Goal: Ask a question: Seek information or help from site administrators or community

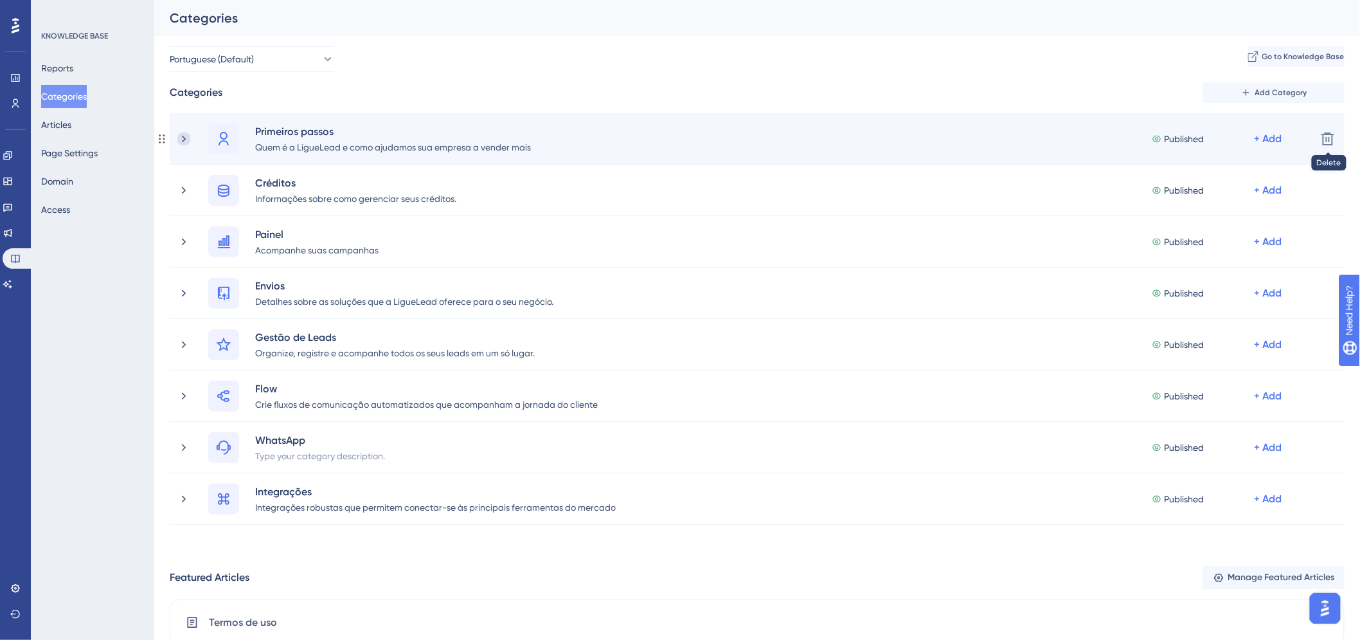
click at [184, 134] on icon at bounding box center [183, 138] width 13 height 13
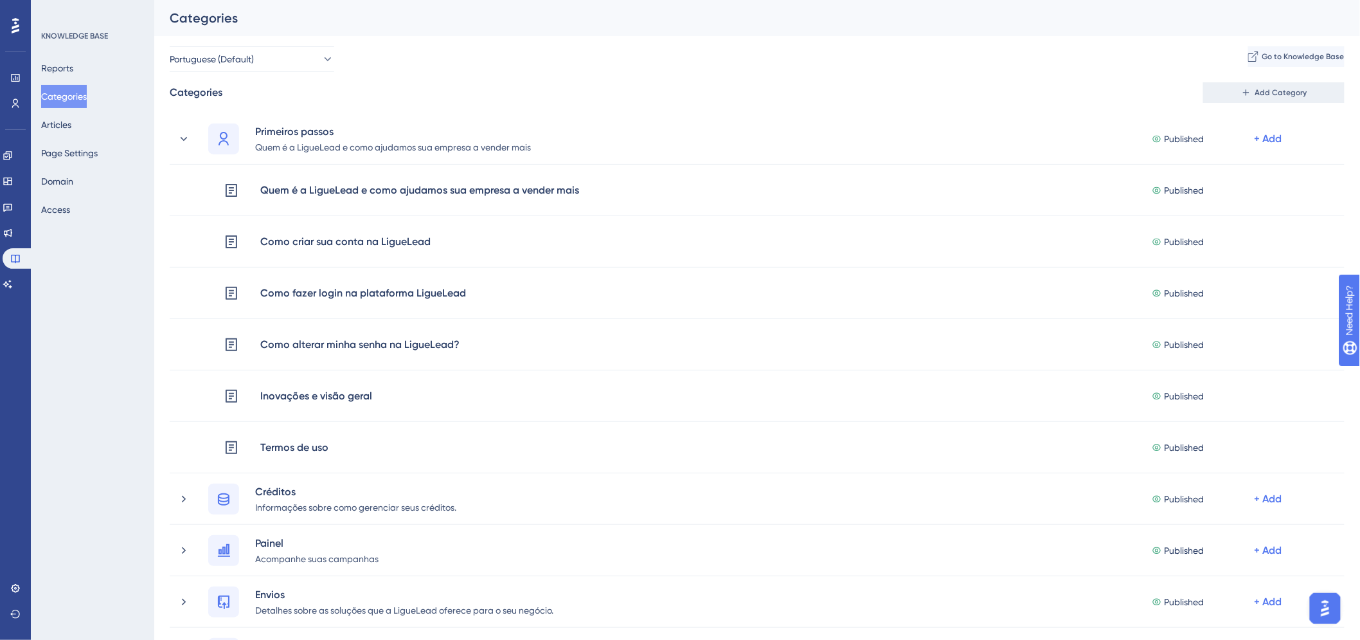
click at [1294, 97] on span "Add Category" at bounding box center [1281, 92] width 52 height 10
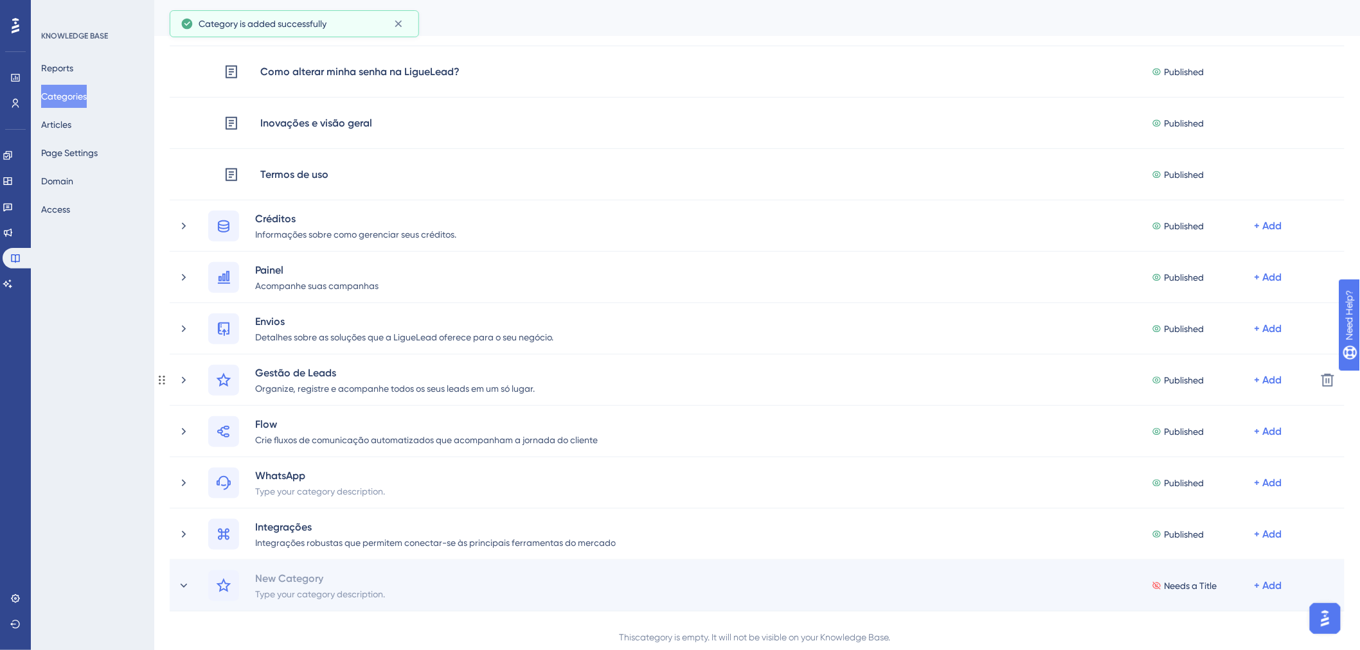
scroll to position [344, 0]
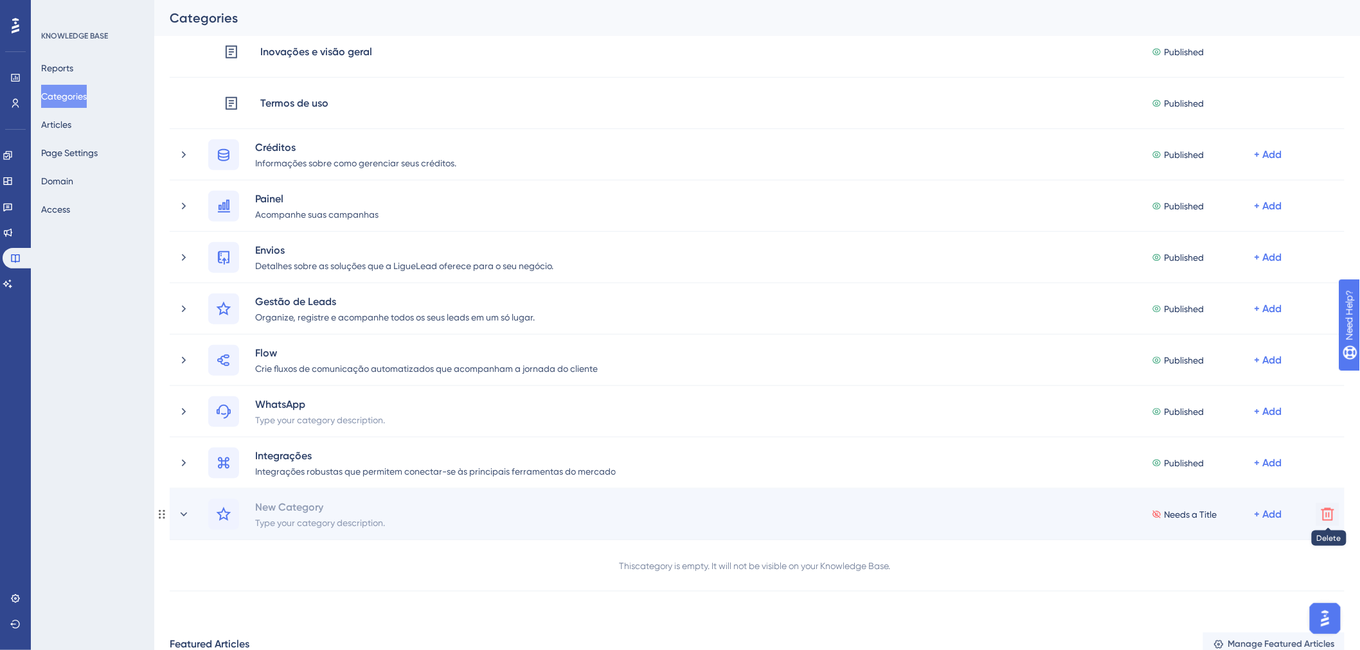
click at [1332, 518] on icon at bounding box center [1327, 514] width 15 height 15
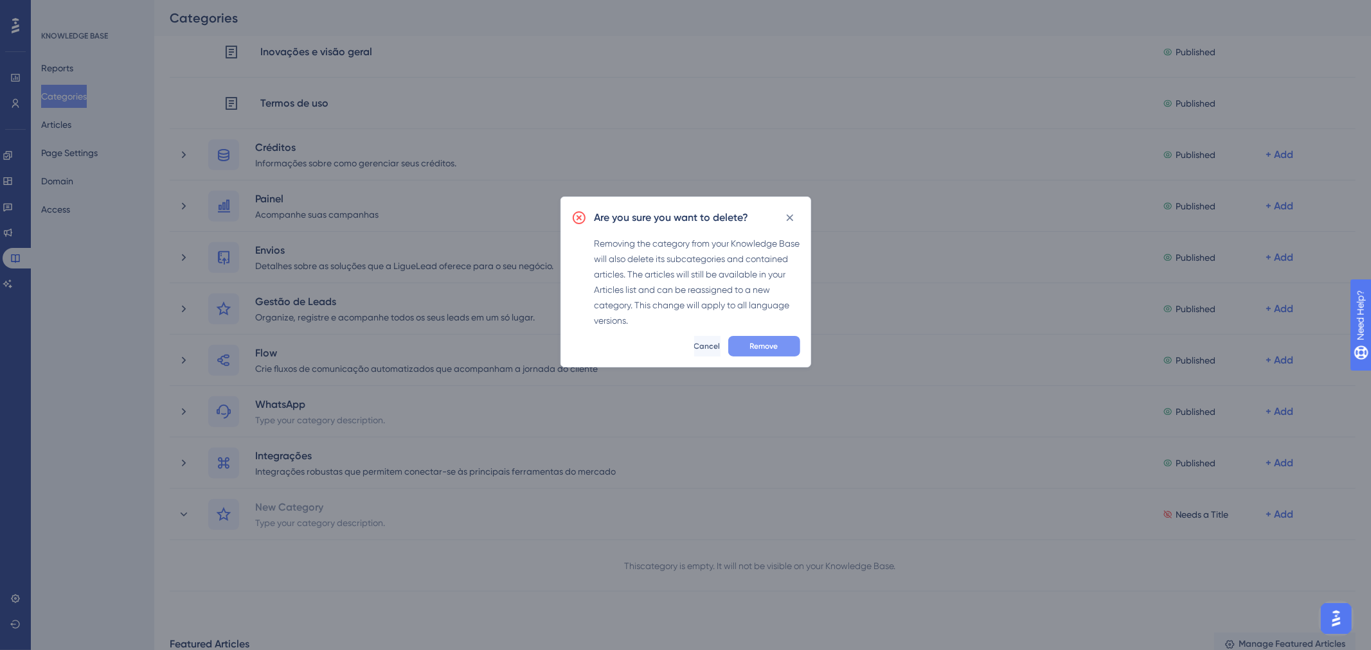
click at [787, 345] on button "Remove" at bounding box center [764, 346] width 72 height 21
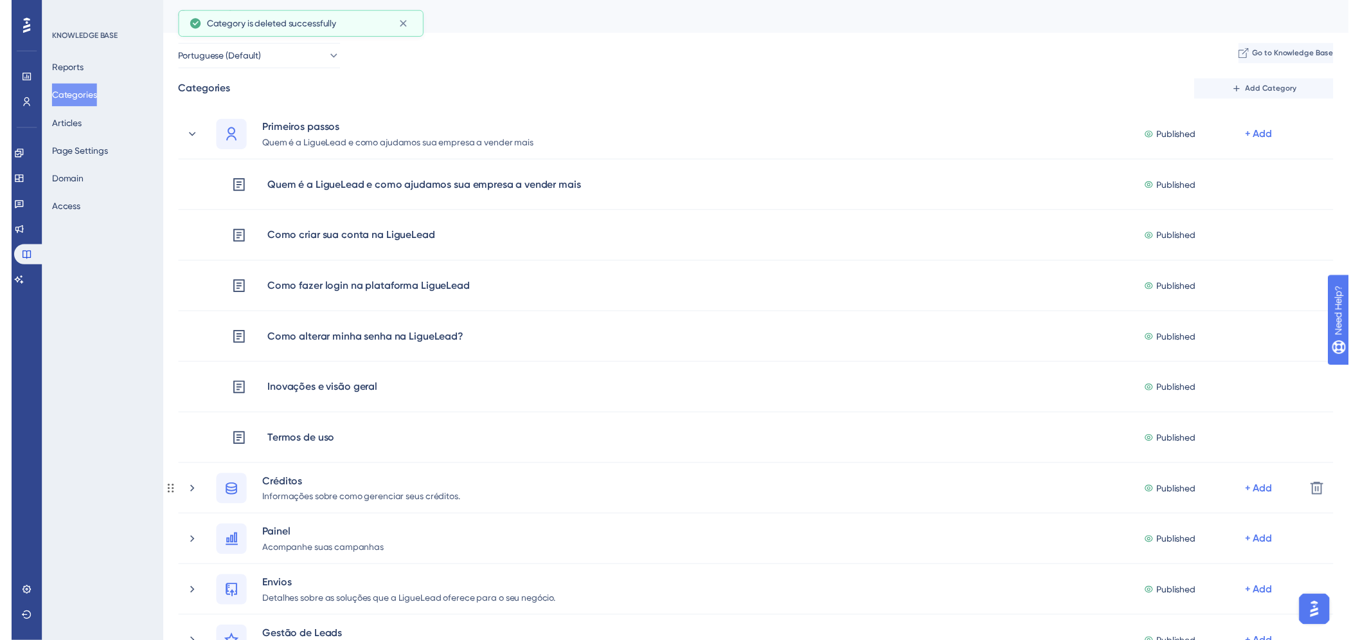
scroll to position [0, 0]
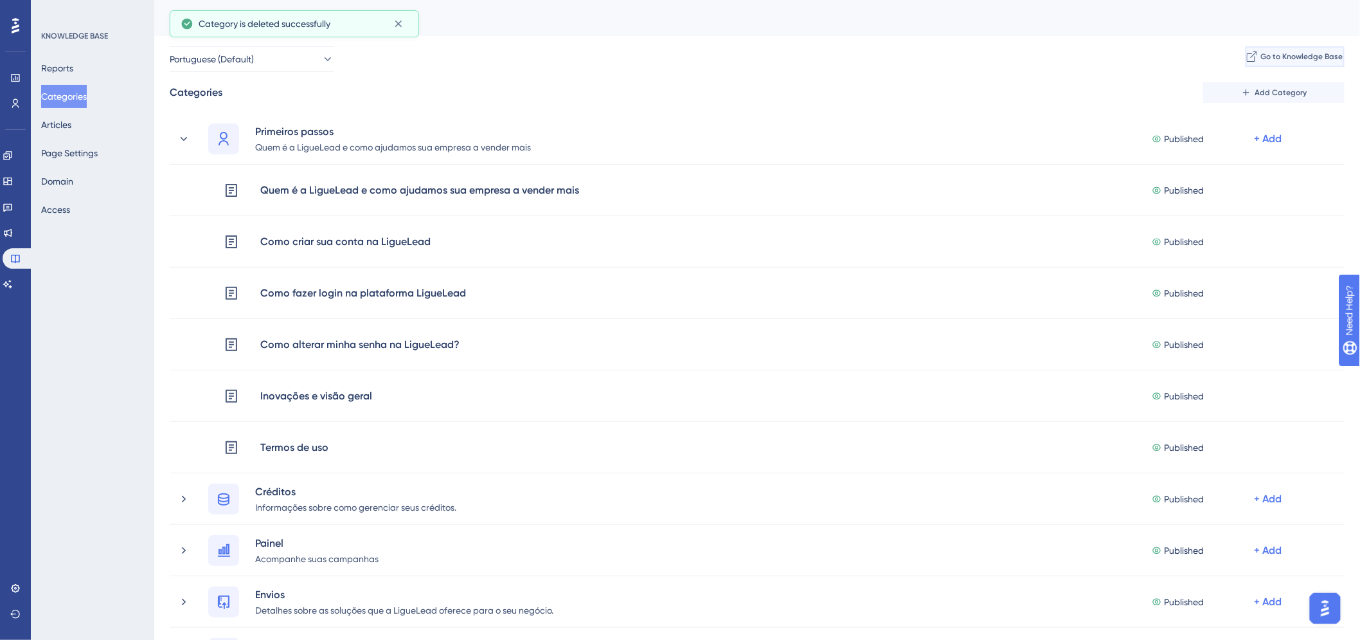
click at [1321, 58] on span "Go to Knowledge Base" at bounding box center [1302, 56] width 82 height 10
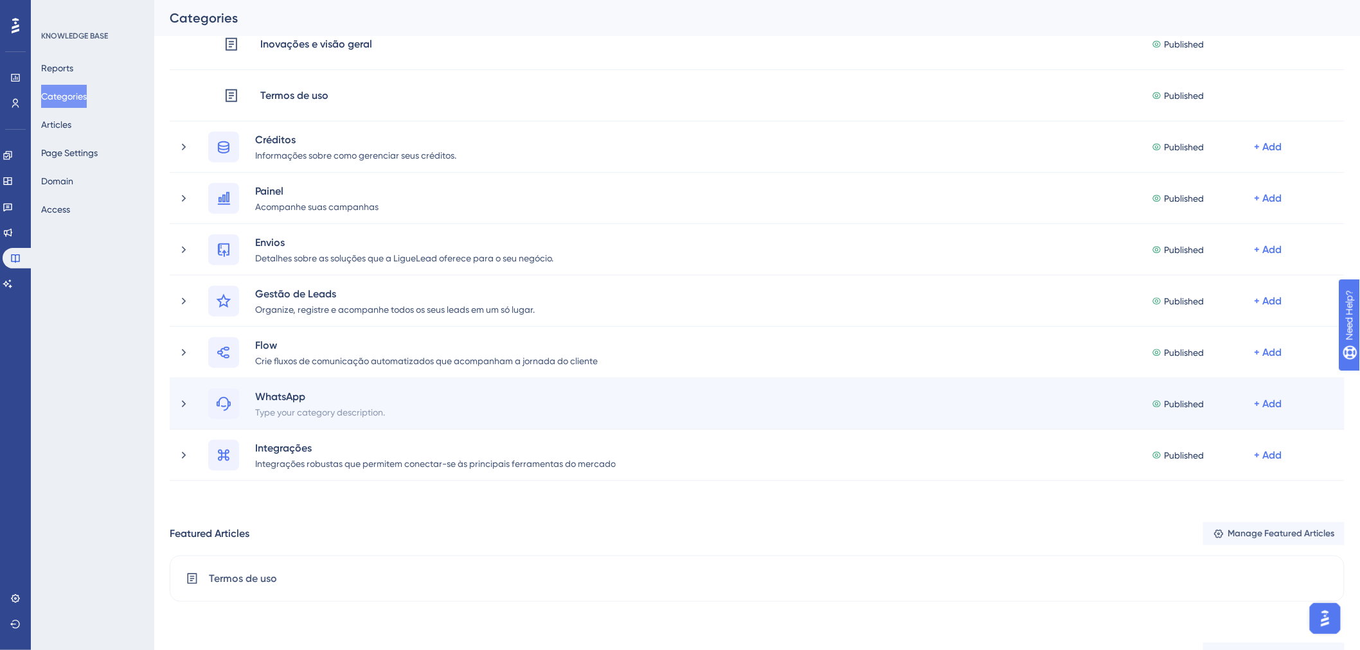
scroll to position [357, 0]
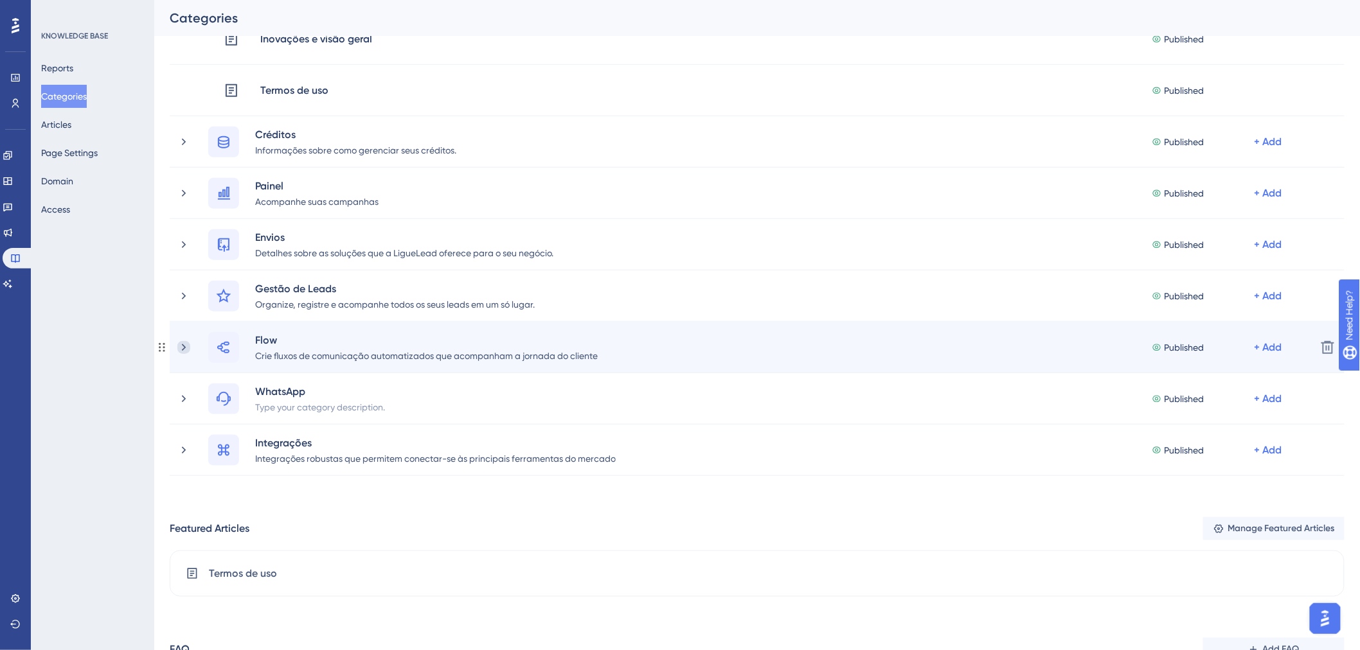
click at [184, 347] on icon at bounding box center [183, 347] width 13 height 13
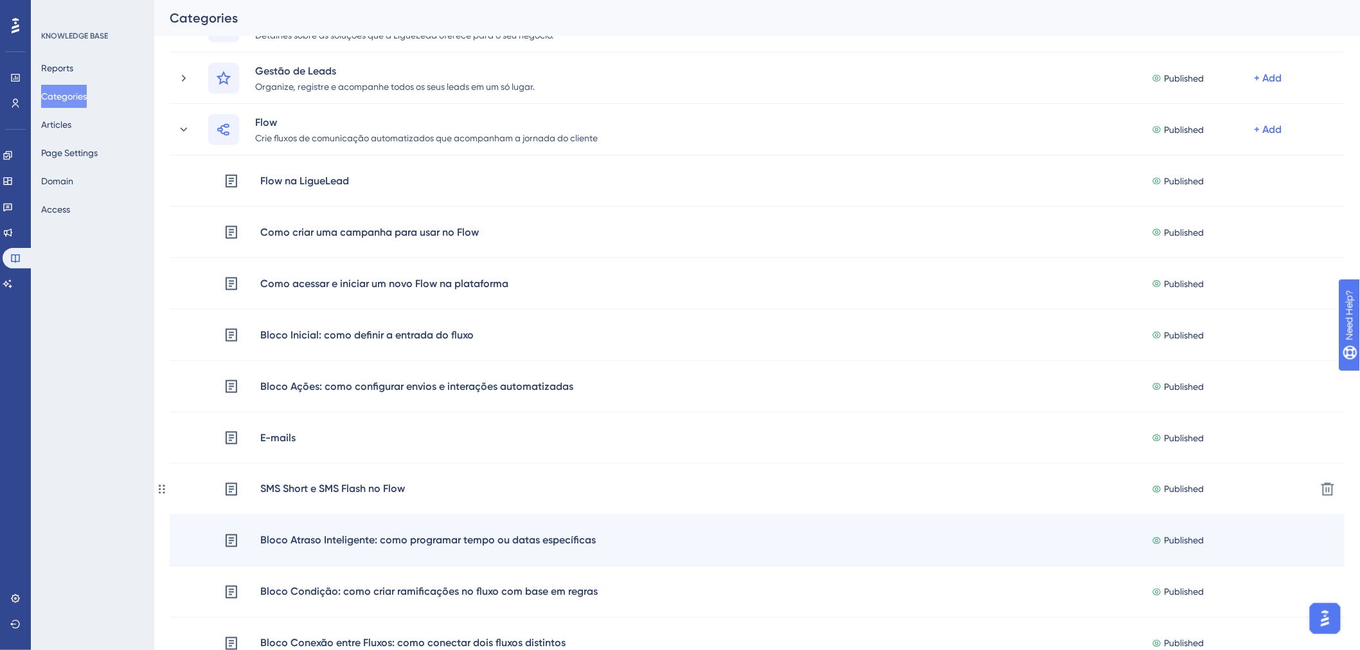
scroll to position [499, 0]
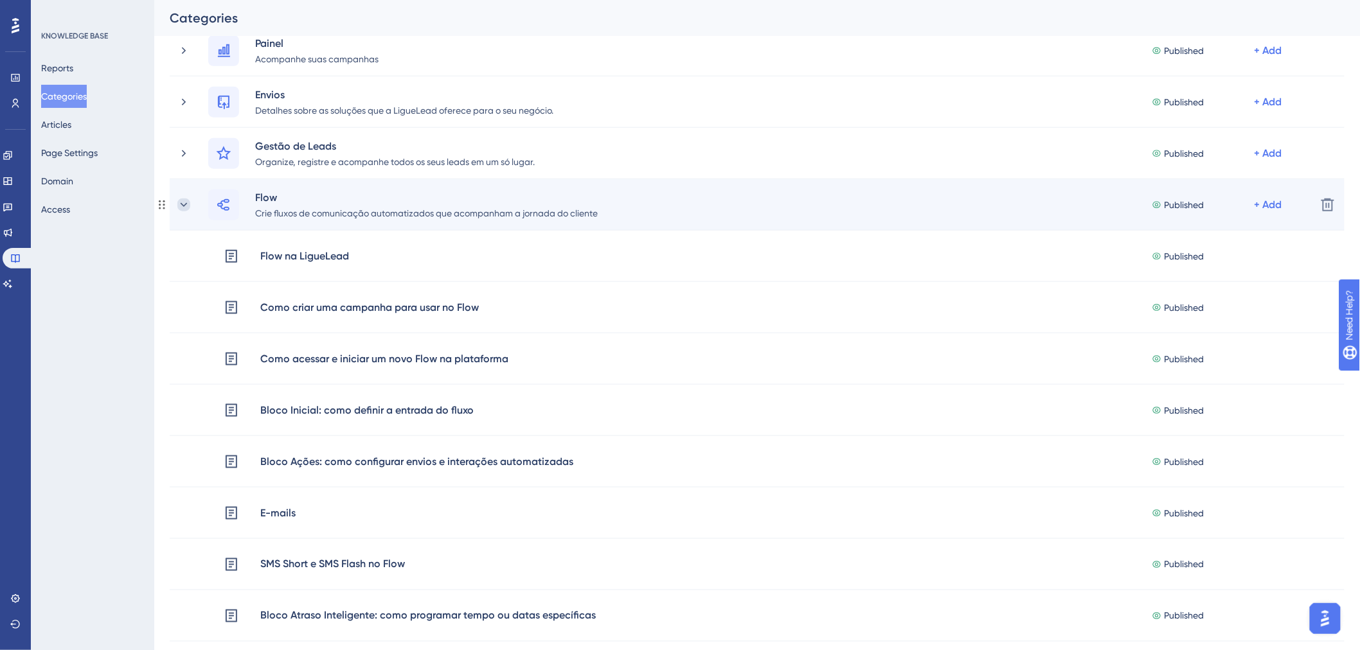
click at [188, 206] on icon at bounding box center [183, 205] width 13 height 13
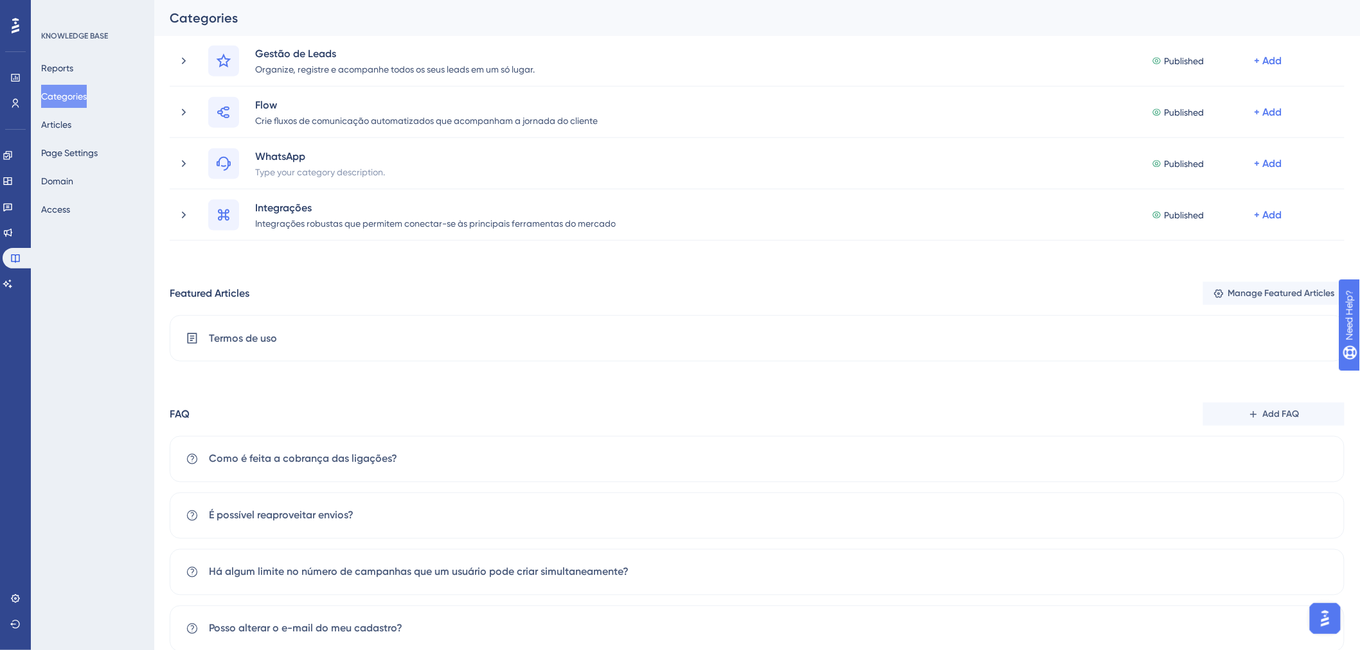
scroll to position [634, 0]
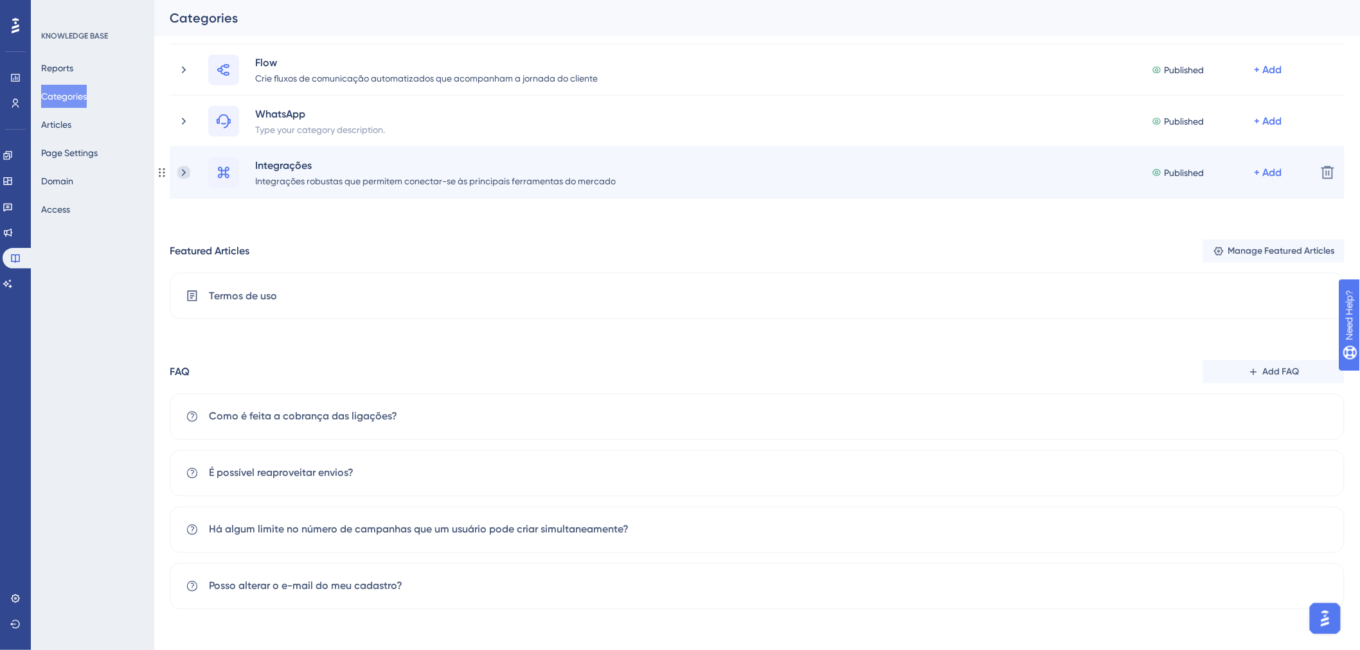
click at [184, 172] on icon at bounding box center [184, 172] width 4 height 7
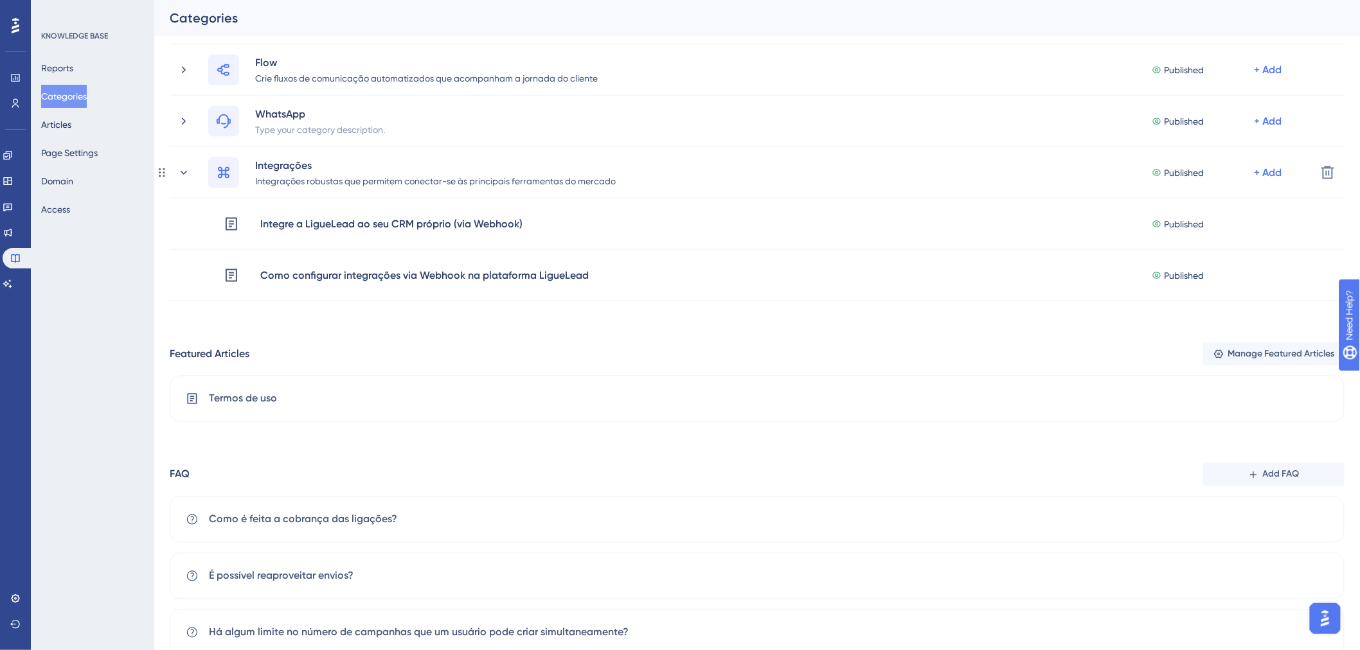
click at [184, 172] on icon at bounding box center [184, 172] width 7 height 4
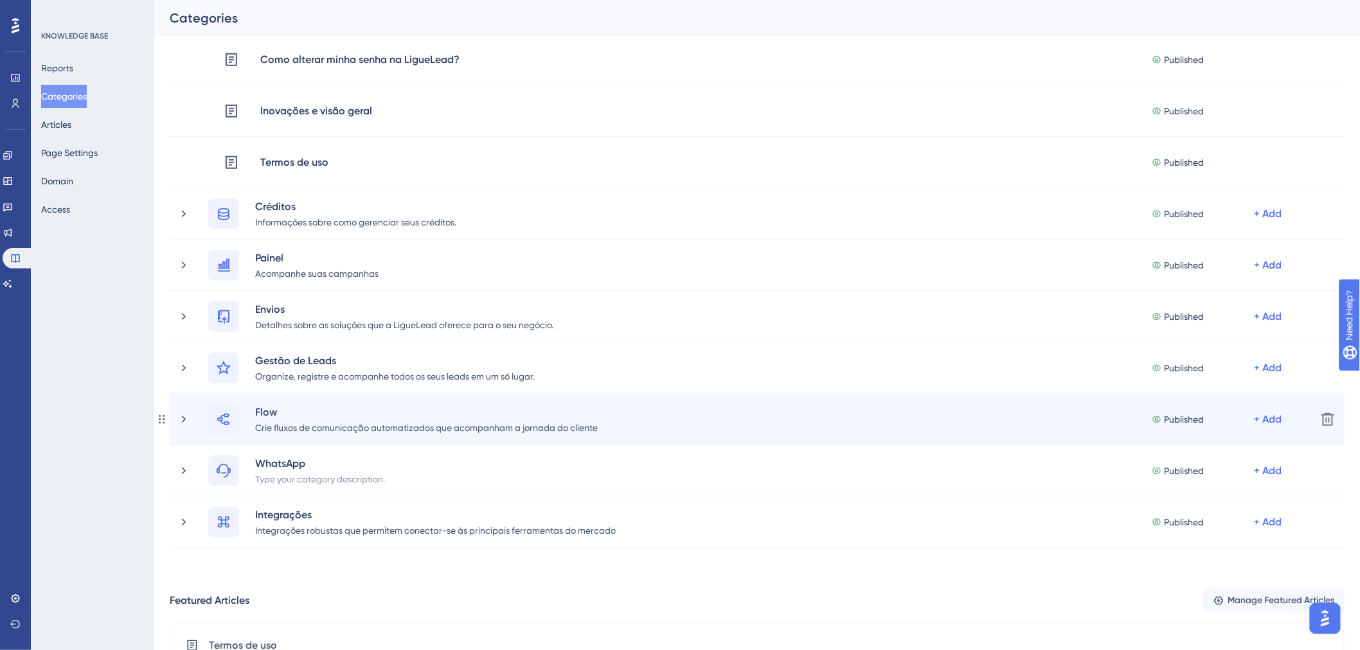
scroll to position [285, 0]
click at [177, 418] on icon at bounding box center [183, 419] width 13 height 13
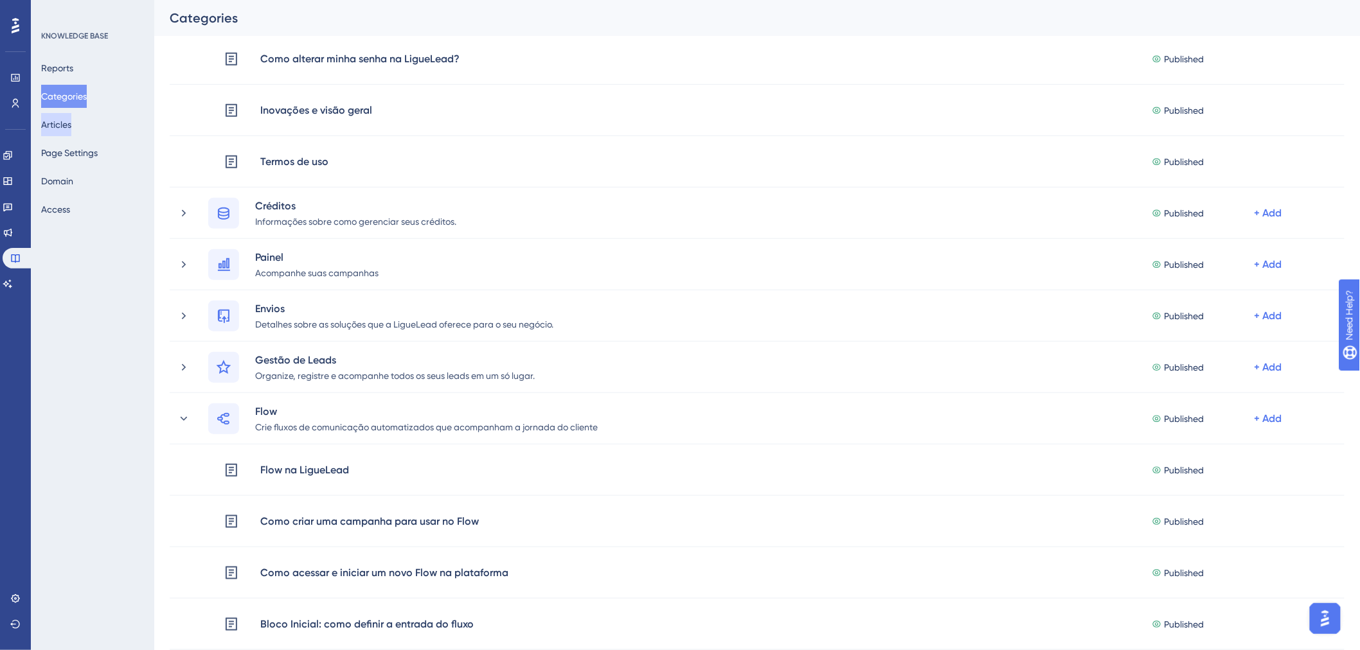
click at [71, 125] on button "Articles" at bounding box center [56, 124] width 30 height 23
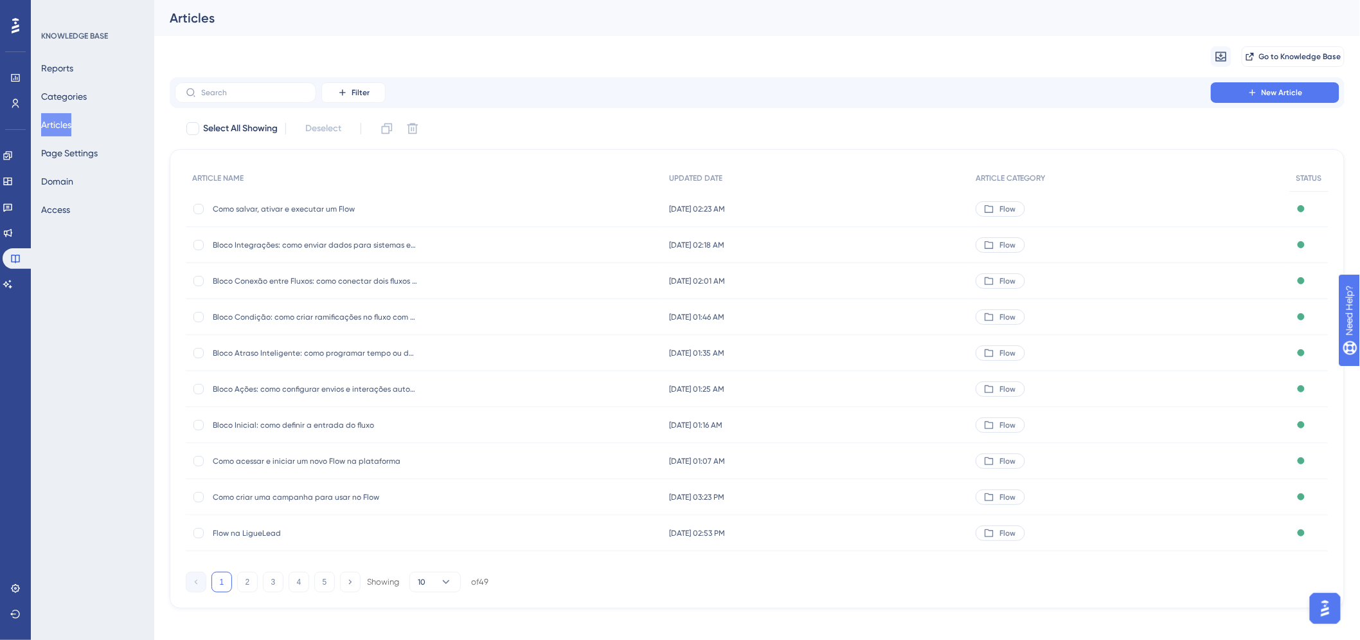
click at [333, 492] on span "Como criar uma campanha para usar no Flow" at bounding box center [316, 497] width 206 height 10
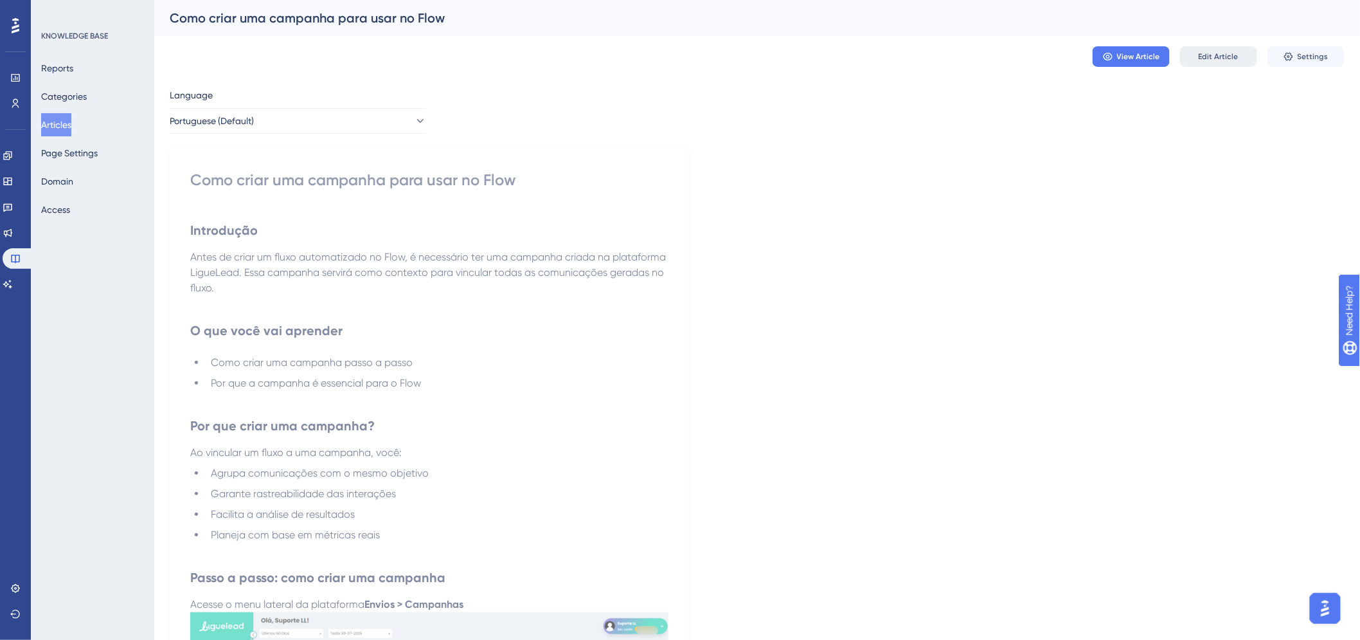
click at [1226, 53] on span "Edit Article" at bounding box center [1219, 56] width 40 height 10
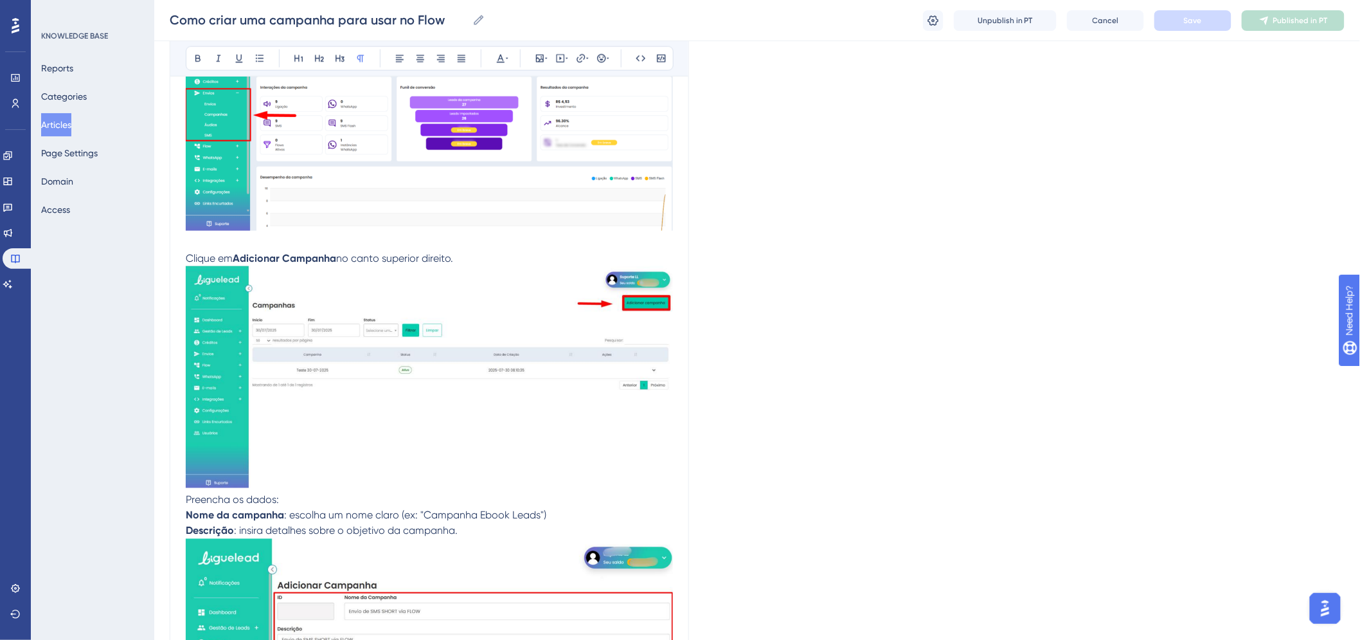
scroll to position [1068, 0]
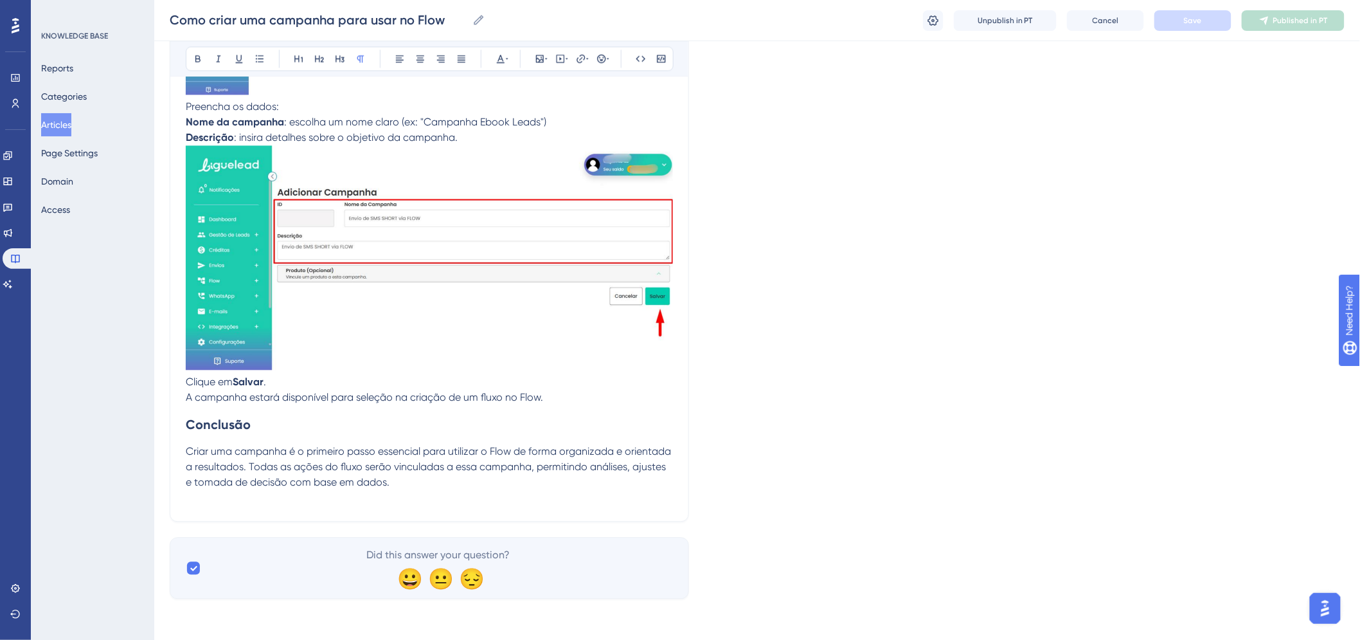
click at [424, 498] on p at bounding box center [429, 497] width 487 height 15
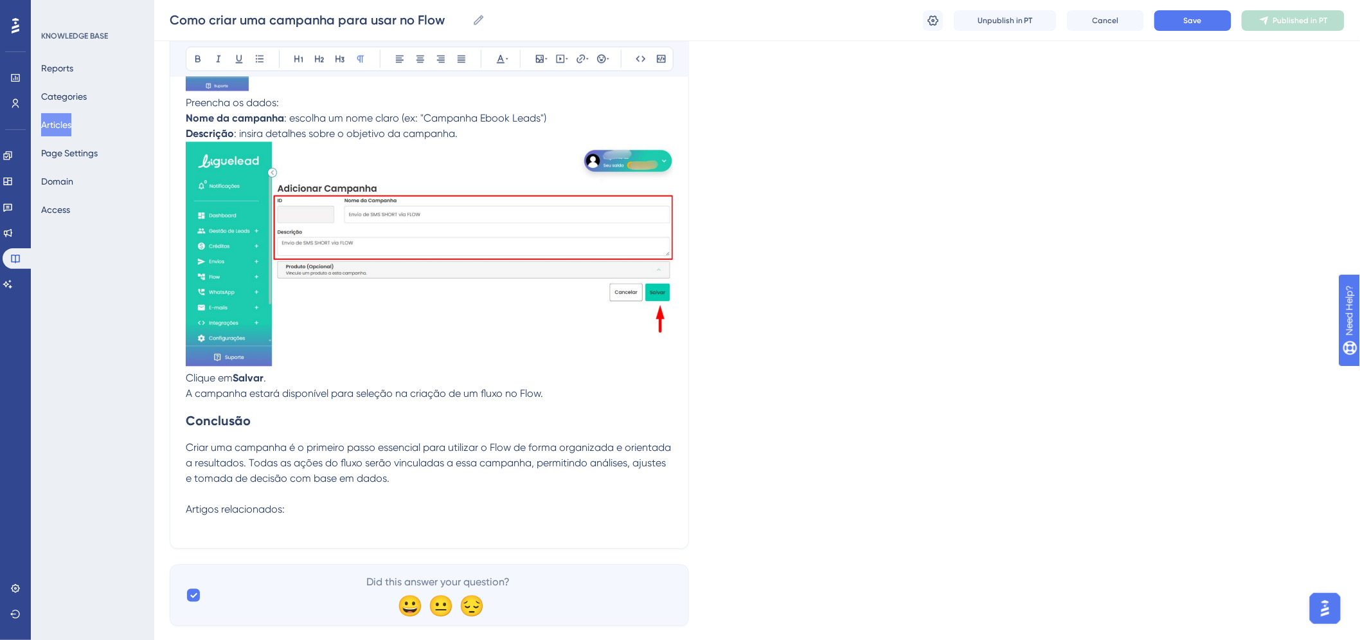
click at [252, 509] on span "Artigos relacionados:" at bounding box center [235, 509] width 99 height 12
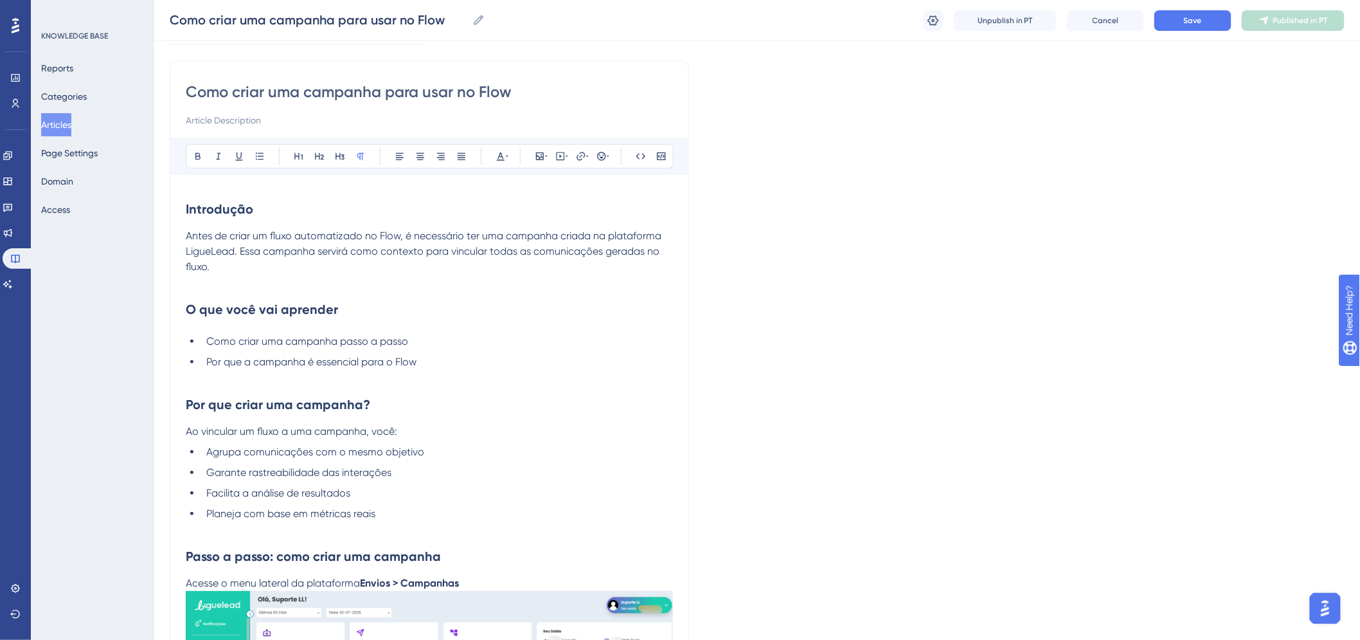
scroll to position [0, 0]
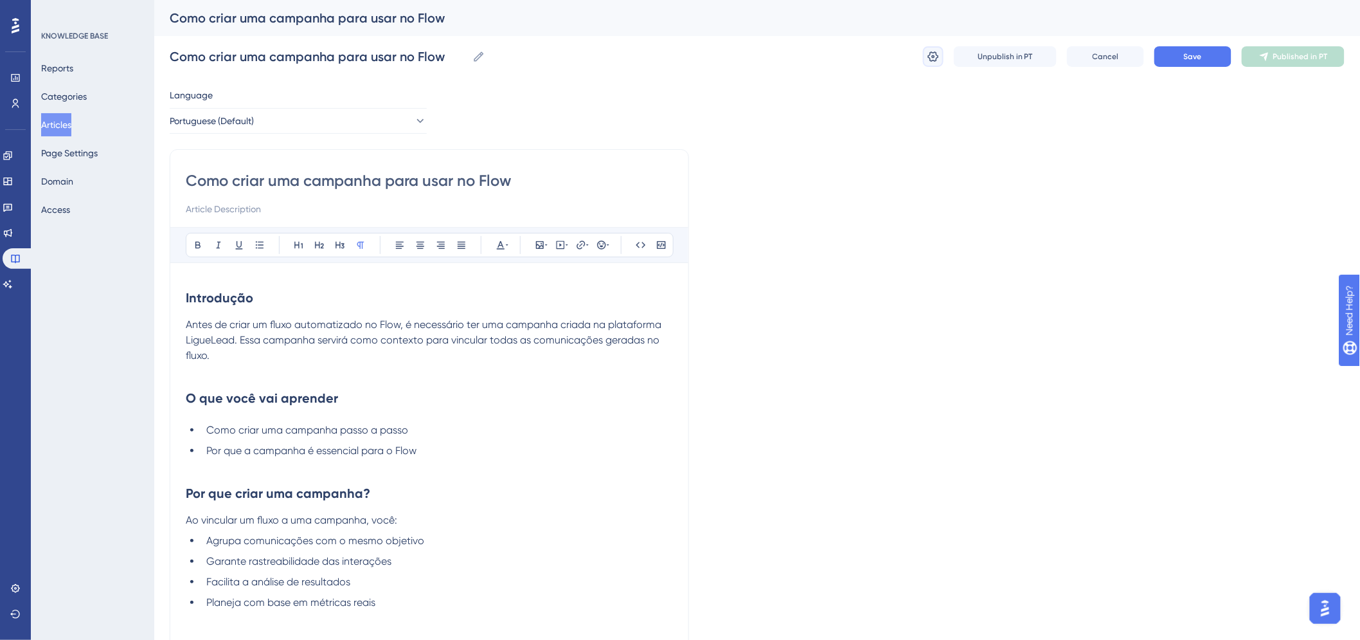
click at [930, 56] on icon at bounding box center [933, 56] width 13 height 13
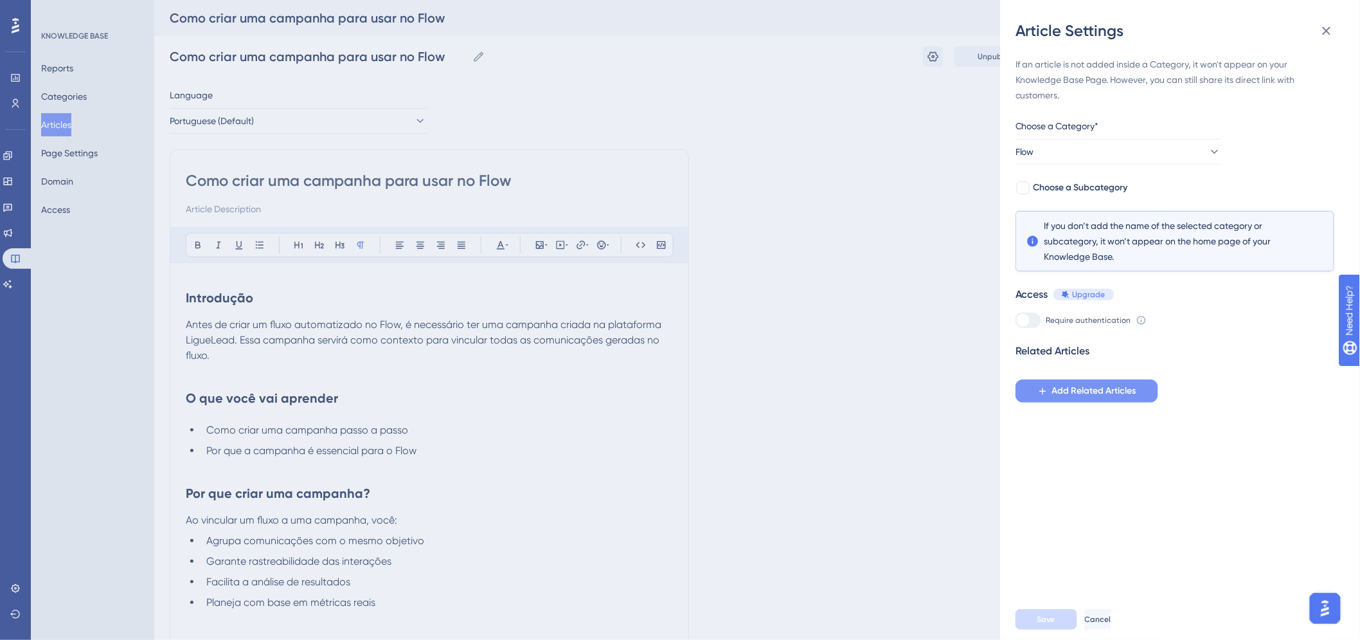
click at [1102, 393] on span "Add Related Articles" at bounding box center [1094, 390] width 84 height 15
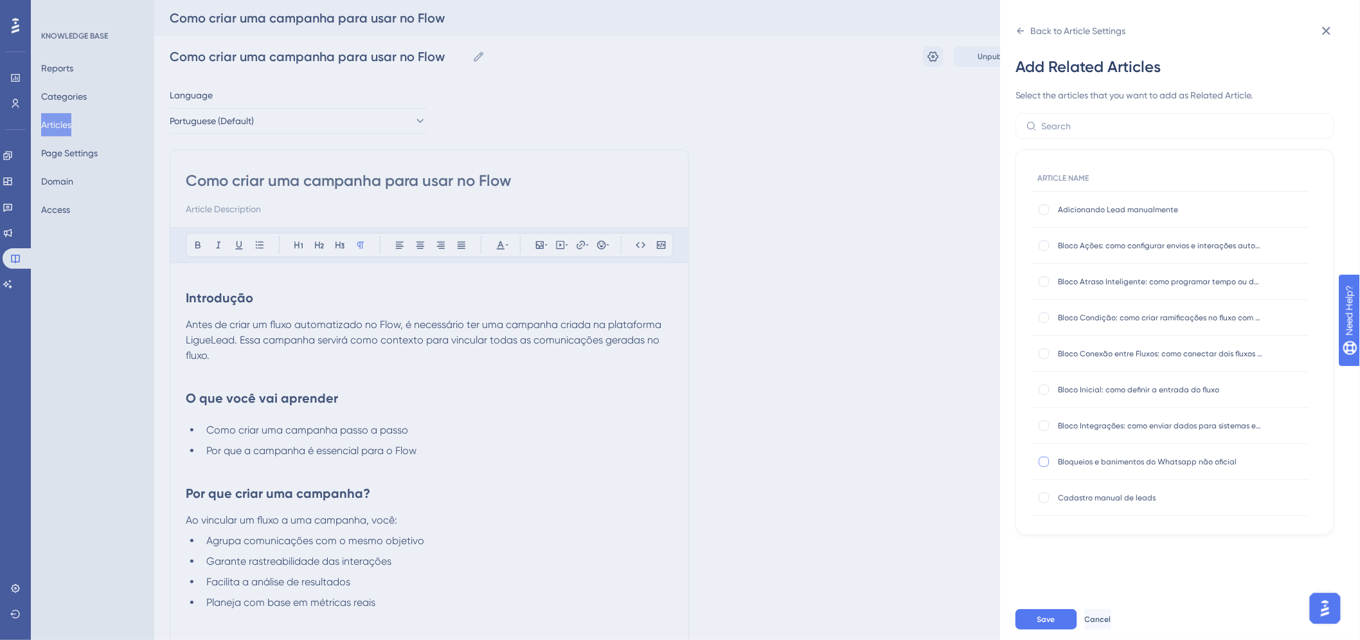
scroll to position [143, 0]
click at [1046, 354] on div at bounding box center [1044, 354] width 10 height 10
checkbox input "true"
click at [1045, 319] on div at bounding box center [1044, 318] width 10 height 10
checkbox input "true"
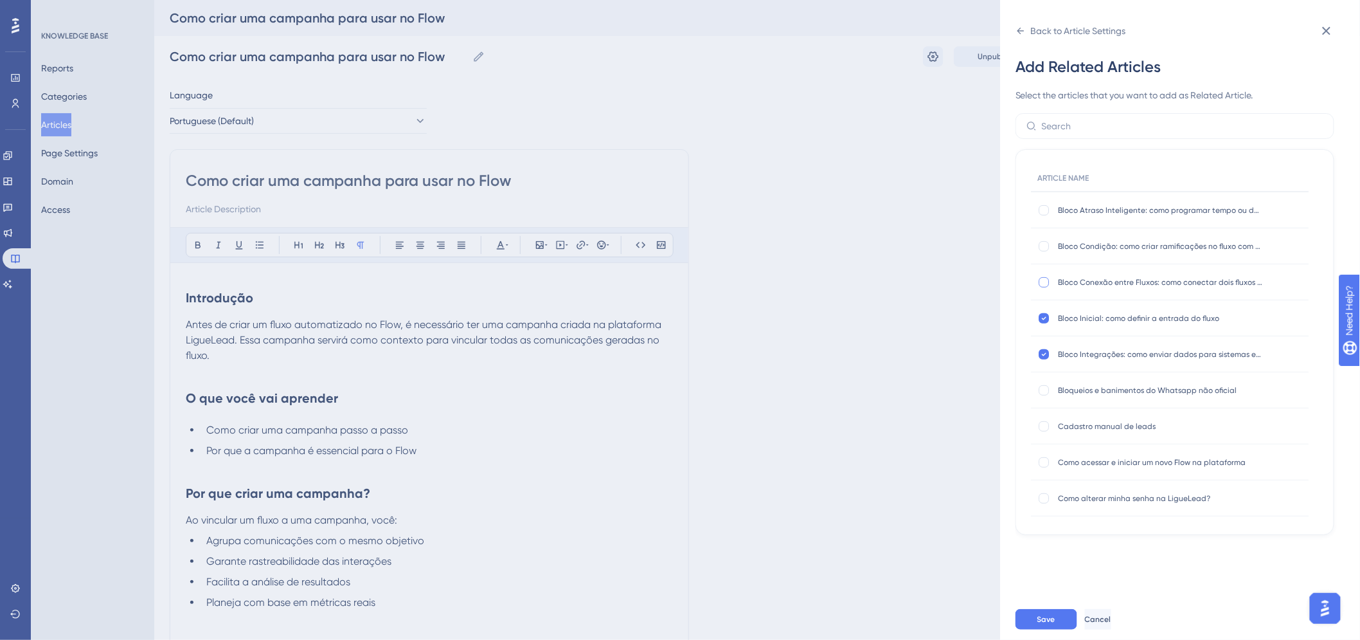
click at [1048, 284] on div at bounding box center [1044, 282] width 10 height 10
checkbox input "true"
click at [1043, 245] on div at bounding box center [1044, 246] width 10 height 10
checkbox input "true"
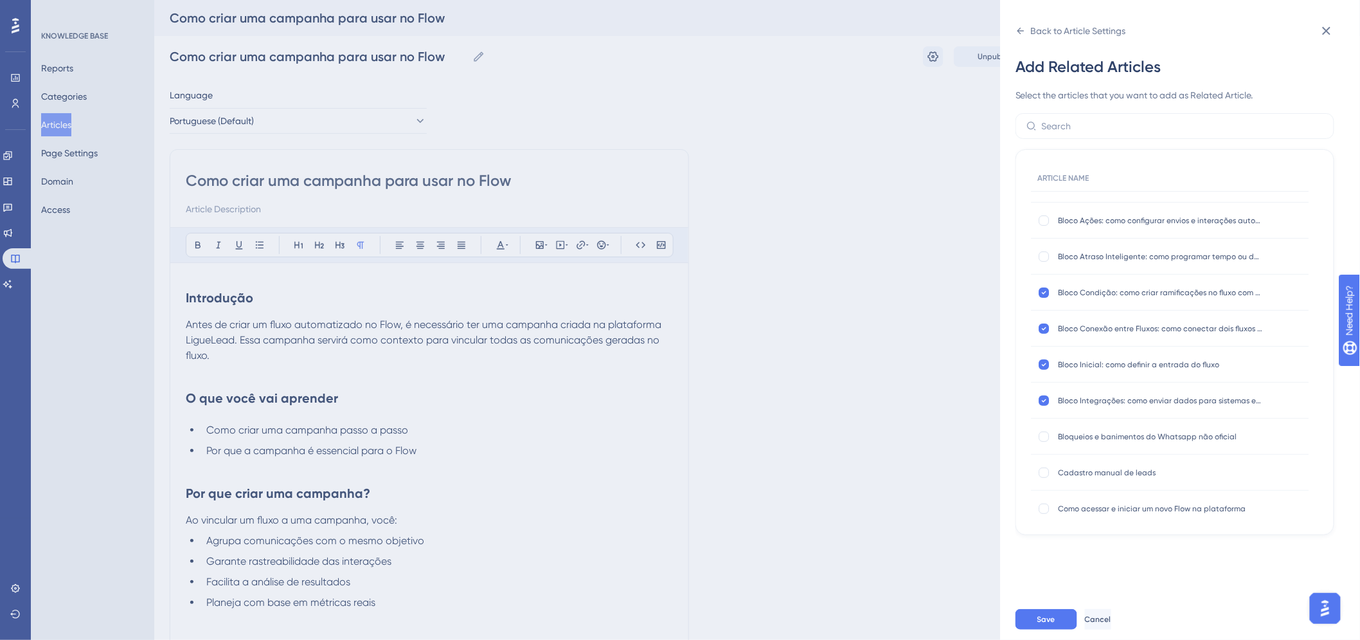
scroll to position [71, 0]
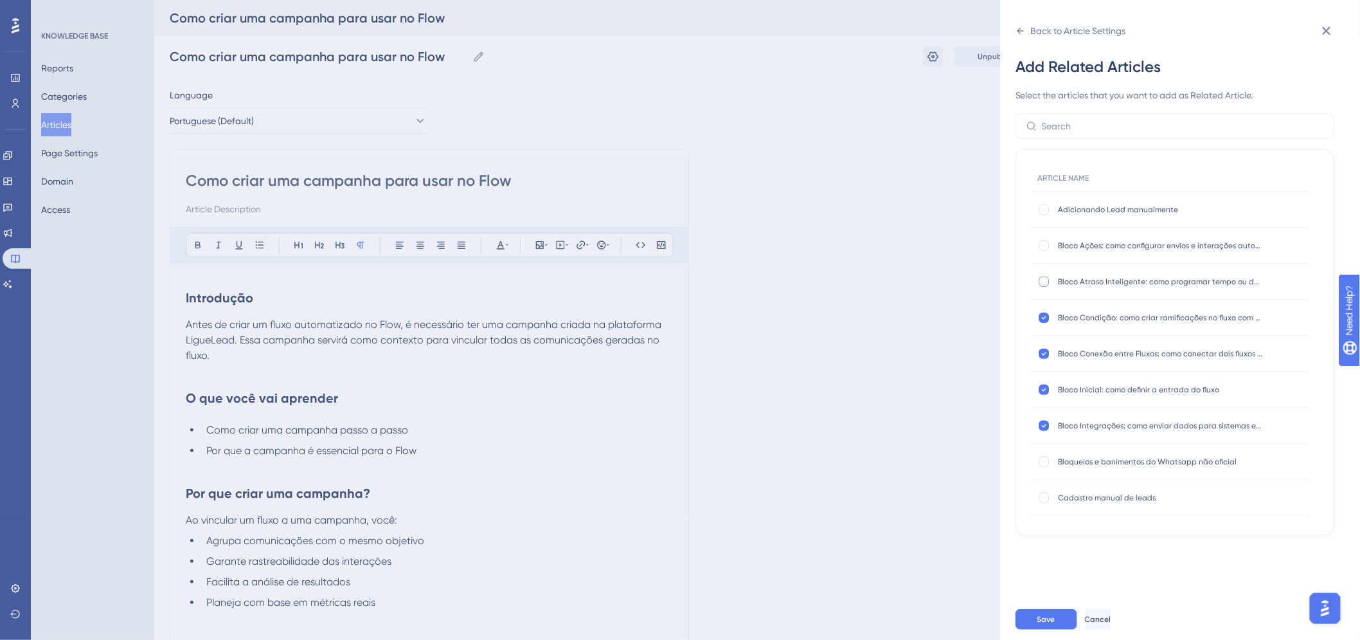
click at [1045, 276] on div at bounding box center [1044, 281] width 10 height 10
checkbox input "true"
click at [1048, 241] on div at bounding box center [1044, 245] width 10 height 10
checkbox input "true"
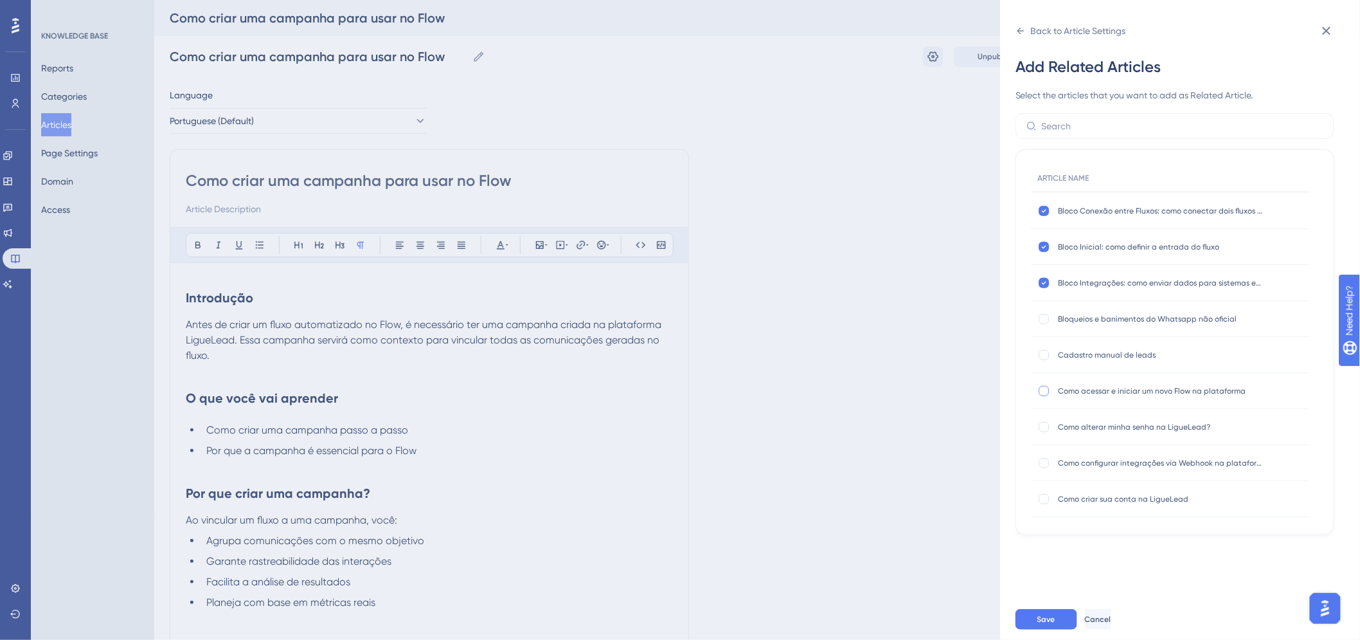
click at [1039, 396] on label at bounding box center [1045, 390] width 15 height 13
checkbox input "true"
click at [1048, 386] on div at bounding box center [1044, 391] width 10 height 10
checkbox input "true"
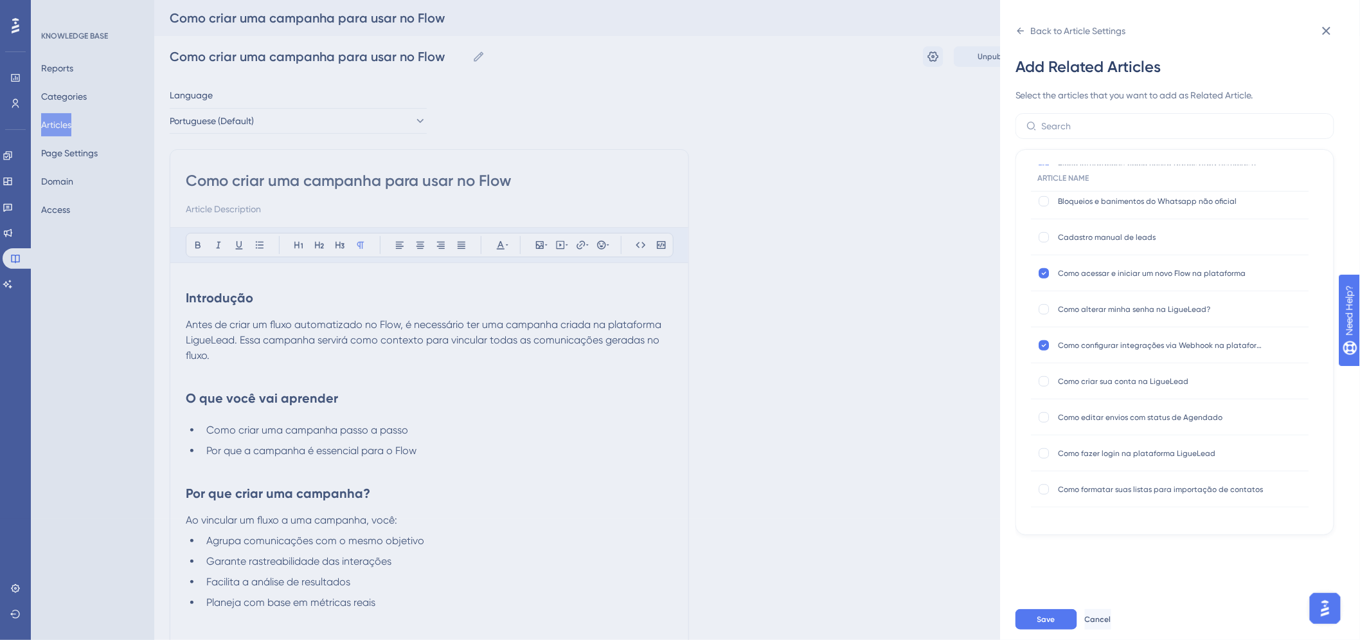
scroll to position [357, 0]
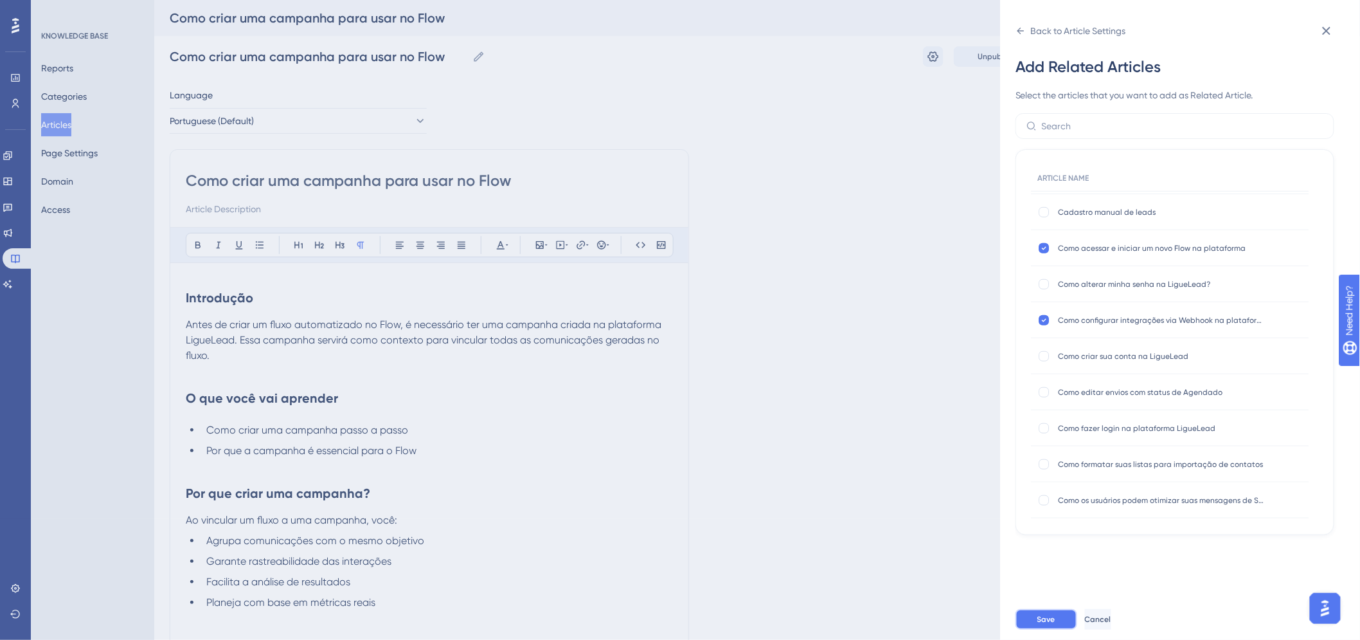
click at [1043, 624] on span "Save" at bounding box center [1046, 619] width 18 height 10
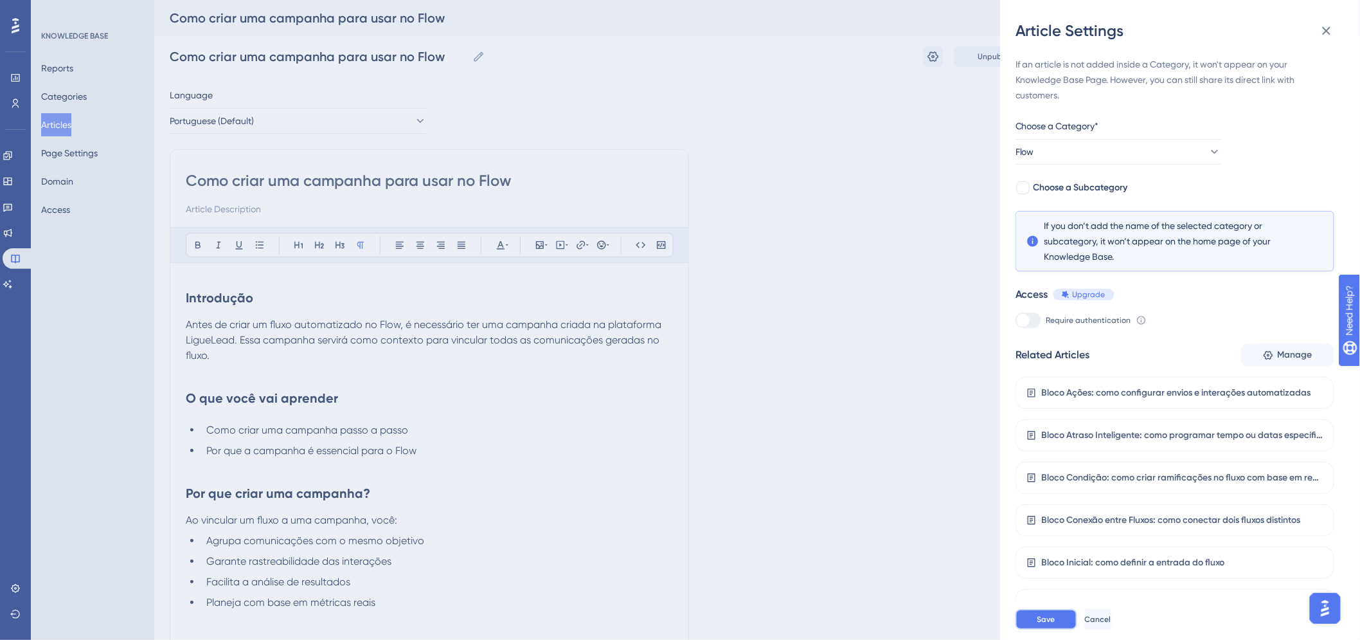
click at [1053, 624] on span "Save" at bounding box center [1046, 619] width 18 height 10
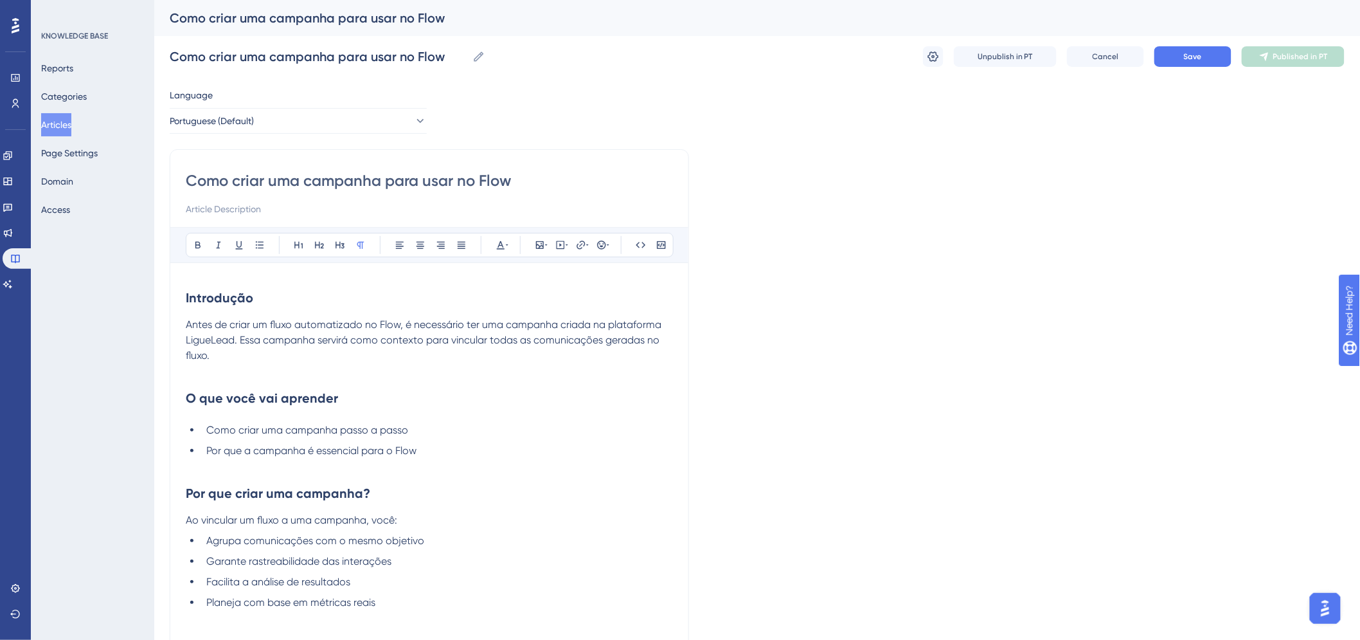
click at [58, 118] on button "Articles" at bounding box center [56, 124] width 30 height 23
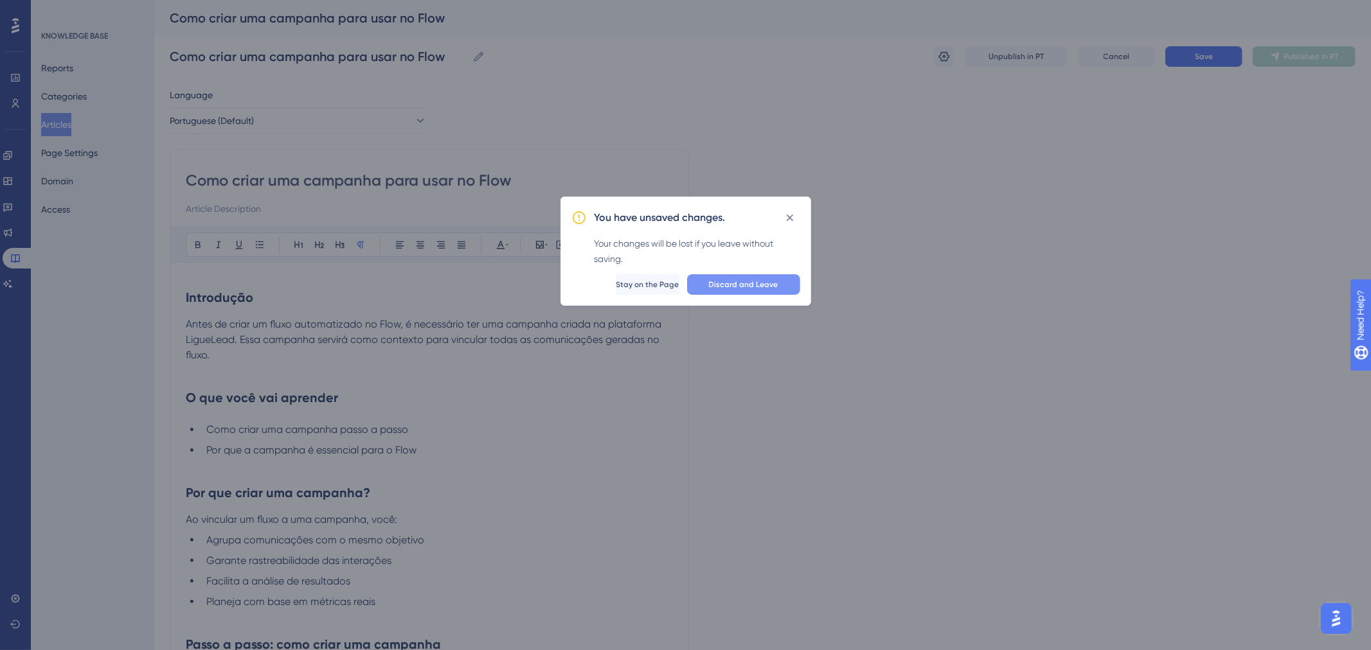
click at [724, 280] on span "Discard and Leave" at bounding box center [743, 285] width 69 height 10
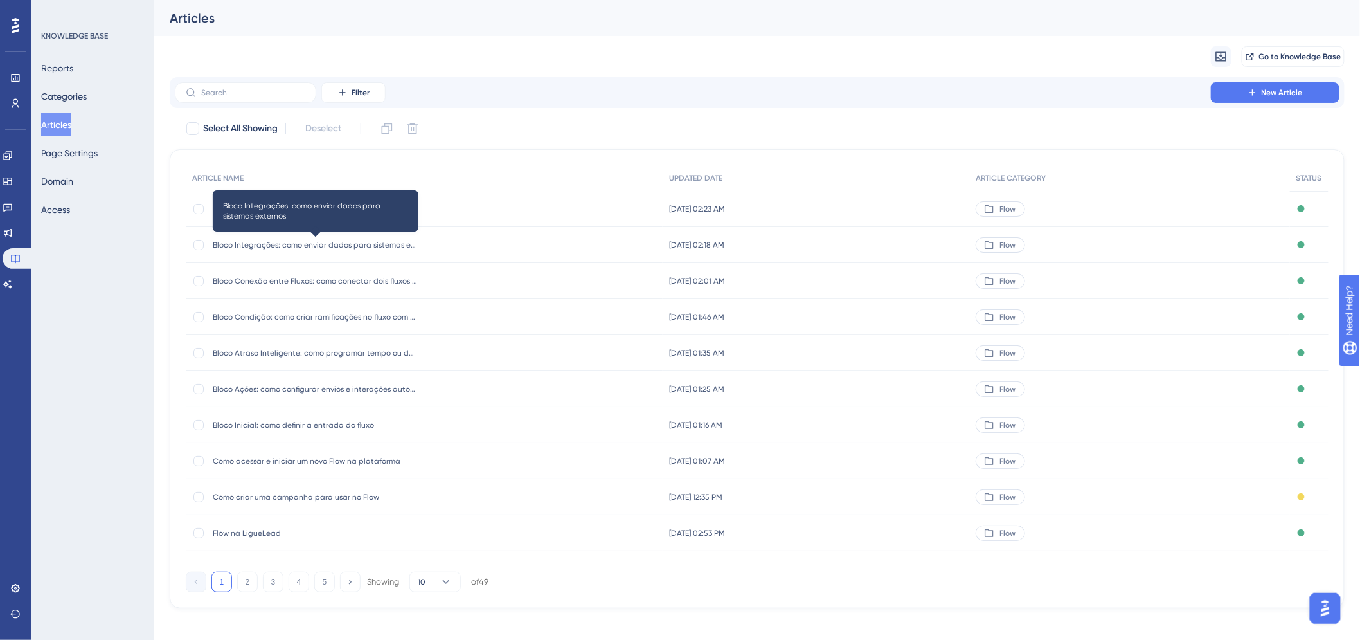
click at [275, 242] on span "Bloco Integrações: como enviar dados para sistemas externos" at bounding box center [316, 245] width 206 height 10
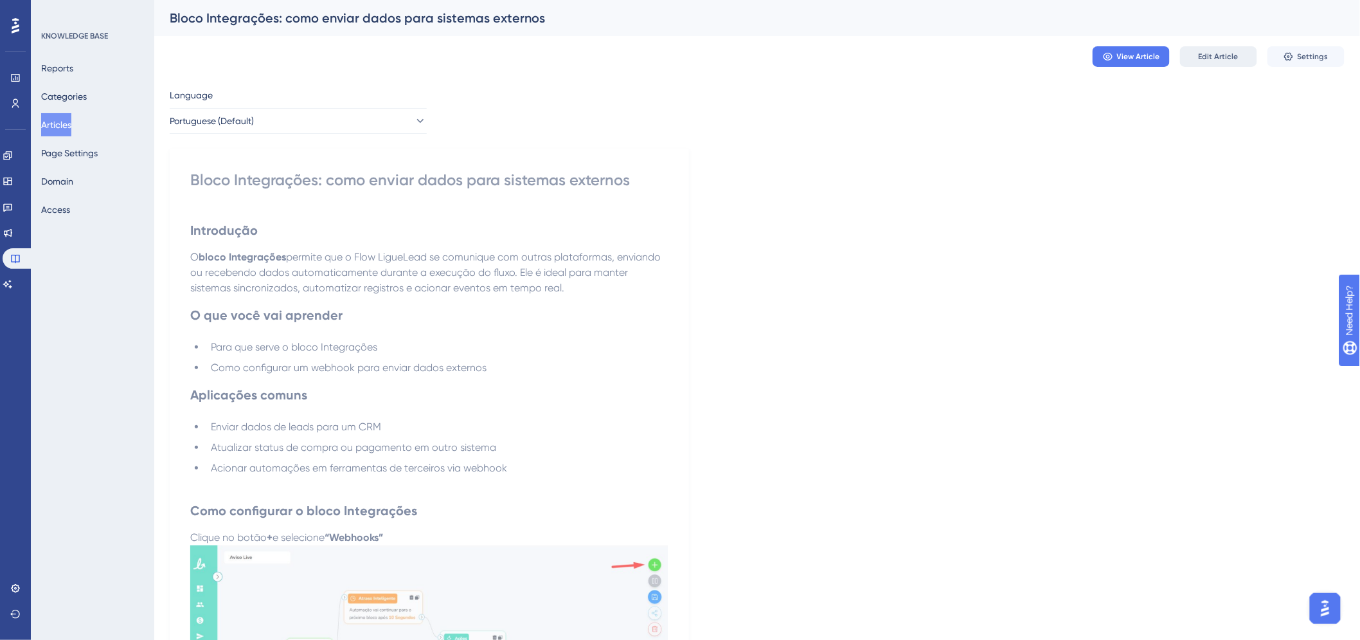
click at [1213, 51] on span "Edit Article" at bounding box center [1219, 56] width 40 height 10
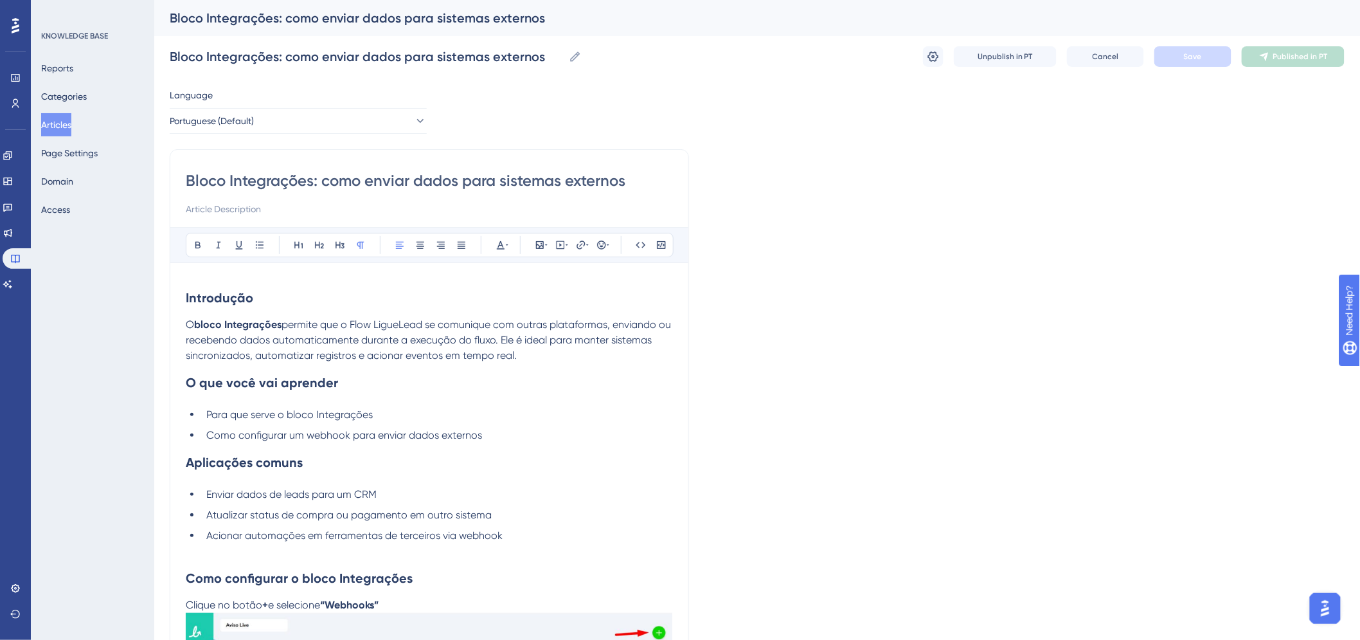
click at [251, 323] on strong "bloco Integrações" at bounding box center [237, 324] width 87 height 12
drag, startPoint x: 273, startPoint y: 323, endPoint x: 231, endPoint y: 325, distance: 41.2
click at [231, 325] on p "O bloco W ebhooks permite que o Flow LigueLead se comunique com outras platafor…" at bounding box center [429, 340] width 487 height 46
click at [191, 243] on button at bounding box center [198, 245] width 18 height 18
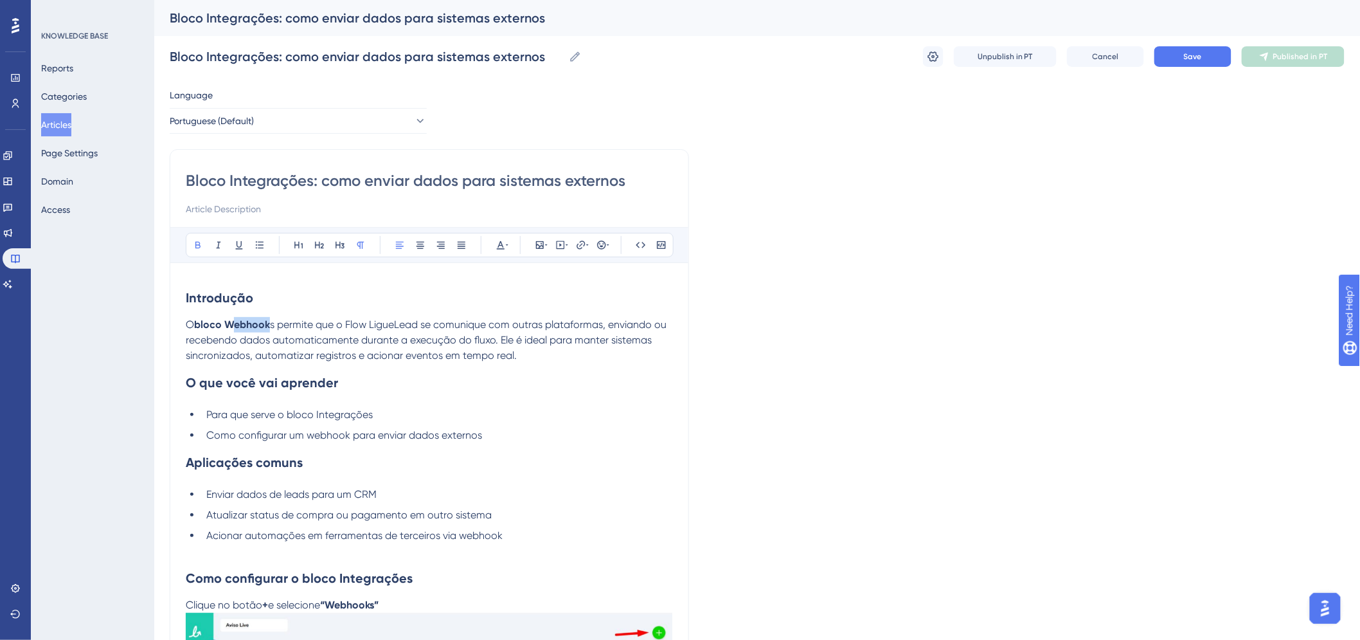
click at [267, 327] on strong "bloco Webhook" at bounding box center [232, 324] width 76 height 12
click at [260, 327] on strong "bloco Webhook" at bounding box center [232, 324] width 76 height 12
click at [261, 327] on strong "bloco Webhook" at bounding box center [232, 324] width 76 height 12
click at [201, 251] on button at bounding box center [198, 245] width 18 height 18
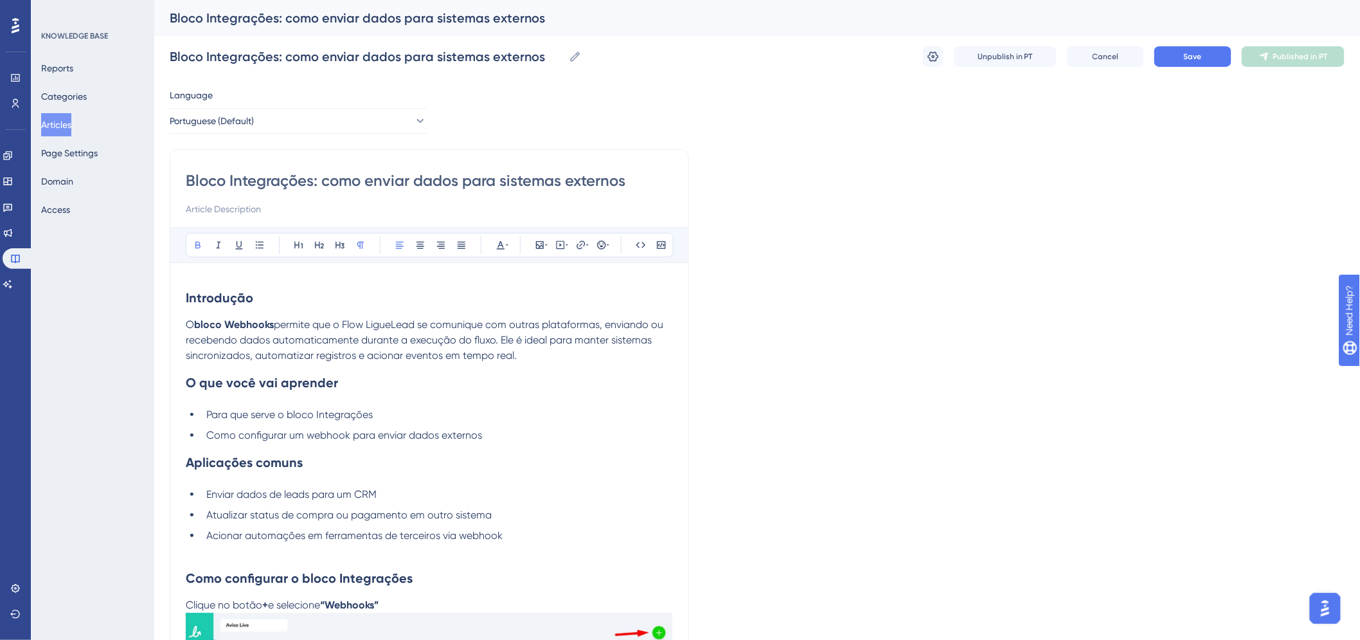
click at [275, 347] on p "O bloco Webhooks permite que o Flow LigueLead se comunique com outras plataform…" at bounding box center [429, 340] width 487 height 46
click at [264, 327] on strong "bloco Webhooks" at bounding box center [234, 324] width 80 height 12
copy p "Webhooks"
click at [260, 172] on input "Bloco Integrações: como enviar dados para sistemas externos" at bounding box center [429, 180] width 487 height 21
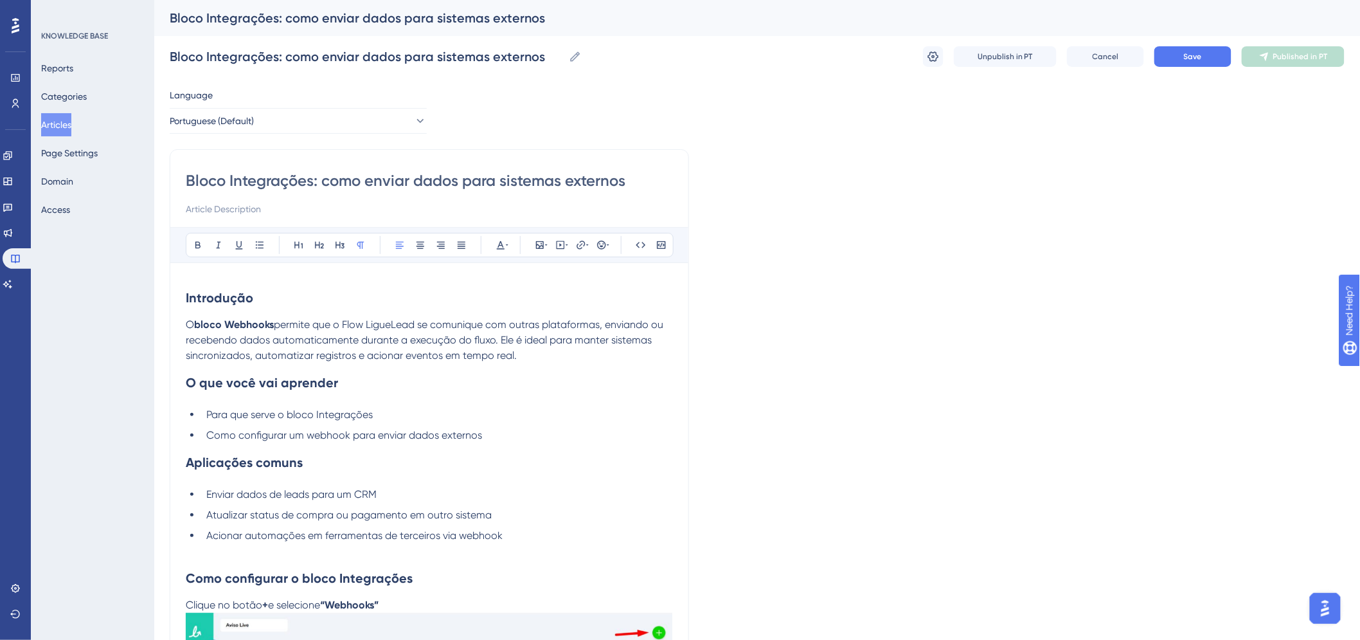
click at [260, 172] on input "Bloco Integrações: como enviar dados para sistemas externos" at bounding box center [429, 180] width 487 height 21
paste input "Webhooks"
type input "Bloco Webhooks : como enviar dados para sistemas externos"
type input "Bloco Webhooks: como enviar dados para sistemas externos"
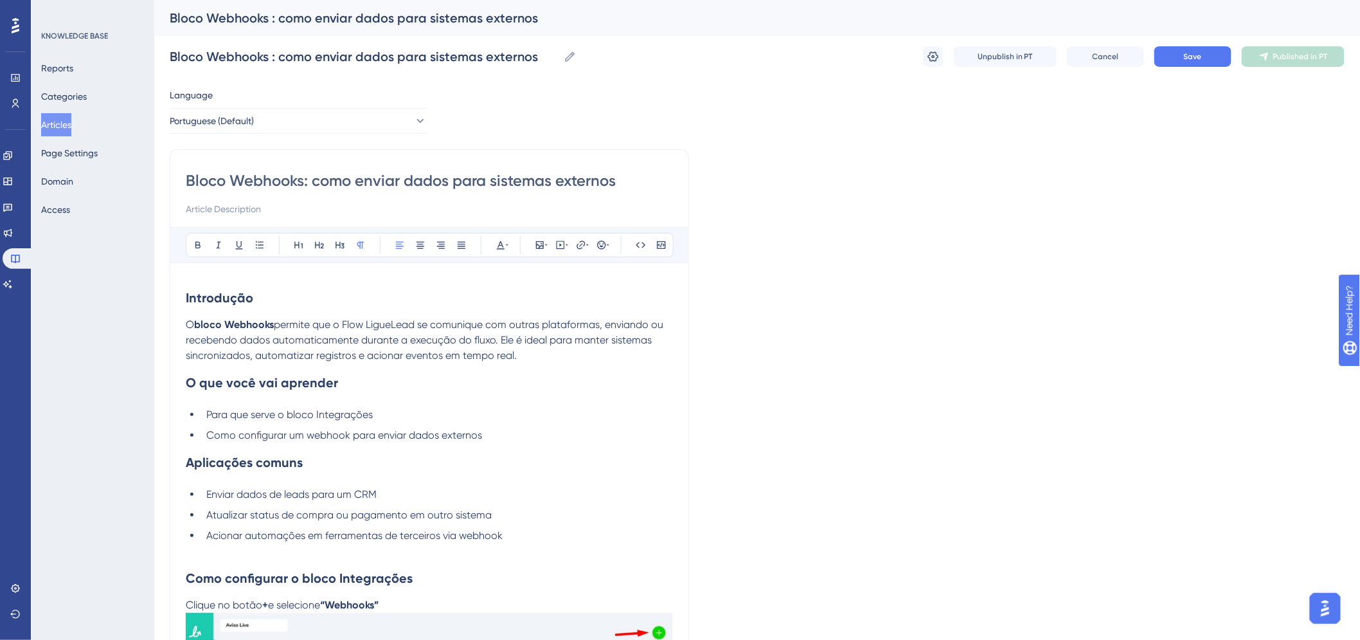
type input "Bloco Webhooks: como enviar dados para sistemas externos"
click at [1167, 48] on button "Save" at bounding box center [1192, 56] width 77 height 21
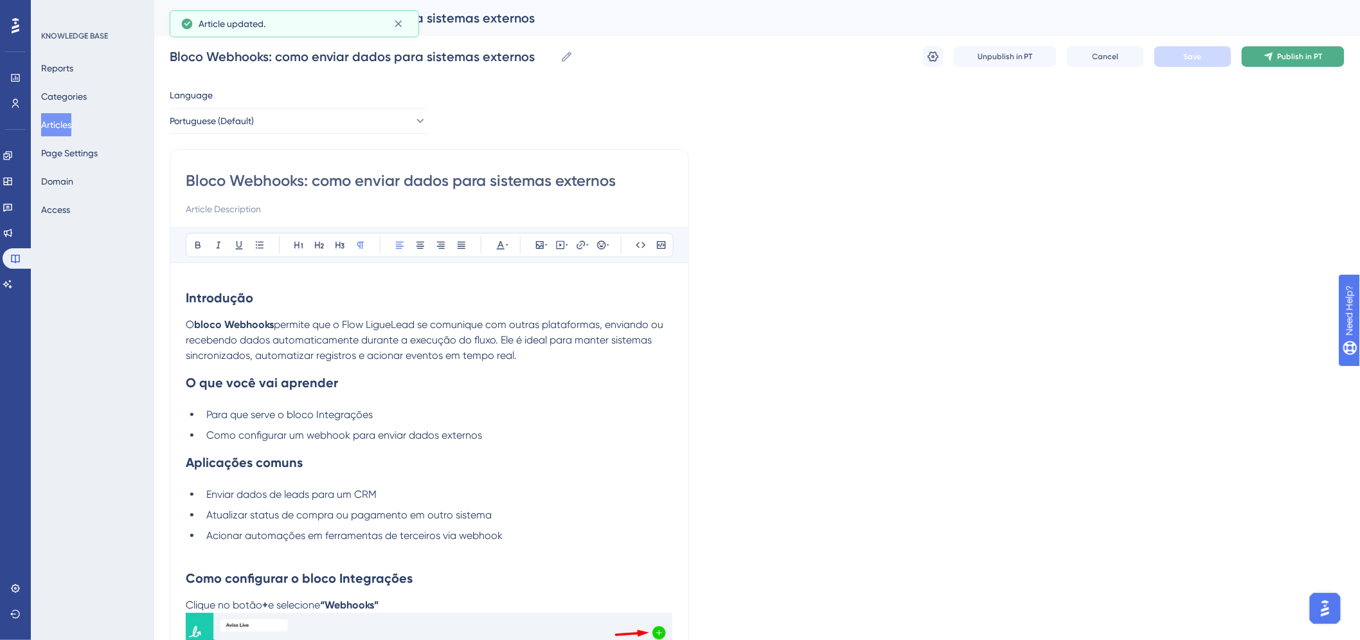
click at [1274, 58] on icon at bounding box center [1269, 56] width 10 height 10
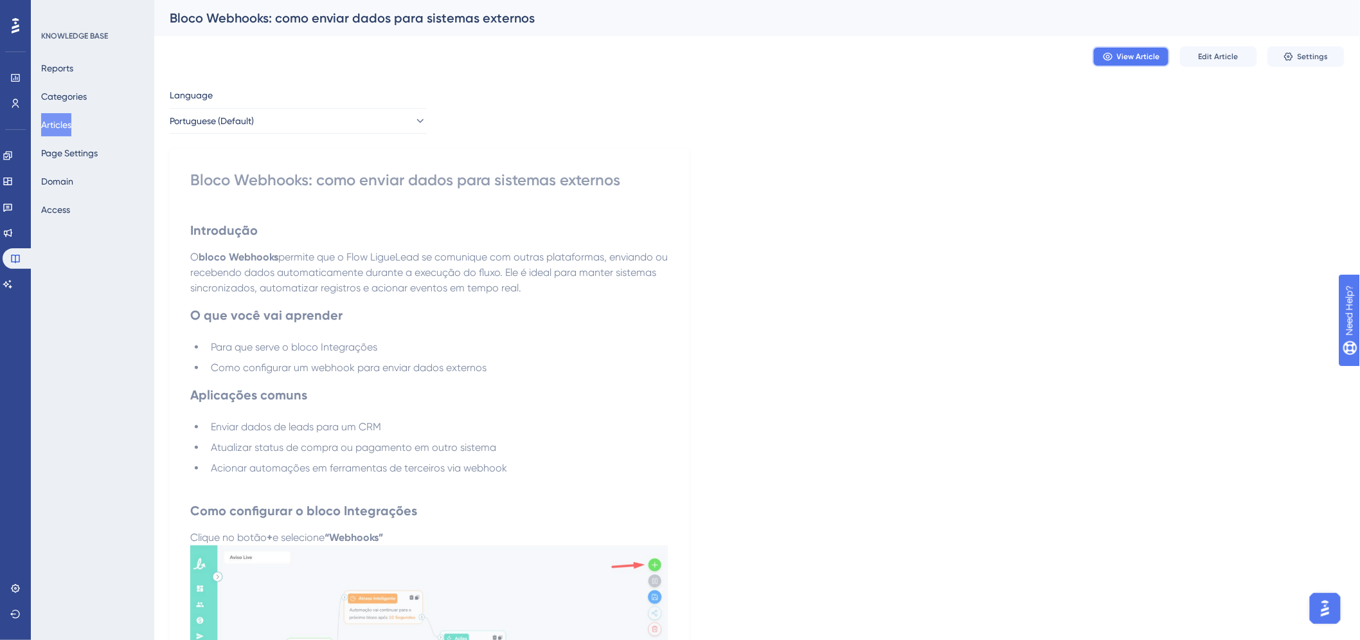
click at [1156, 60] on span "View Article" at bounding box center [1138, 56] width 43 height 10
click at [1325, 60] on span "Settings" at bounding box center [1313, 56] width 31 height 10
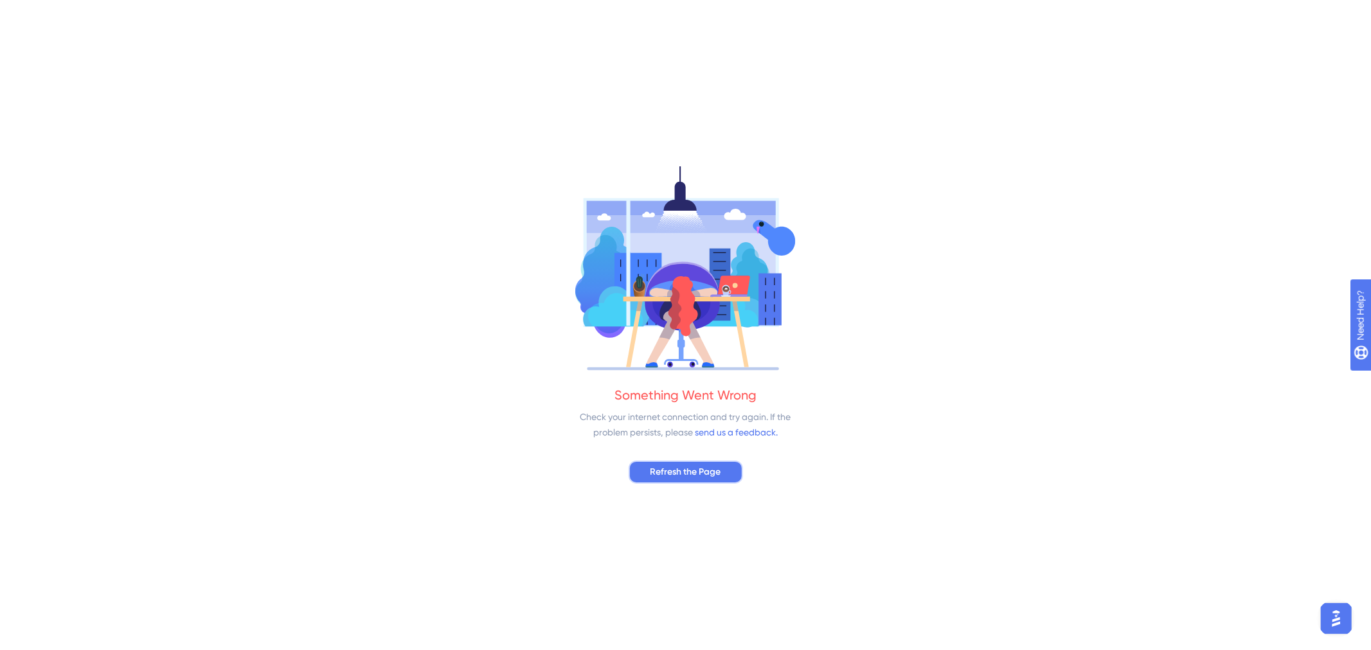
drag, startPoint x: 709, startPoint y: 470, endPoint x: 805, endPoint y: 439, distance: 101.4
click at [708, 470] on span "Refresh the Page" at bounding box center [685, 472] width 71 height 15
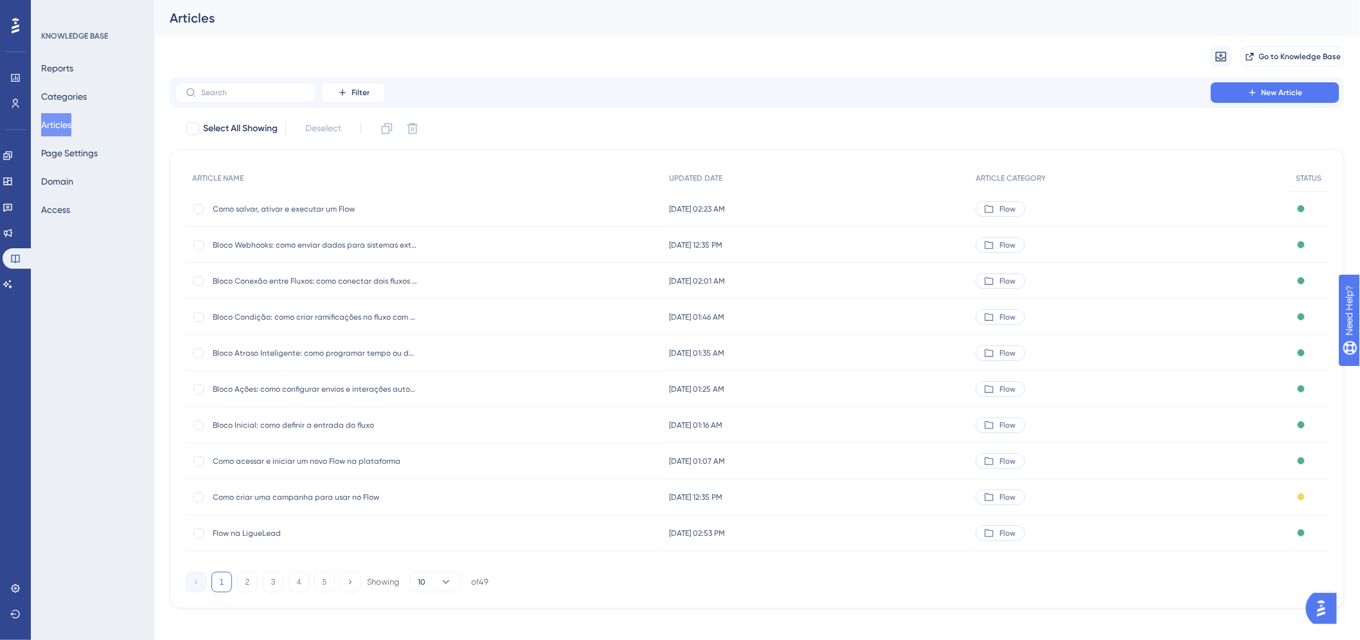
click at [345, 493] on span "Como criar uma campanha para usar no Flow" at bounding box center [316, 497] width 206 height 10
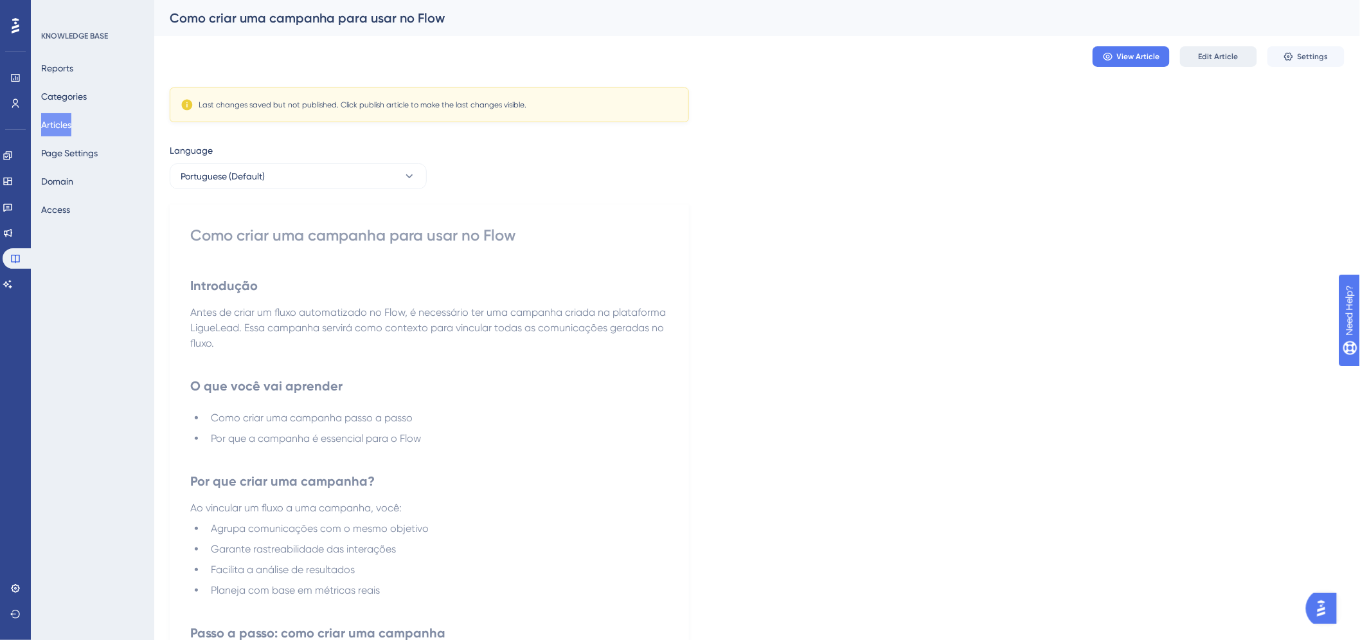
click at [1218, 58] on span "Edit Article" at bounding box center [1219, 56] width 40 height 10
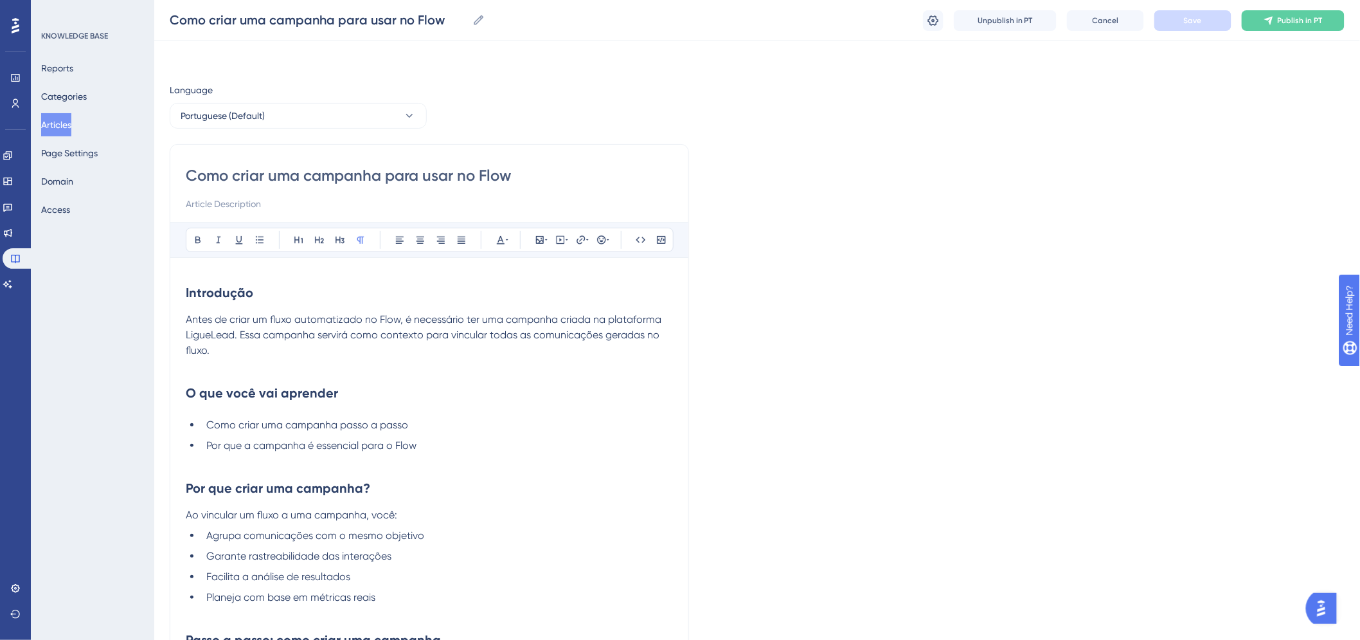
scroll to position [284, 0]
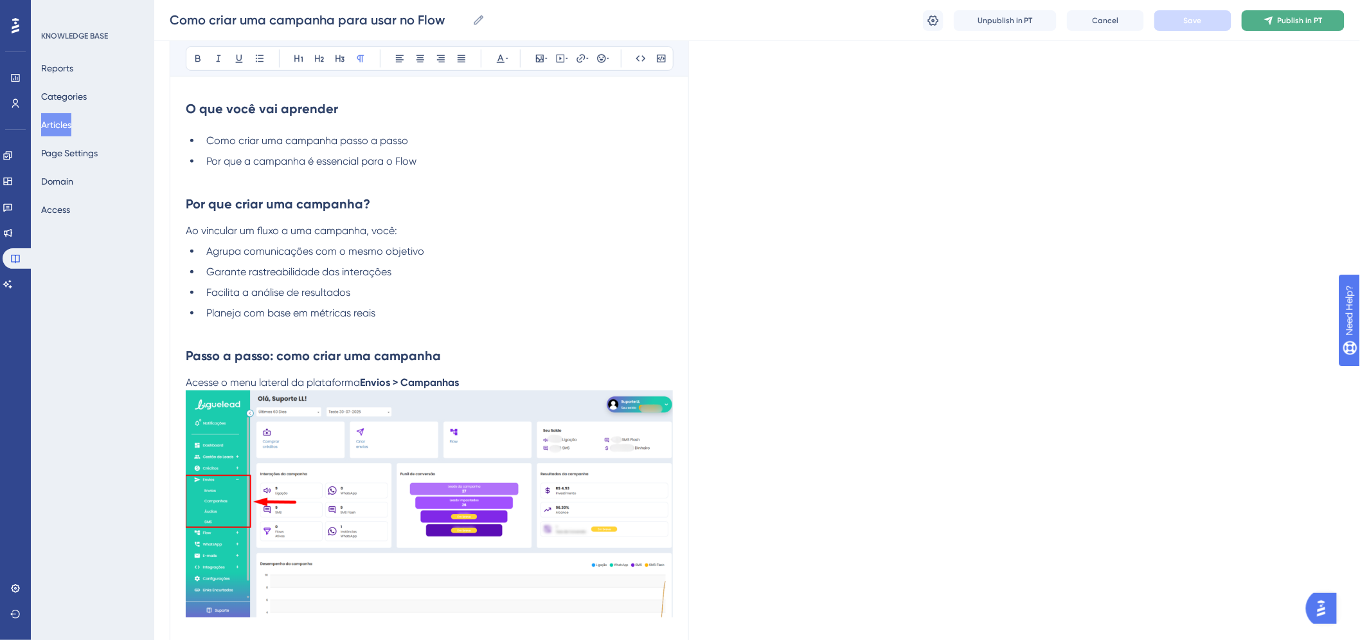
click at [1282, 15] on span "Publish in PT" at bounding box center [1300, 20] width 45 height 10
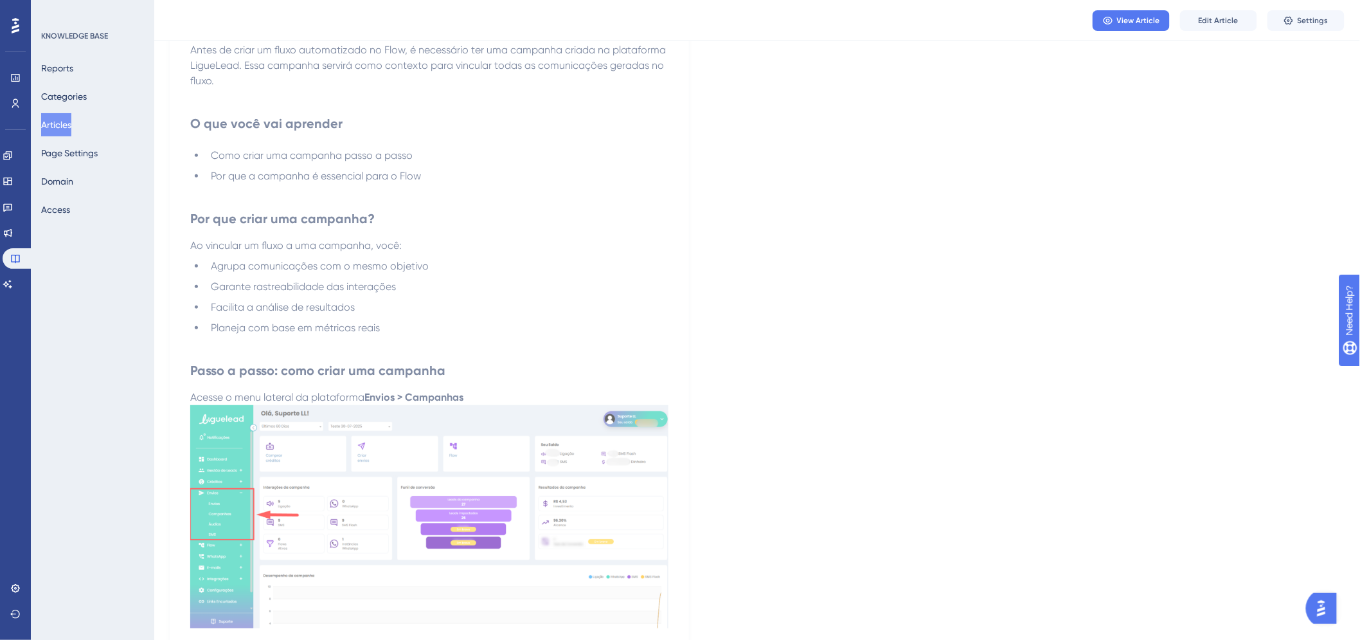
scroll to position [0, 0]
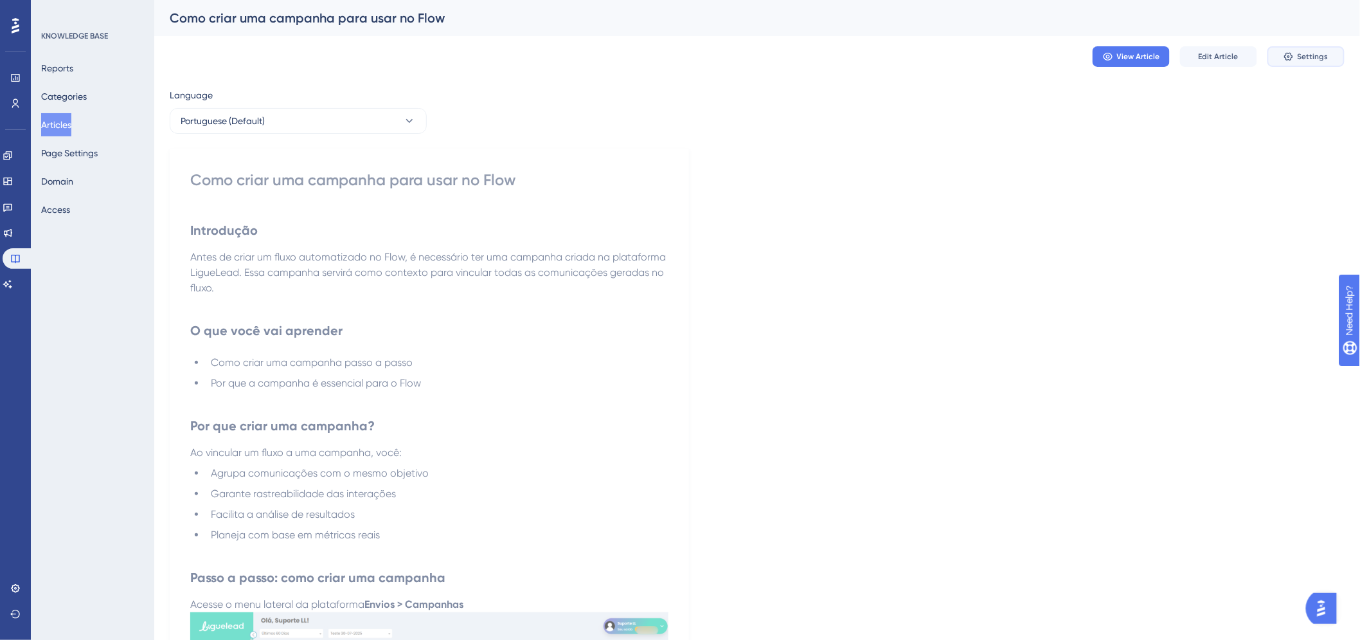
click at [1303, 55] on span "Settings" at bounding box center [1313, 56] width 31 height 10
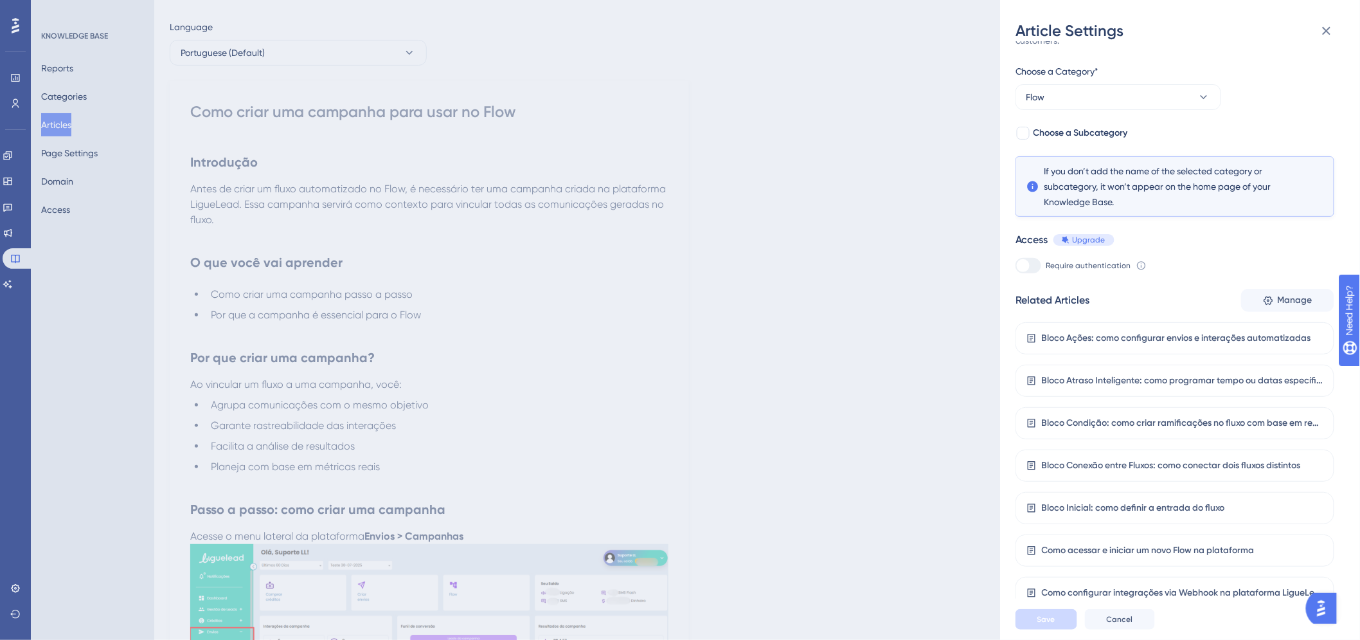
scroll to position [143, 0]
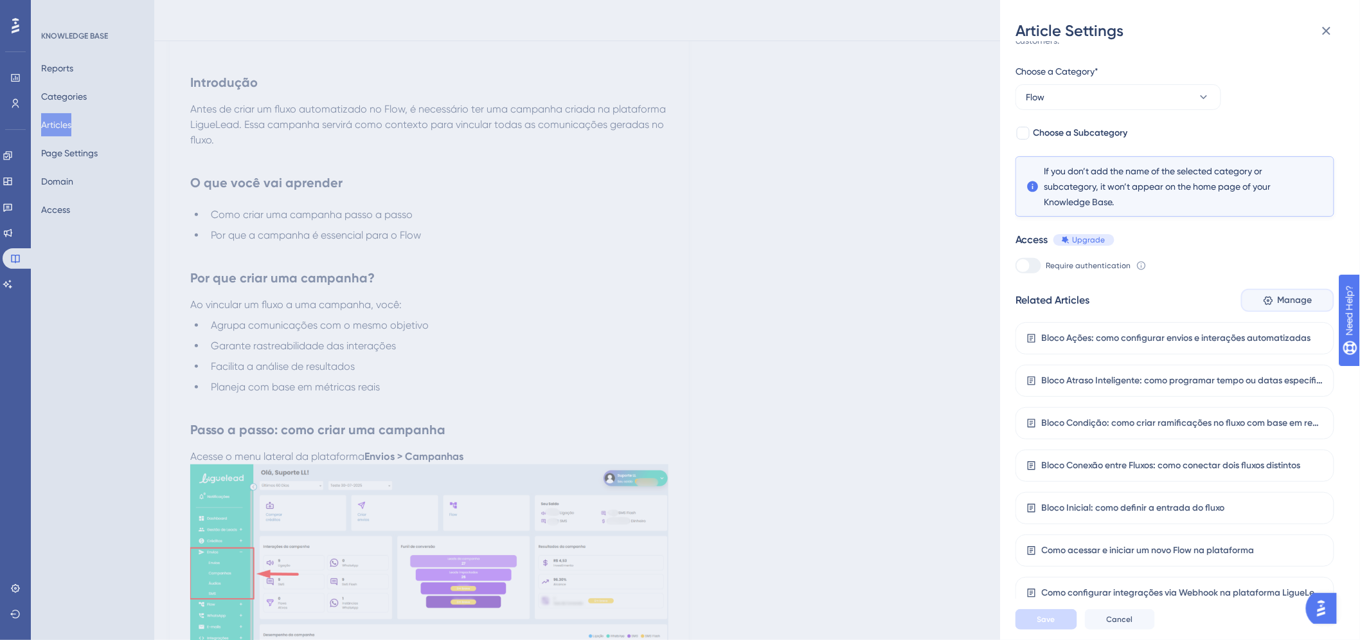
click at [1284, 305] on span "Manage" at bounding box center [1295, 299] width 35 height 15
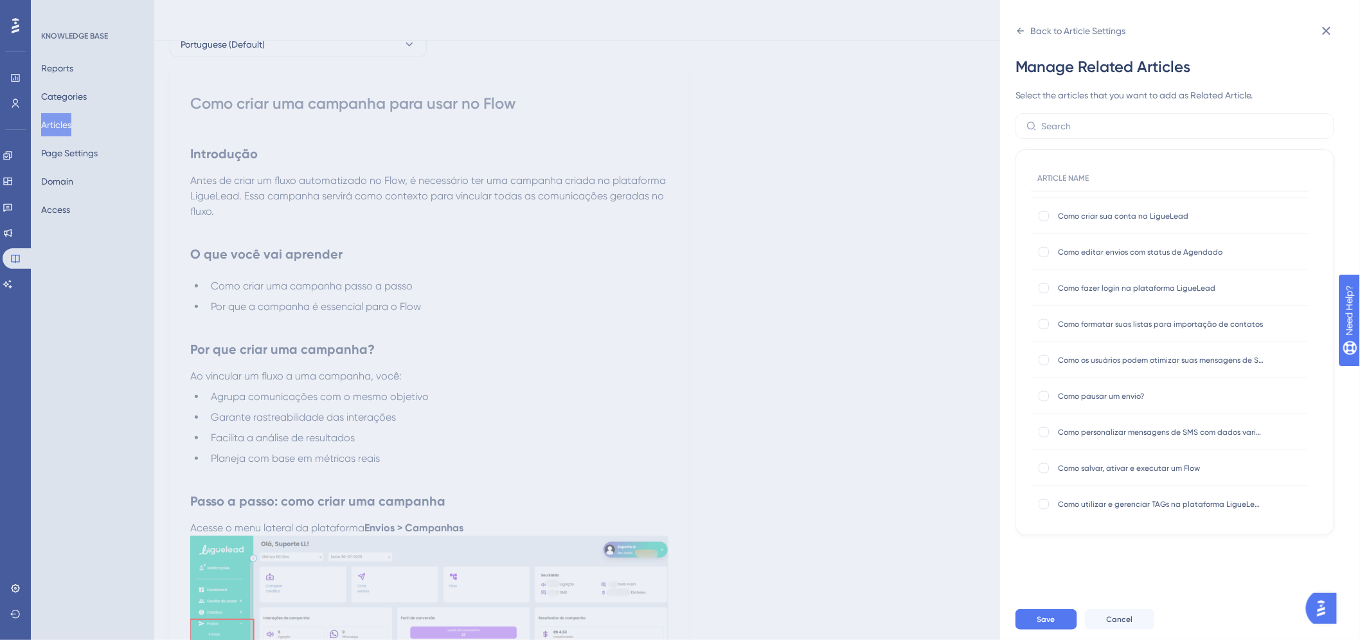
scroll to position [499, 0]
click at [1043, 464] on div at bounding box center [1044, 465] width 10 height 10
checkbox input "true"
click at [1062, 629] on button "Save" at bounding box center [1047, 619] width 62 height 21
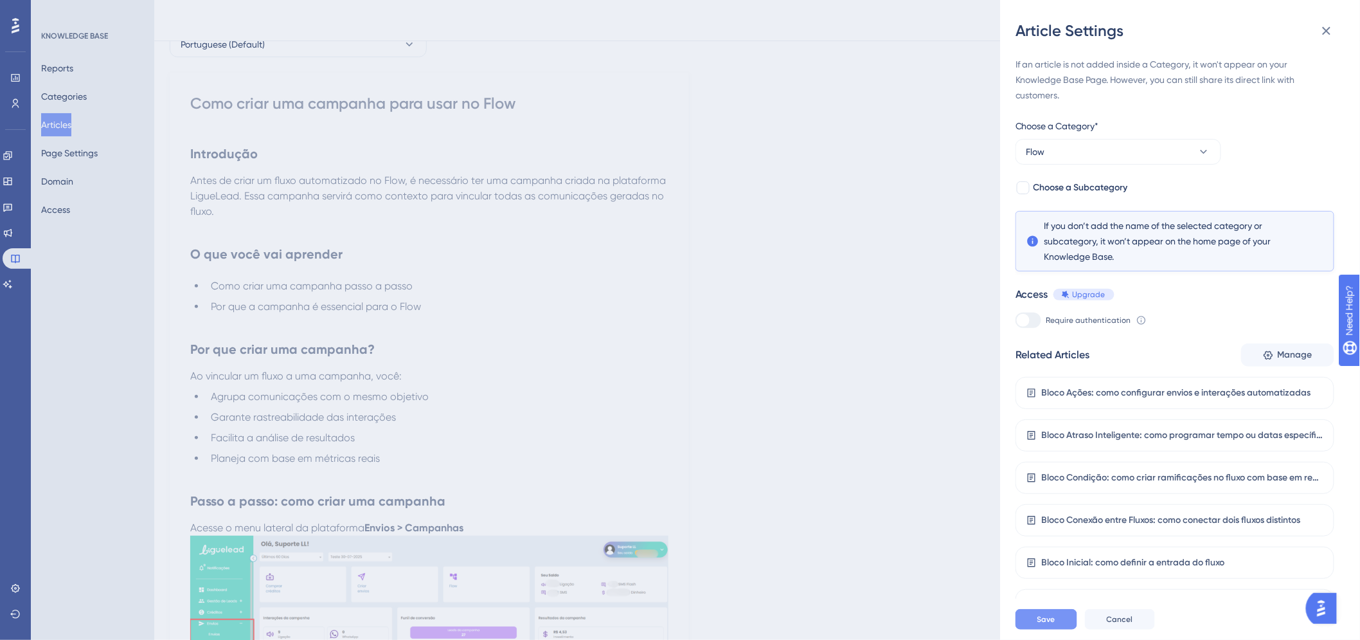
click at [1058, 629] on button "Save" at bounding box center [1047, 619] width 62 height 21
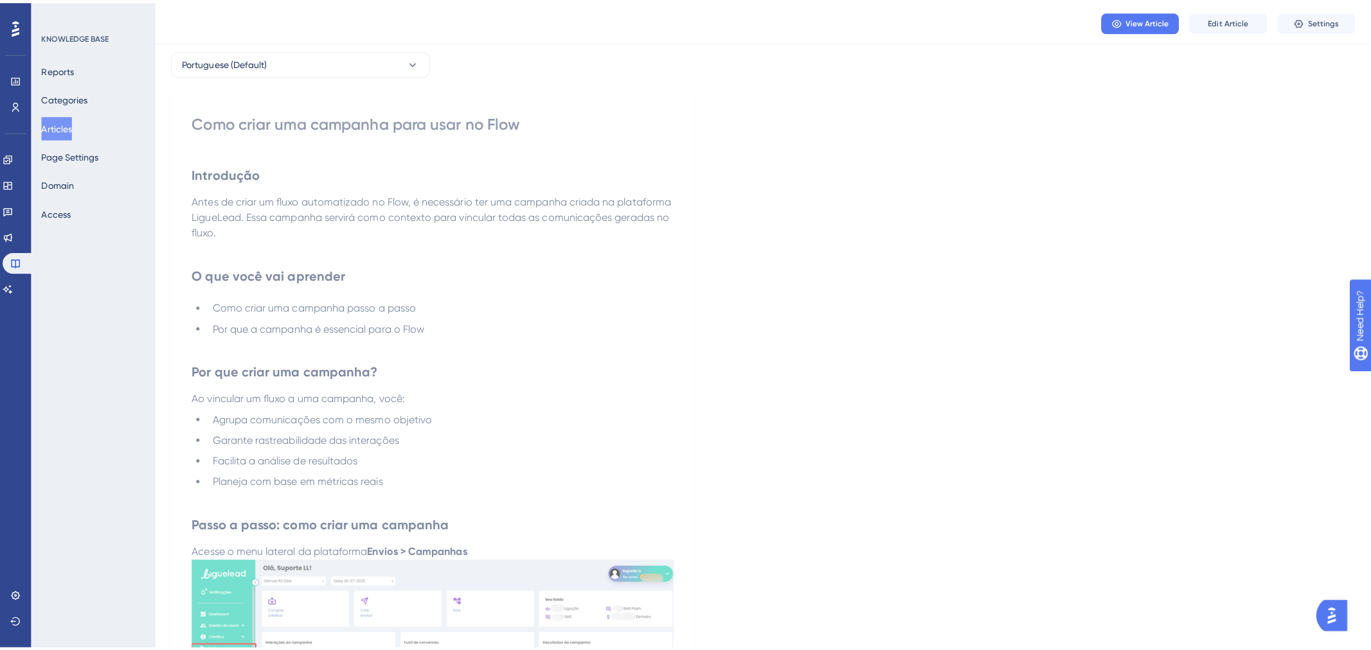
scroll to position [0, 0]
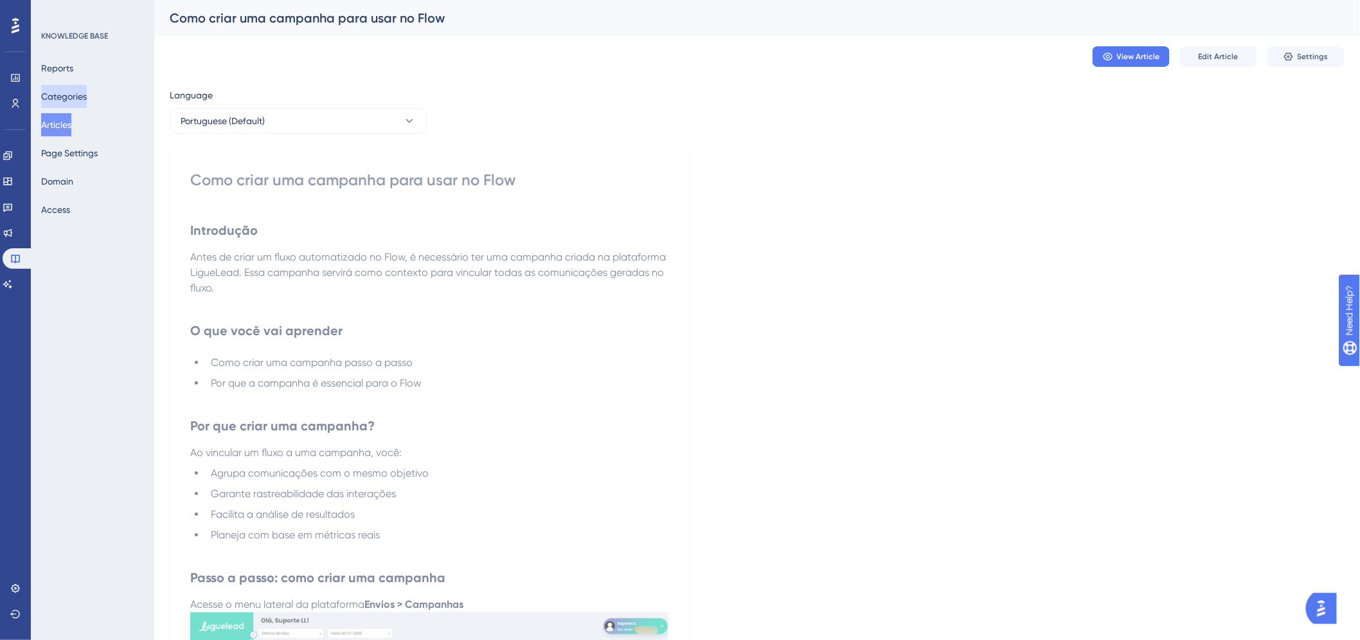
drag, startPoint x: 80, startPoint y: 92, endPoint x: 69, endPoint y: 126, distance: 36.0
click at [81, 92] on button "Categories" at bounding box center [64, 96] width 46 height 23
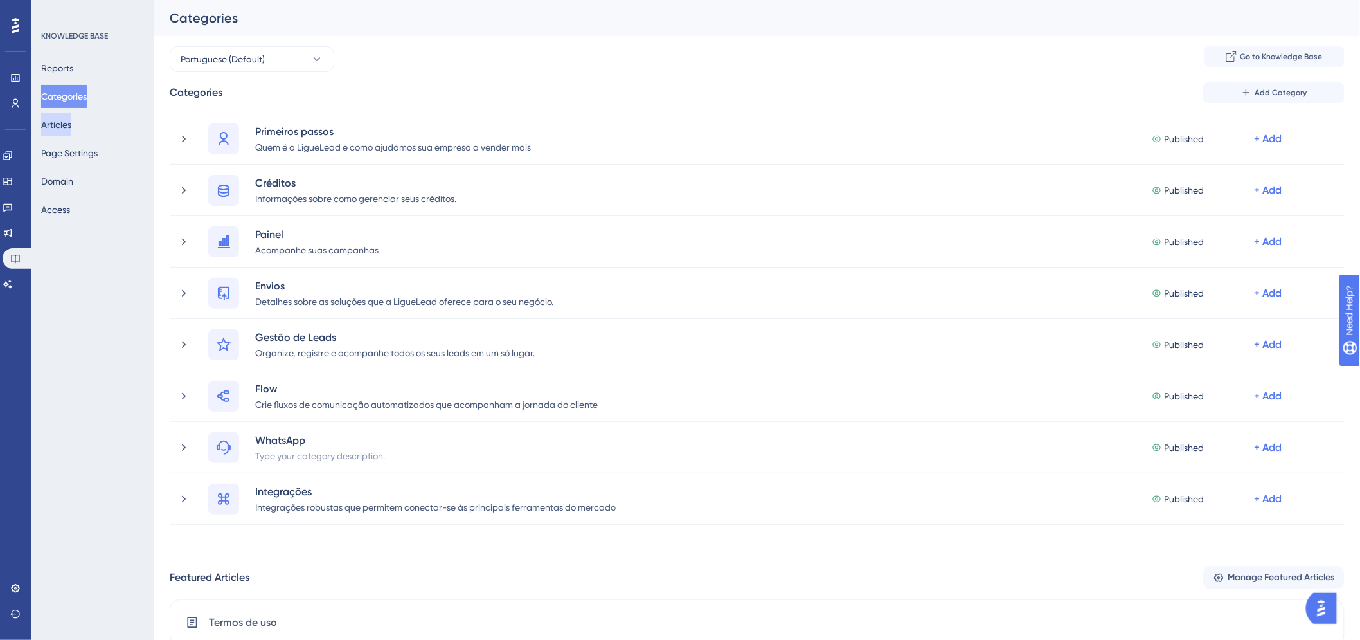
click at [69, 126] on button "Articles" at bounding box center [56, 124] width 30 height 23
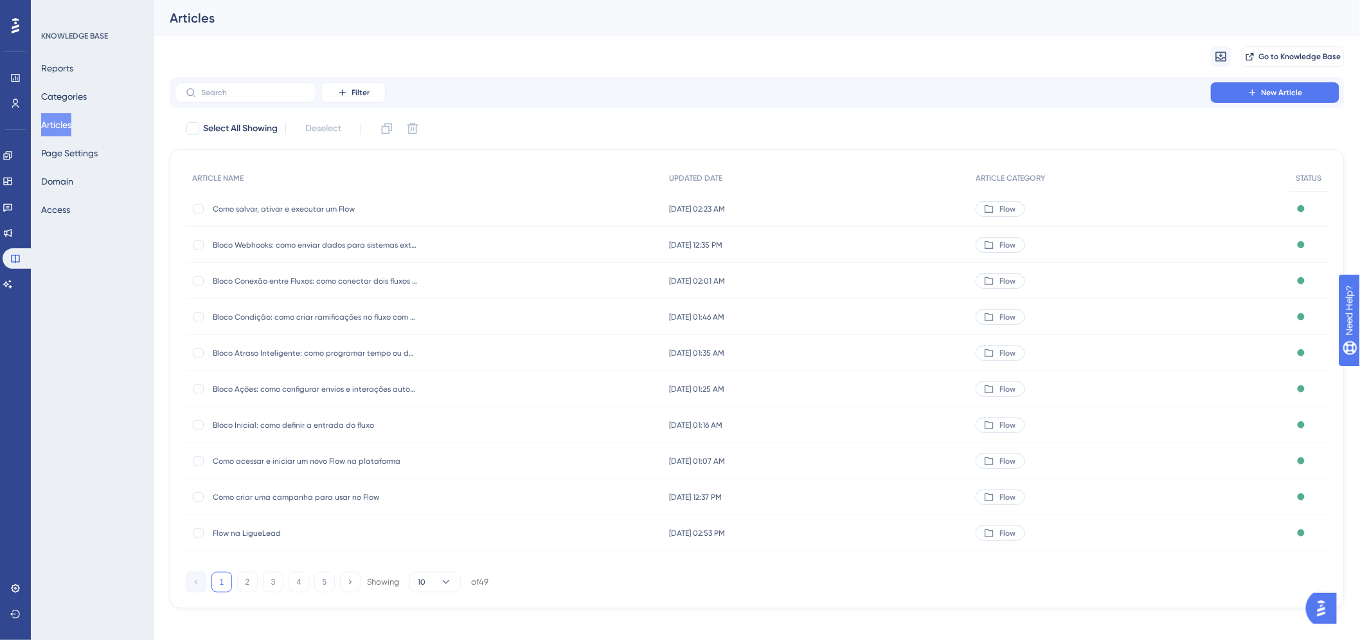
click at [325, 208] on span "Como salvar, ativar e executar um Flow" at bounding box center [316, 209] width 206 height 10
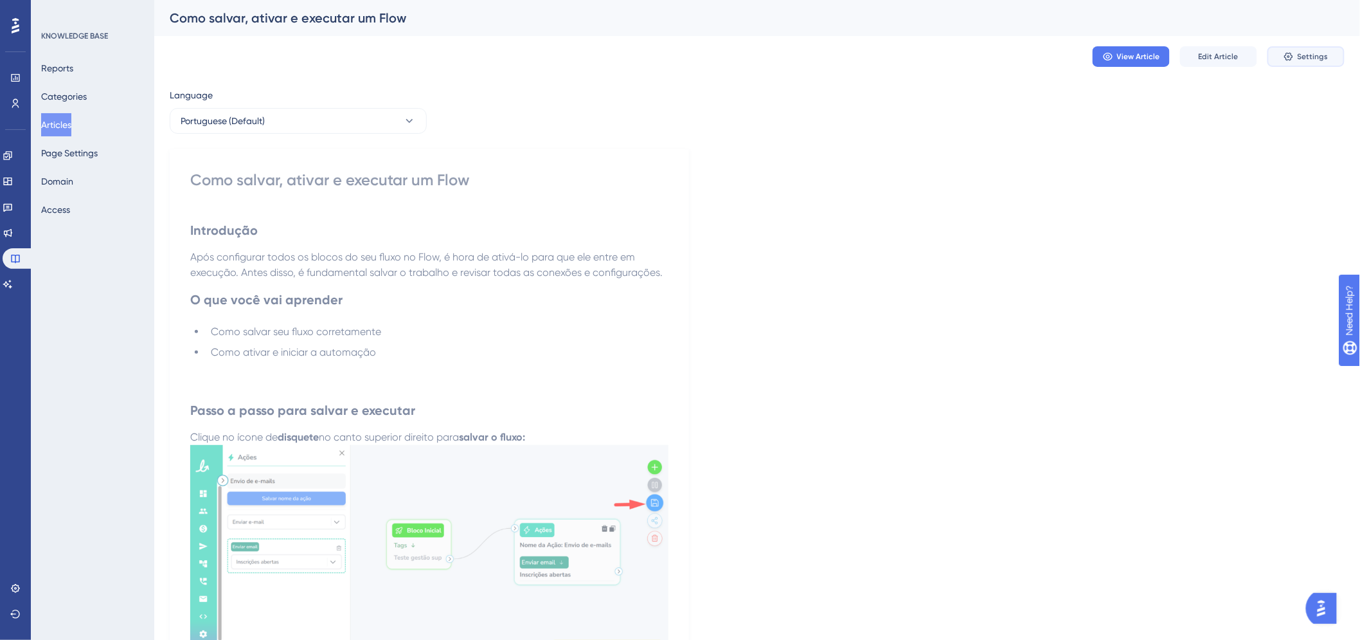
click at [1320, 59] on span "Settings" at bounding box center [1313, 56] width 31 height 10
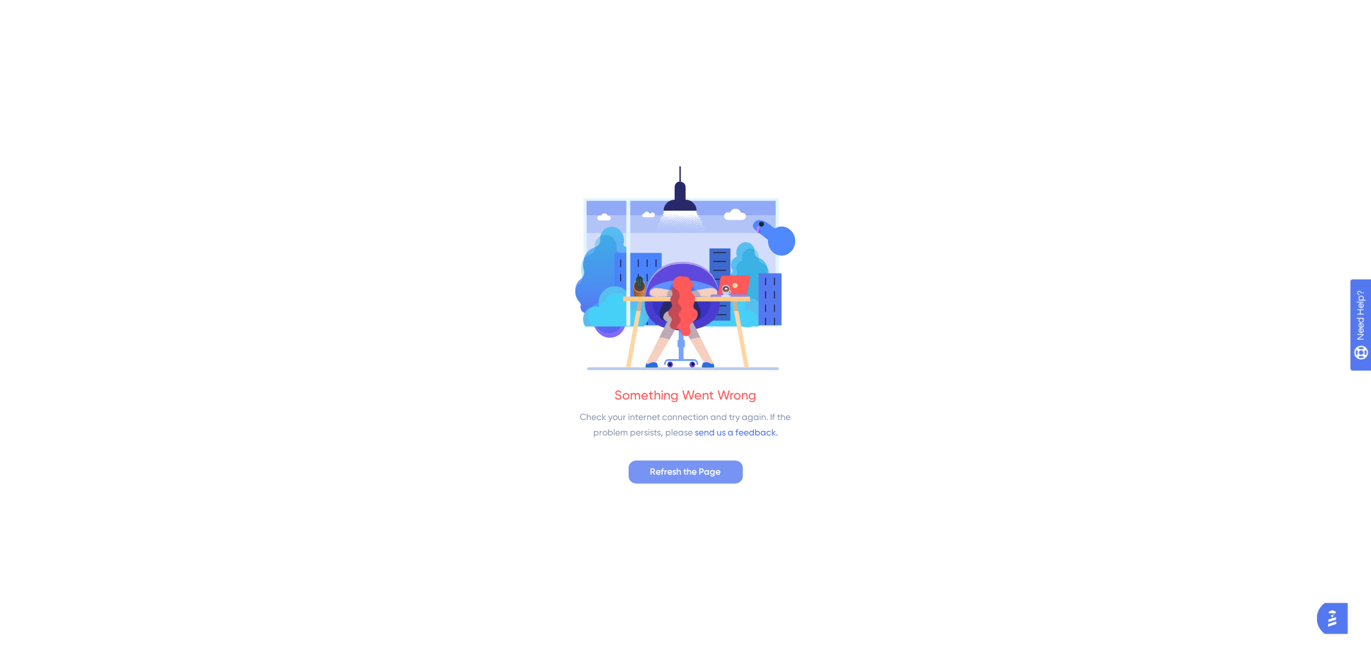
click at [683, 476] on span "Refresh the Page" at bounding box center [685, 472] width 71 height 15
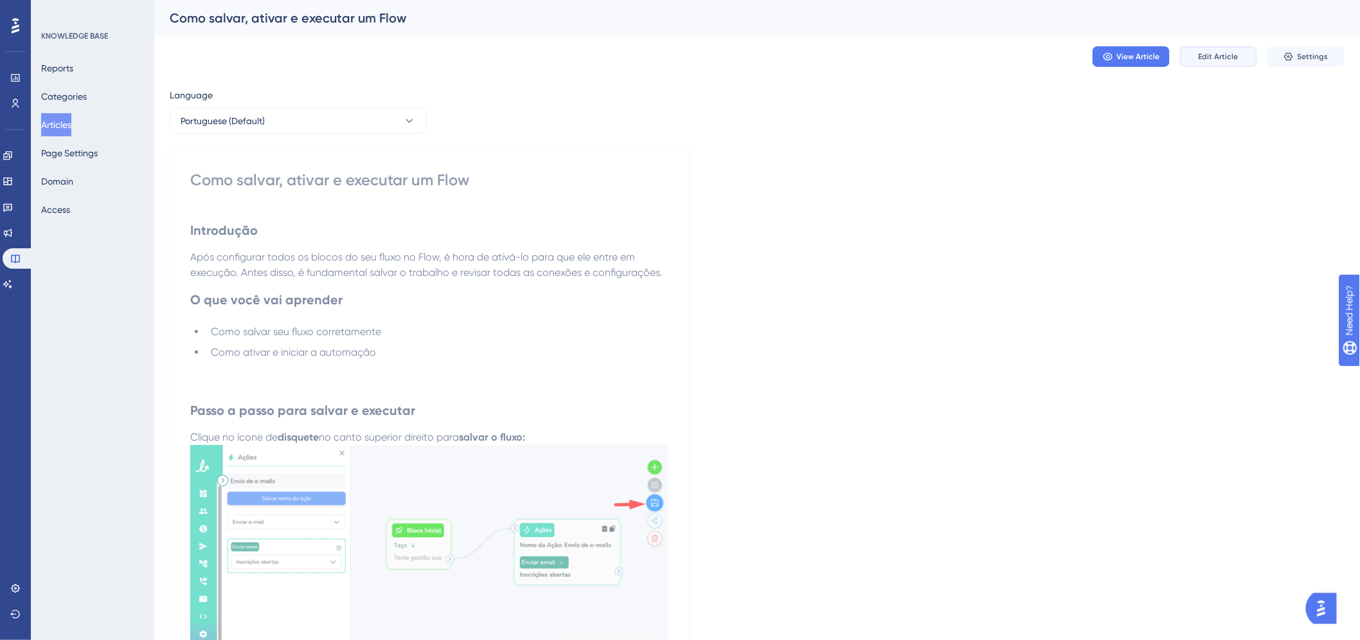
click at [1213, 54] on span "Edit Article" at bounding box center [1219, 56] width 40 height 10
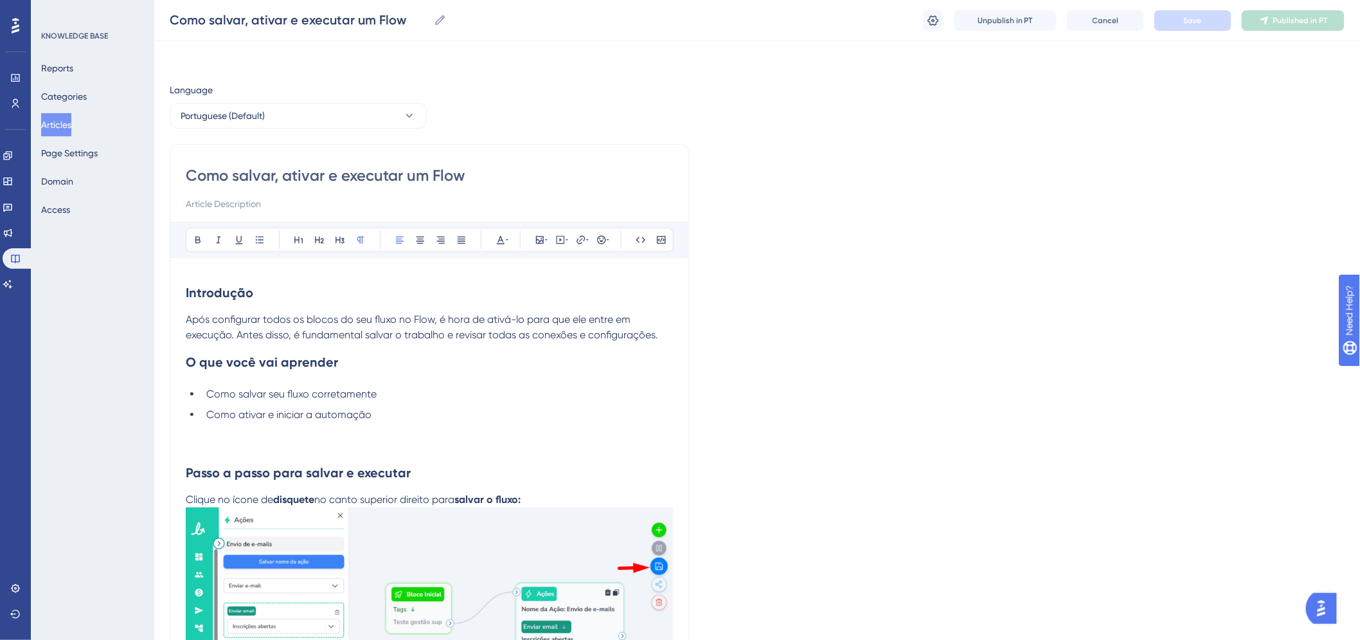
scroll to position [187, 0]
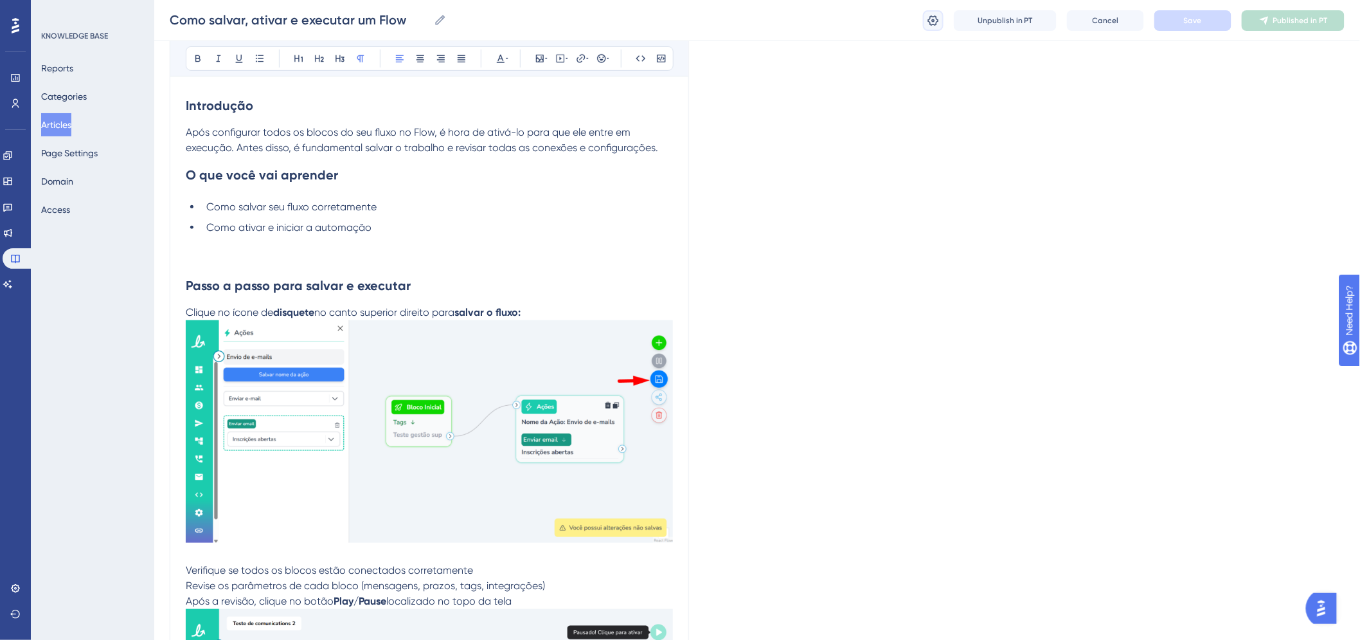
click at [931, 17] on icon at bounding box center [933, 20] width 13 height 13
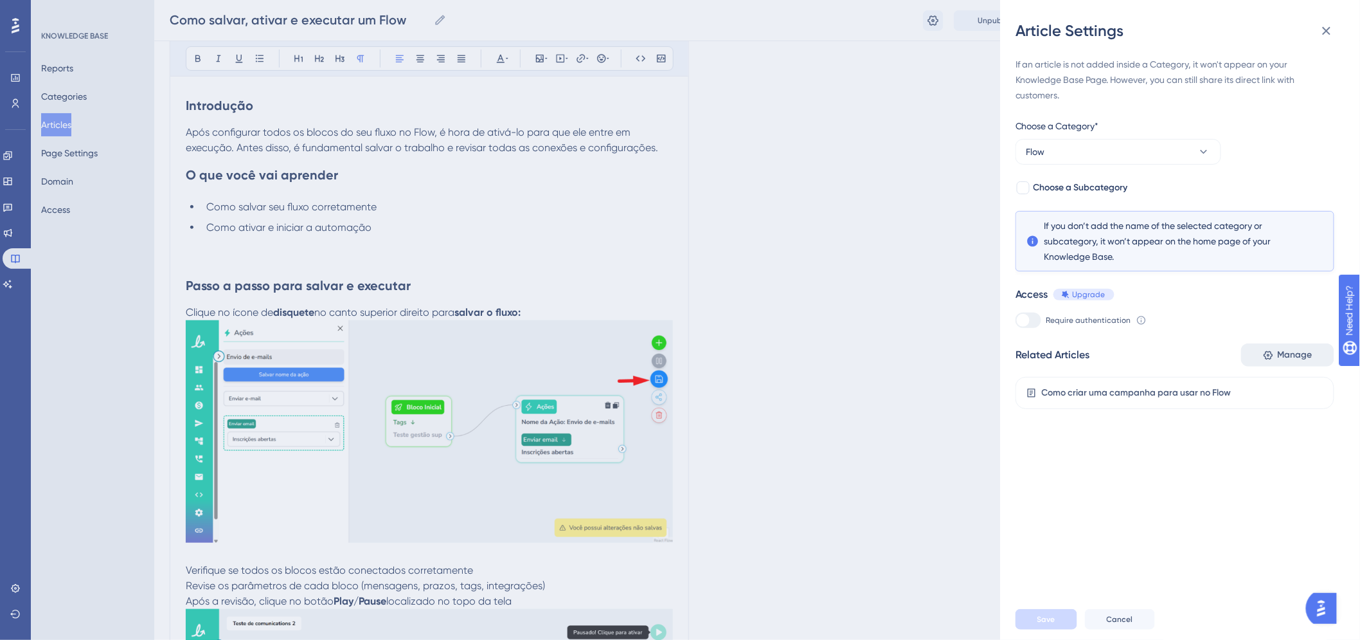
click at [1292, 356] on span "Manage" at bounding box center [1295, 354] width 35 height 15
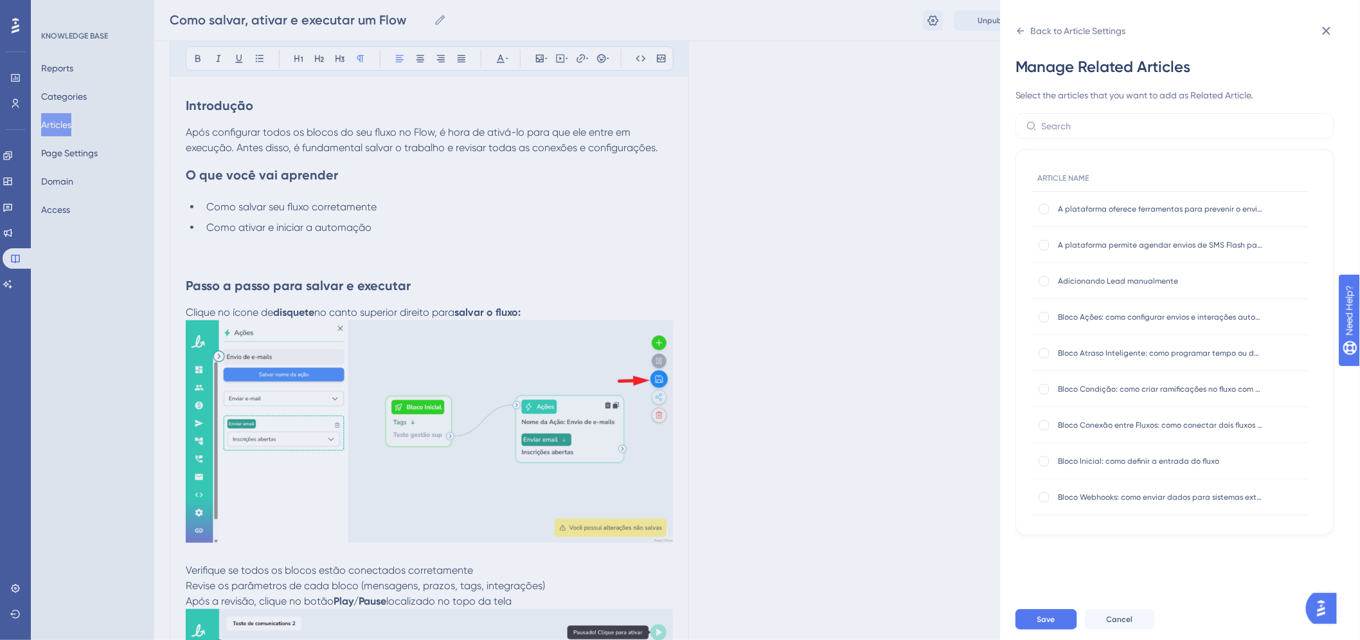
scroll to position [0, 0]
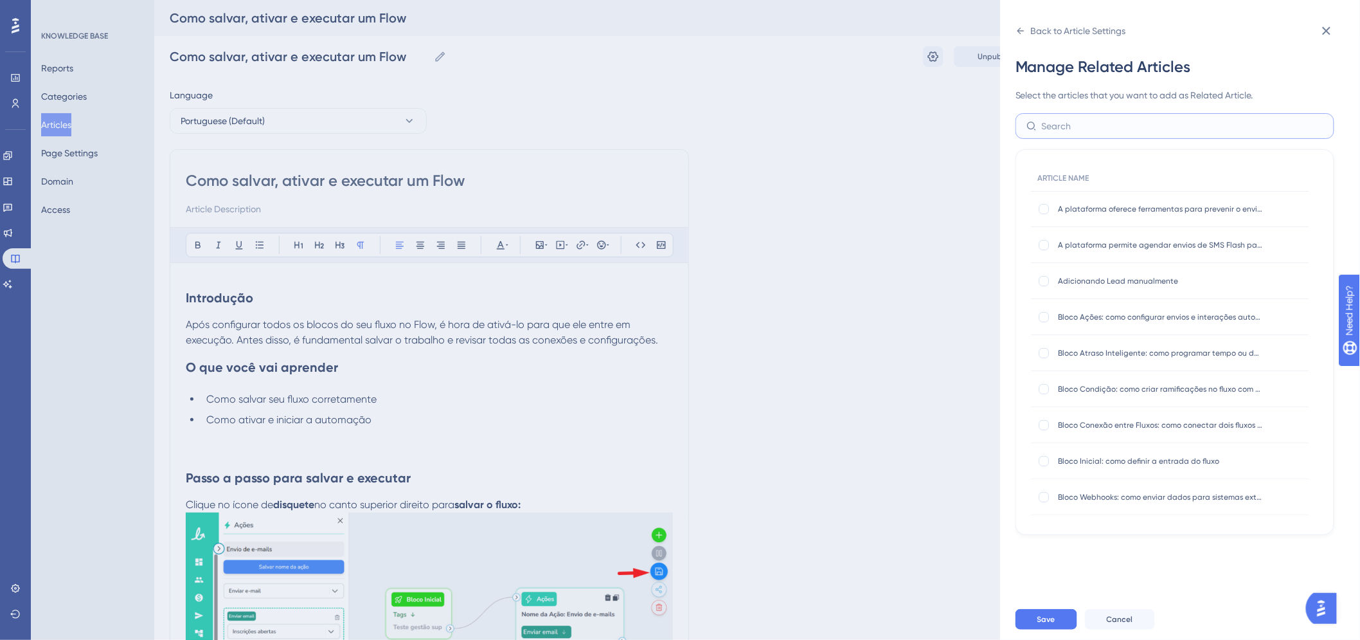
click at [1100, 123] on input "text" at bounding box center [1183, 126] width 282 height 14
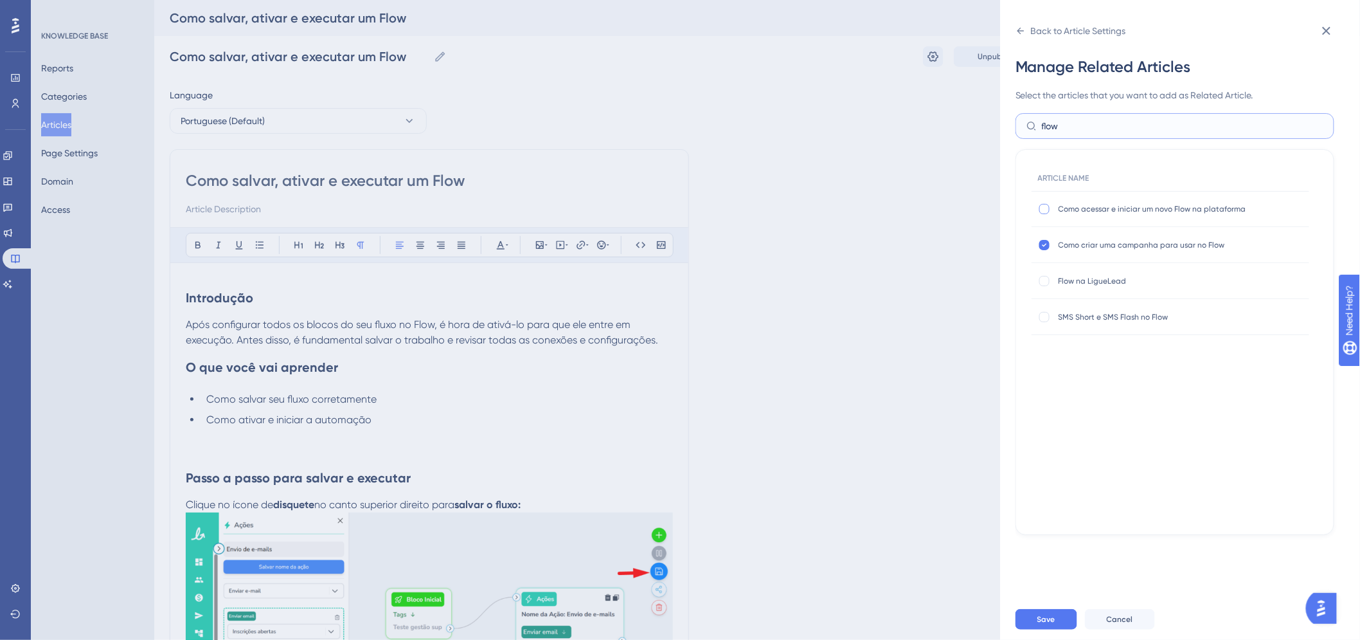
type input "flow"
click at [1044, 211] on div at bounding box center [1044, 209] width 10 height 10
checkbox input "true"
click at [1046, 278] on div at bounding box center [1044, 281] width 10 height 10
checkbox input "true"
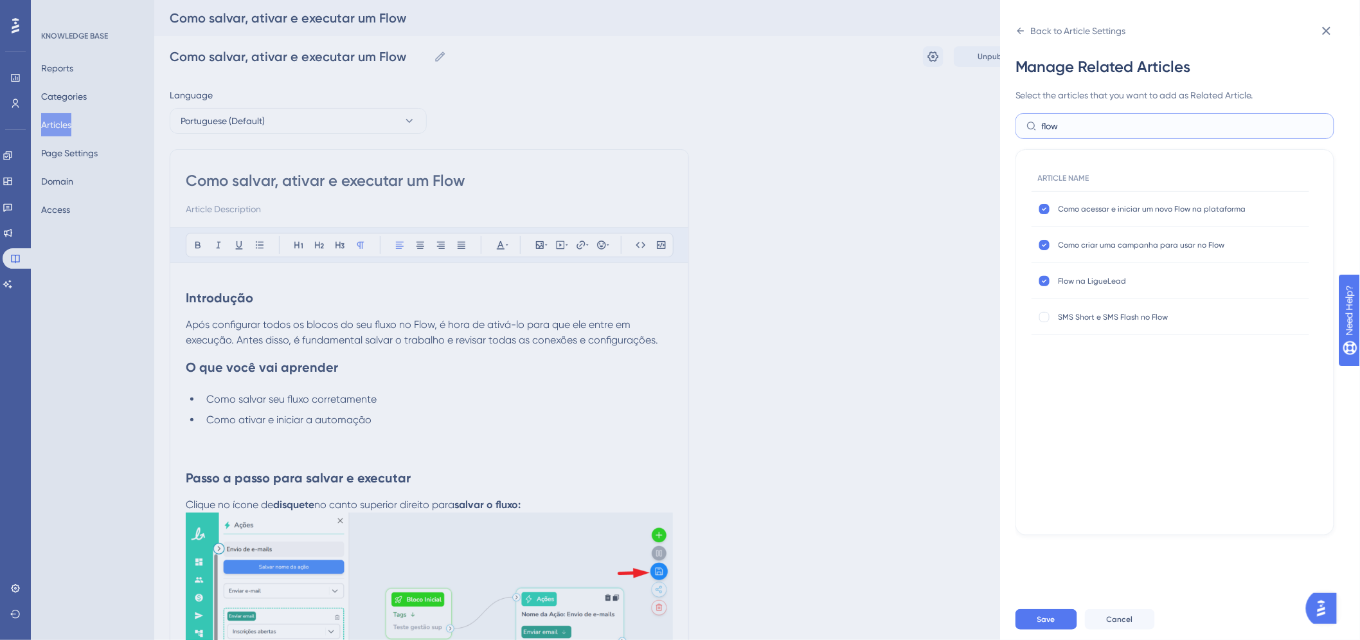
click at [1081, 132] on input "flow" at bounding box center [1183, 126] width 282 height 14
click at [1080, 132] on input "flow" at bounding box center [1183, 126] width 282 height 14
type input "bloco"
click at [1043, 210] on div at bounding box center [1044, 209] width 10 height 10
checkbox input "true"
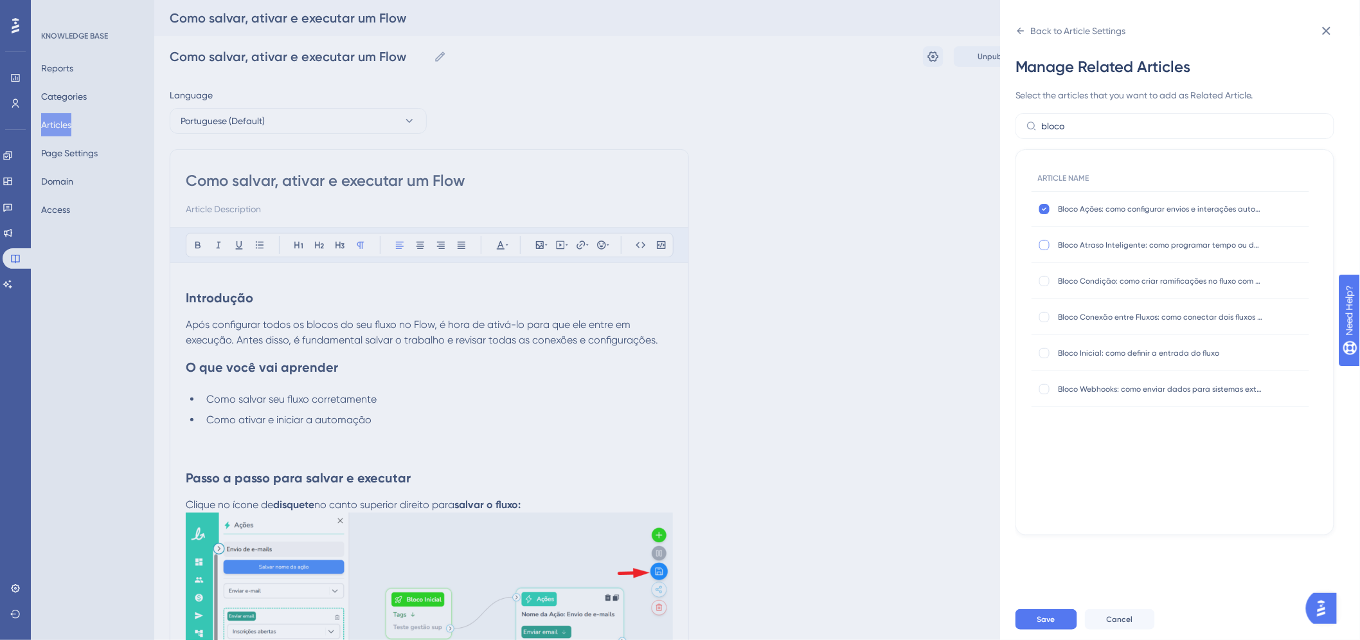
click at [1044, 240] on div at bounding box center [1044, 245] width 10 height 10
checkbox input "true"
click at [1041, 274] on div at bounding box center [1044, 280] width 13 height 13
checkbox input "true"
click at [1042, 315] on div at bounding box center [1044, 317] width 10 height 10
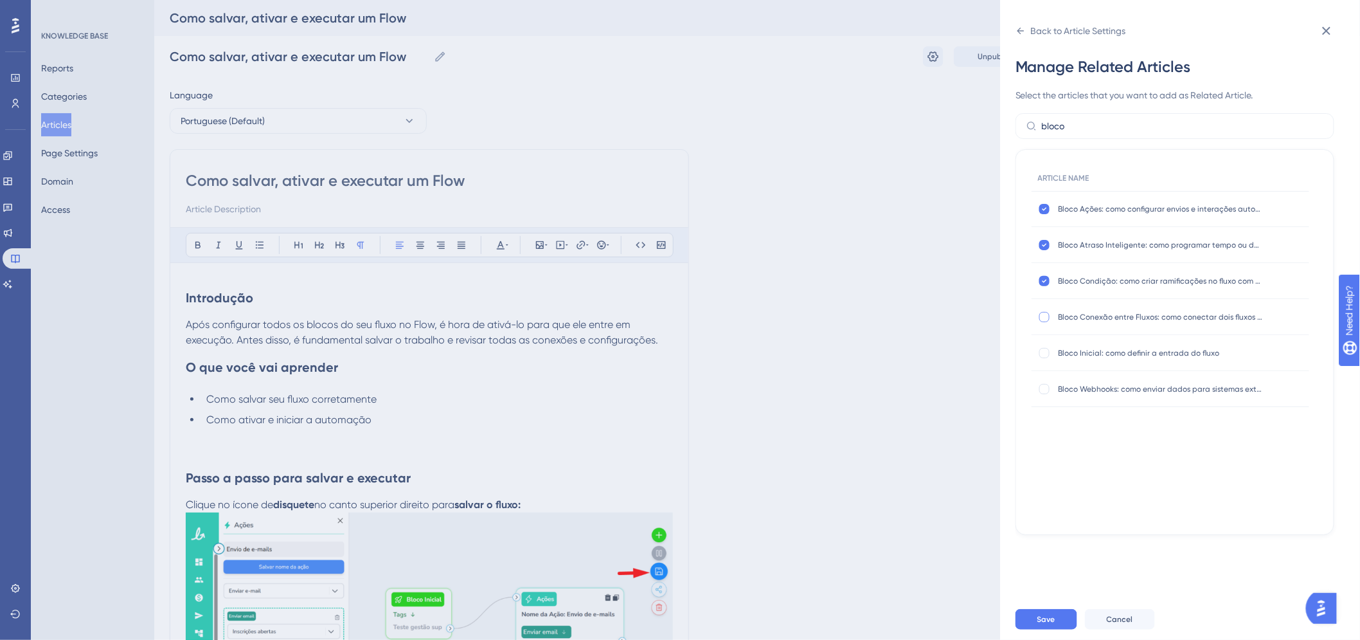
checkbox input "true"
click at [1043, 352] on div at bounding box center [1044, 353] width 10 height 10
checkbox input "true"
click at [1043, 386] on div at bounding box center [1044, 389] width 10 height 10
checkbox input "true"
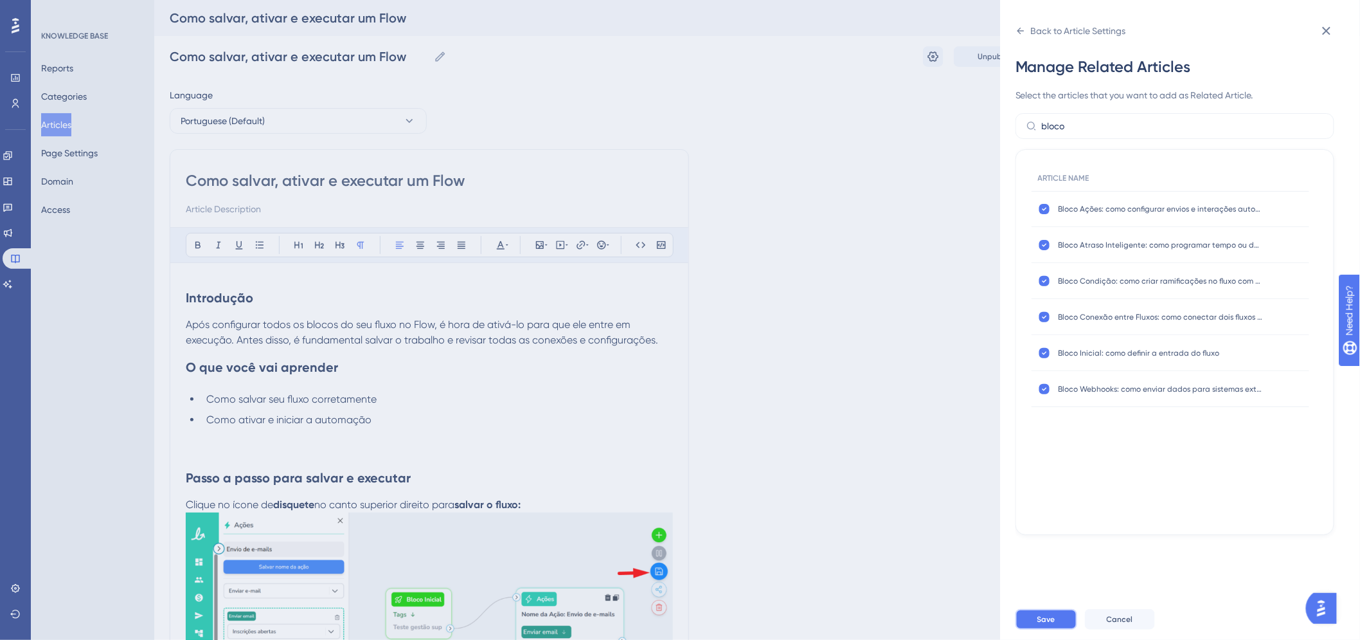
click at [1055, 624] on span "Save" at bounding box center [1046, 619] width 18 height 10
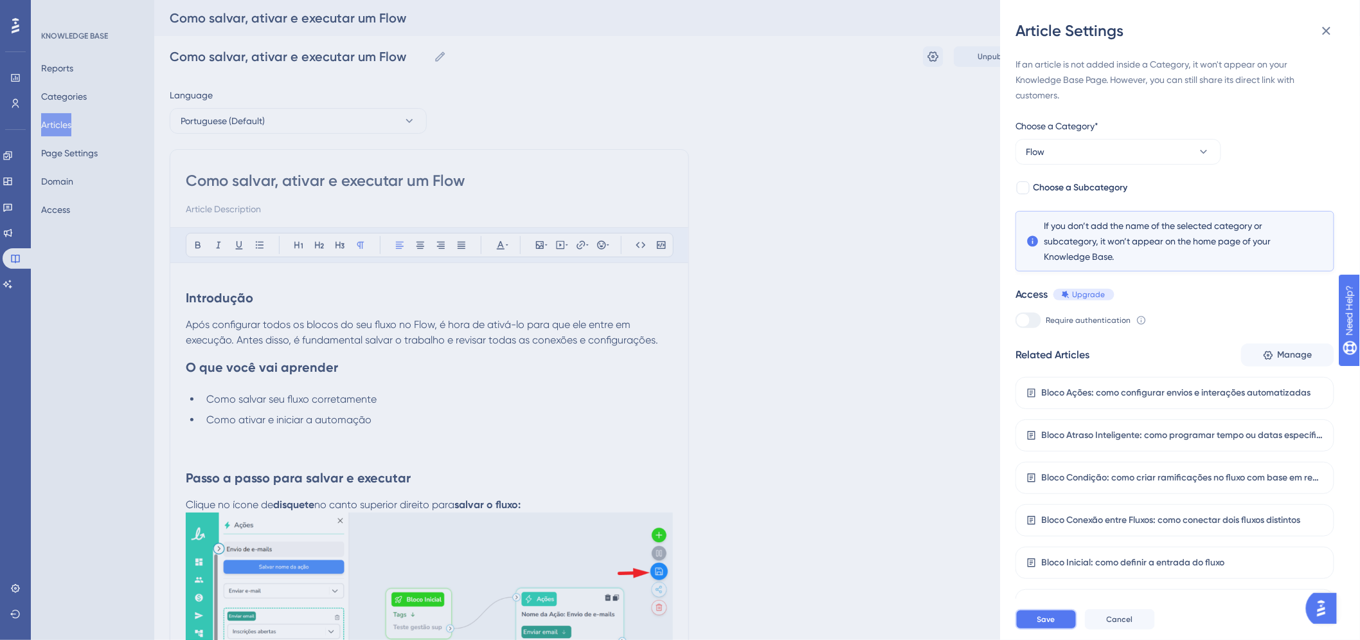
click at [1052, 624] on span "Save" at bounding box center [1046, 619] width 18 height 10
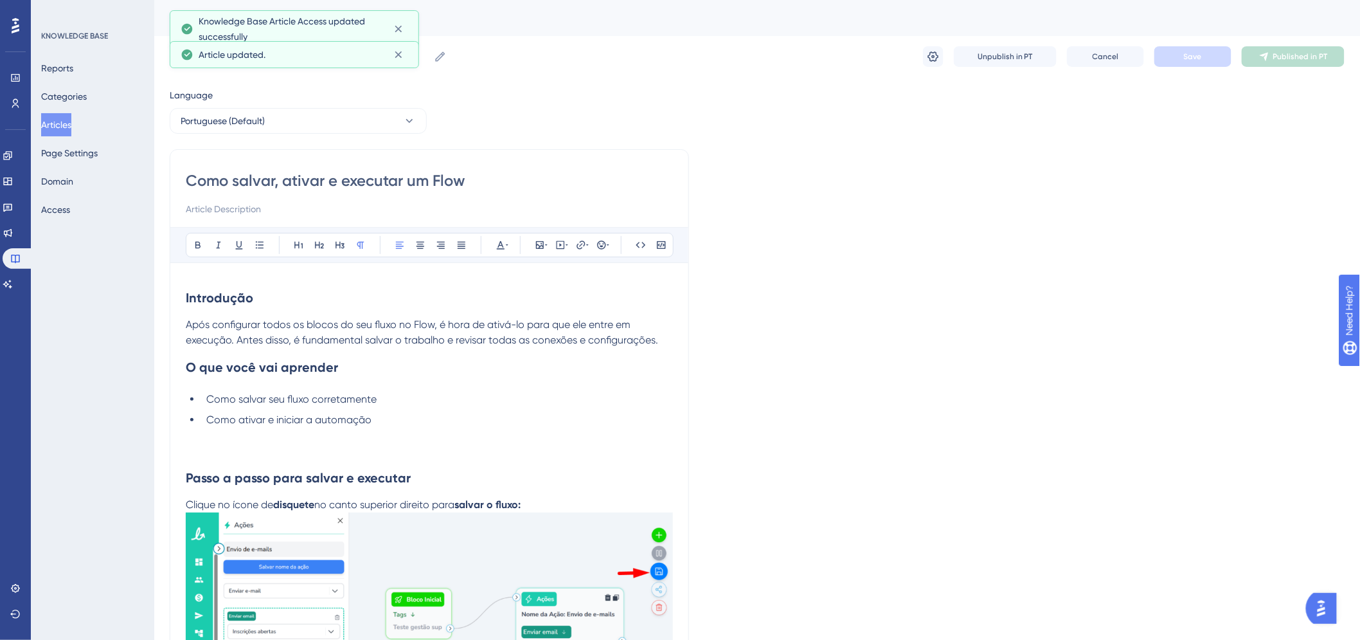
click at [71, 123] on button "Articles" at bounding box center [56, 124] width 30 height 23
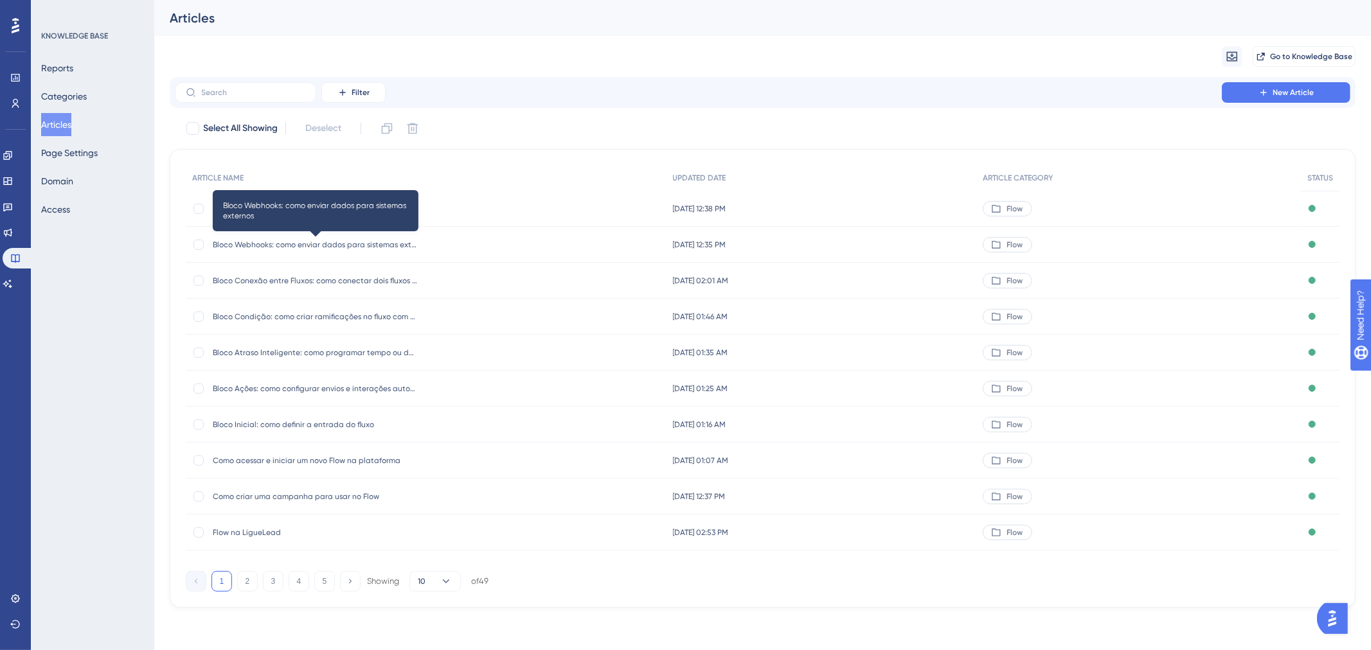
click at [362, 240] on span "Bloco Webhooks: como enviar dados para sistemas externos" at bounding box center [316, 245] width 206 height 10
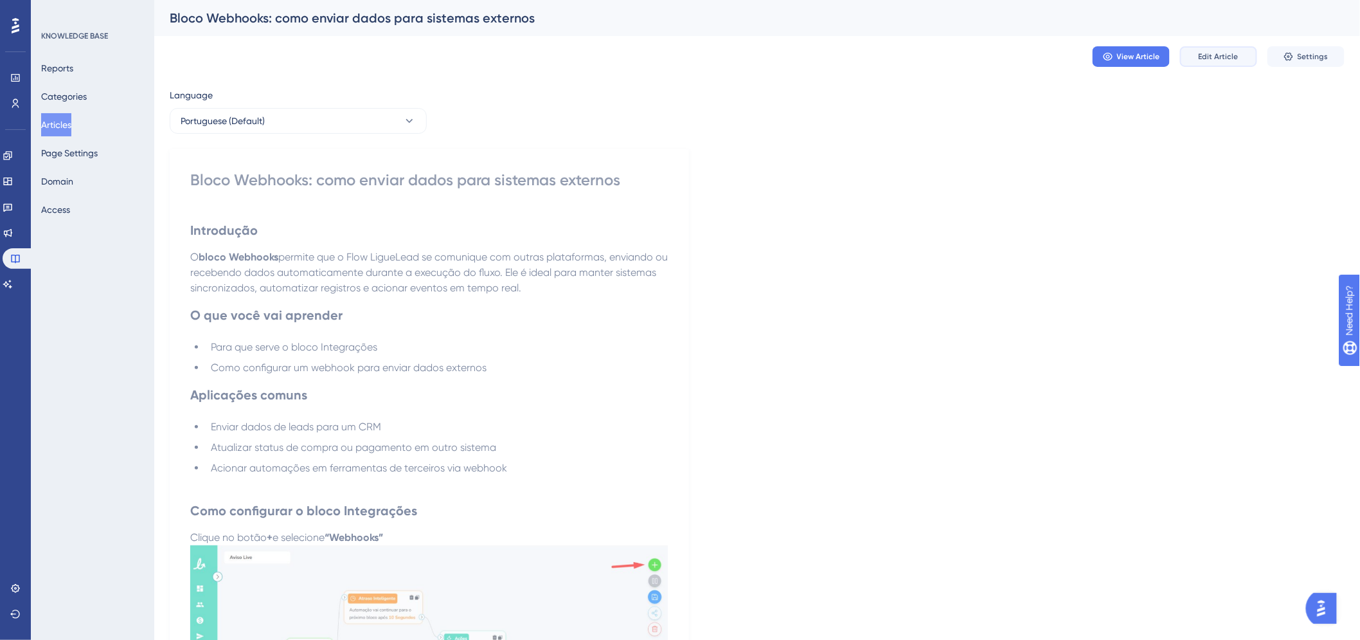
click at [1236, 54] on span "Edit Article" at bounding box center [1219, 56] width 40 height 10
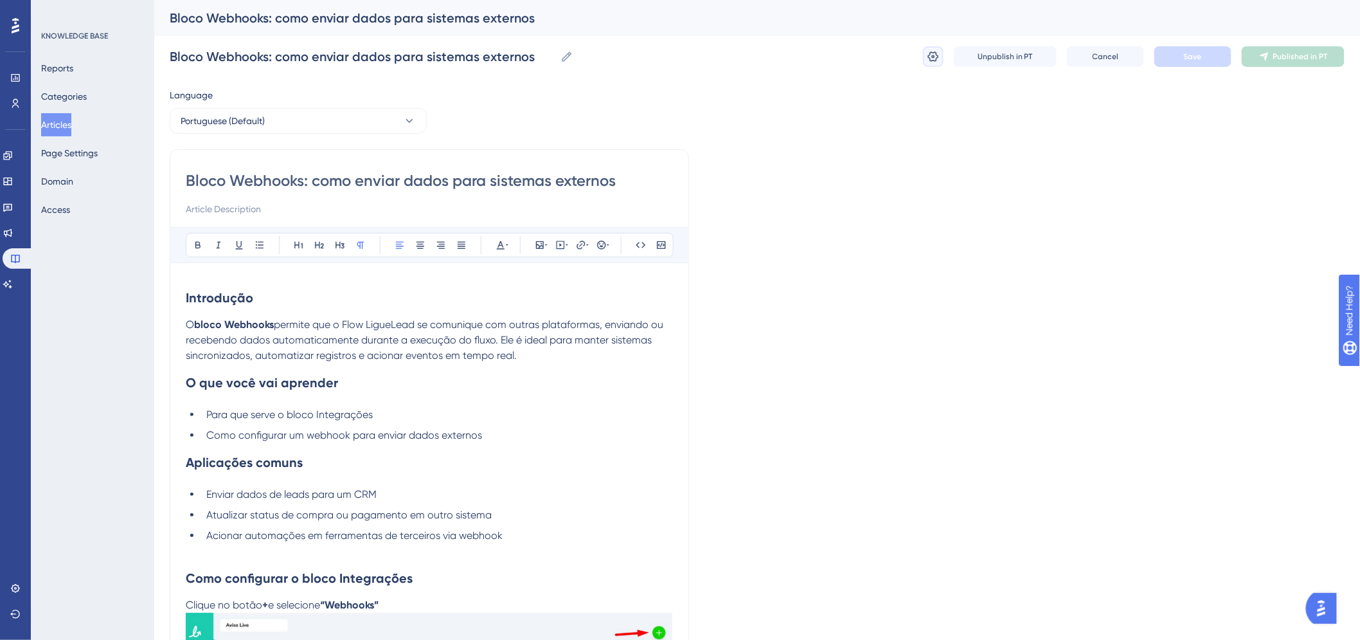
click at [935, 62] on icon at bounding box center [933, 56] width 13 height 13
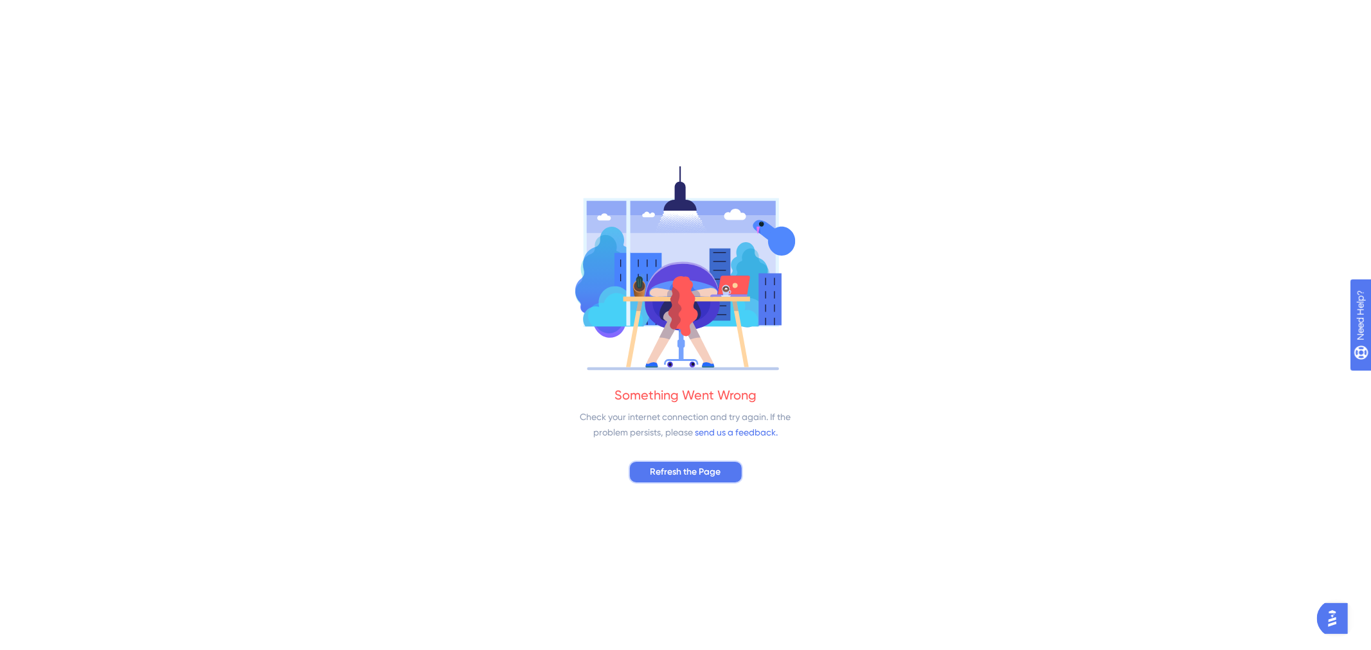
click at [734, 461] on button "Refresh the Page" at bounding box center [686, 472] width 114 height 23
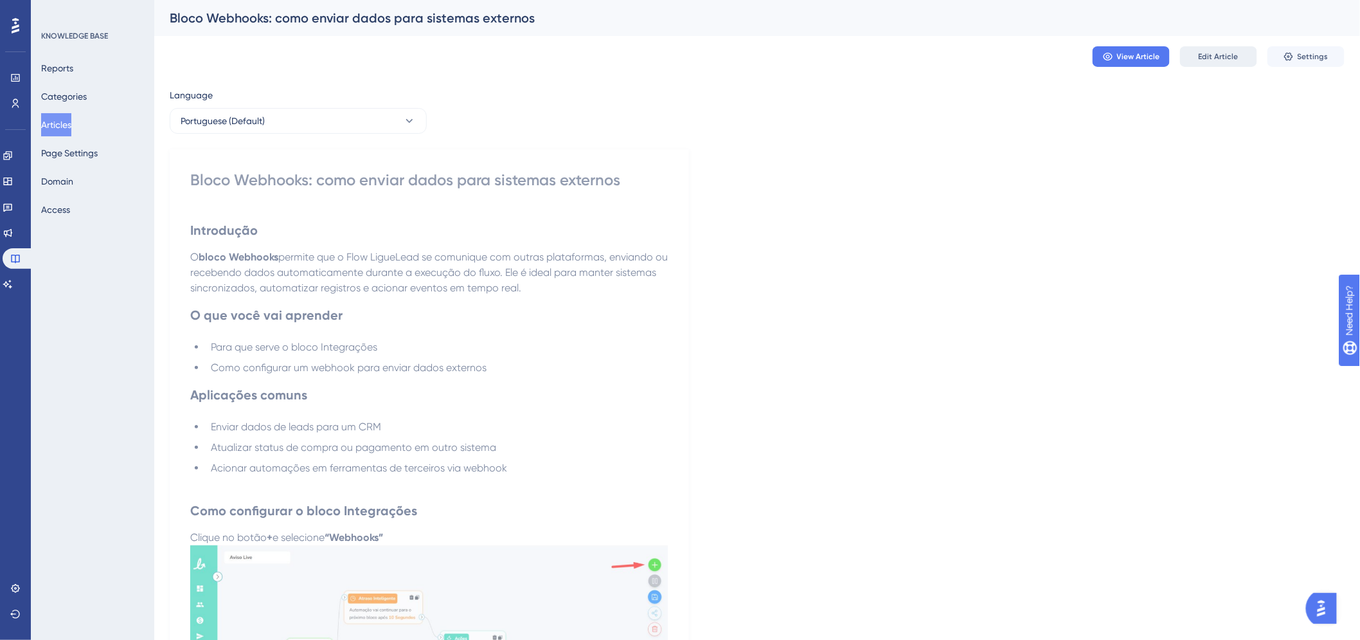
click at [1224, 53] on span "Edit Article" at bounding box center [1219, 56] width 40 height 10
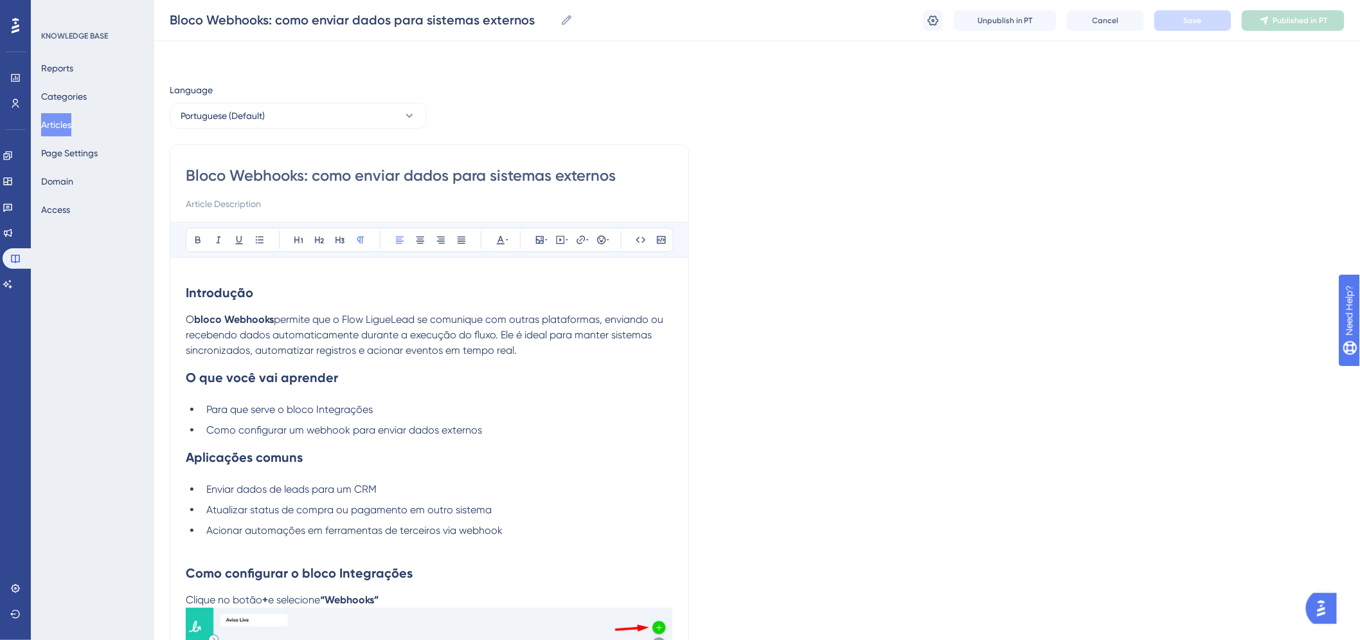
scroll to position [472, 0]
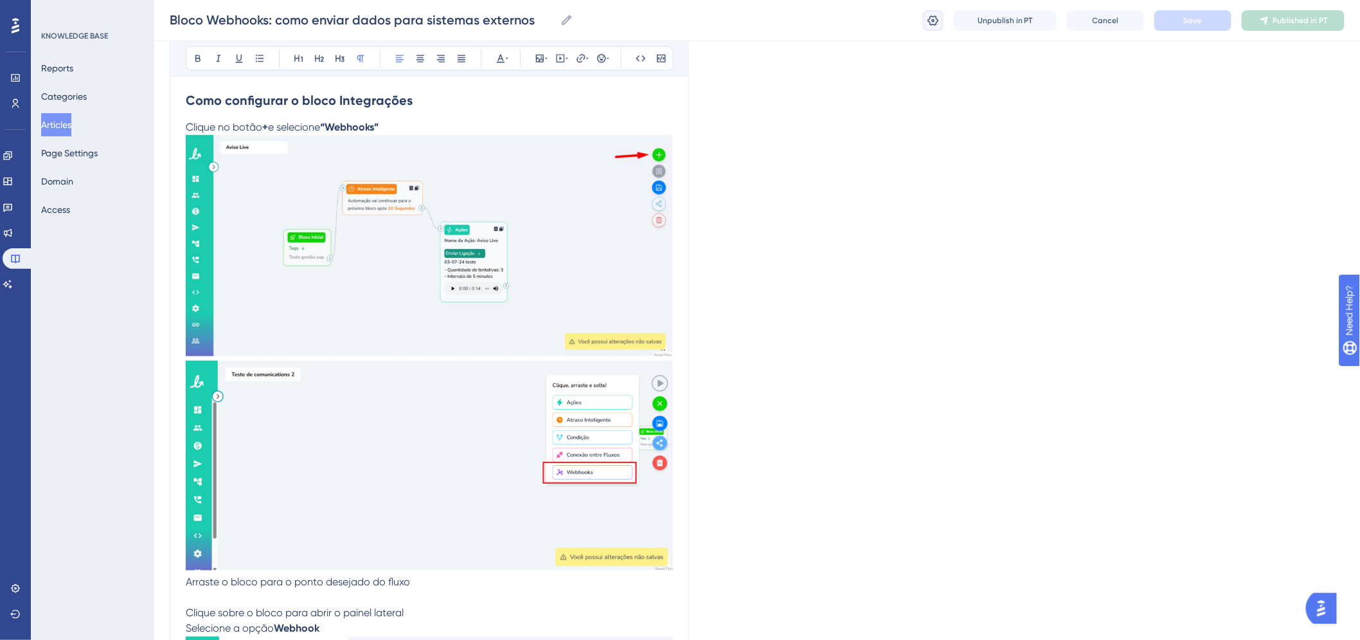
click at [935, 15] on icon at bounding box center [933, 20] width 13 height 13
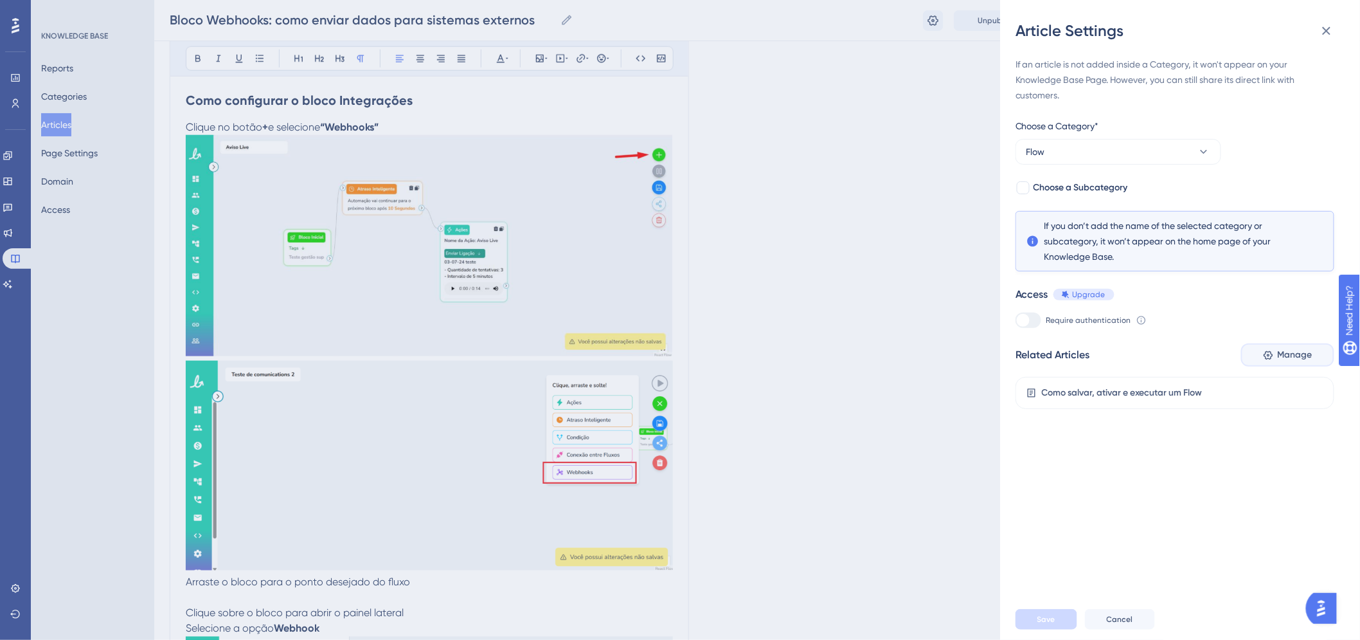
click at [1287, 355] on span "Manage" at bounding box center [1295, 354] width 35 height 15
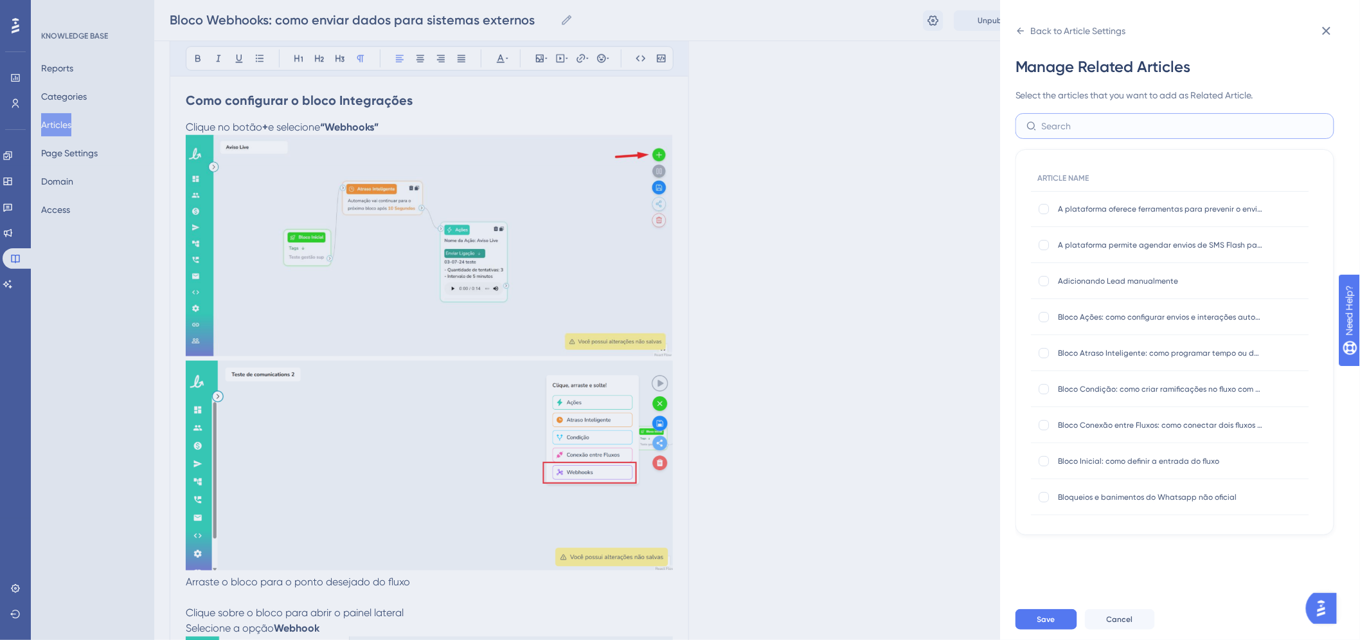
click at [1121, 127] on input "text" at bounding box center [1183, 126] width 282 height 14
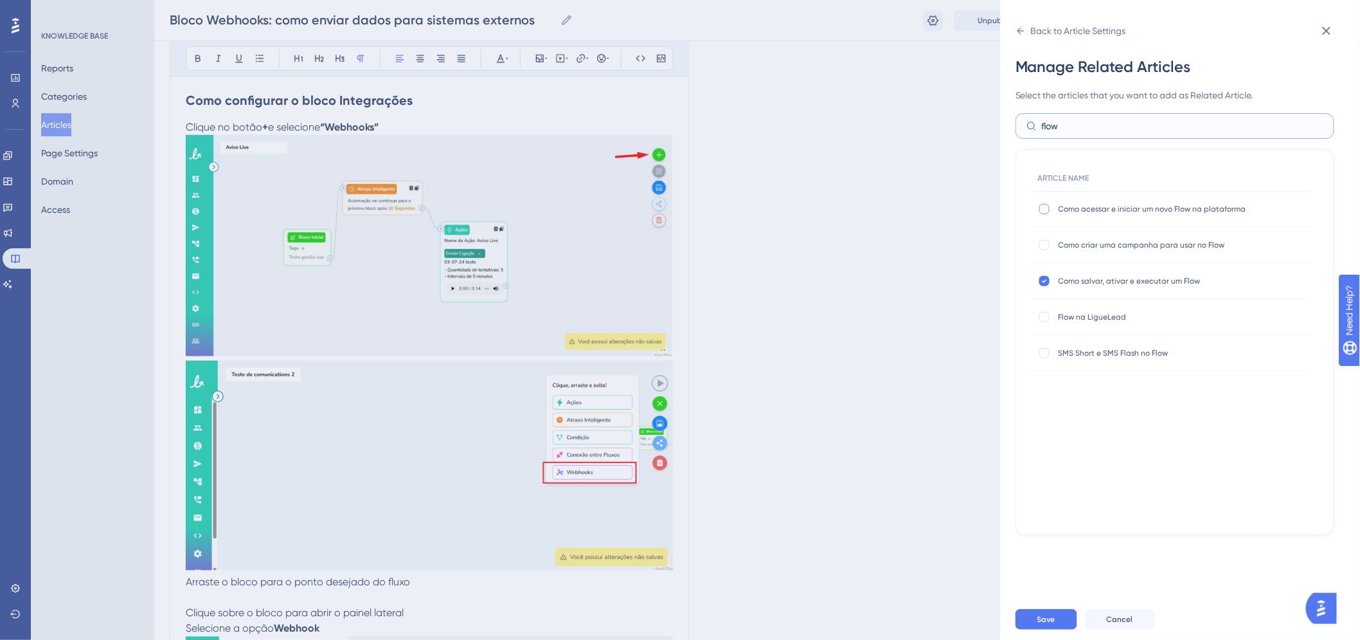
type input "flow"
click at [1044, 206] on div at bounding box center [1044, 209] width 10 height 10
checkbox input "true"
click at [1043, 251] on div "Como criar uma campanha para usar no Flow Como criar uma campanha para usar no …" at bounding box center [1171, 245] width 278 height 36
click at [1046, 236] on div "Como criar uma campanha para usar no Flow Como criar uma campanha para usar no …" at bounding box center [1171, 245] width 278 height 36
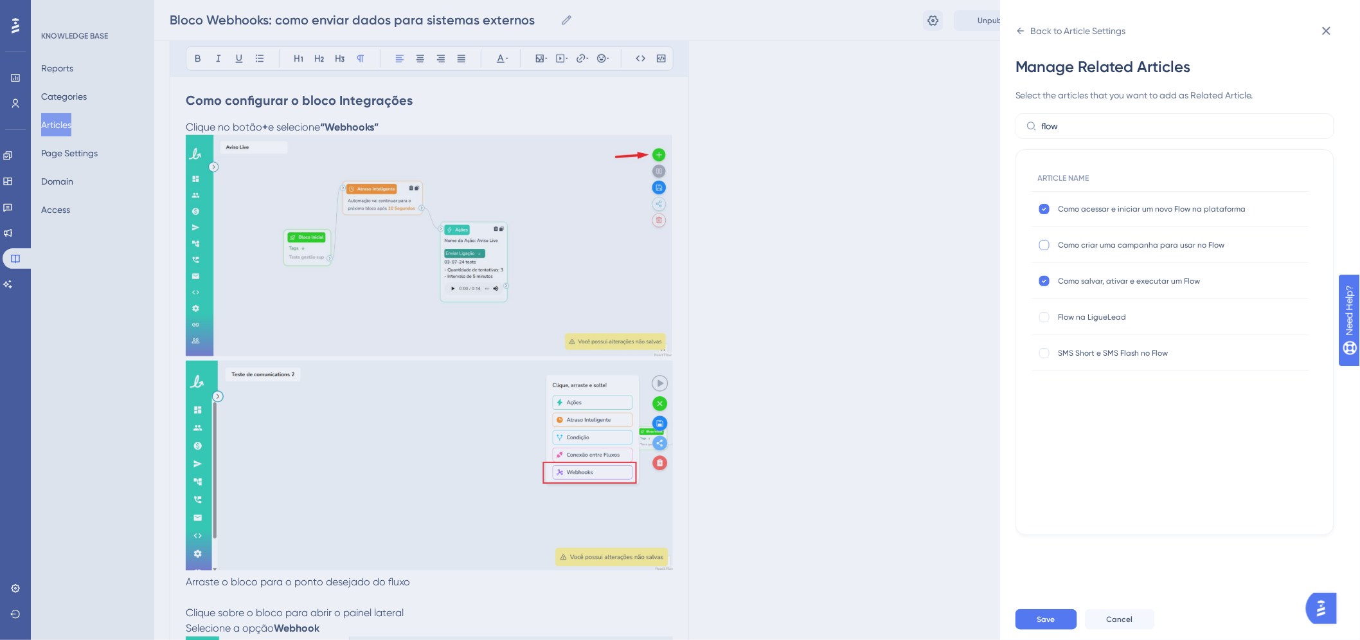
click at [1044, 247] on div at bounding box center [1044, 245] width 10 height 10
checkbox input "true"
click at [1044, 316] on div at bounding box center [1044, 317] width 10 height 10
checkbox input "true"
click at [1093, 123] on input "flow" at bounding box center [1183, 126] width 282 height 14
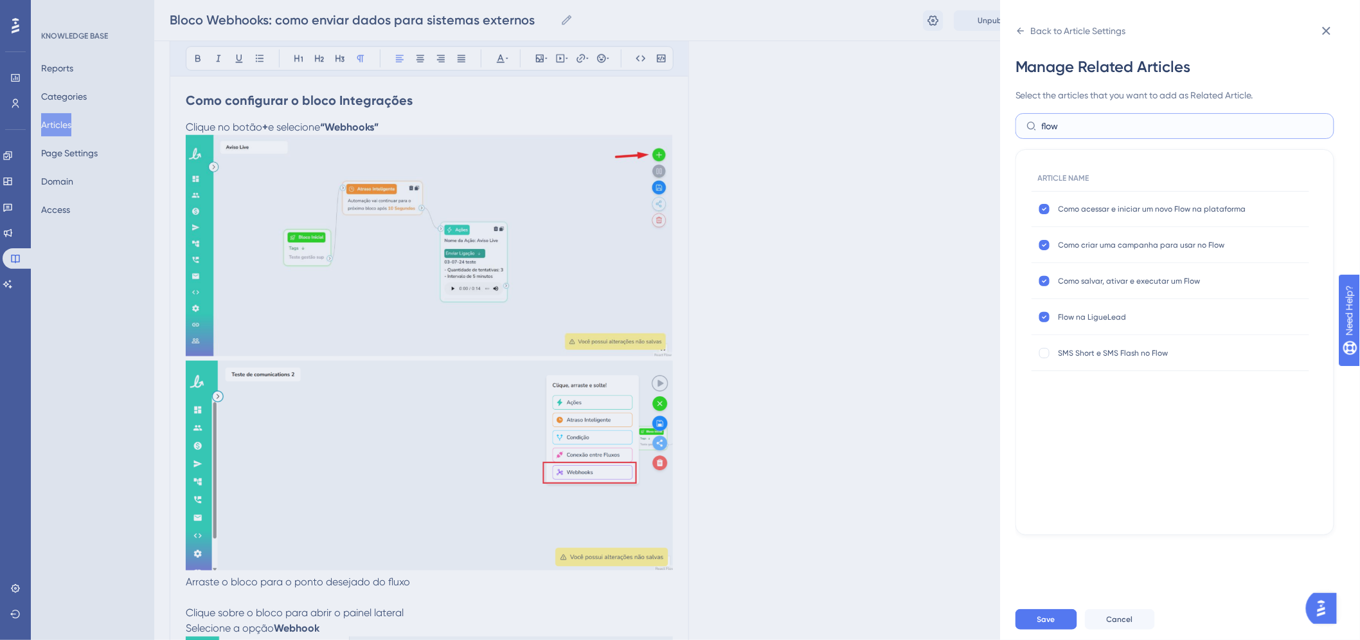
click at [1093, 123] on input "flow" at bounding box center [1183, 126] width 282 height 14
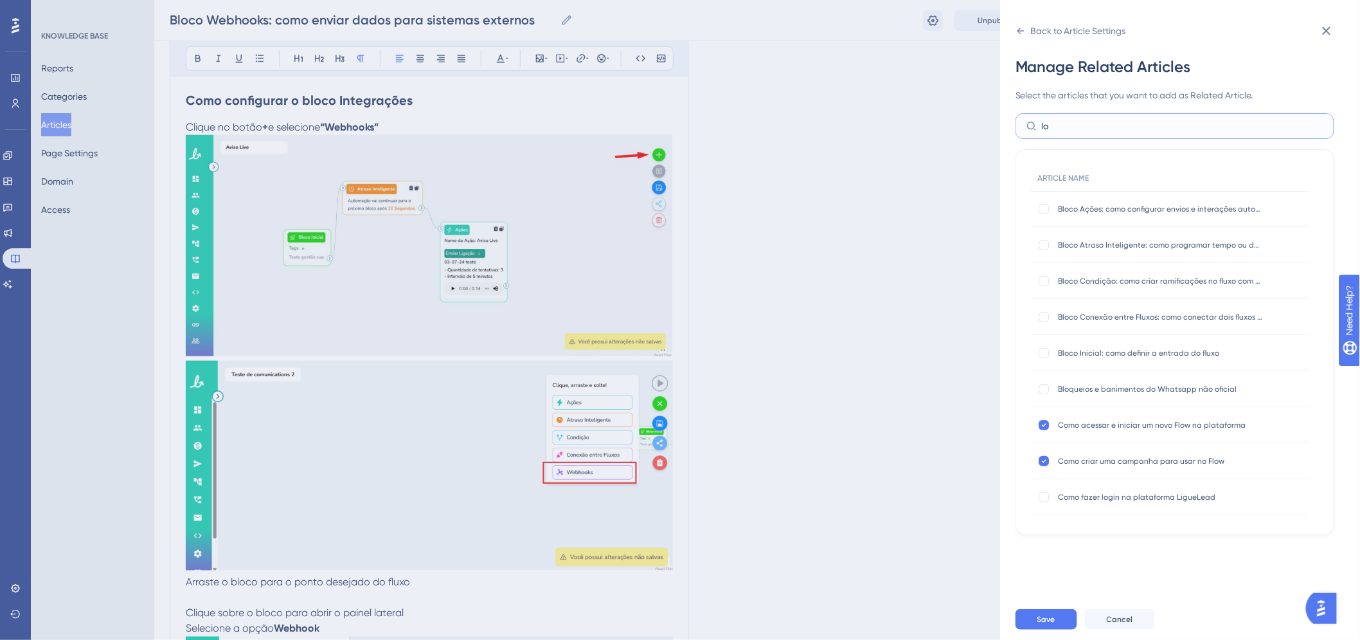
type input "l"
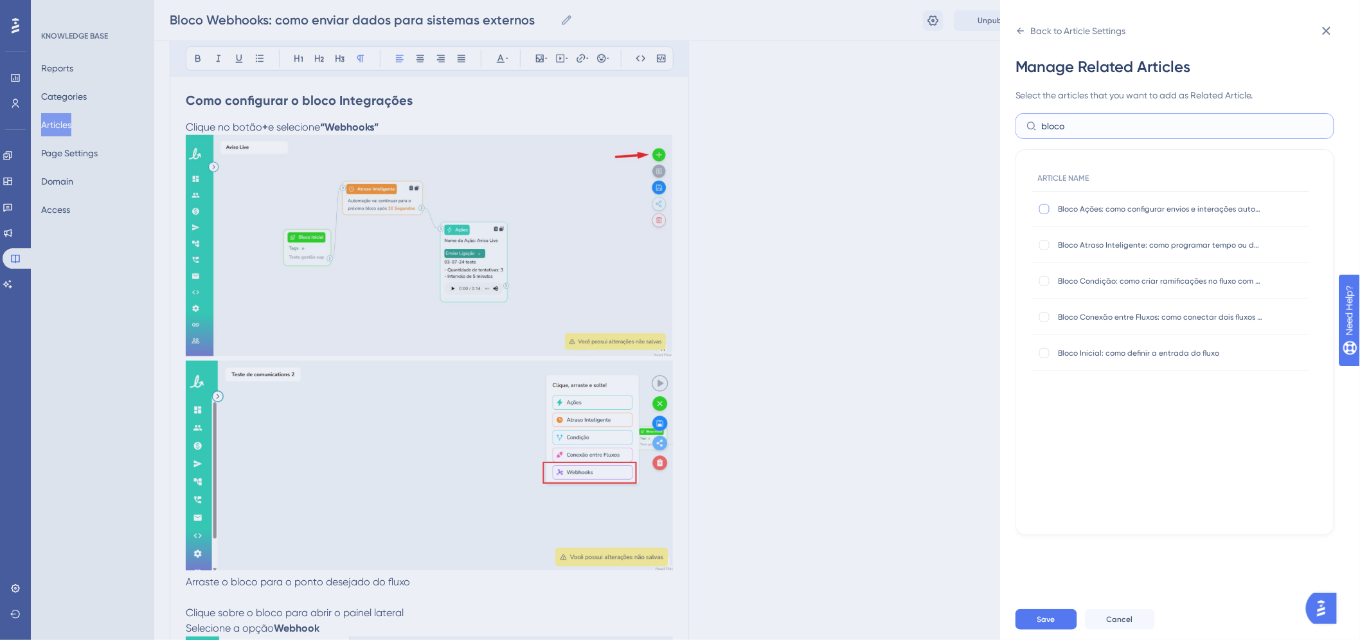
type input "bloco"
click at [1043, 210] on div at bounding box center [1044, 209] width 10 height 10
checkbox input "true"
click at [1043, 241] on div at bounding box center [1044, 245] width 10 height 10
checkbox input "true"
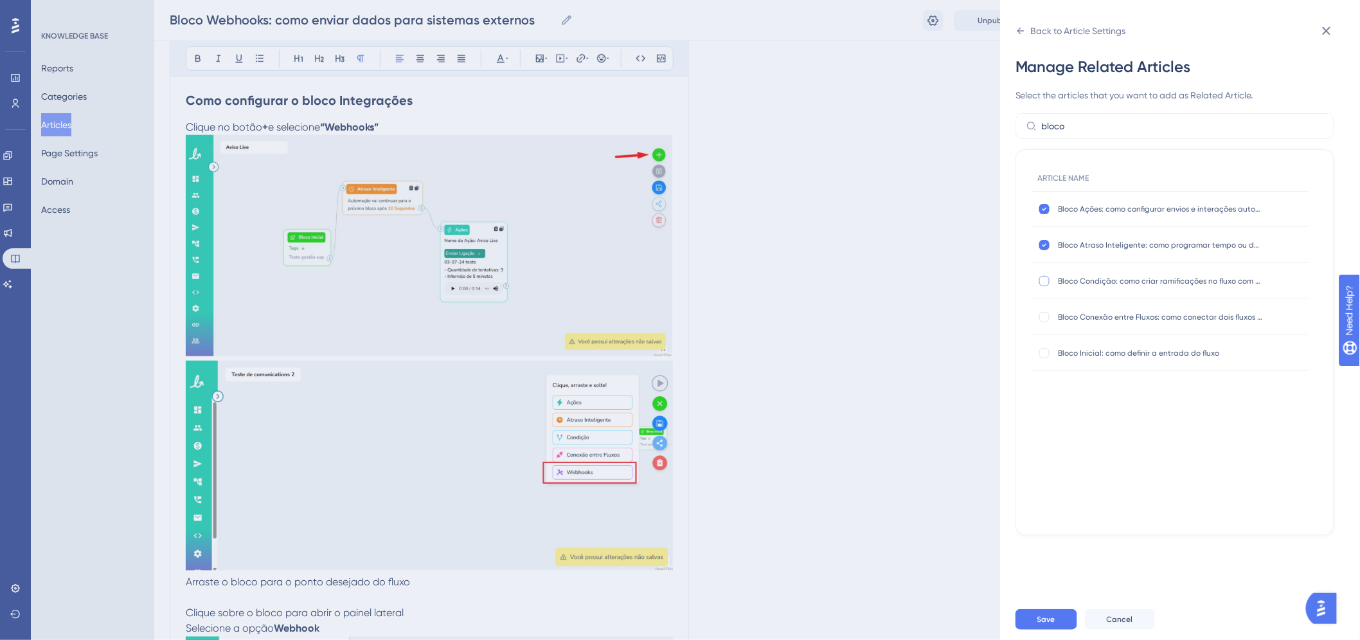
click at [1039, 280] on div at bounding box center [1044, 281] width 10 height 10
checkbox input "true"
click at [1039, 315] on div at bounding box center [1044, 316] width 13 height 13
checkbox input "true"
click at [1040, 364] on div "Bloco Inicial: como definir a entrada do fluxo Bloco Inicial: como definir a en…" at bounding box center [1171, 353] width 278 height 36
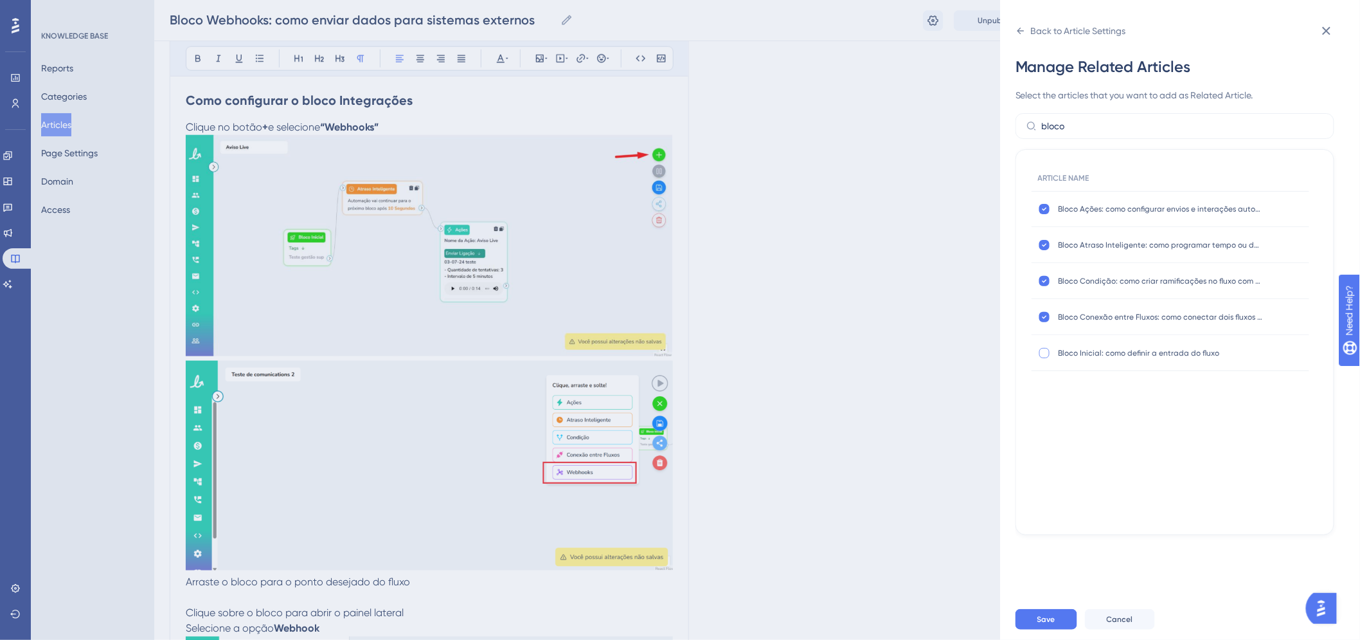
click at [1043, 351] on div at bounding box center [1044, 353] width 10 height 10
checkbox input "true"
click at [1043, 624] on span "Save" at bounding box center [1046, 619] width 18 height 10
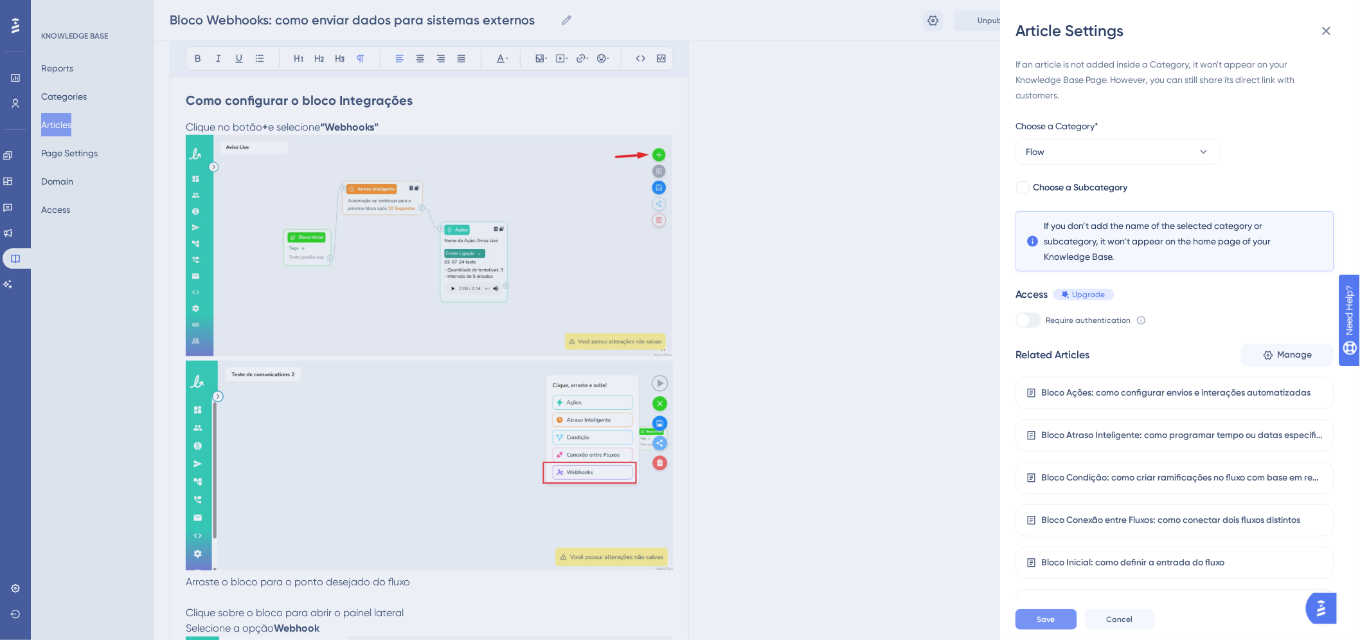
click at [1041, 624] on span "Save" at bounding box center [1046, 619] width 18 height 10
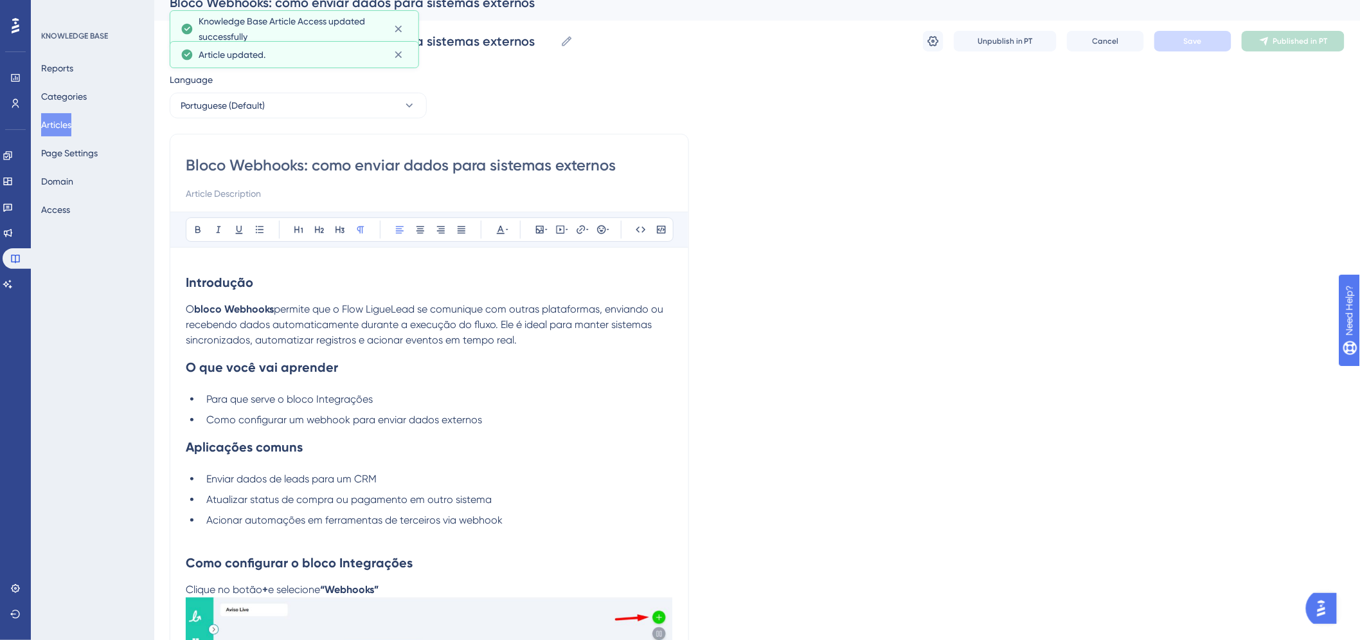
scroll to position [0, 0]
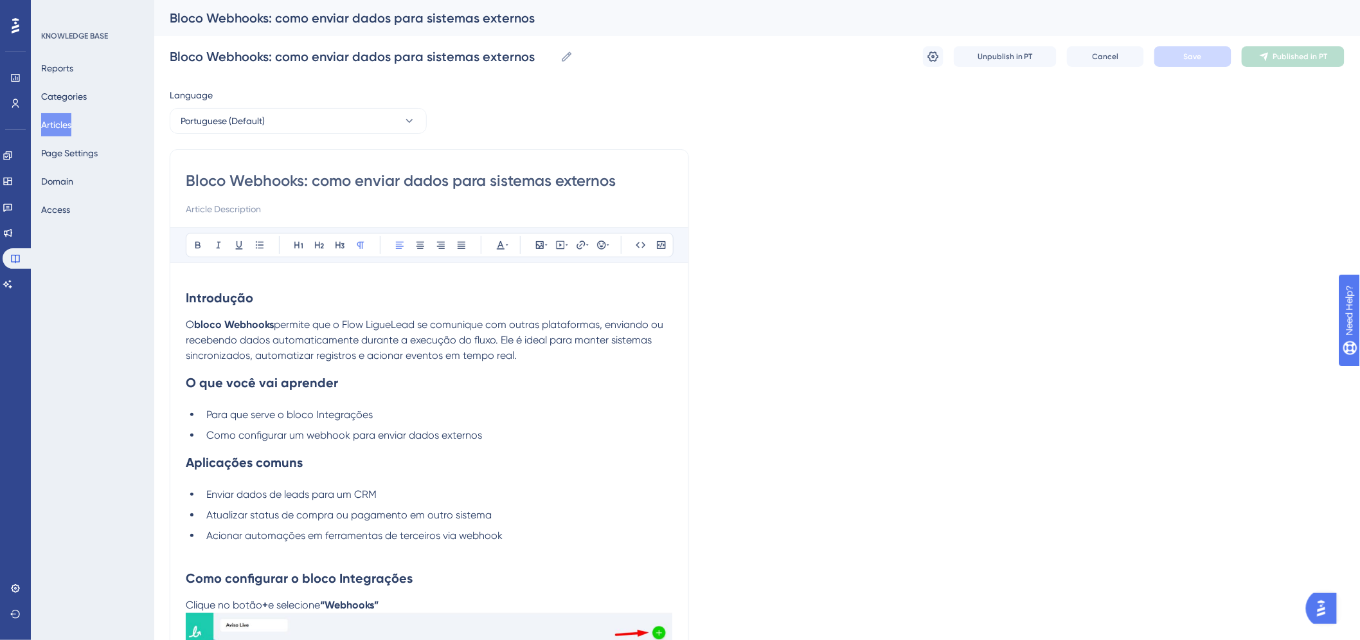
click at [71, 123] on button "Articles" at bounding box center [56, 124] width 30 height 23
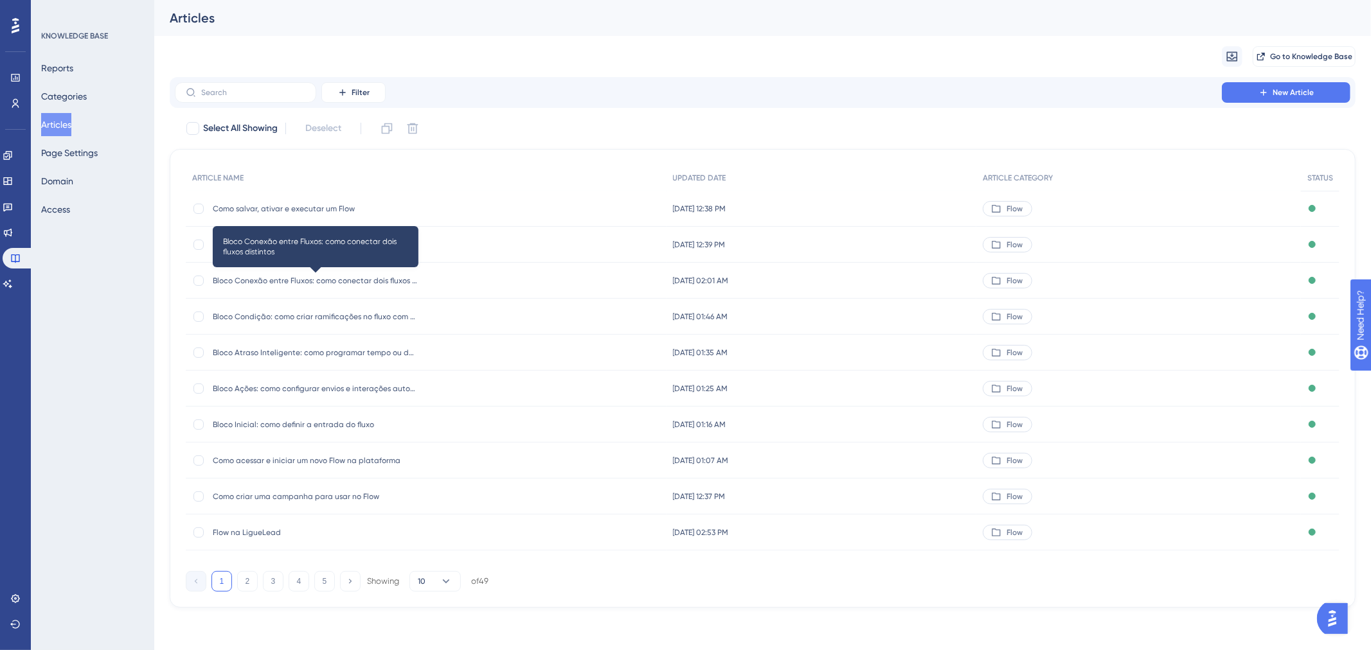
click at [291, 277] on span "Bloco Conexão entre Fluxos: como conectar dois fluxos distintos" at bounding box center [316, 281] width 206 height 10
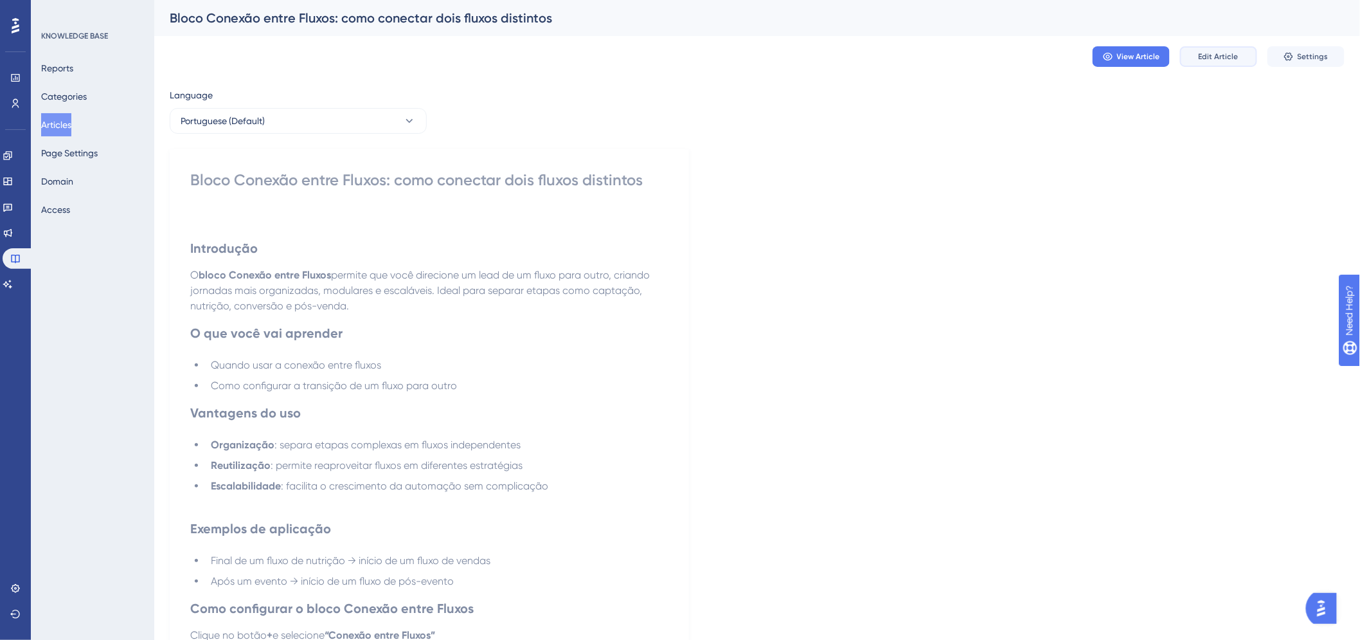
click at [1197, 59] on button "Edit Article" at bounding box center [1218, 56] width 77 height 21
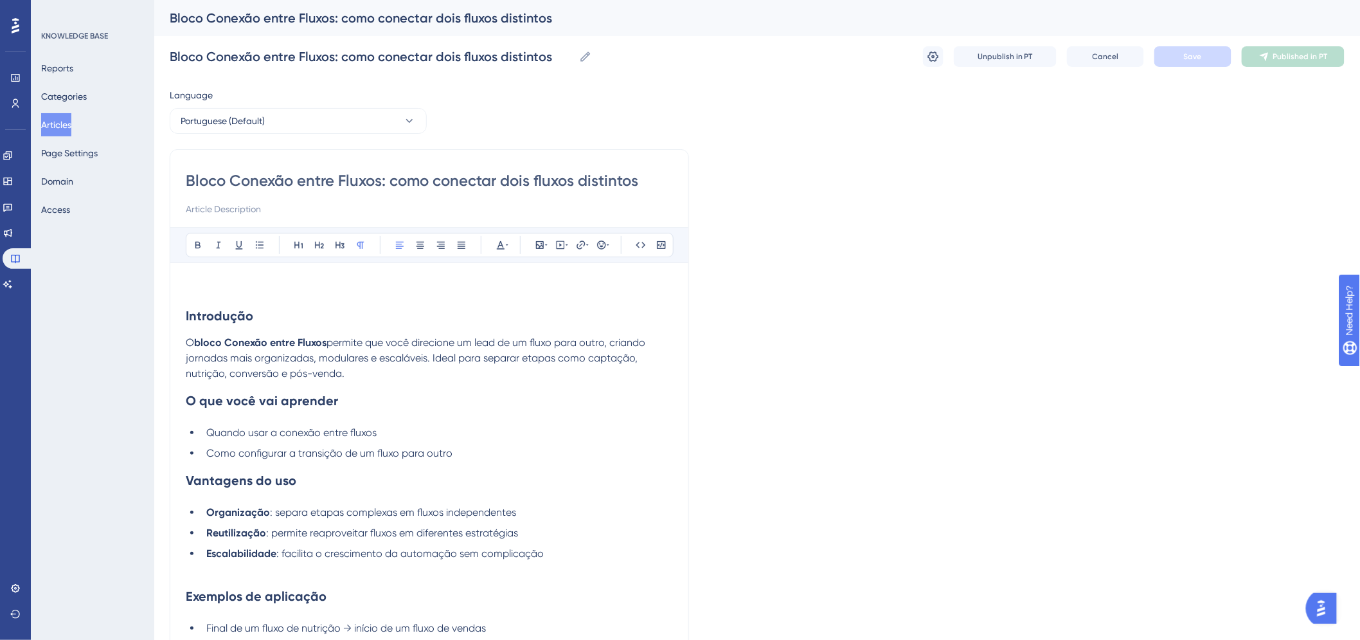
scroll to position [362, 0]
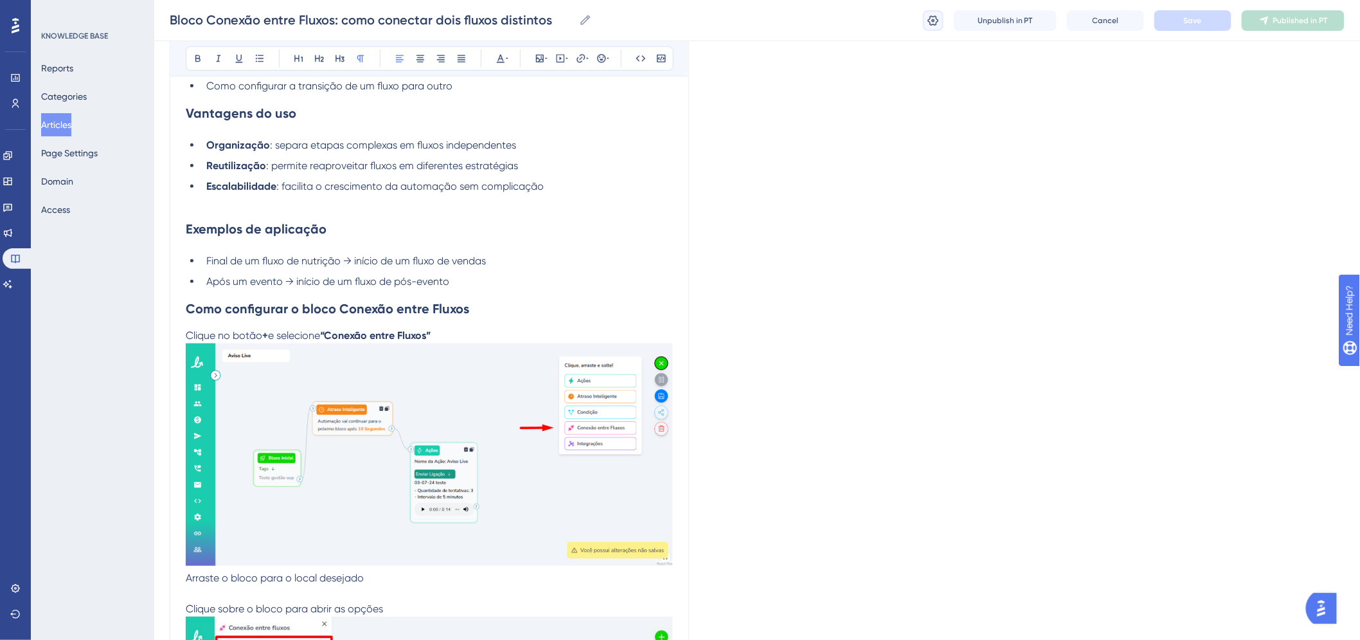
click at [935, 22] on icon at bounding box center [933, 20] width 13 height 13
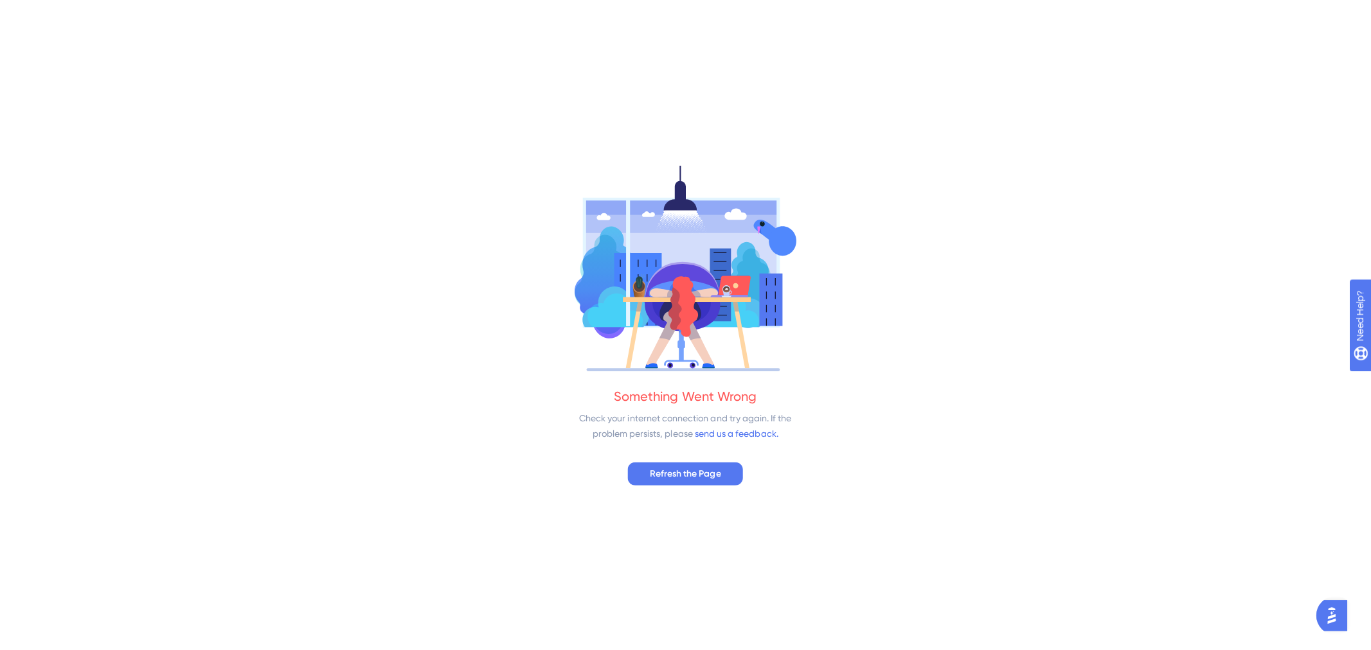
scroll to position [0, 0]
click at [698, 465] on span "Refresh the Page" at bounding box center [685, 472] width 71 height 15
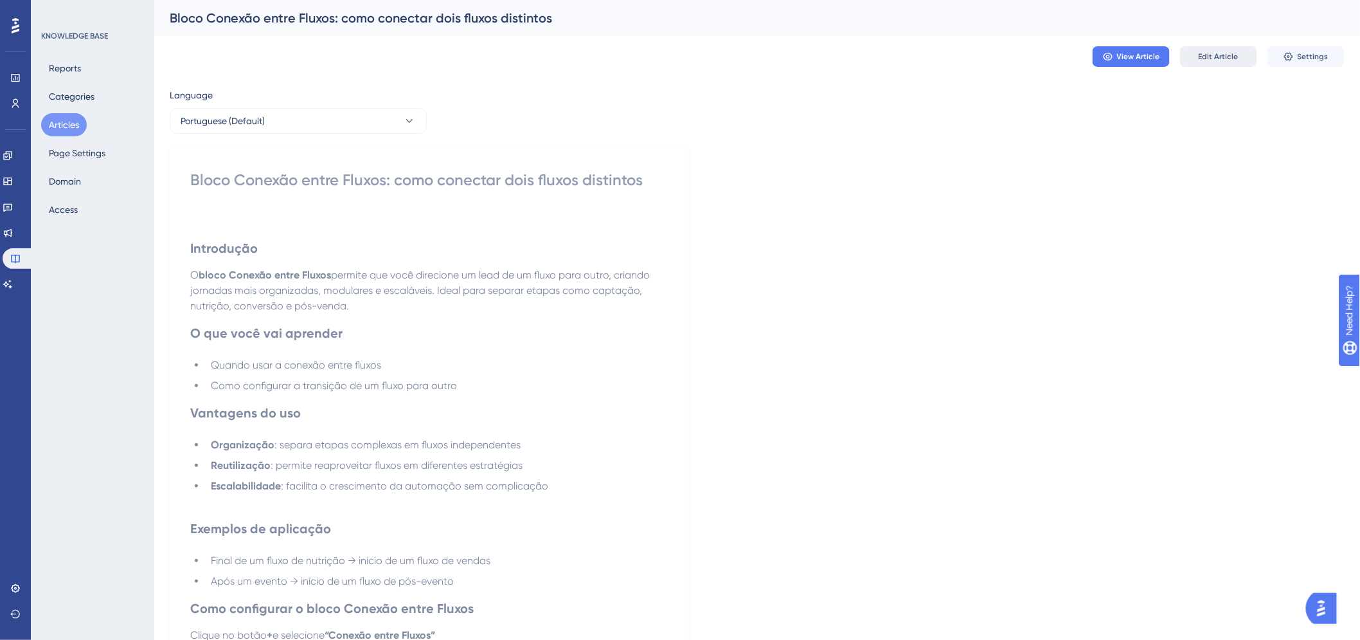
click at [1235, 53] on span "Edit Article" at bounding box center [1219, 56] width 40 height 10
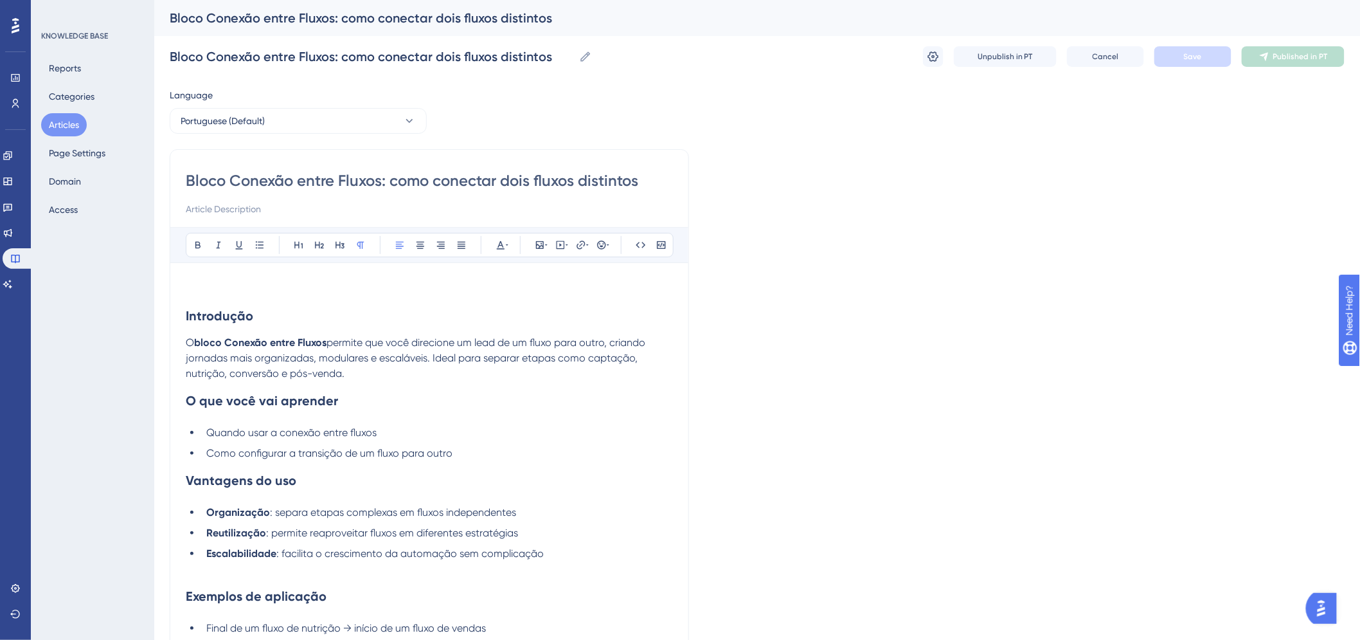
scroll to position [362, 0]
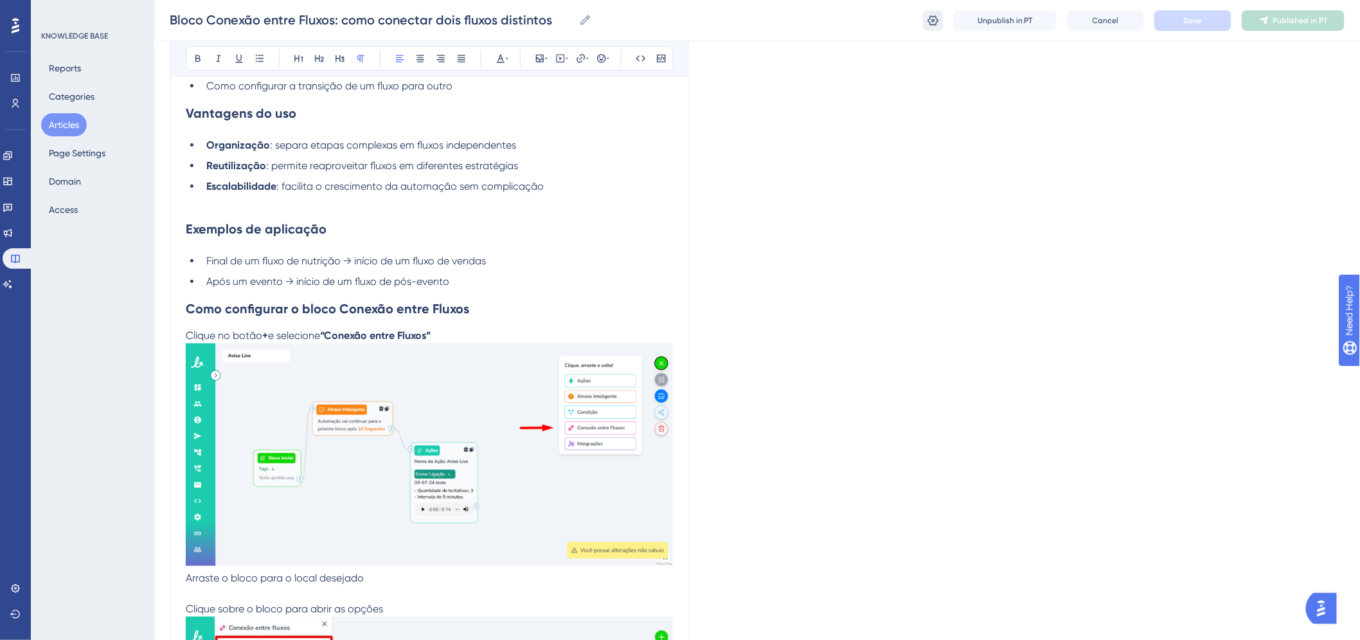
click at [938, 16] on icon at bounding box center [933, 20] width 13 height 13
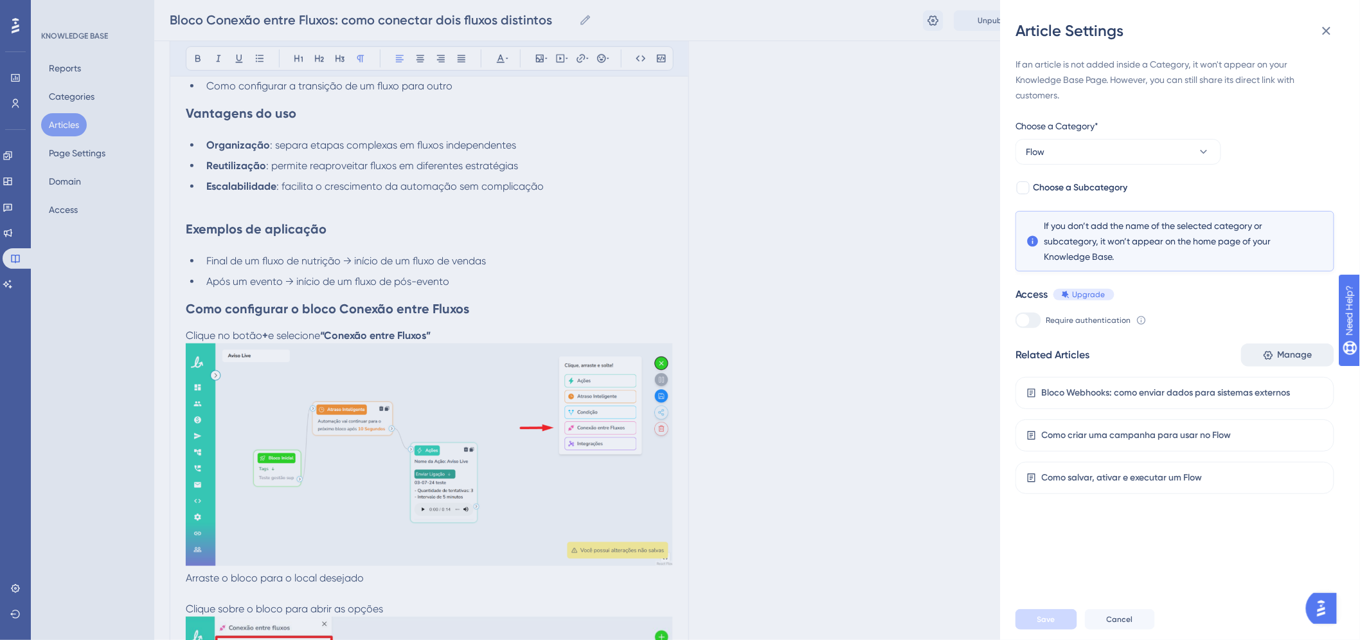
click at [1282, 355] on span "Manage" at bounding box center [1295, 354] width 35 height 15
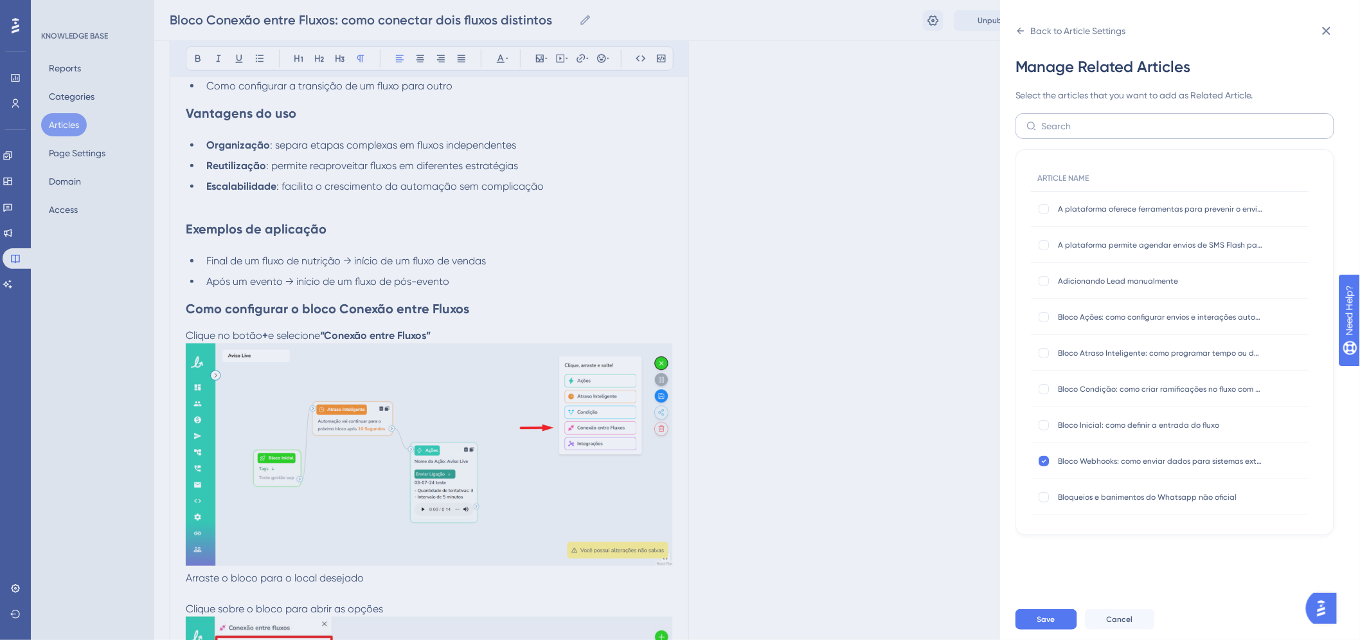
click at [1113, 133] on label at bounding box center [1175, 126] width 319 height 26
click at [1113, 133] on input "text" at bounding box center [1183, 126] width 282 height 14
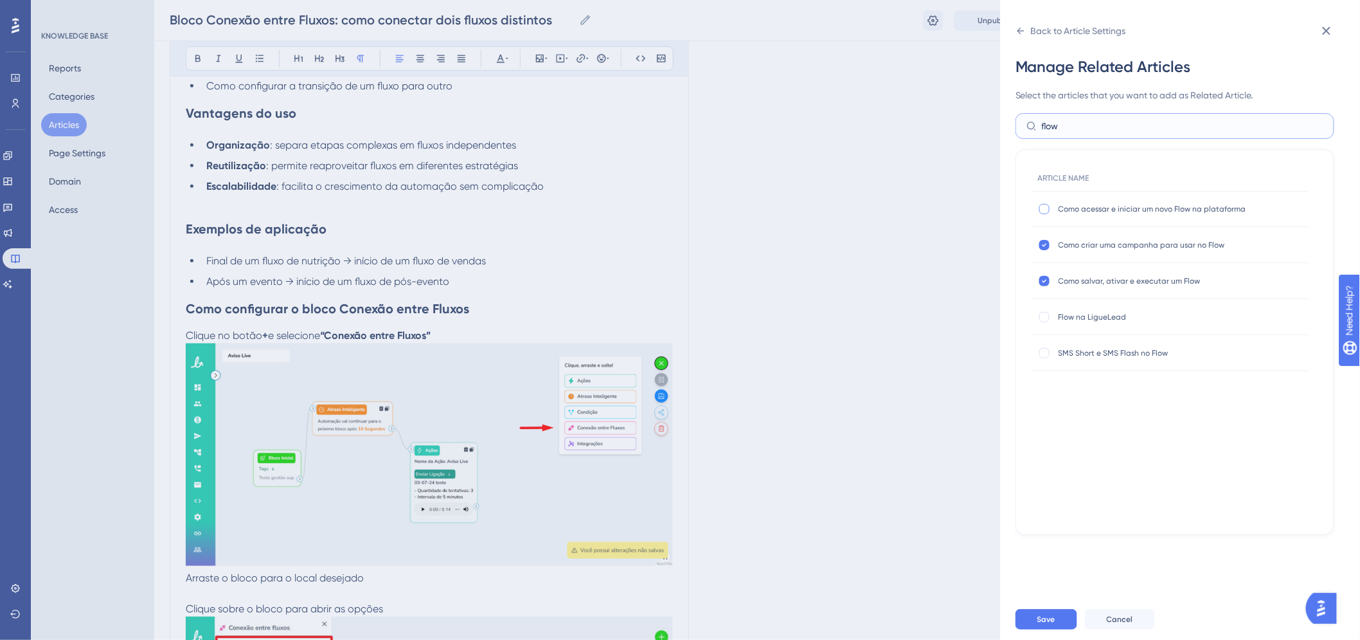
type input "flow"
click at [1043, 208] on div at bounding box center [1044, 209] width 10 height 10
checkbox input "true"
click at [1044, 318] on div at bounding box center [1044, 317] width 10 height 10
checkbox input "true"
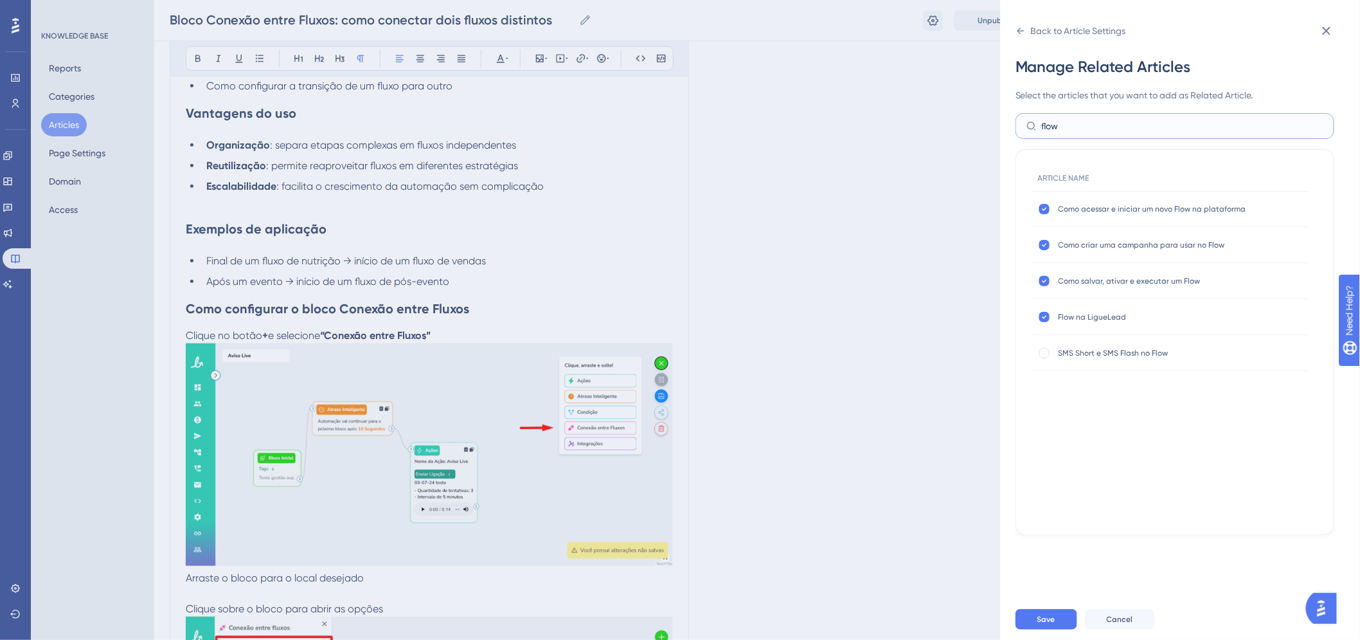
click at [1099, 129] on input "flow" at bounding box center [1183, 126] width 282 height 14
click at [1097, 129] on input "flow" at bounding box center [1183, 126] width 282 height 14
type input "bloco"
click at [1045, 208] on div at bounding box center [1044, 209] width 10 height 10
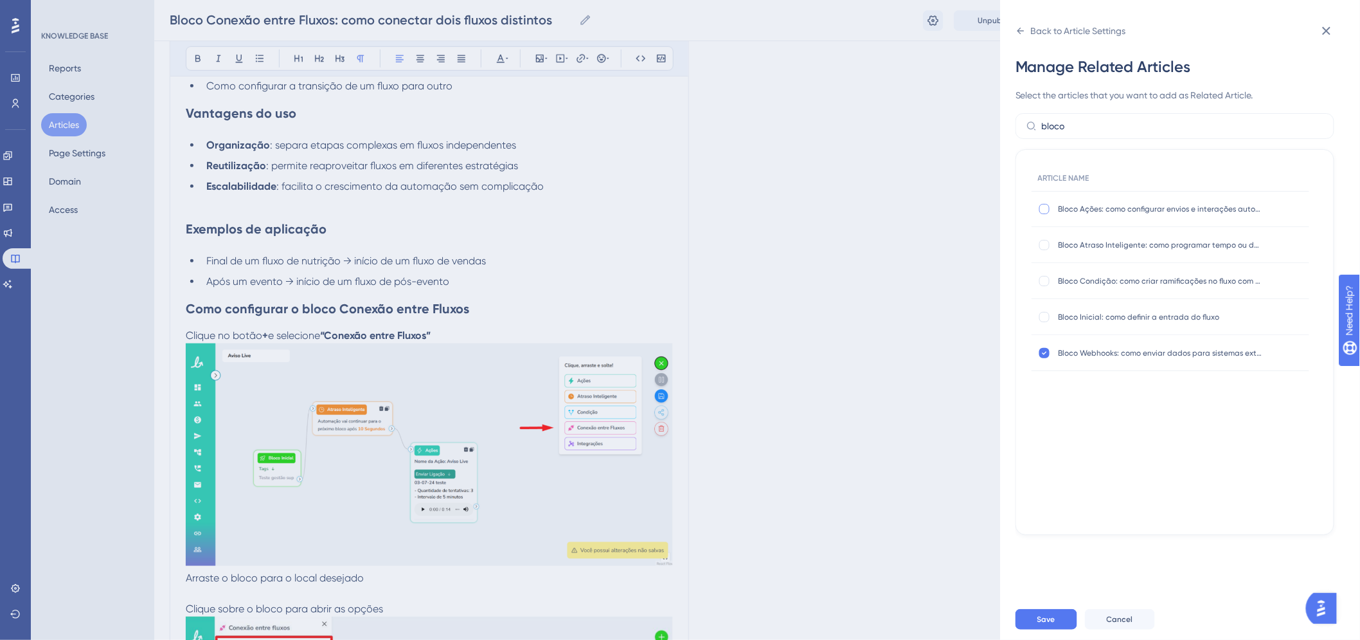
checkbox input "true"
click at [1045, 240] on div at bounding box center [1044, 245] width 10 height 10
checkbox input "true"
click at [1044, 278] on div at bounding box center [1044, 281] width 10 height 10
checkbox input "true"
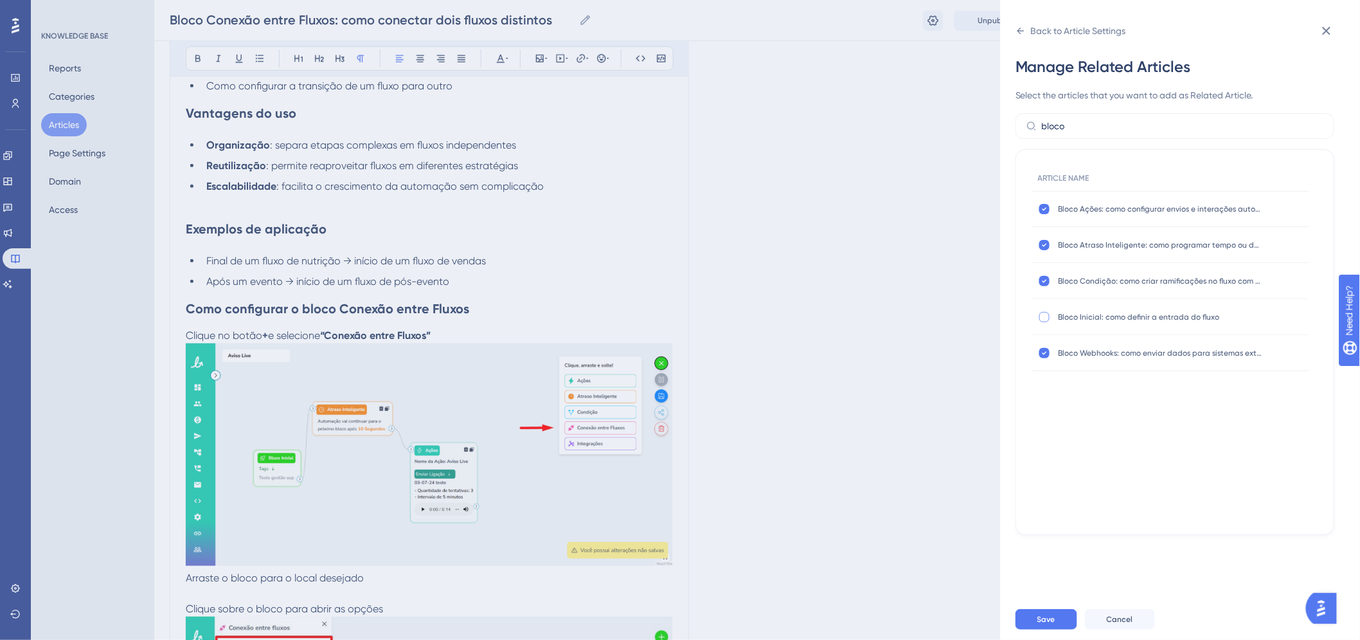
click at [1041, 323] on label at bounding box center [1045, 316] width 15 height 13
checkbox input "true"
click at [1046, 624] on span "Save" at bounding box center [1046, 619] width 18 height 10
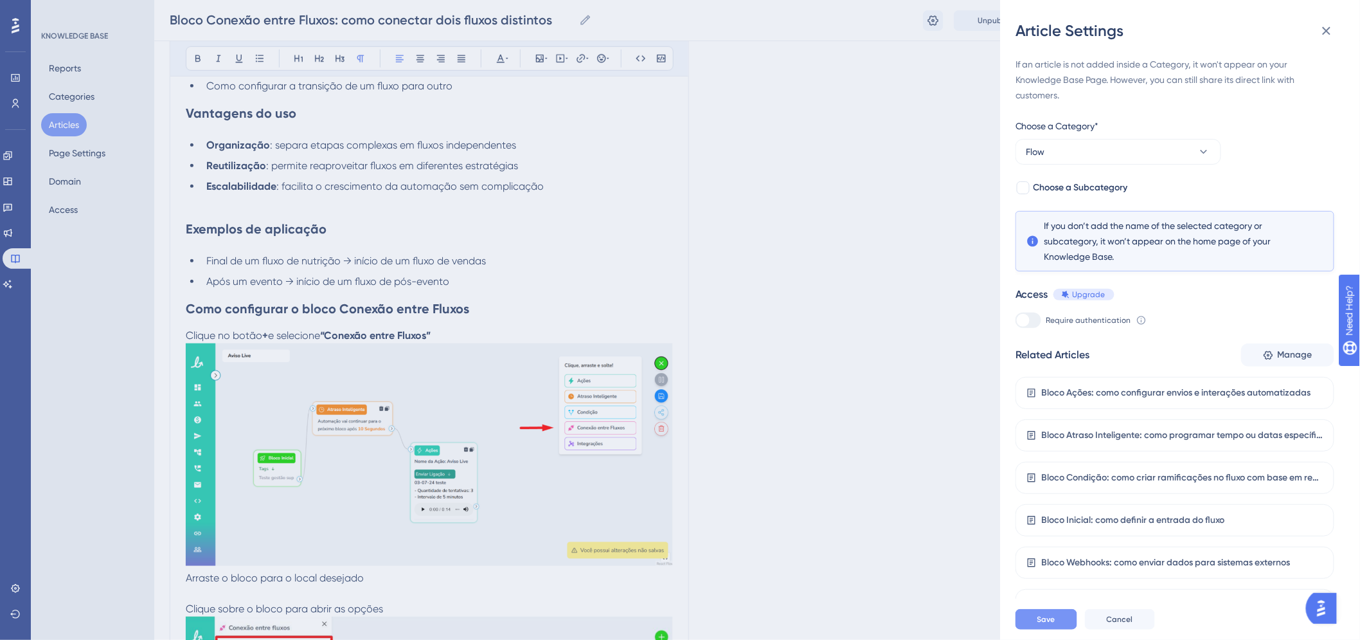
click at [1046, 624] on span "Save" at bounding box center [1046, 619] width 18 height 10
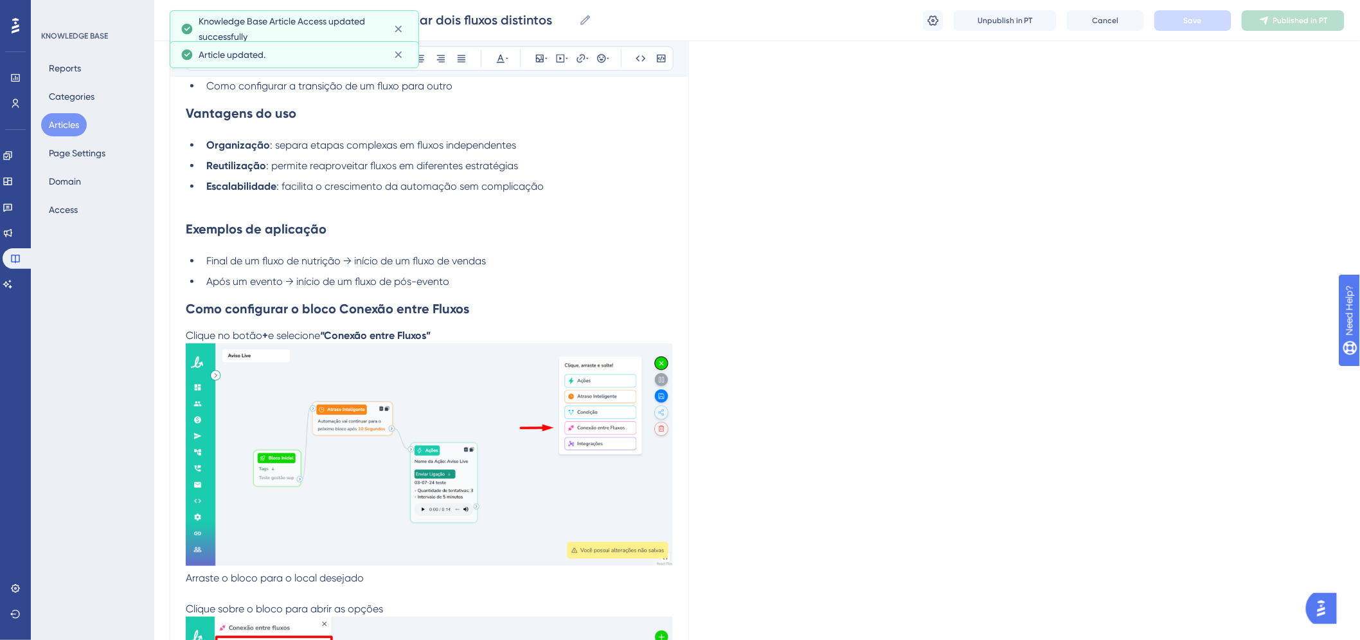
click at [62, 124] on button "Articles" at bounding box center [64, 124] width 46 height 23
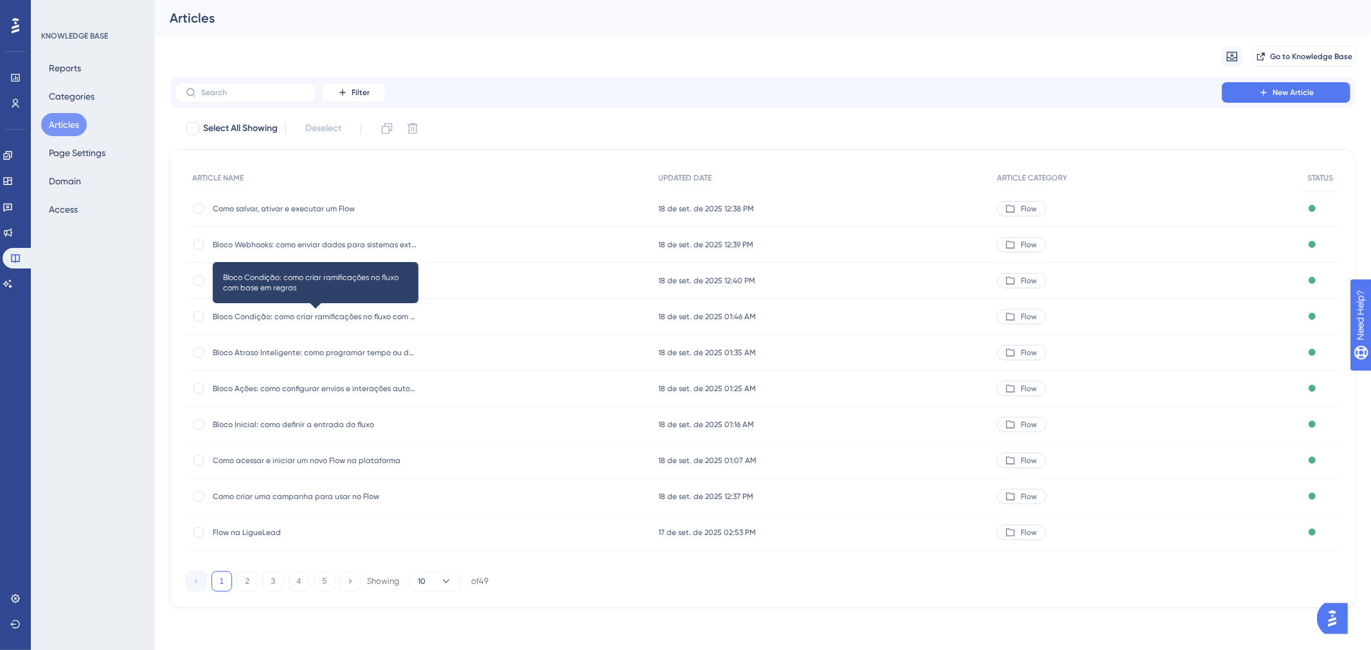
click at [334, 318] on span "Bloco Condição: como criar ramificações no fluxo com base em regras" at bounding box center [316, 317] width 206 height 10
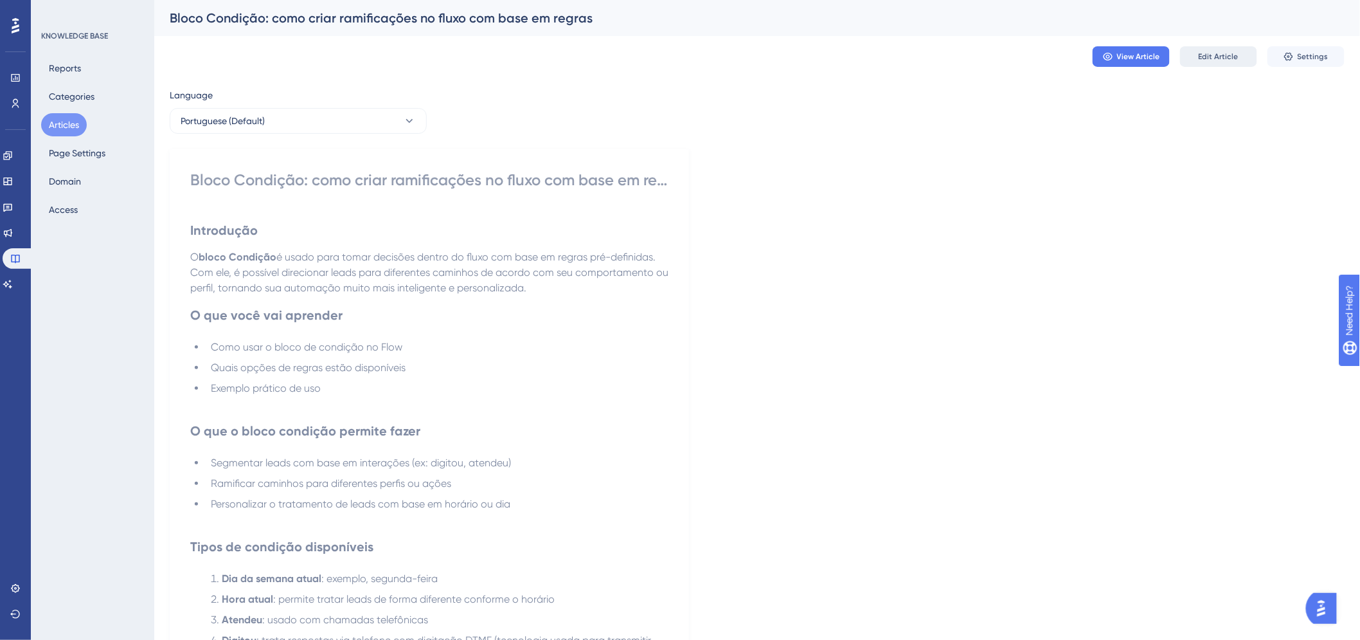
click at [1220, 51] on span "Edit Article" at bounding box center [1219, 56] width 40 height 10
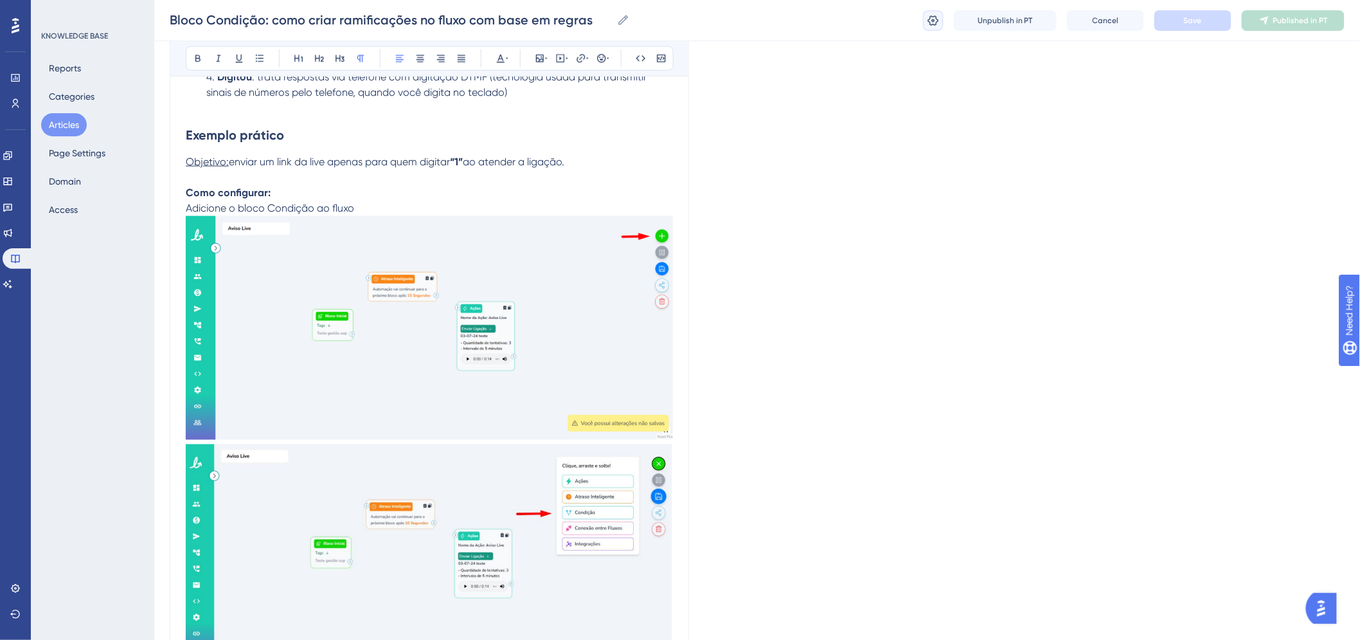
click at [931, 22] on icon at bounding box center [933, 20] width 13 height 13
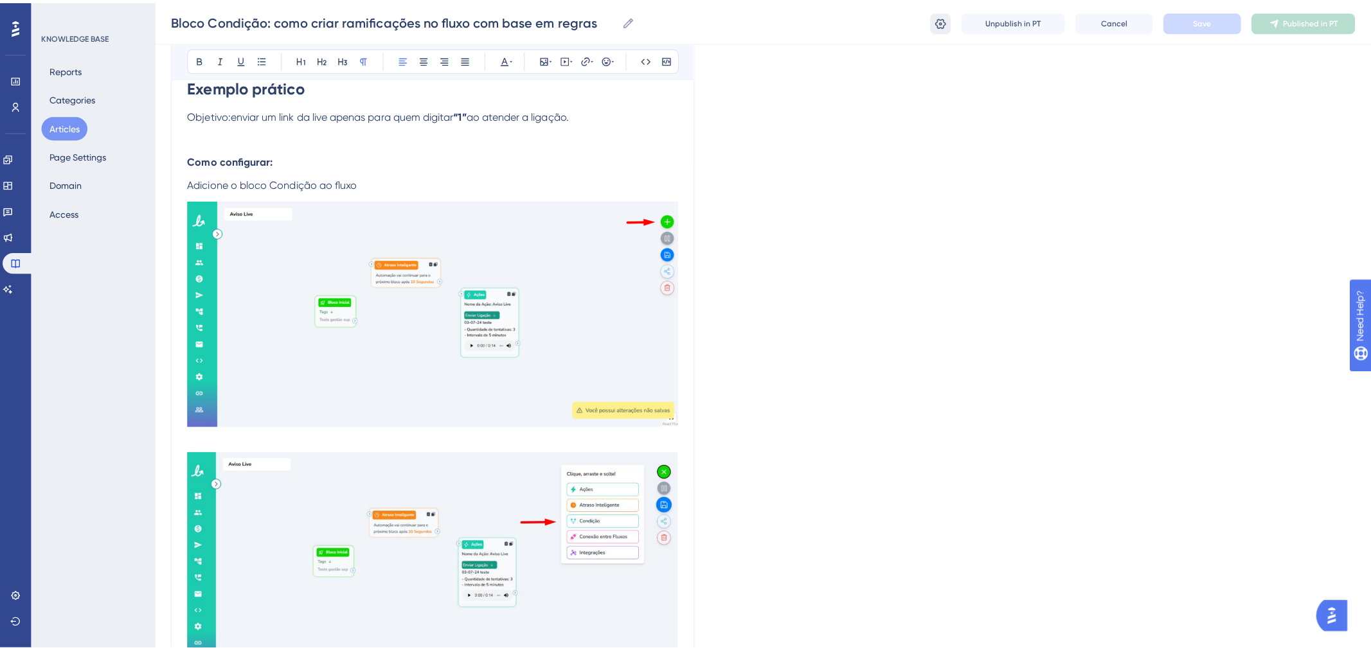
scroll to position [0, 0]
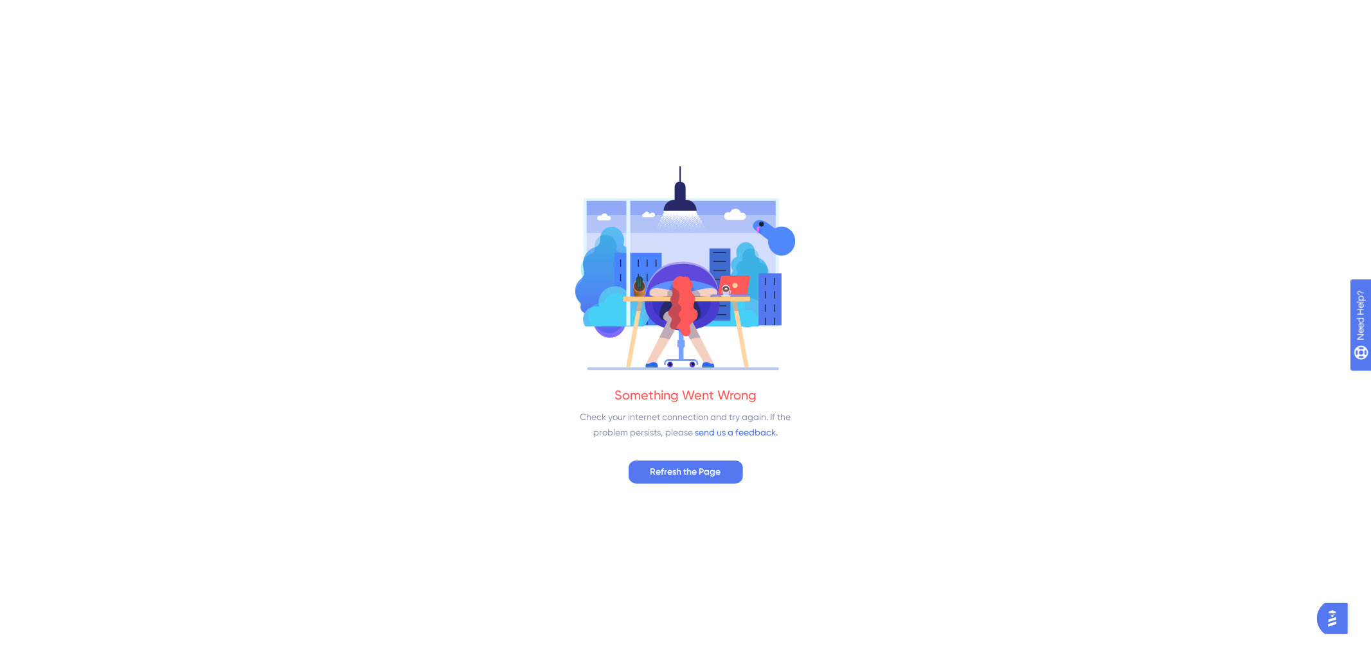
click at [682, 485] on div "Something Went Wrong Check your internet connection and try again. If the probl…" at bounding box center [685, 325] width 1371 height 650
click at [679, 472] on span "Refresh the Page" at bounding box center [685, 472] width 71 height 15
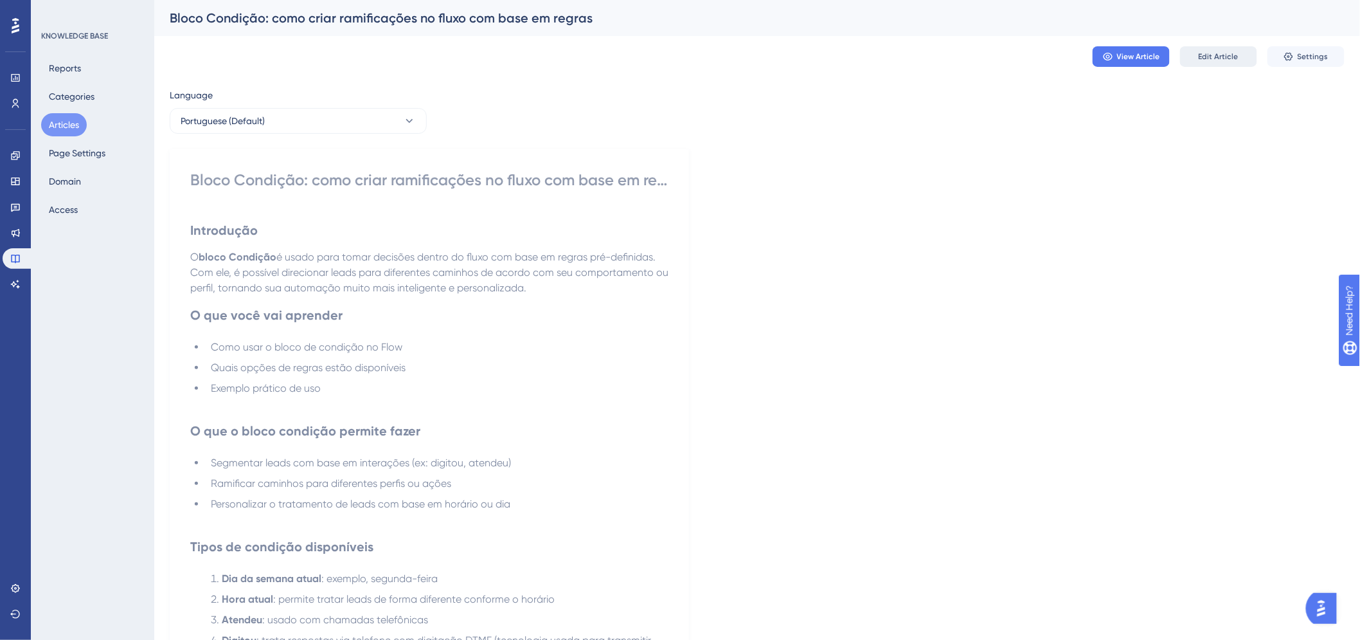
click at [1217, 58] on span "Edit Article" at bounding box center [1219, 56] width 40 height 10
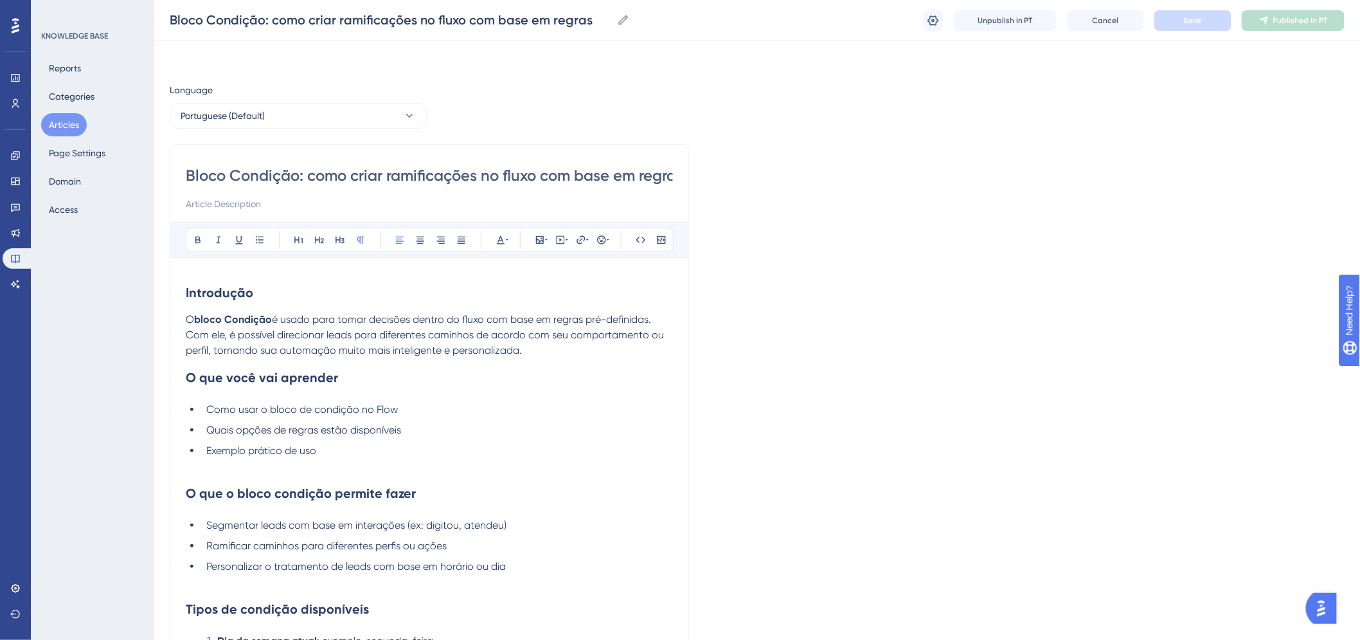
scroll to position [625, 0]
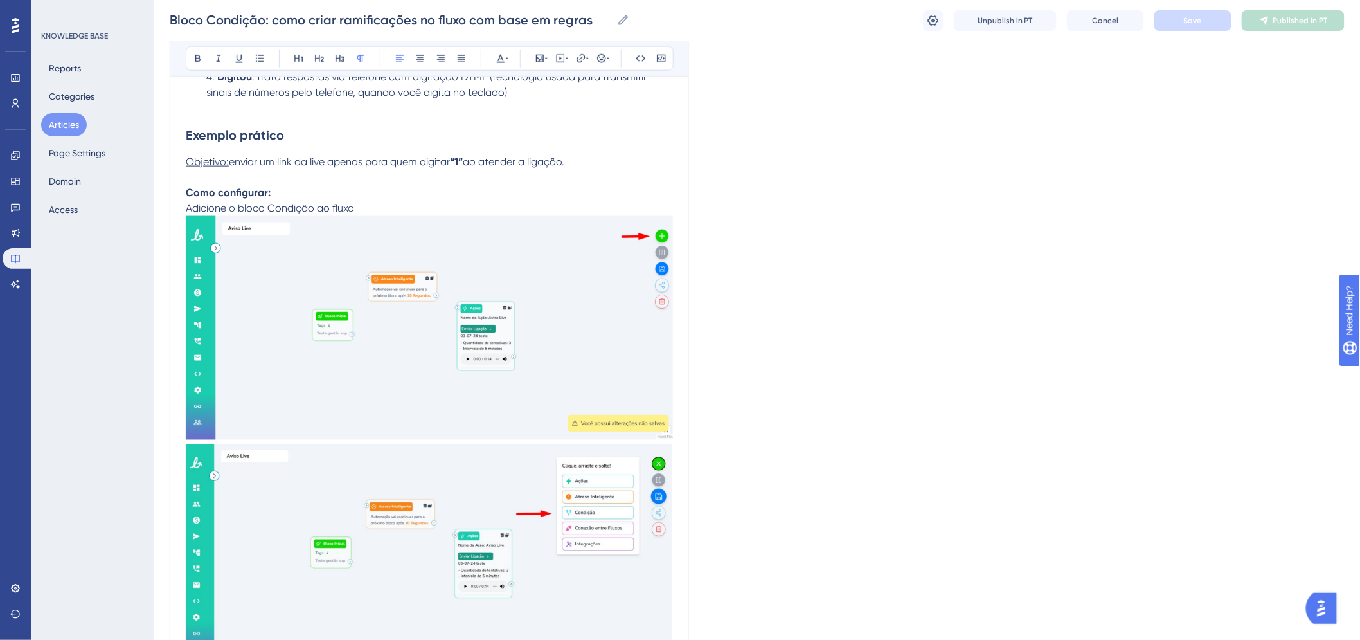
click at [944, 21] on div "Unpublish in PT Cancel Save Published in PT" at bounding box center [1134, 20] width 422 height 21
click at [938, 17] on icon at bounding box center [933, 20] width 13 height 13
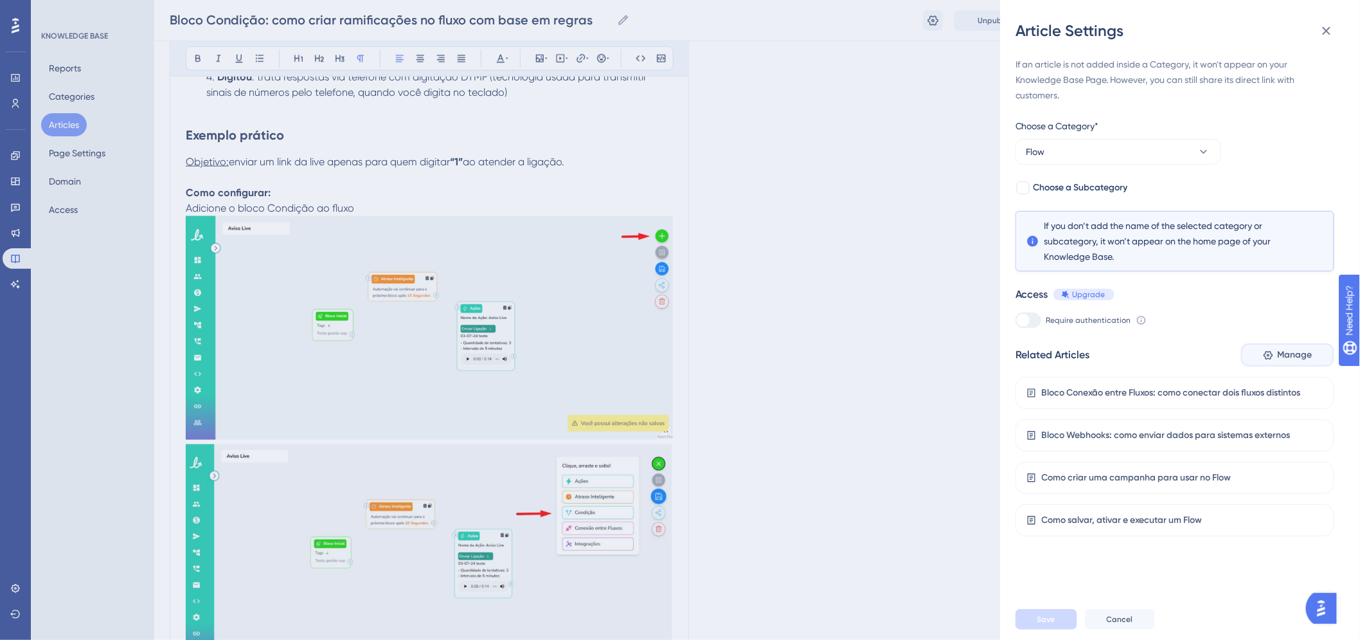
click at [1267, 361] on button "Manage" at bounding box center [1287, 354] width 93 height 23
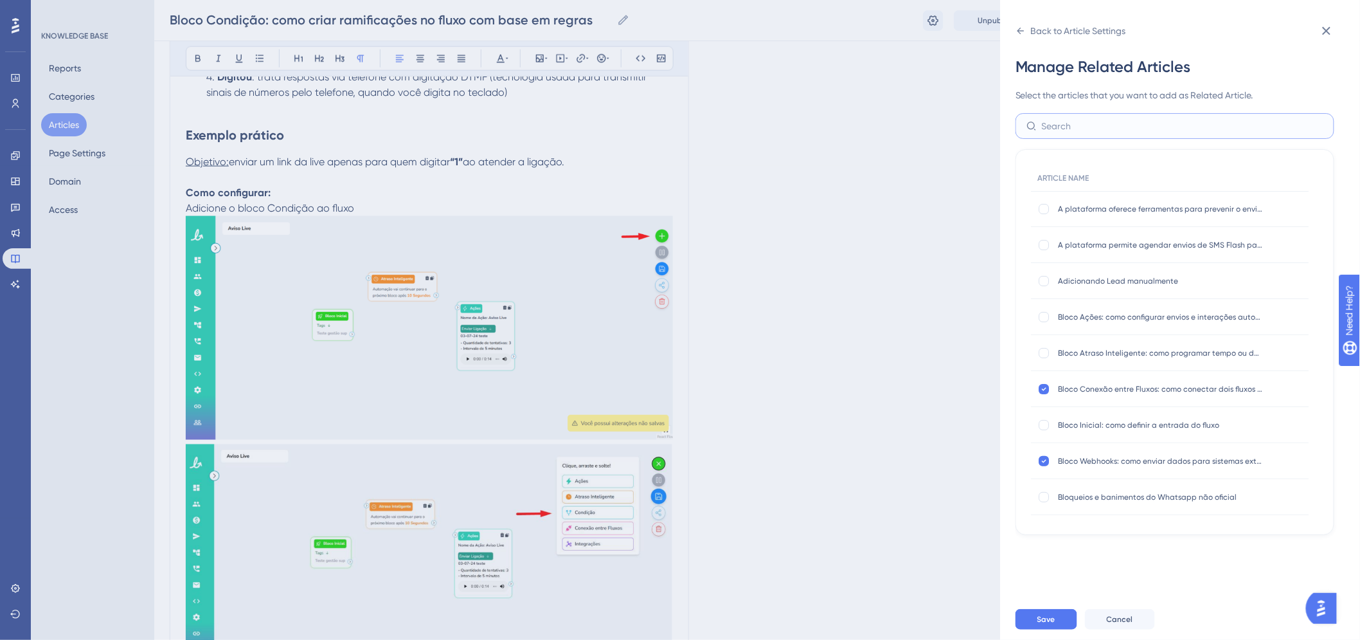
click at [1108, 124] on input "text" at bounding box center [1183, 126] width 282 height 14
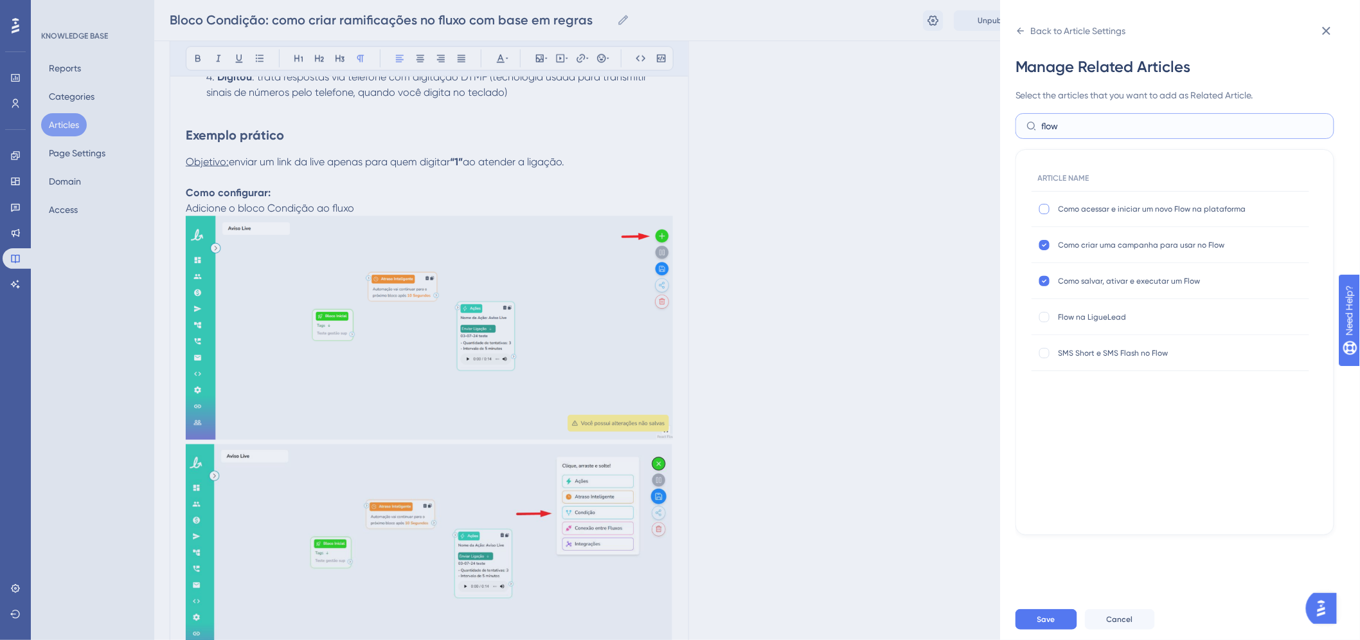
type input "flow"
click at [1043, 211] on div at bounding box center [1044, 209] width 10 height 10
checkbox input "true"
click at [1049, 313] on div at bounding box center [1044, 317] width 10 height 10
checkbox input "true"
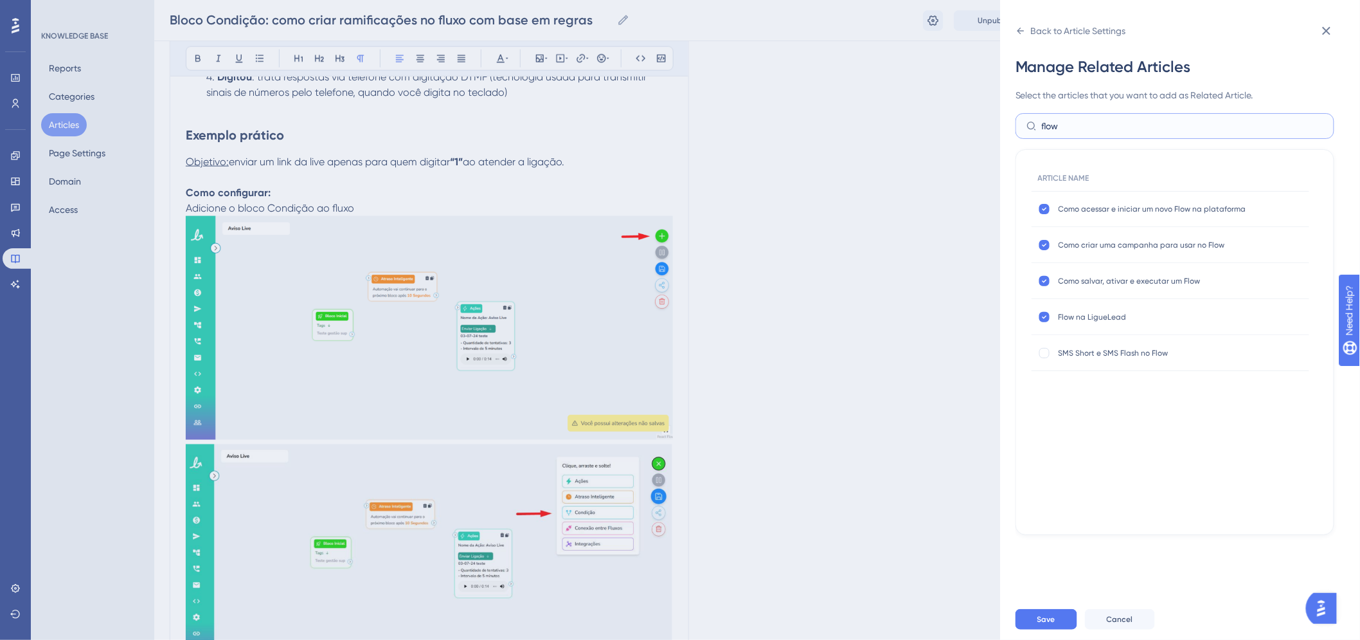
click at [1116, 125] on input "flow" at bounding box center [1183, 126] width 282 height 14
type input "bloco"
click at [1044, 206] on div at bounding box center [1044, 209] width 10 height 10
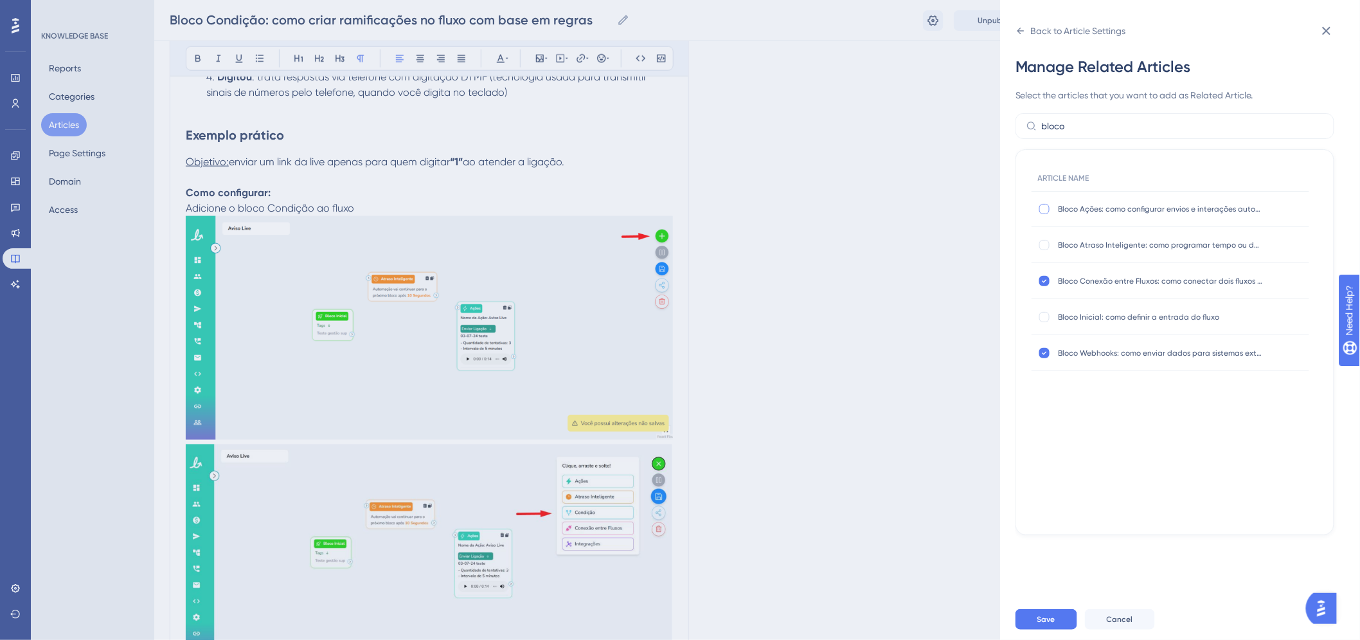
checkbox input "true"
click at [1050, 242] on div at bounding box center [1044, 244] width 13 height 13
checkbox input "true"
click at [1044, 313] on div at bounding box center [1044, 317] width 10 height 10
checkbox input "true"
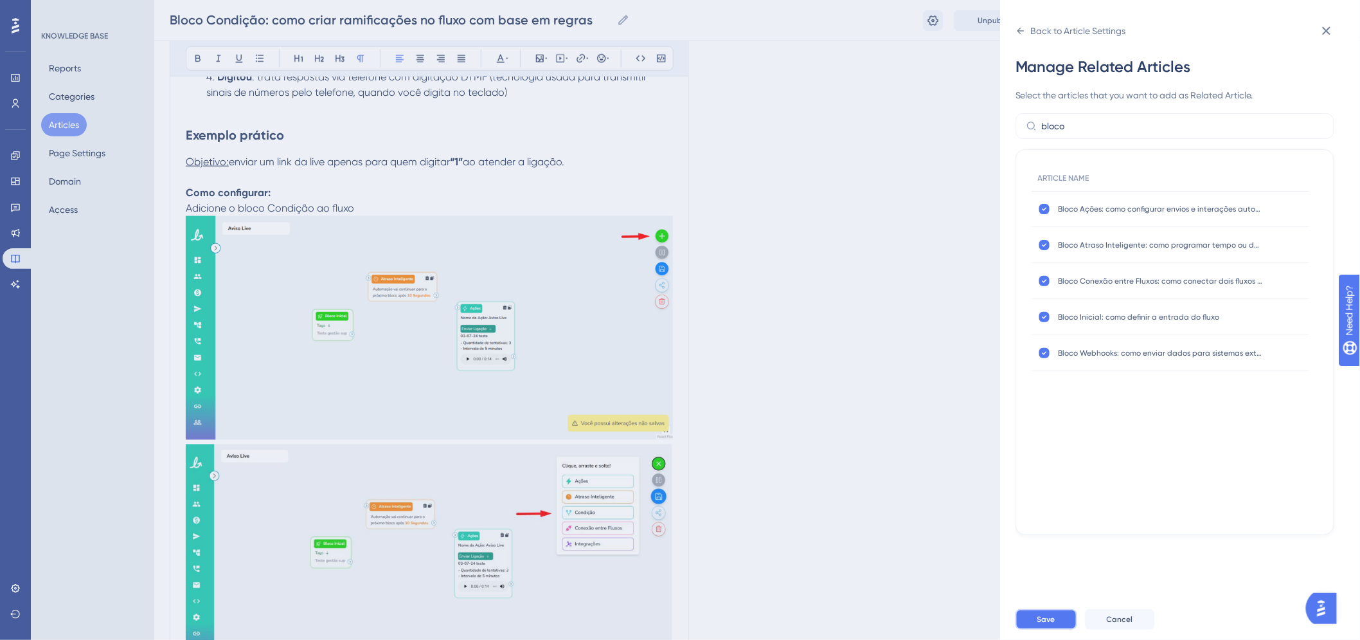
click at [1057, 625] on button "Save" at bounding box center [1047, 619] width 62 height 21
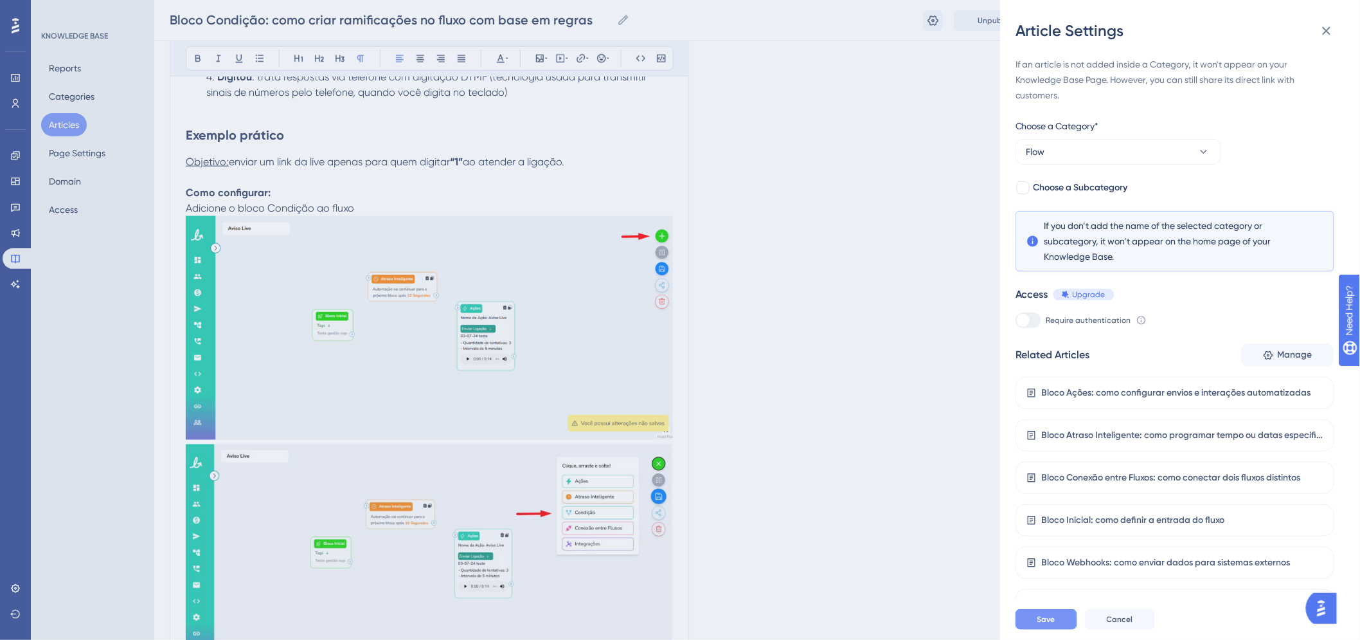
click at [1059, 629] on button "Save" at bounding box center [1047, 619] width 62 height 21
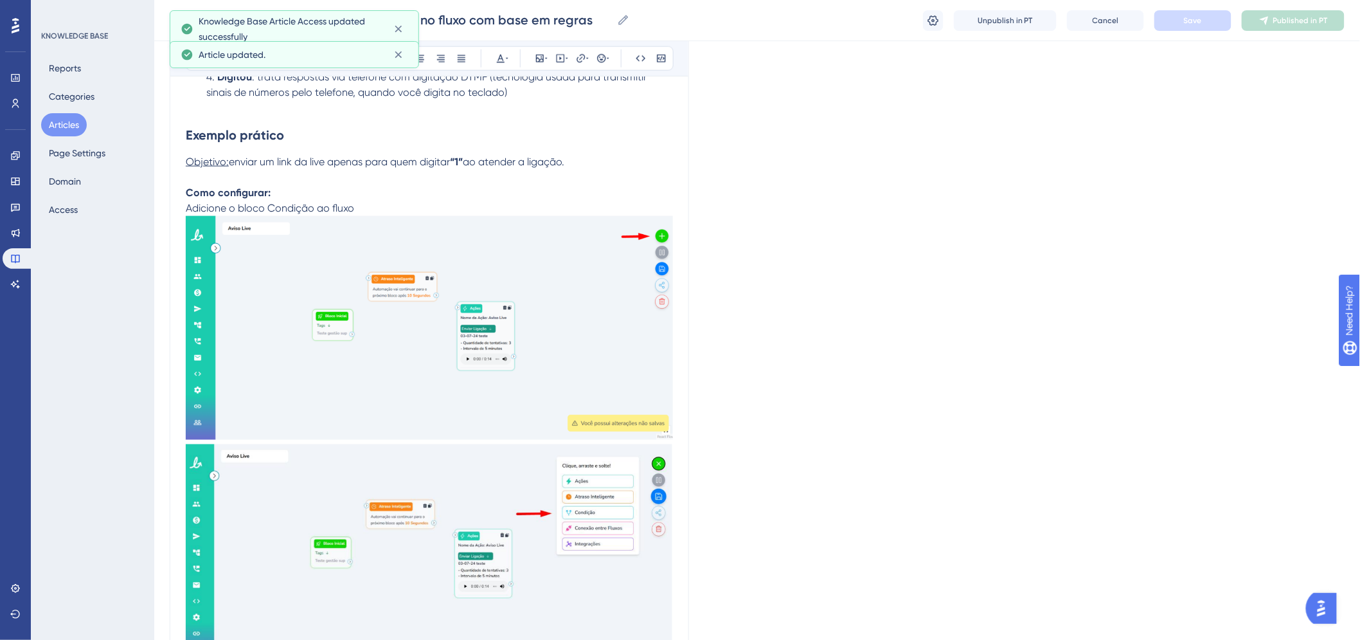
click at [73, 130] on button "Articles" at bounding box center [64, 124] width 46 height 23
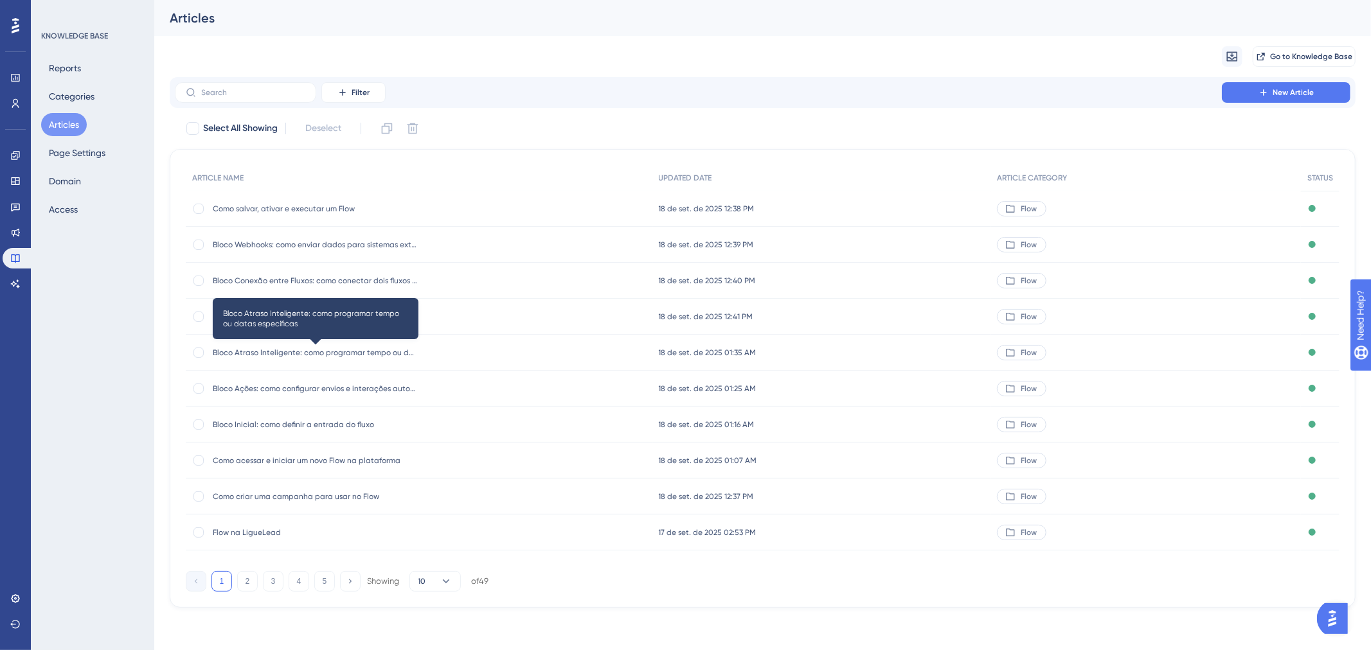
click at [277, 350] on span "Bloco Atraso Inteligente: como programar tempo ou datas específicas" at bounding box center [316, 353] width 206 height 10
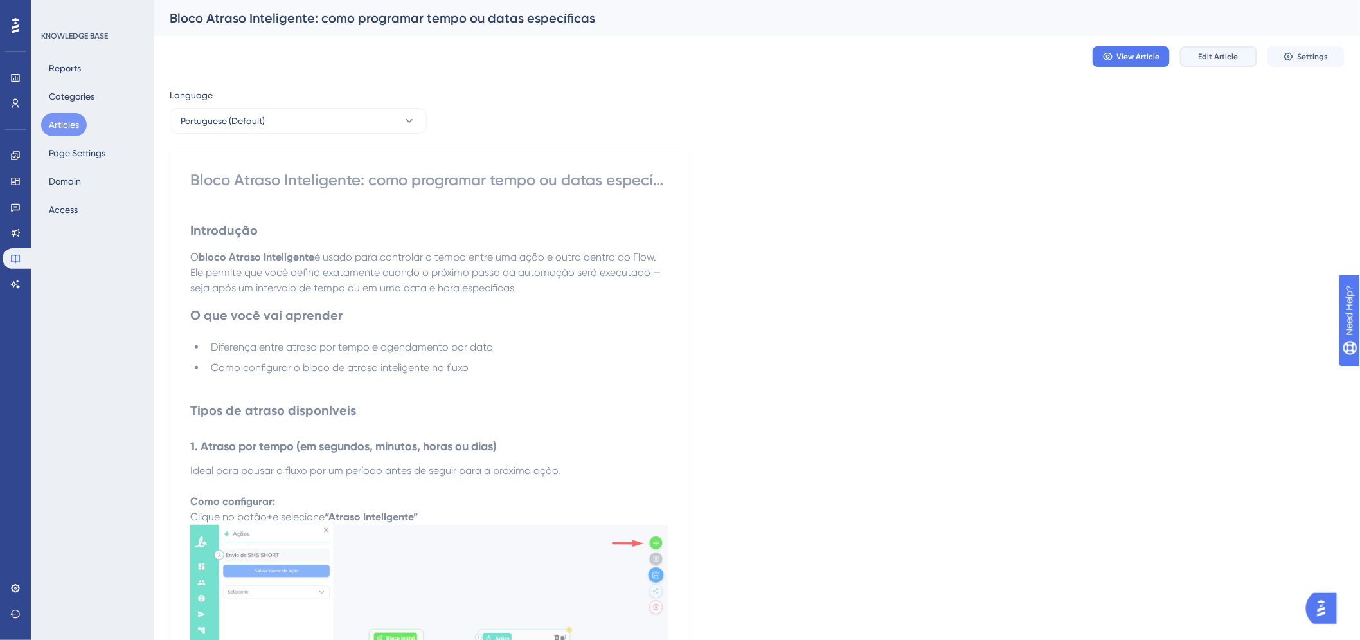
click at [1212, 57] on span "Edit Article" at bounding box center [1219, 56] width 40 height 10
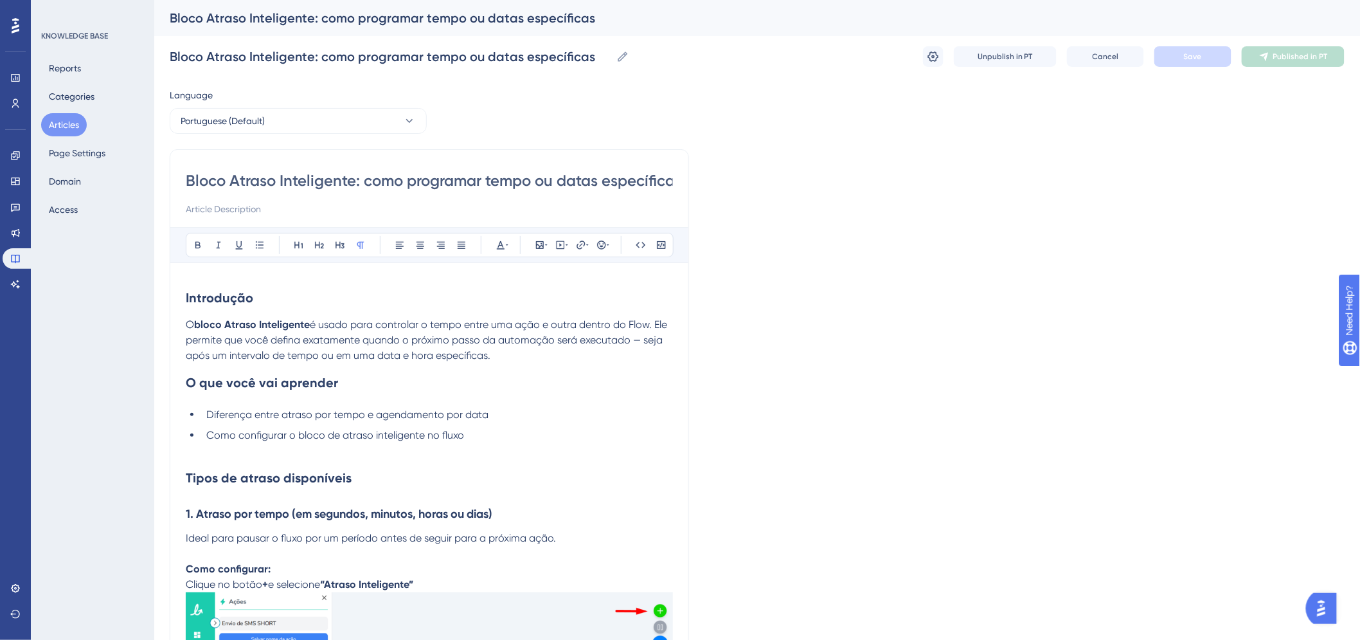
scroll to position [839, 0]
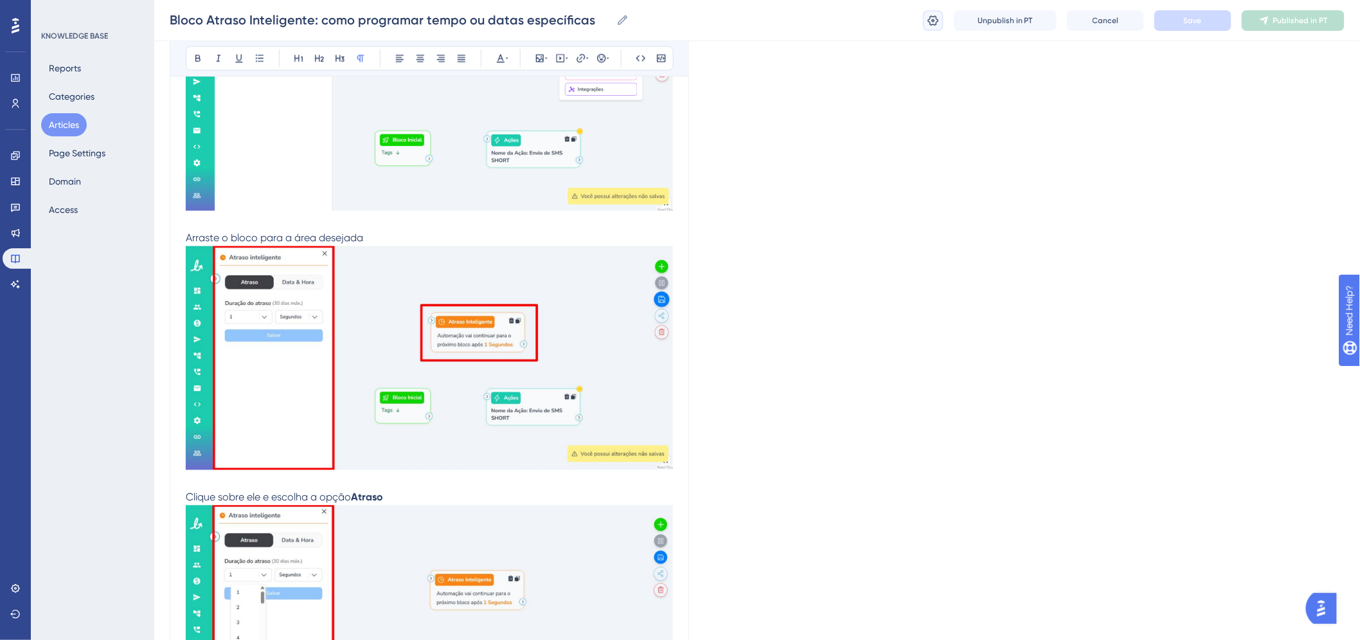
click at [932, 17] on icon at bounding box center [933, 20] width 13 height 13
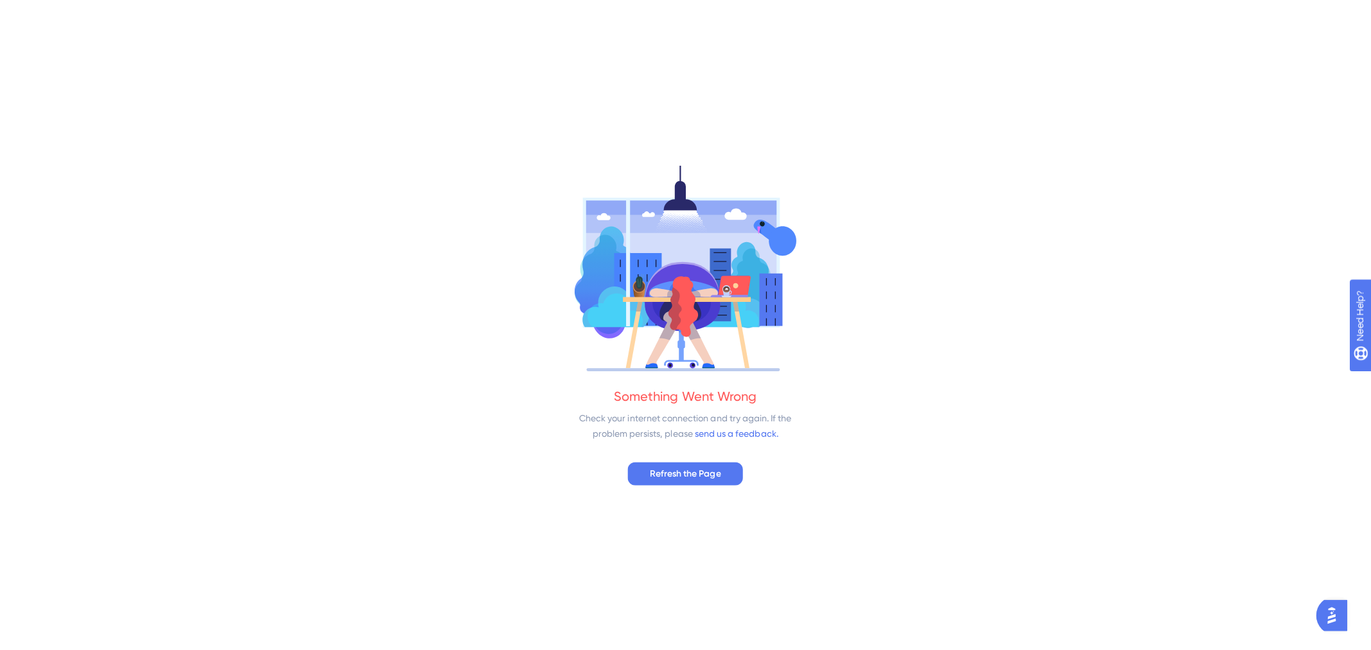
scroll to position [0, 0]
click at [702, 477] on span "Refresh the Page" at bounding box center [685, 472] width 71 height 15
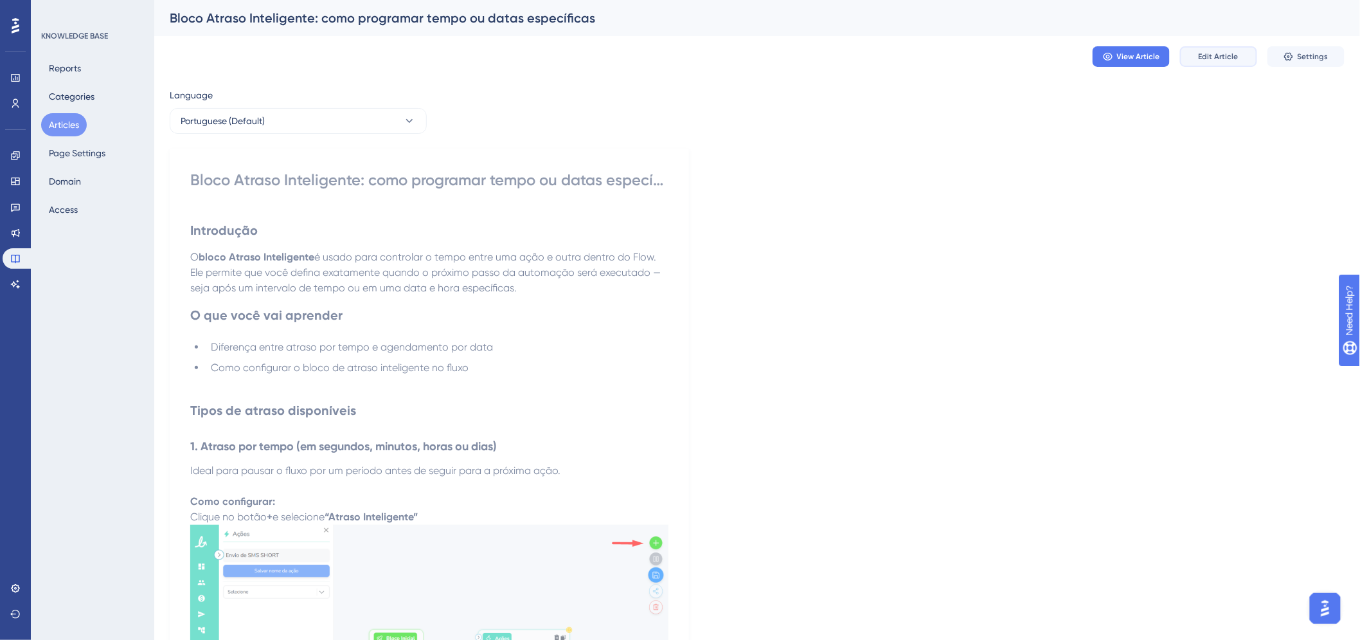
click at [1195, 58] on button "Edit Article" at bounding box center [1218, 56] width 77 height 21
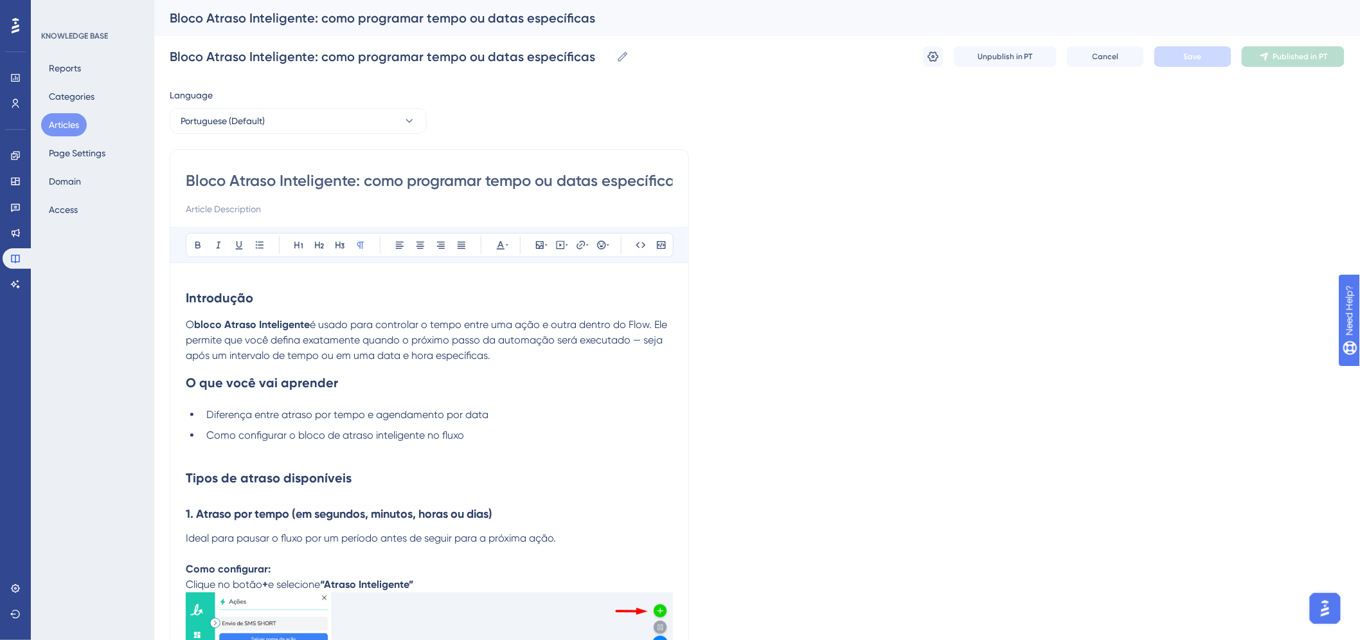
scroll to position [839, 0]
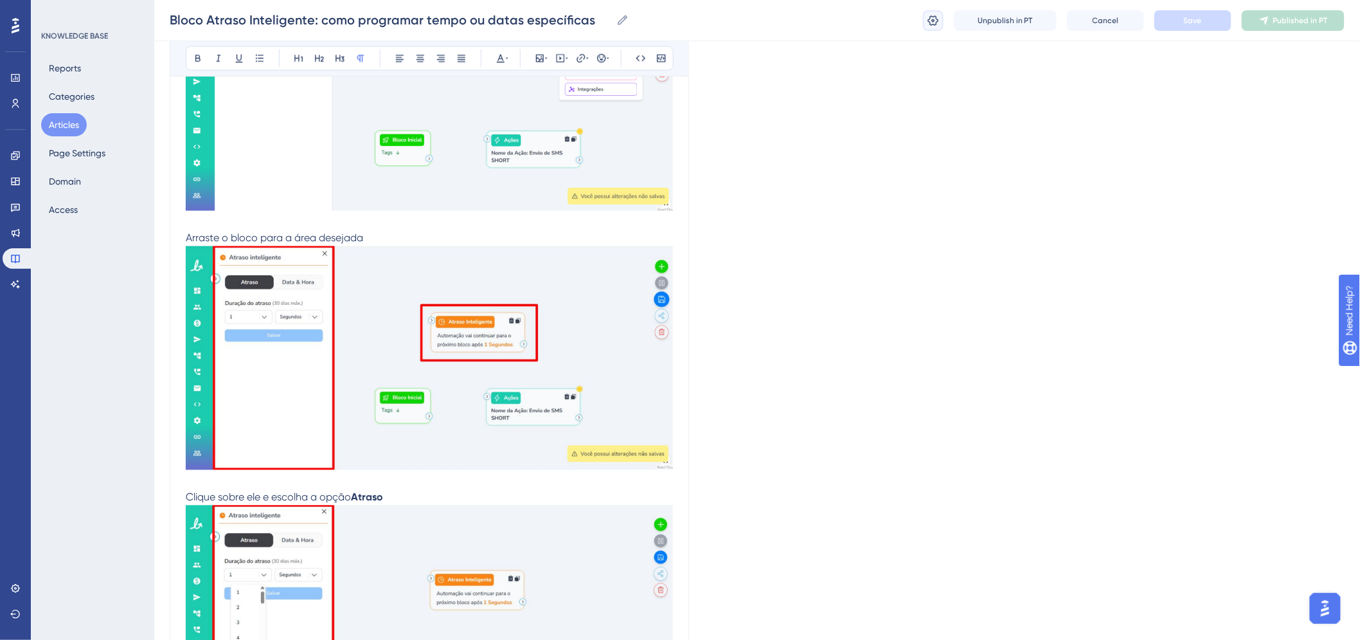
click at [923, 16] on button at bounding box center [933, 20] width 21 height 21
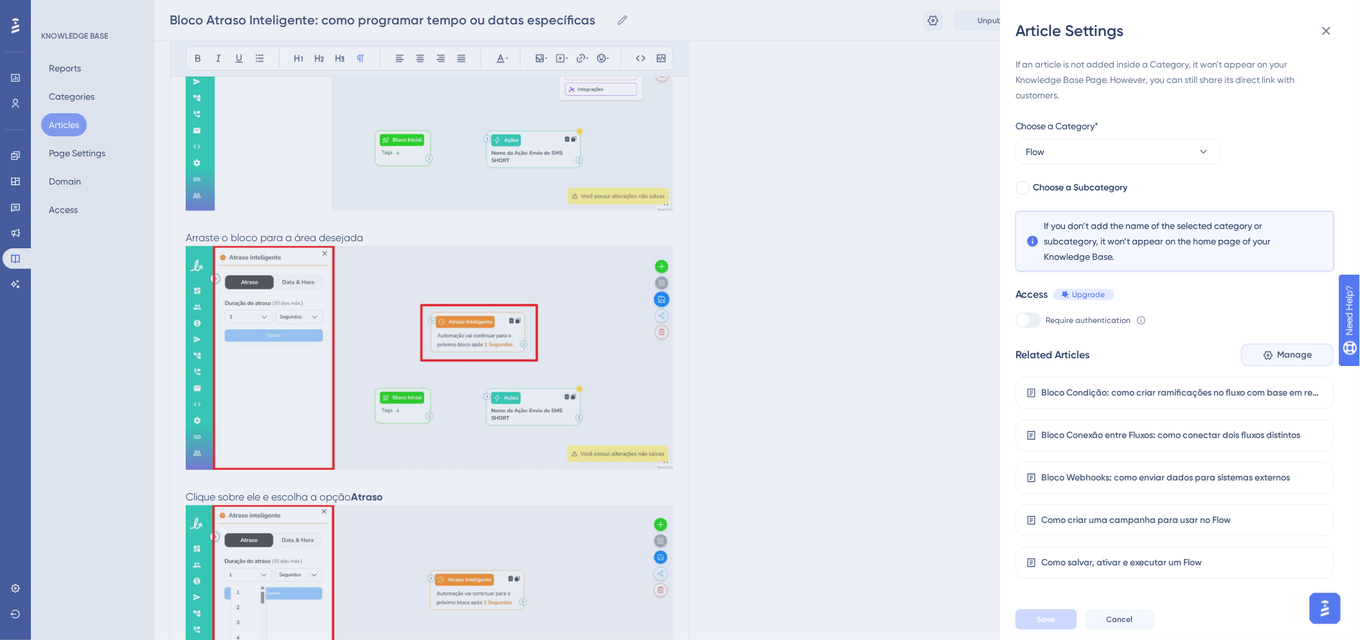
click at [1280, 364] on button "Manage" at bounding box center [1287, 354] width 93 height 23
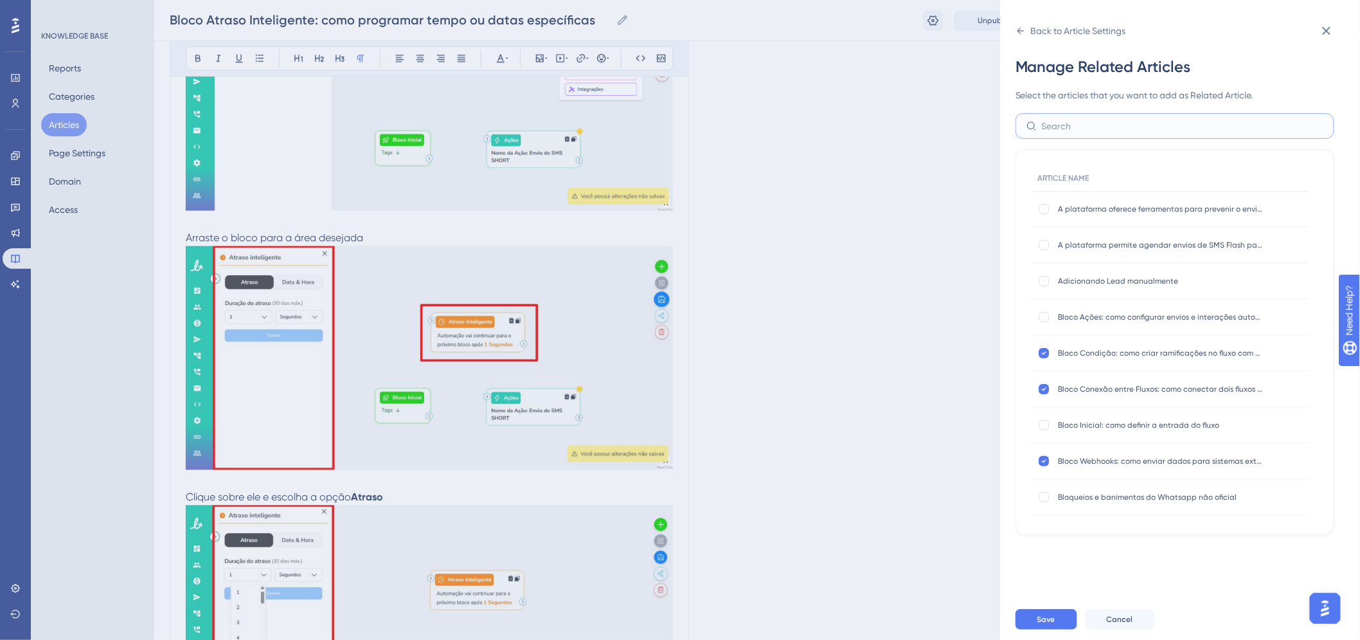
click at [1100, 130] on input "text" at bounding box center [1183, 126] width 282 height 14
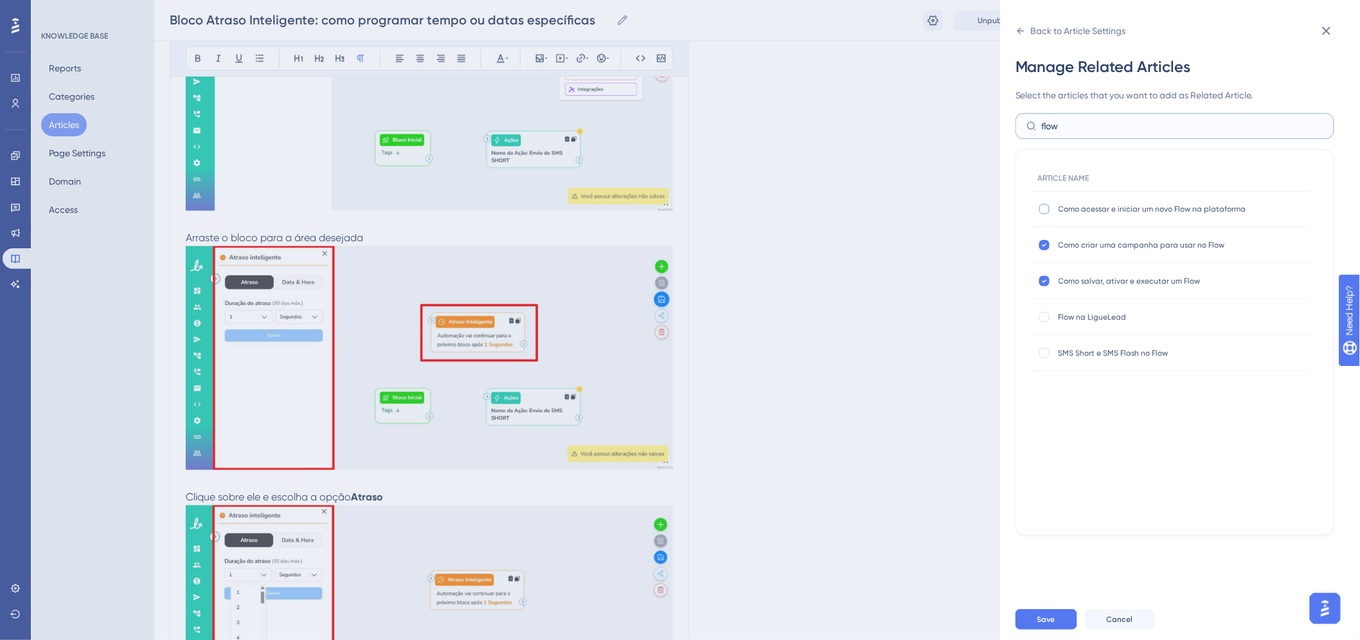
type input "flow"
click at [1045, 208] on div at bounding box center [1044, 209] width 10 height 10
checkbox input "true"
click at [1048, 312] on div at bounding box center [1044, 317] width 10 height 10
checkbox input "true"
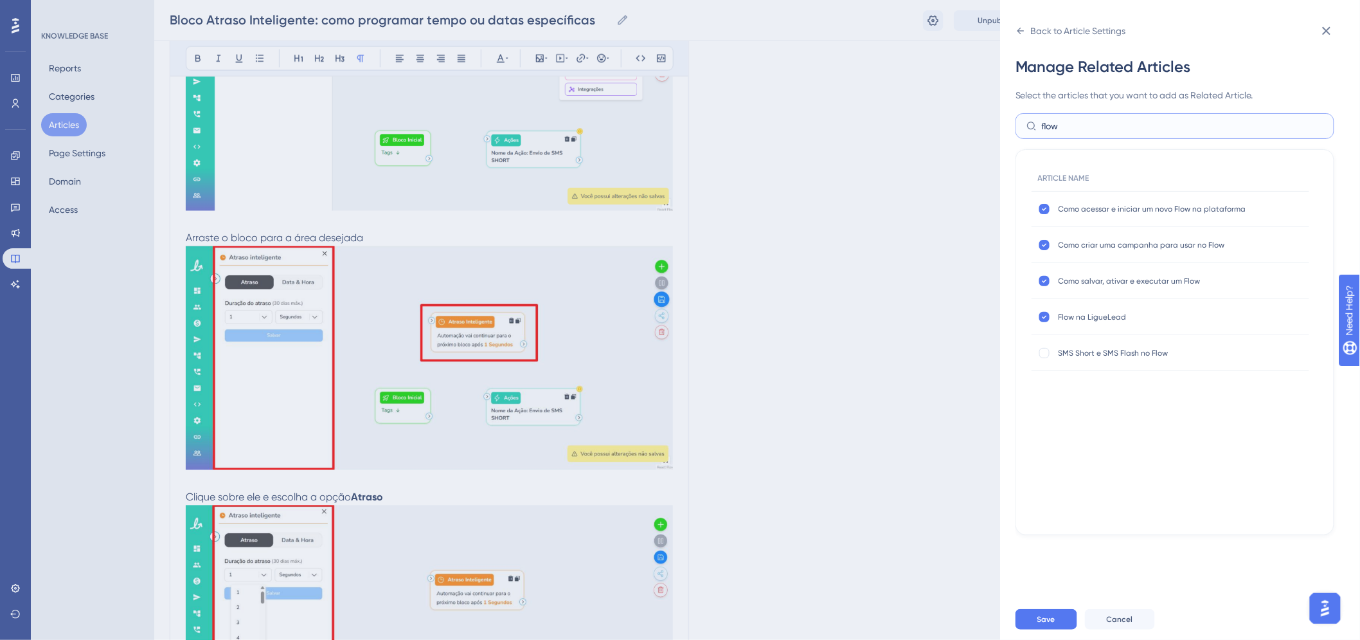
click at [1099, 122] on input "flow" at bounding box center [1183, 126] width 282 height 14
type input "bloco"
click at [1044, 215] on div at bounding box center [1044, 208] width 13 height 13
checkbox input "true"
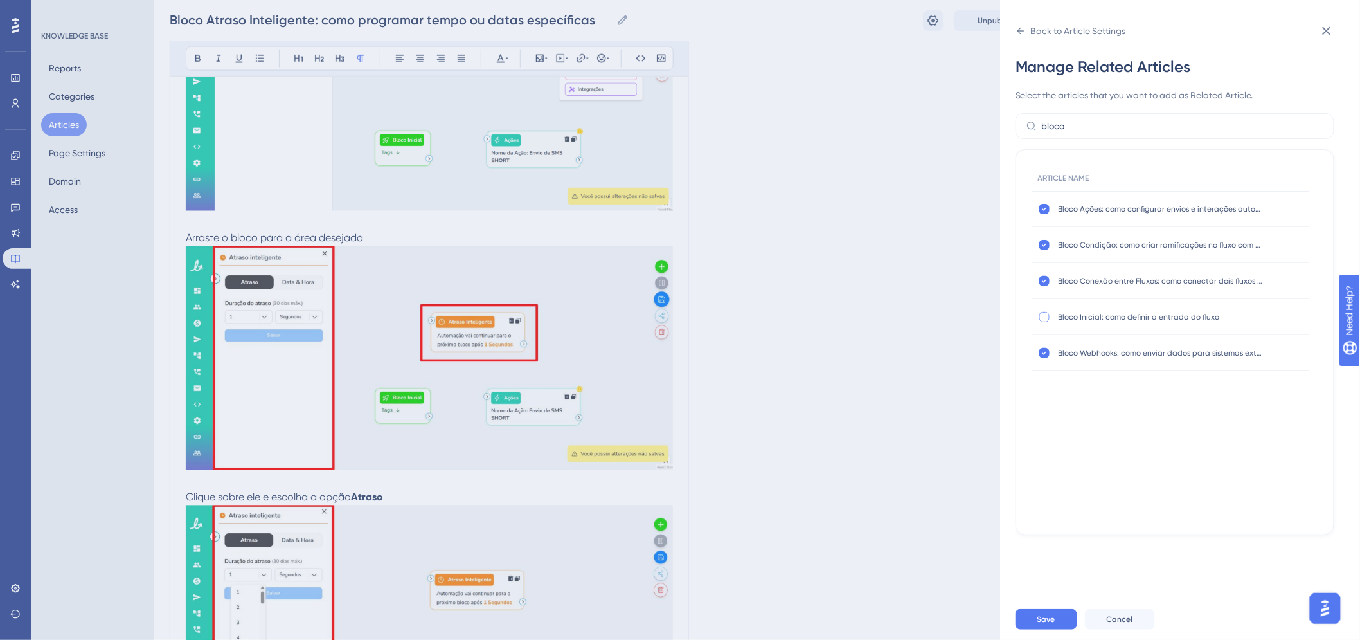
click at [1049, 312] on div at bounding box center [1044, 316] width 13 height 13
checkbox input "true"
click at [1052, 620] on button "Save" at bounding box center [1047, 619] width 62 height 21
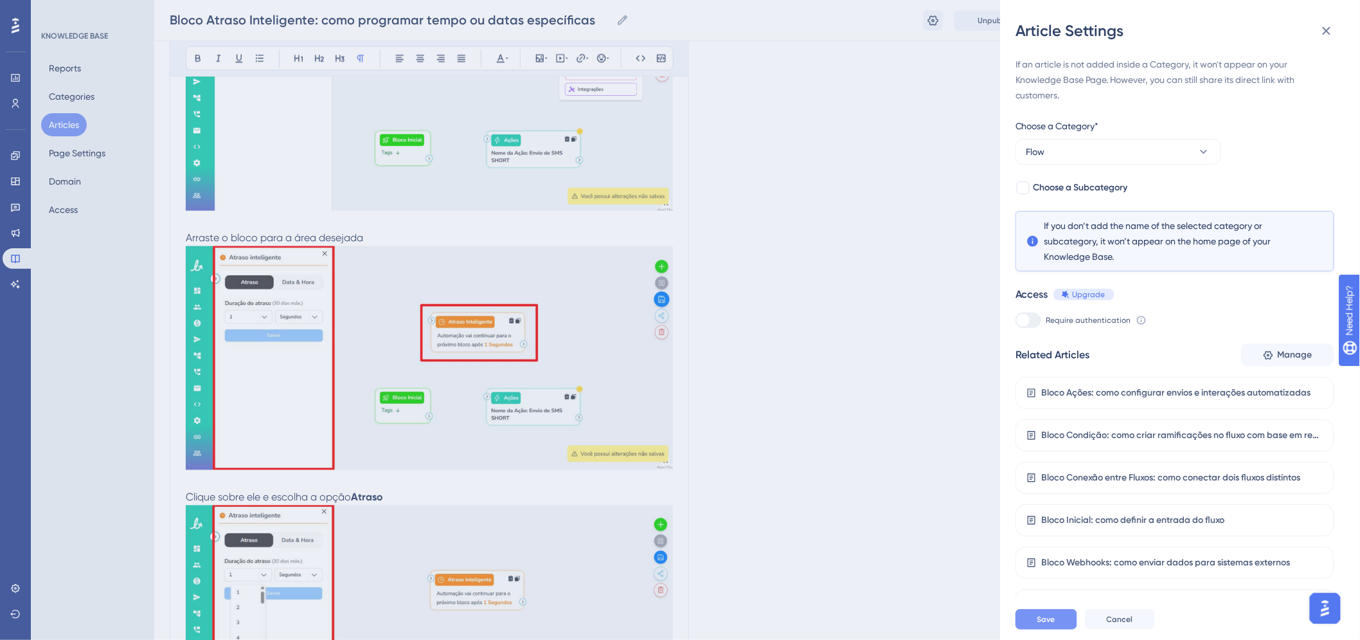
click at [1057, 629] on button "Save" at bounding box center [1047, 619] width 62 height 21
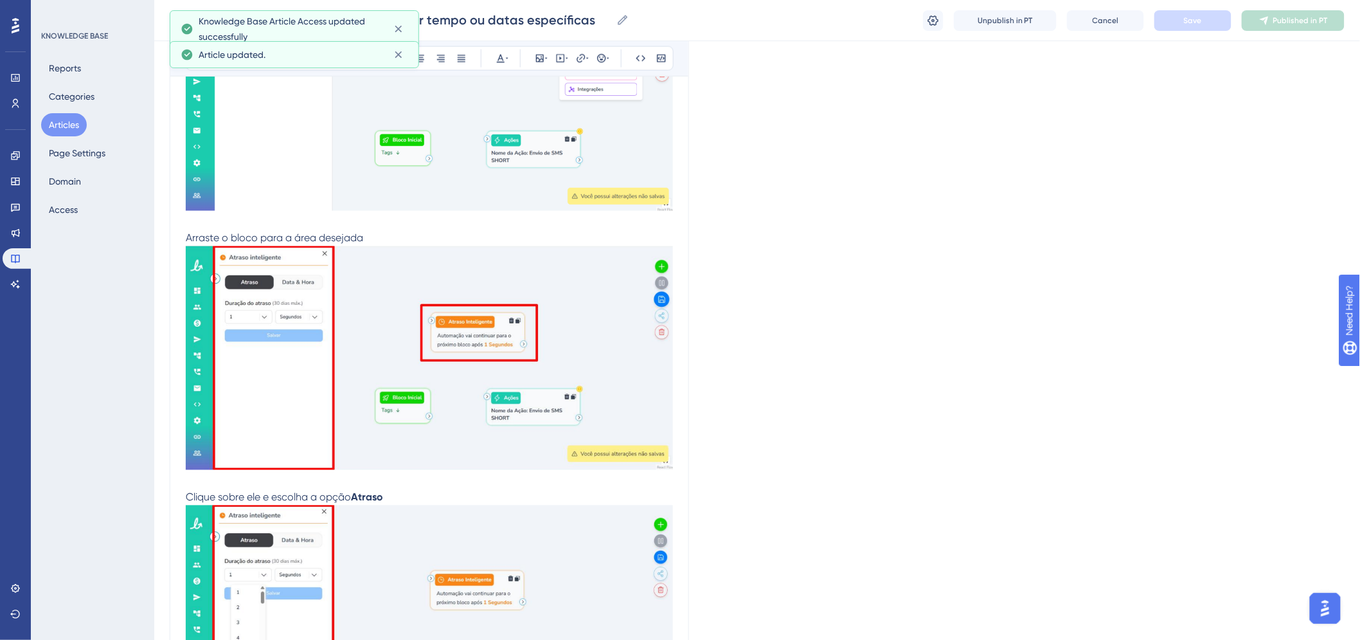
click at [59, 120] on button "Articles" at bounding box center [64, 124] width 46 height 23
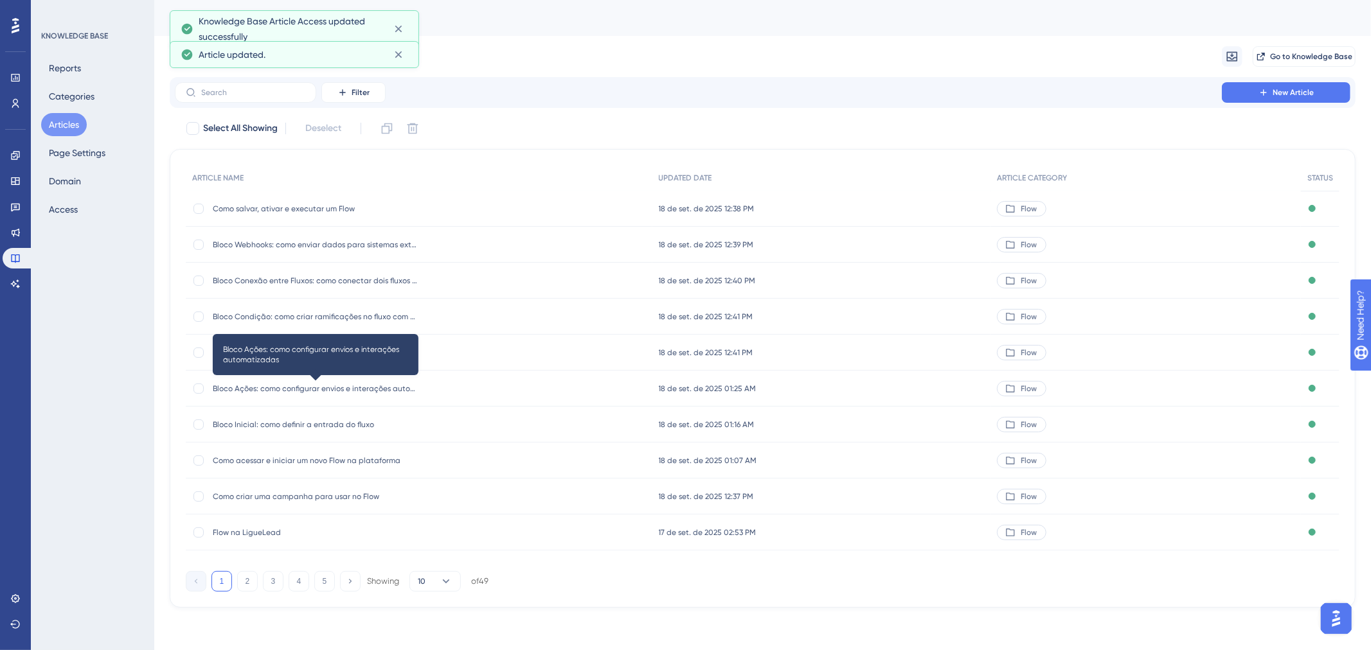
click at [293, 387] on span "Bloco Ações: como configurar envios e interações automatizadas" at bounding box center [316, 389] width 206 height 10
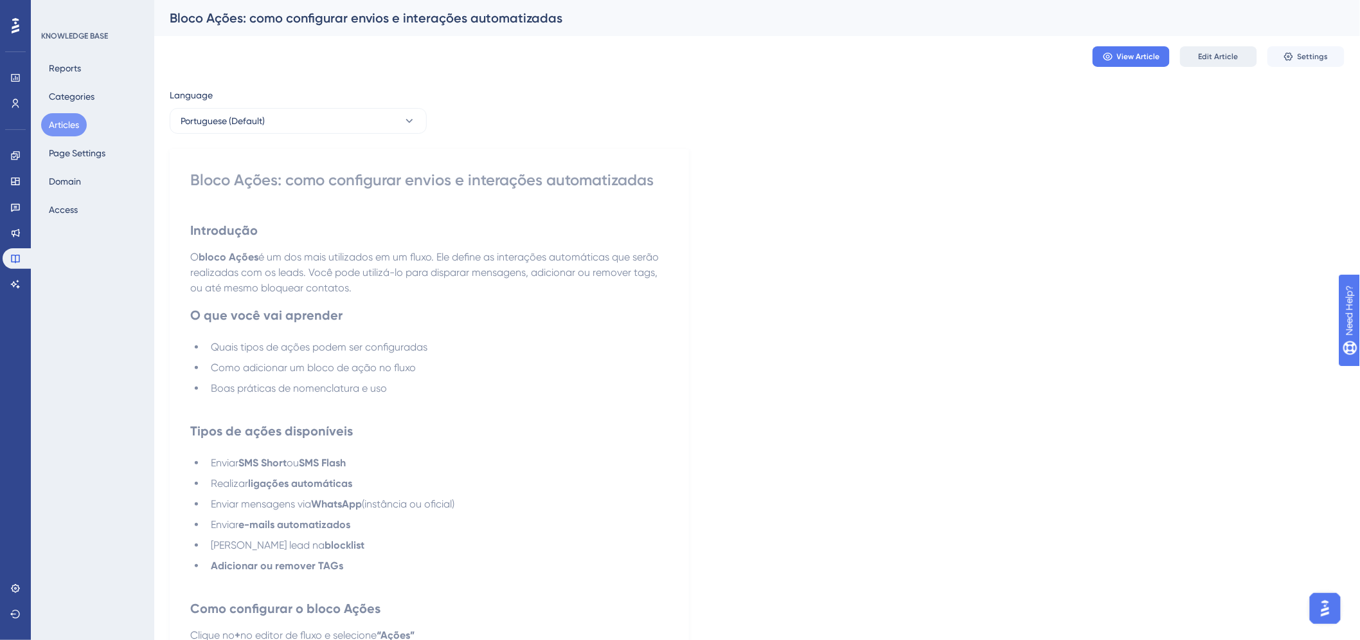
click at [1228, 46] on button "Edit Article" at bounding box center [1218, 56] width 77 height 21
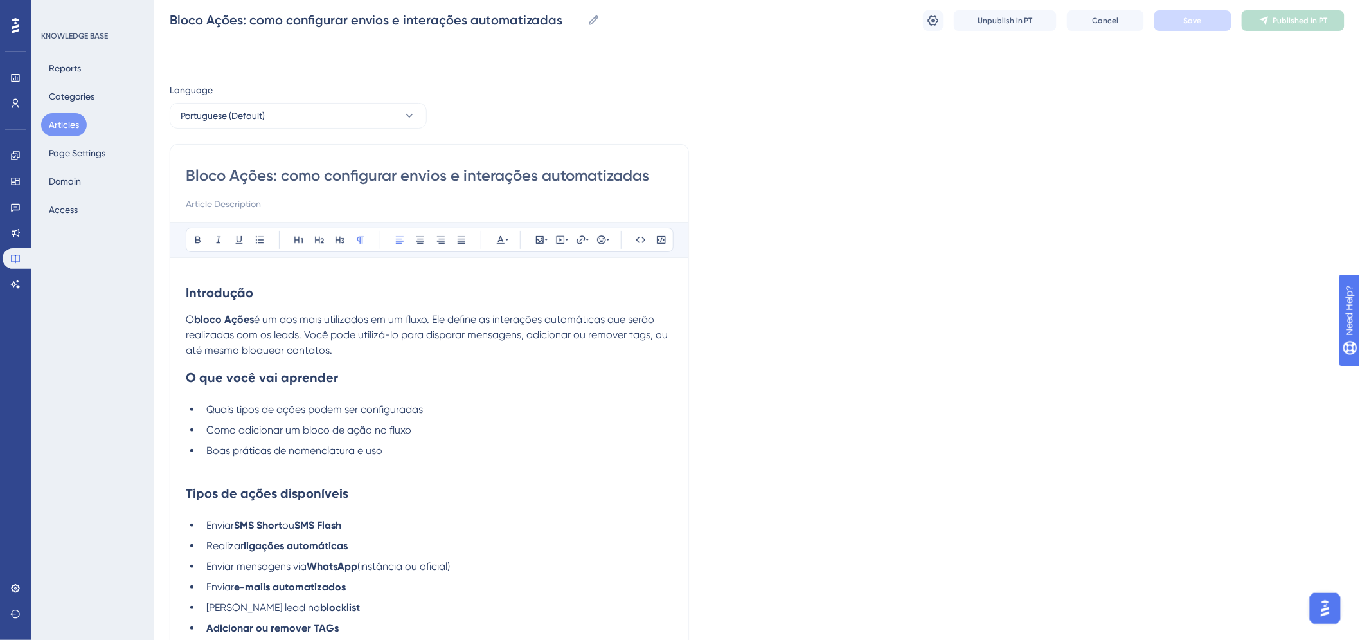
scroll to position [557, 0]
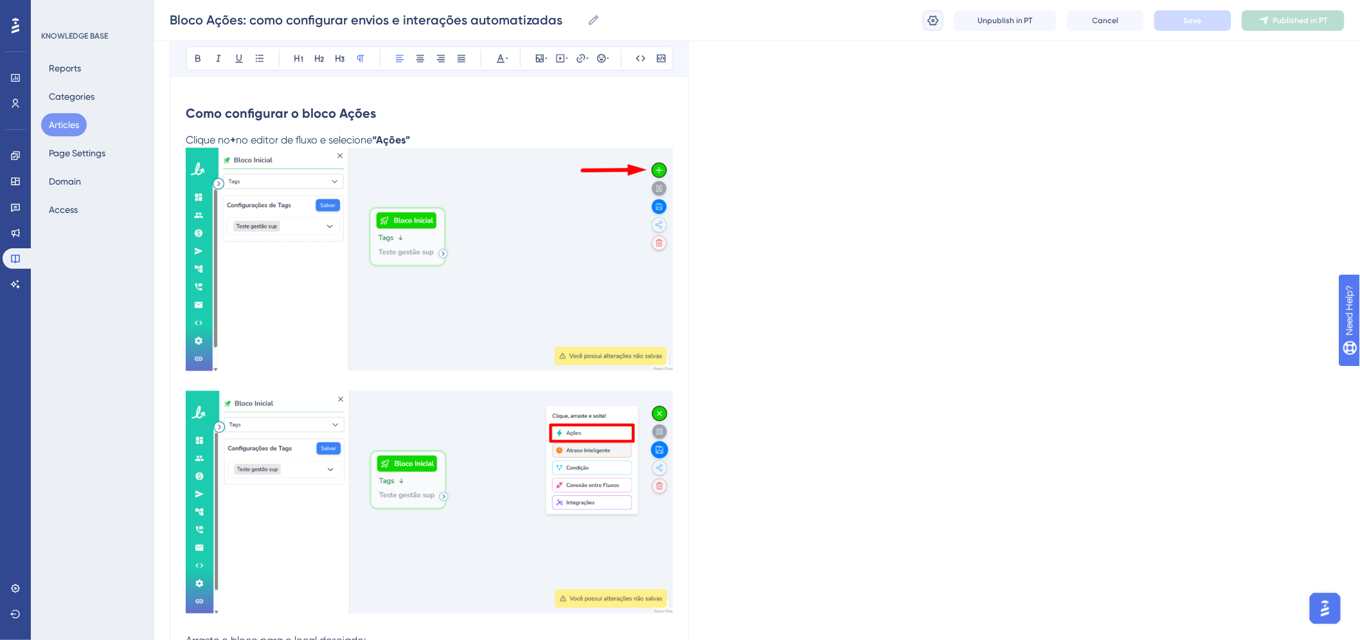
click at [929, 21] on icon at bounding box center [933, 20] width 11 height 10
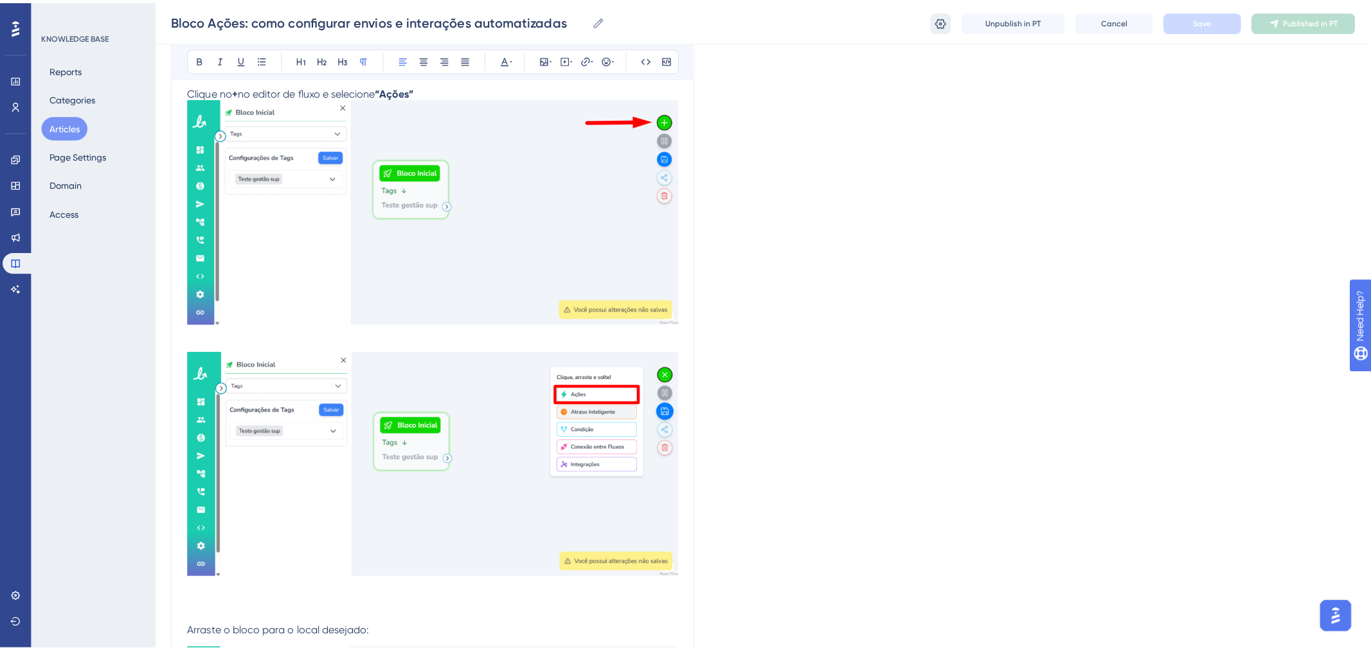
scroll to position [0, 0]
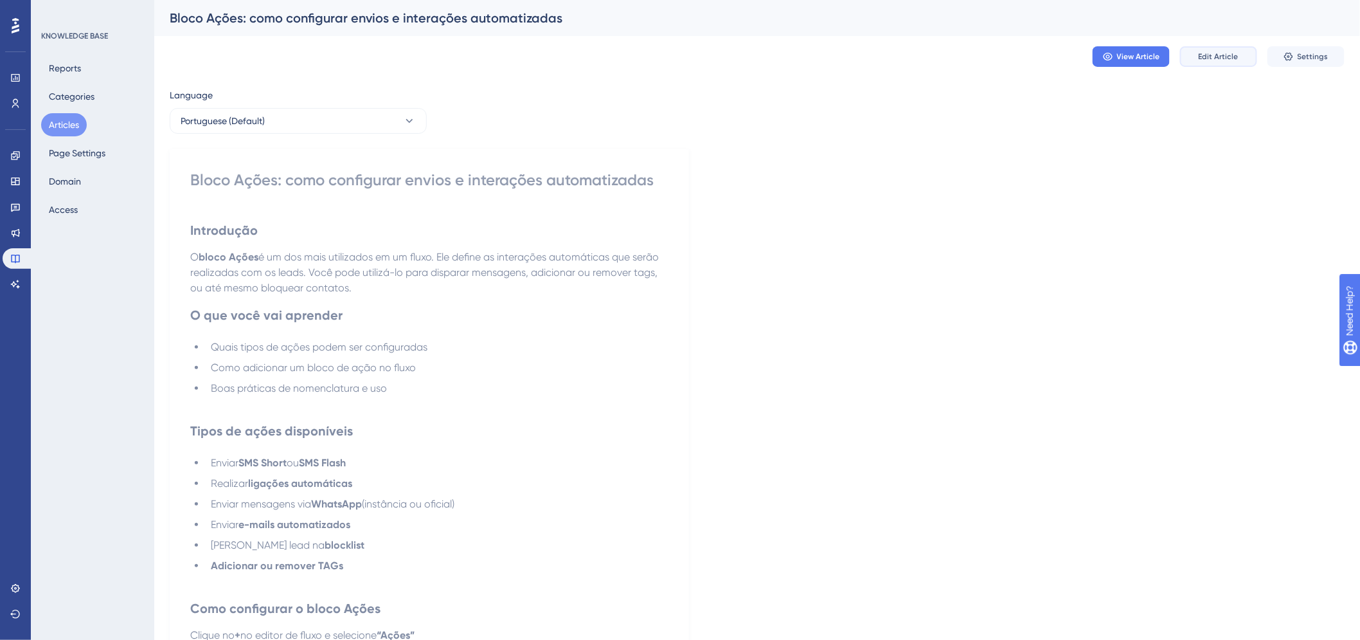
click at [1196, 62] on button "Edit Article" at bounding box center [1218, 56] width 77 height 21
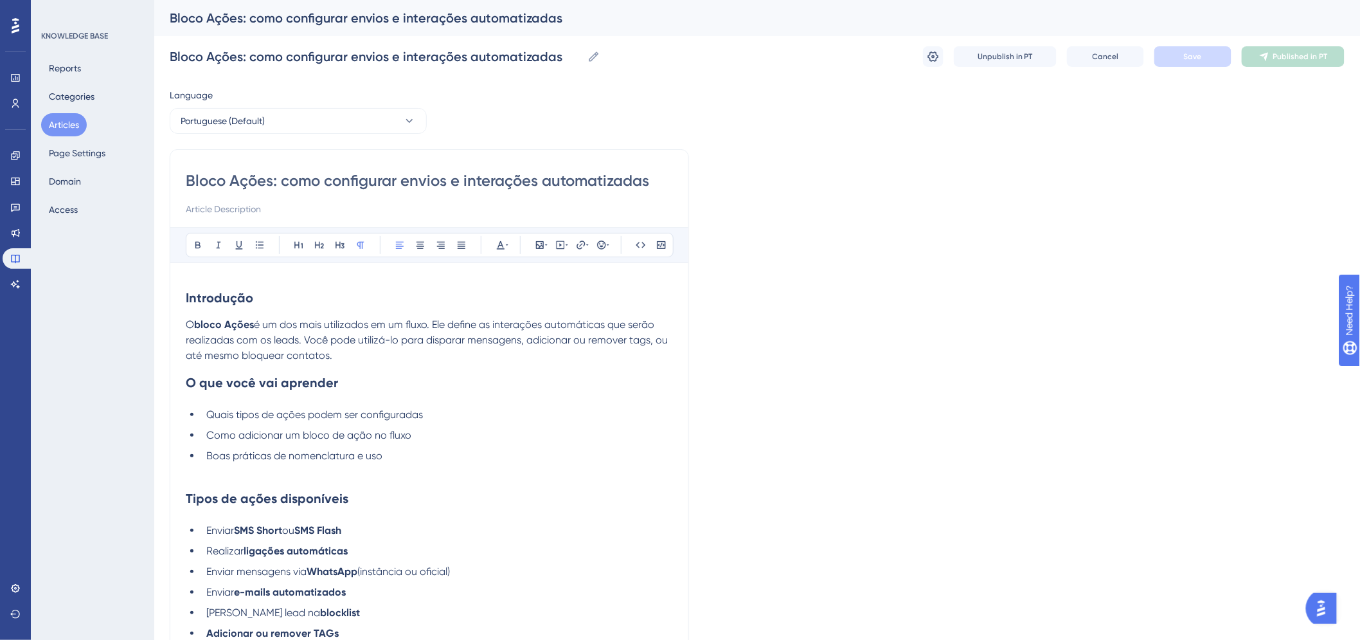
scroll to position [557, 0]
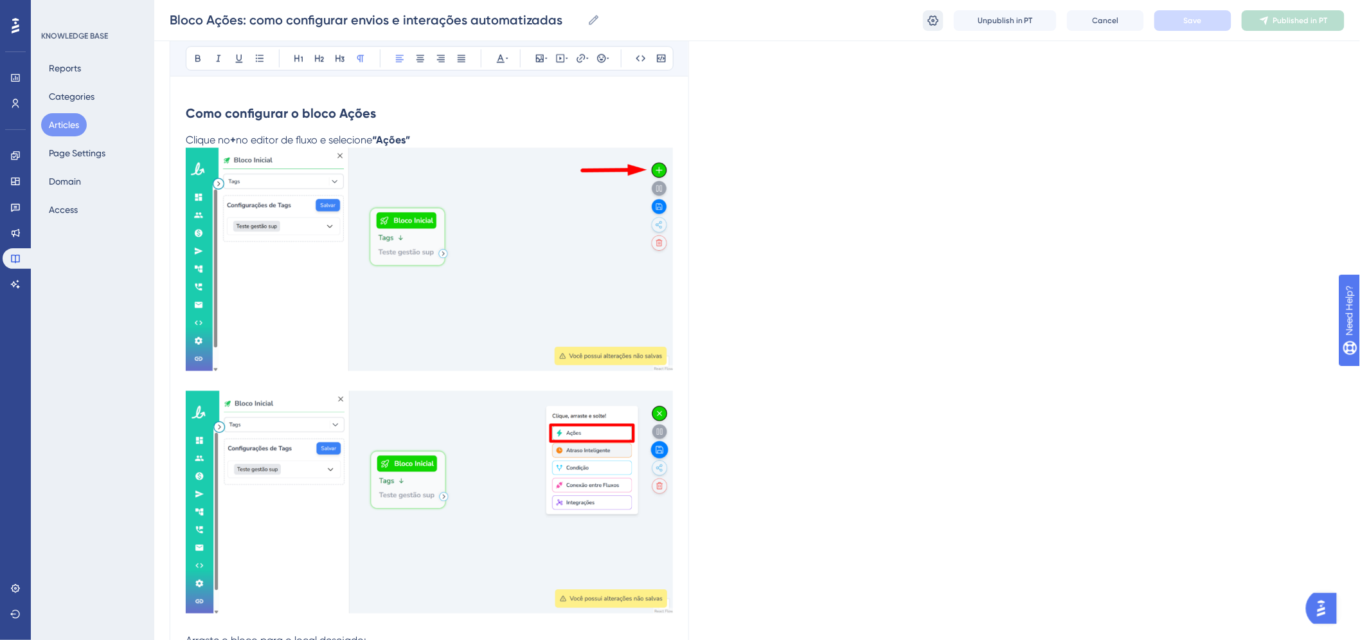
click at [928, 22] on icon at bounding box center [933, 20] width 13 height 13
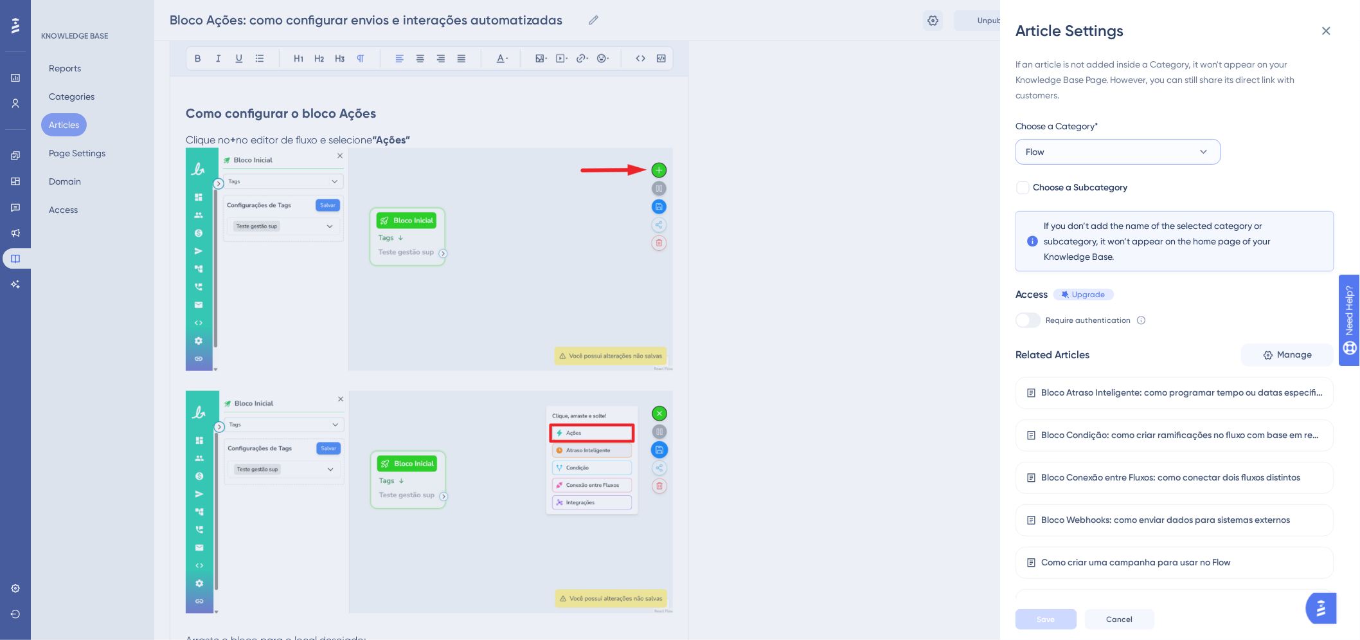
click at [1129, 152] on button "Flow" at bounding box center [1119, 152] width 206 height 26
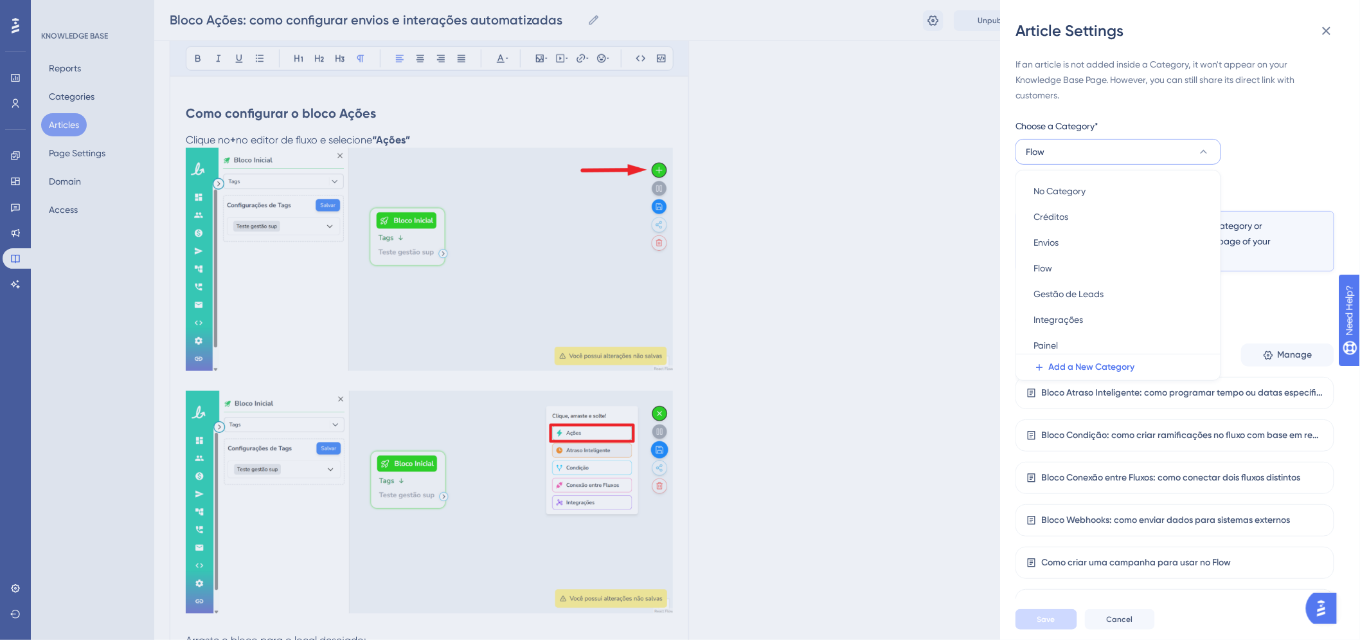
click at [1264, 156] on div "If an article is not added inside a Category, it won't appear on your Knowledge…" at bounding box center [1175, 339] width 319 height 564
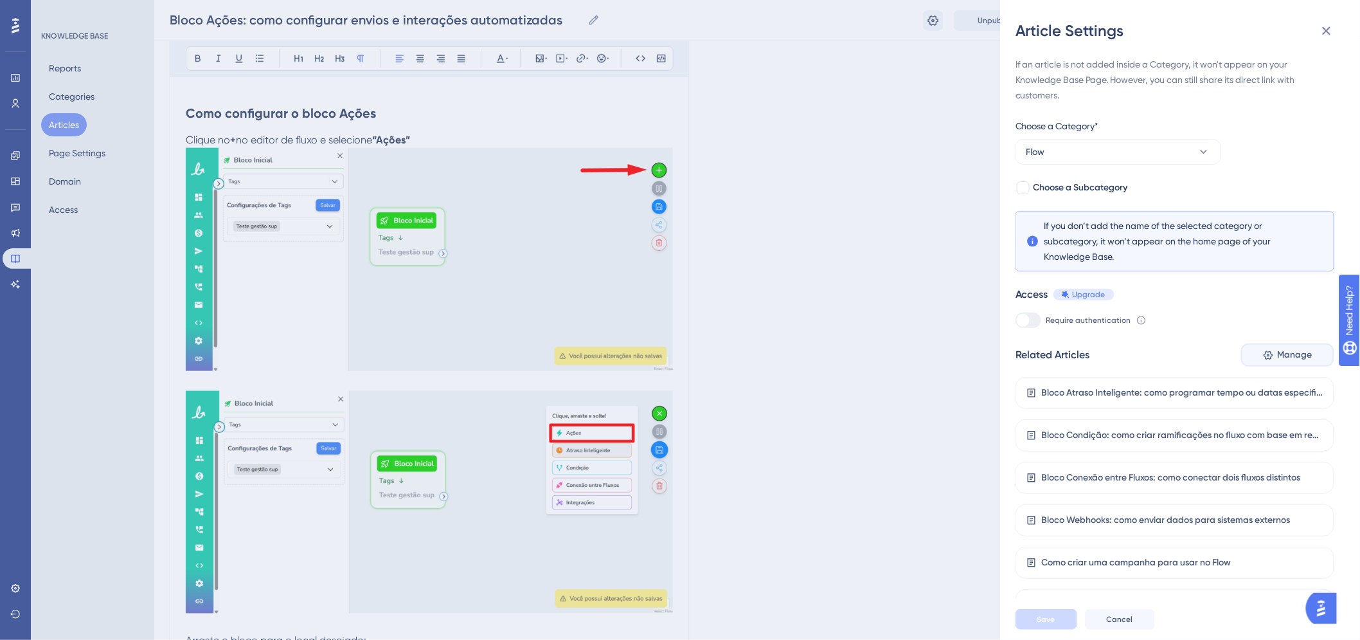
click at [1280, 359] on span "Manage" at bounding box center [1295, 354] width 35 height 15
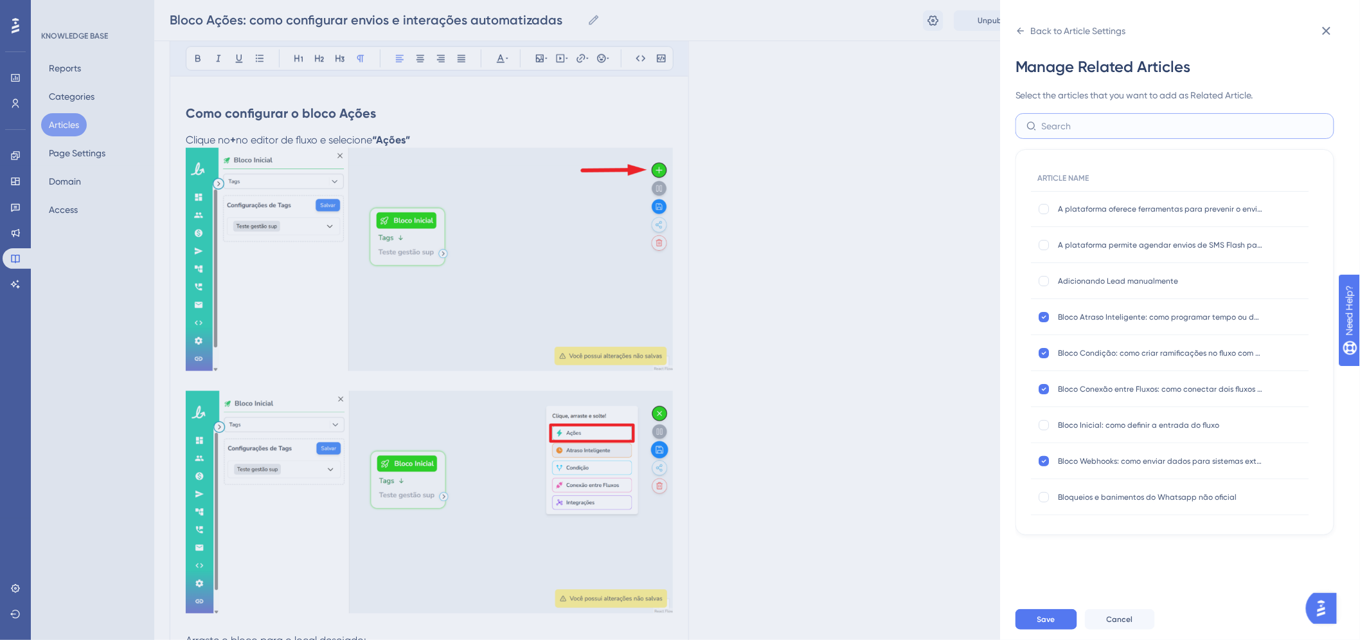
click at [1128, 121] on input "text" at bounding box center [1183, 126] width 282 height 14
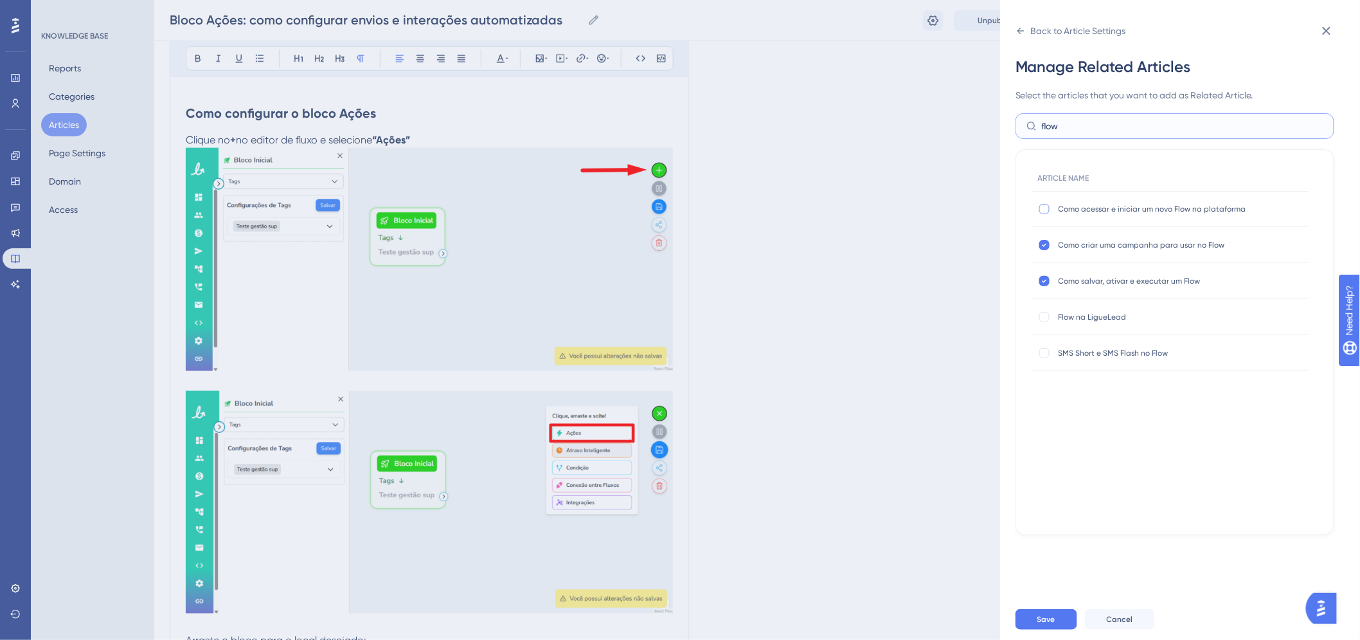
type input "flow"
click at [1048, 208] on div at bounding box center [1044, 209] width 10 height 10
checkbox input "true"
click at [1046, 314] on div at bounding box center [1044, 317] width 10 height 10
checkbox input "true"
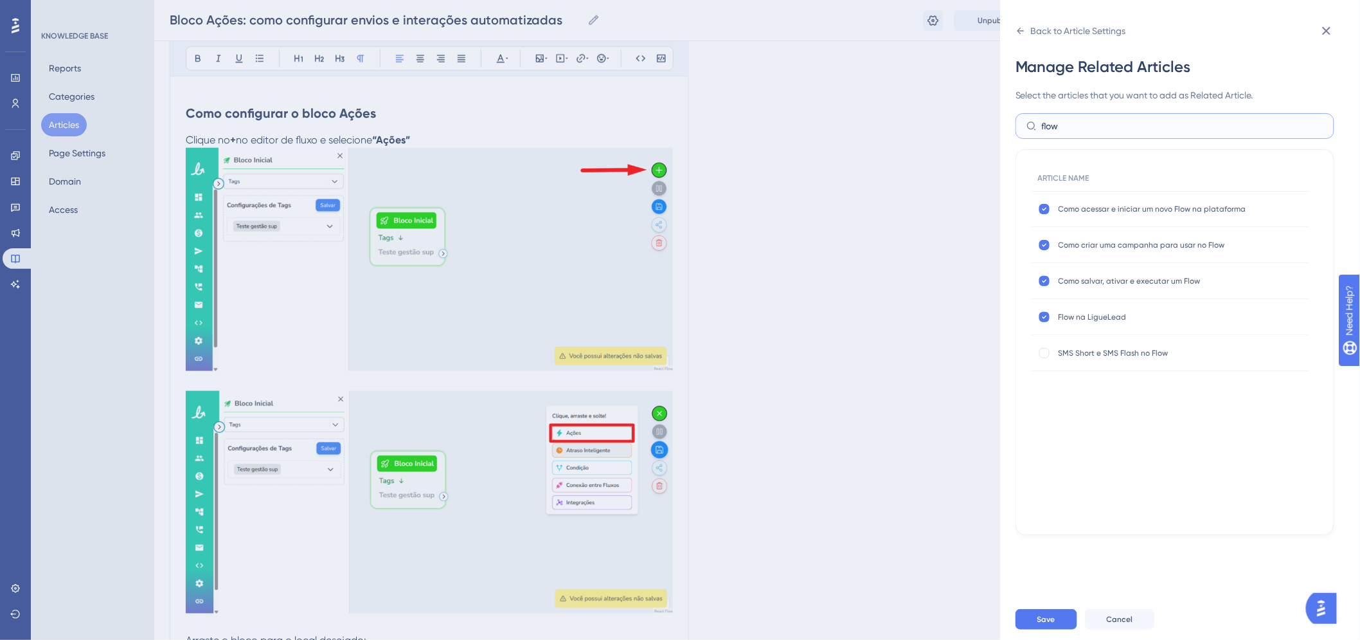
click at [1107, 125] on input "flow" at bounding box center [1183, 126] width 282 height 14
type input "n"
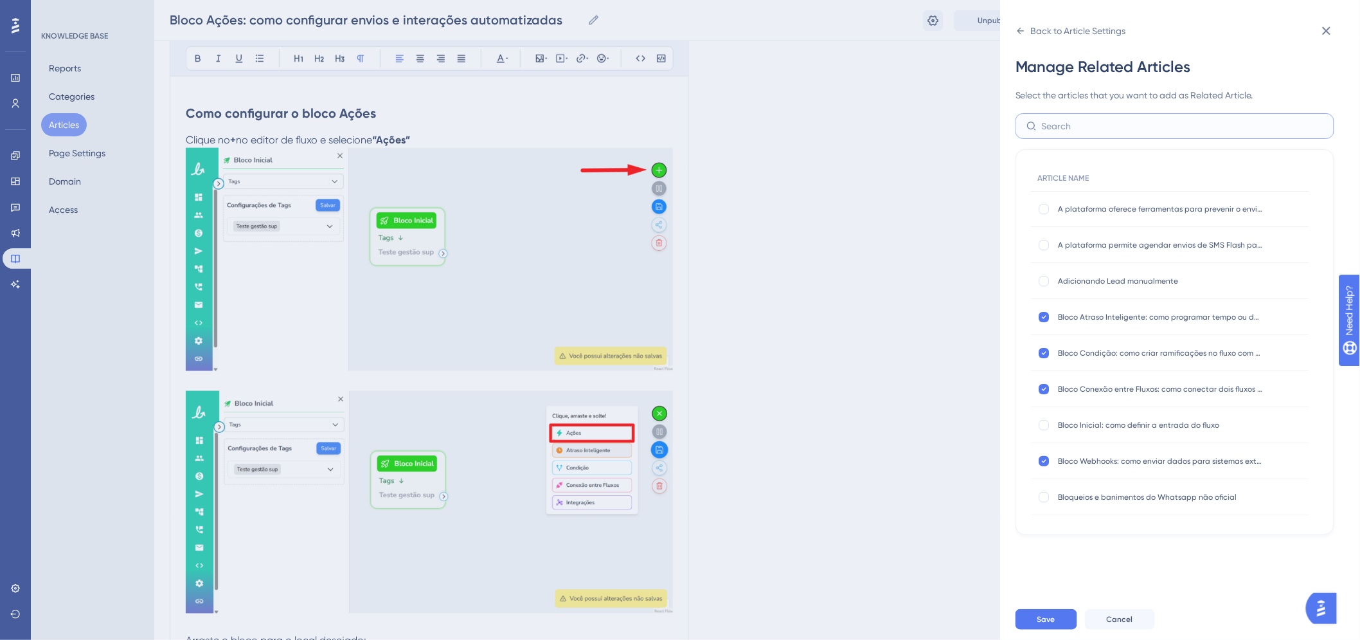
type input "v"
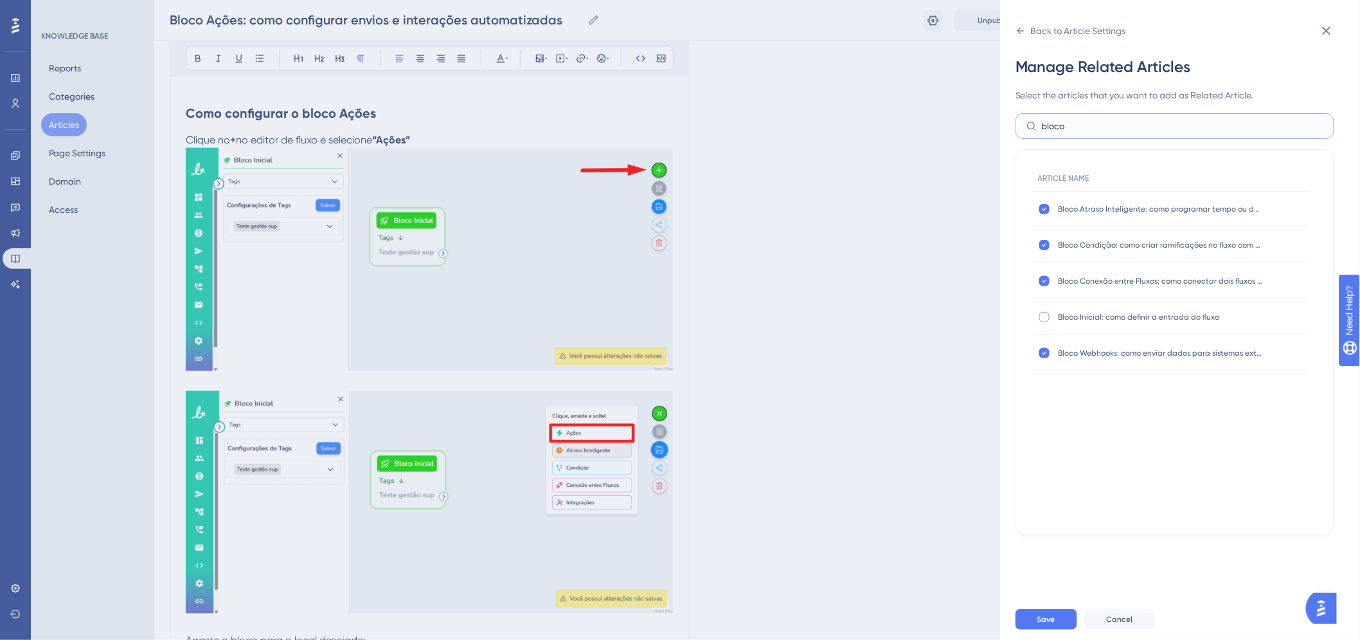
type input "bloco"
click at [1046, 317] on div at bounding box center [1044, 317] width 10 height 10
checkbox input "true"
click at [1053, 622] on button "Save" at bounding box center [1047, 619] width 62 height 21
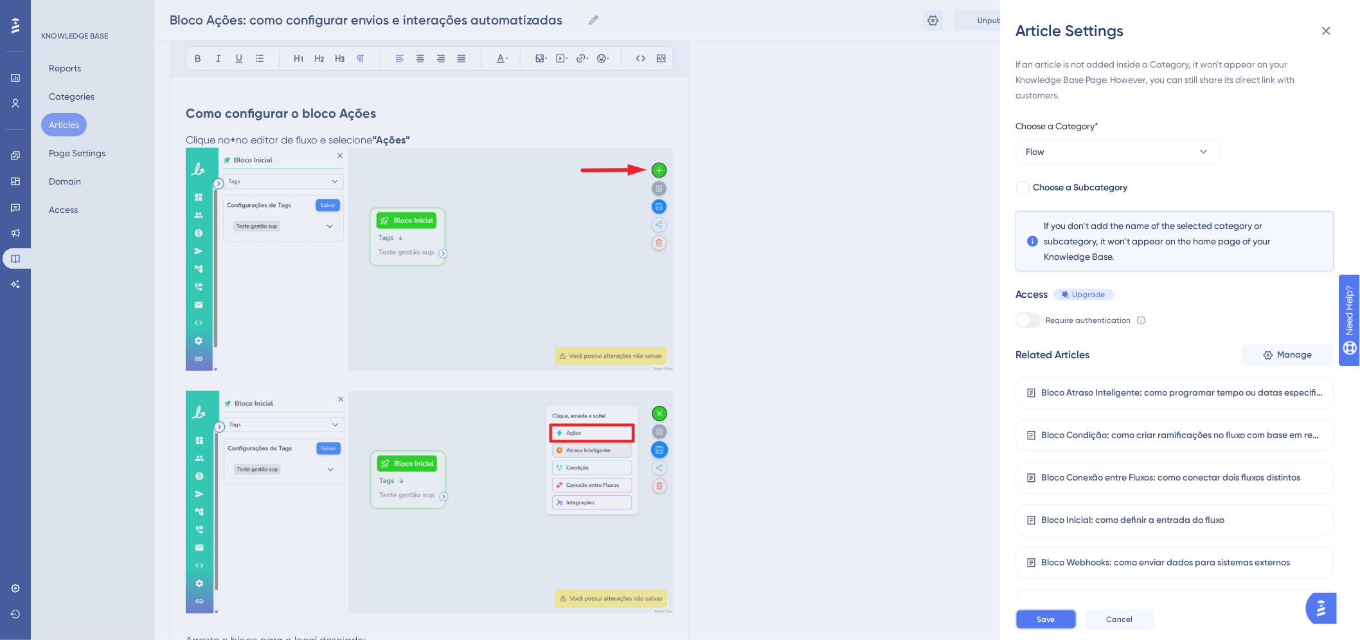
click at [1057, 629] on button "Save" at bounding box center [1047, 619] width 62 height 21
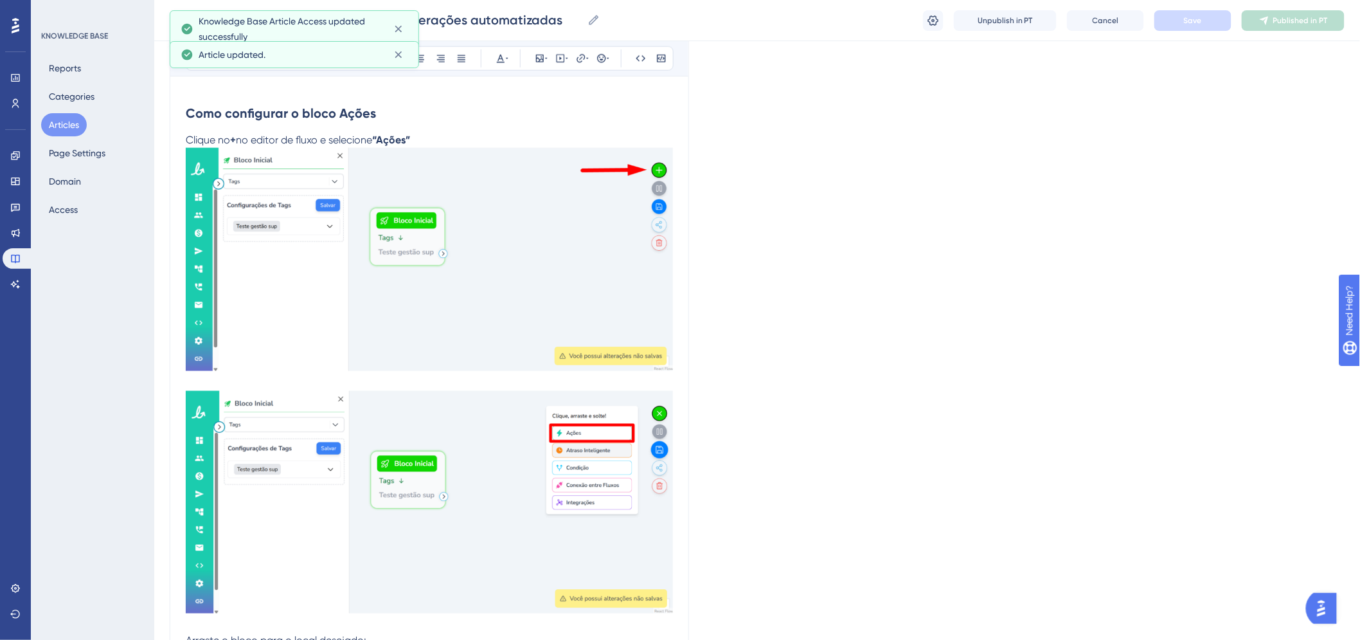
click at [57, 118] on button "Articles" at bounding box center [64, 124] width 46 height 23
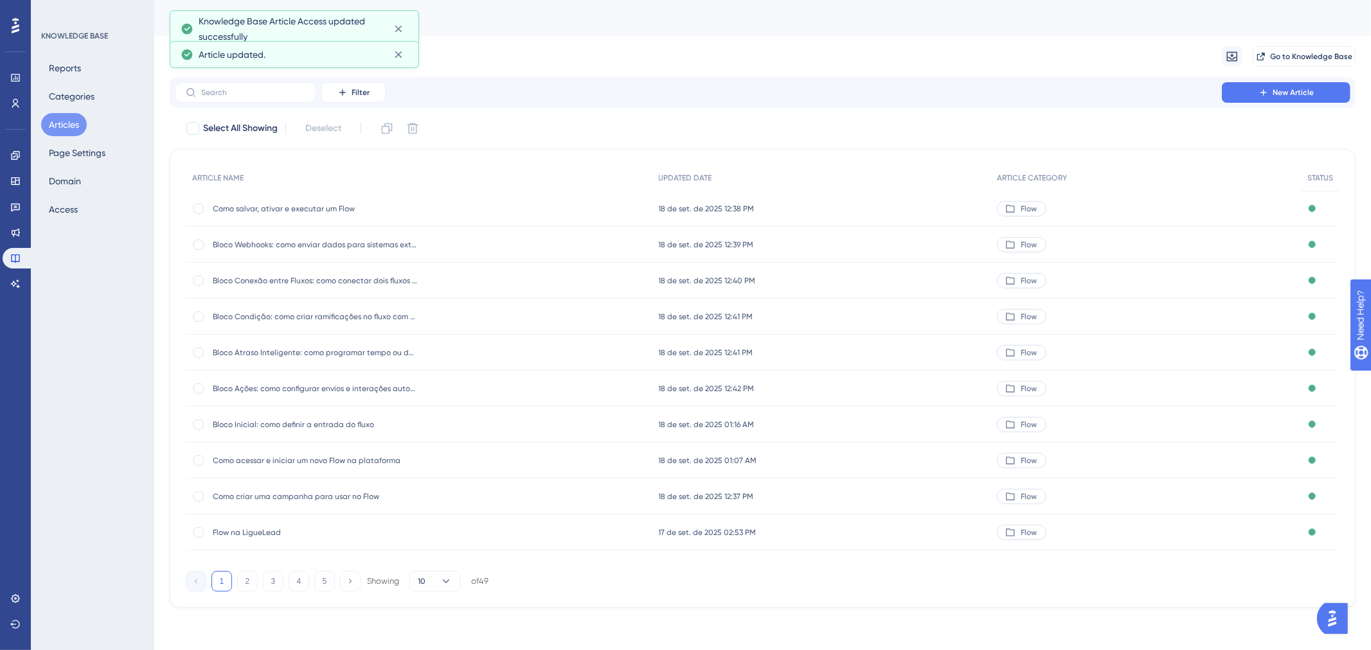
click at [257, 422] on span "Bloco Inicial: como definir a entrada do fluxo" at bounding box center [316, 425] width 206 height 10
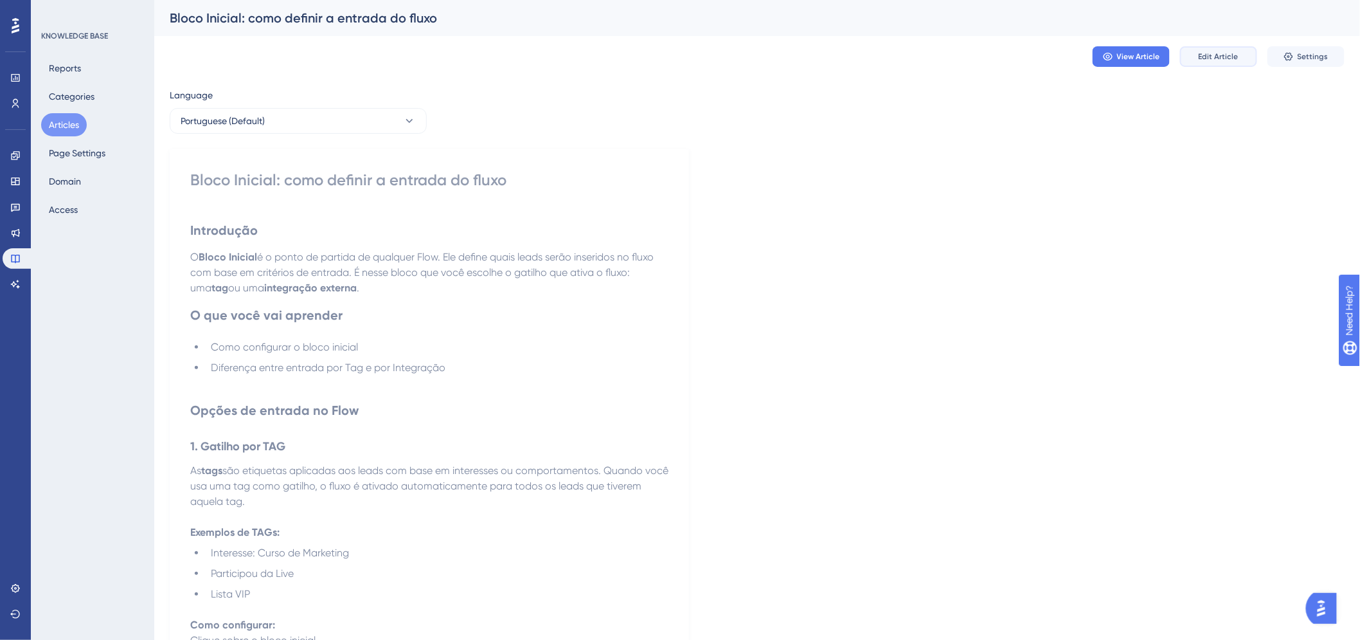
click at [1212, 58] on span "Edit Article" at bounding box center [1219, 56] width 40 height 10
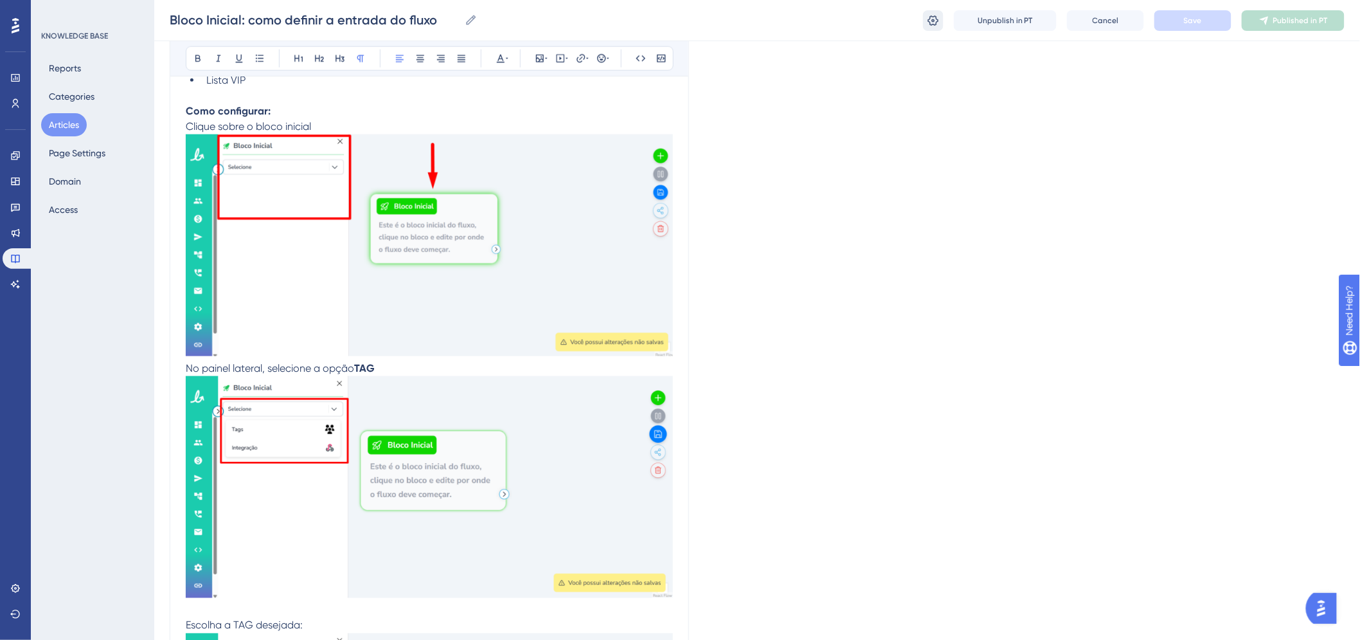
click at [930, 22] on icon at bounding box center [933, 20] width 11 height 10
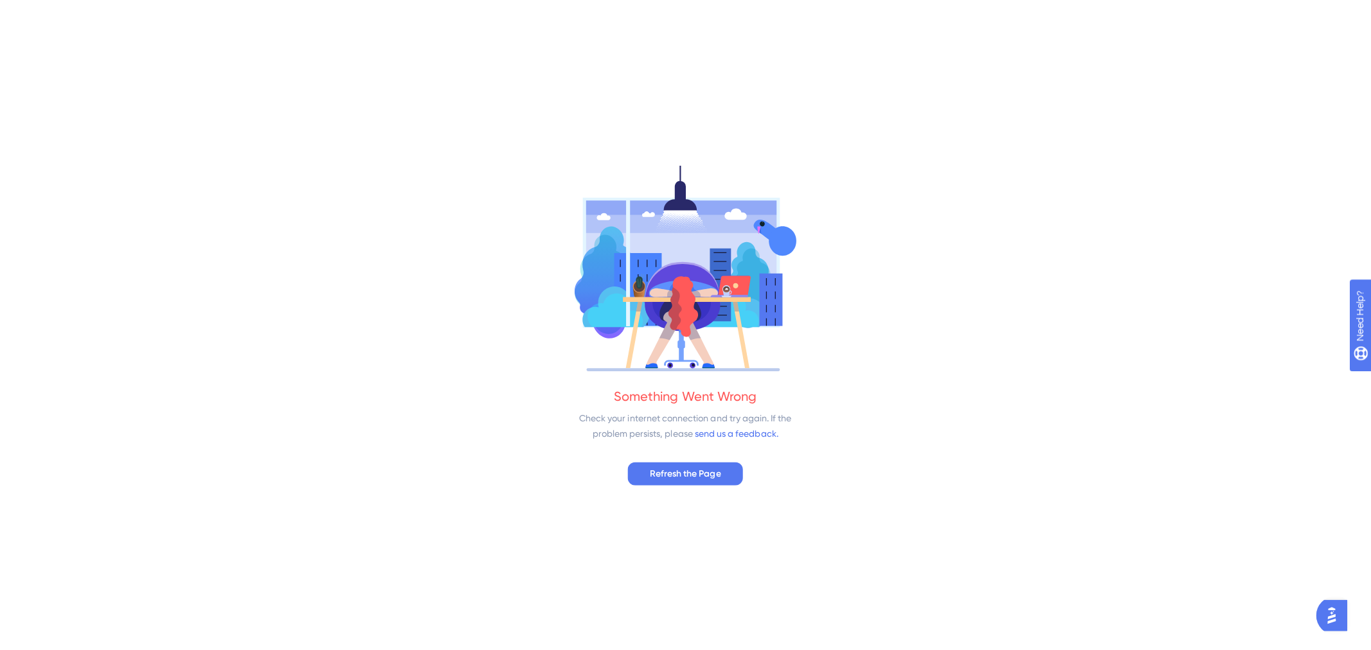
scroll to position [0, 0]
click at [704, 470] on span "Refresh the Page" at bounding box center [685, 472] width 71 height 15
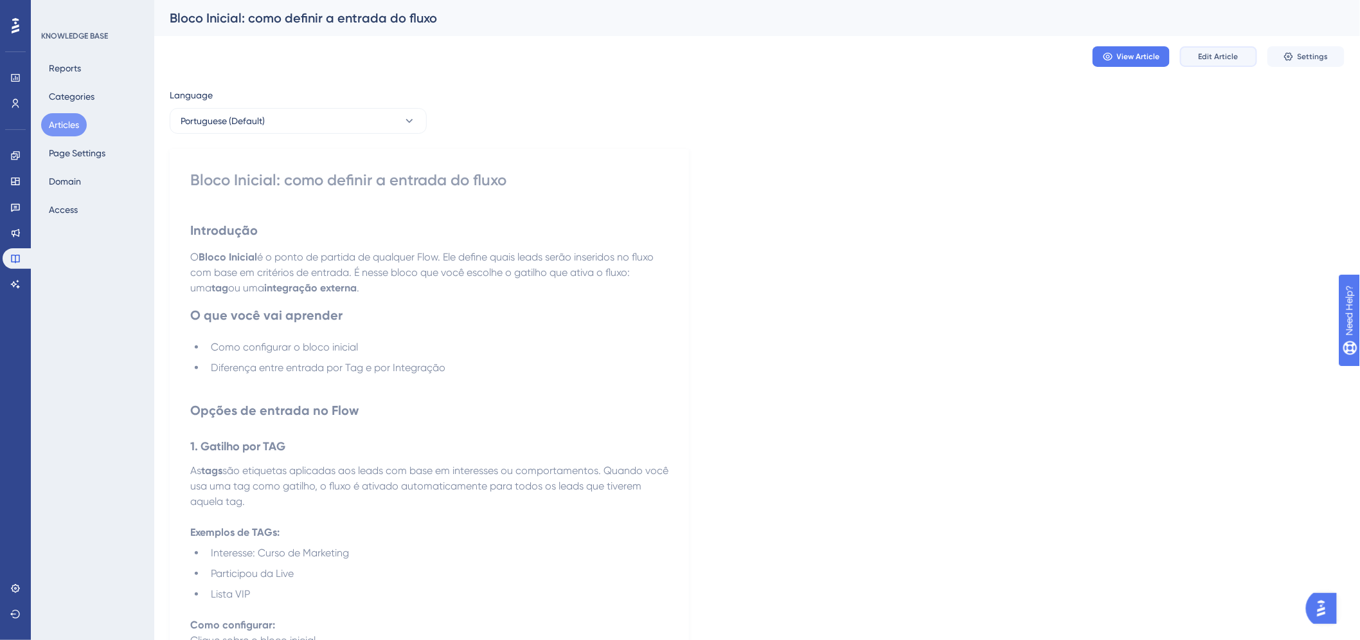
click at [1212, 58] on span "Edit Article" at bounding box center [1219, 56] width 40 height 10
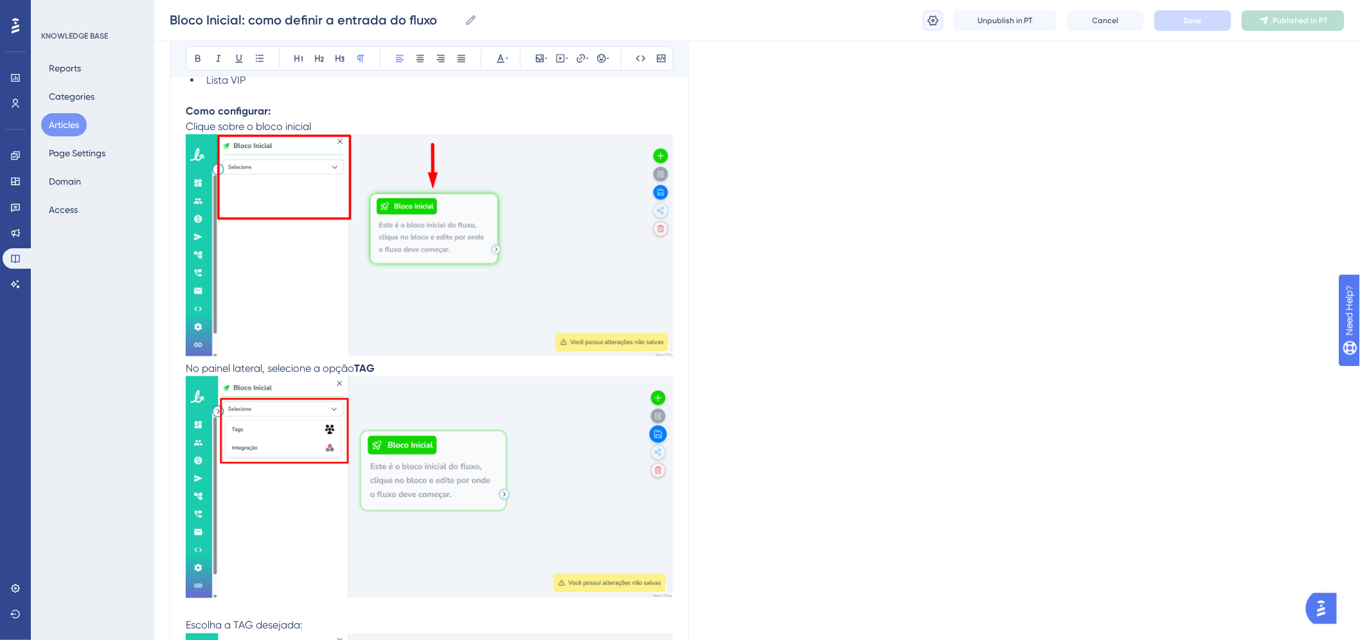
click at [936, 22] on icon at bounding box center [933, 20] width 13 height 13
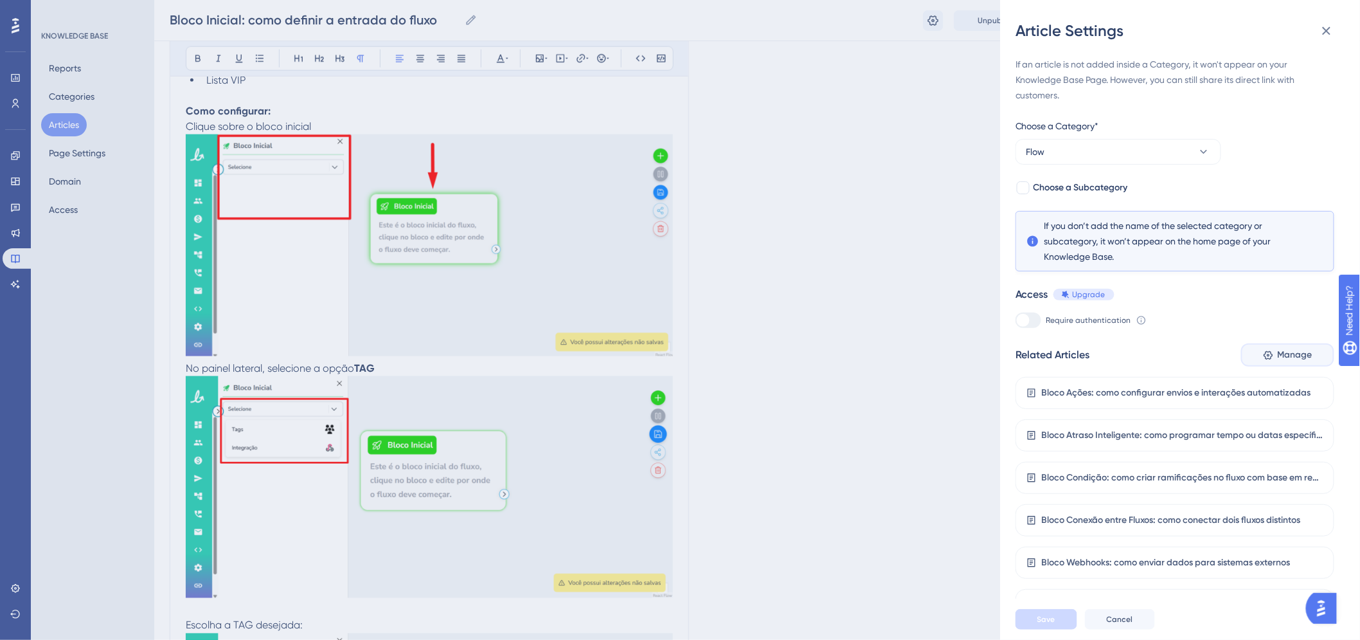
click at [1266, 345] on button "Manage" at bounding box center [1287, 354] width 93 height 23
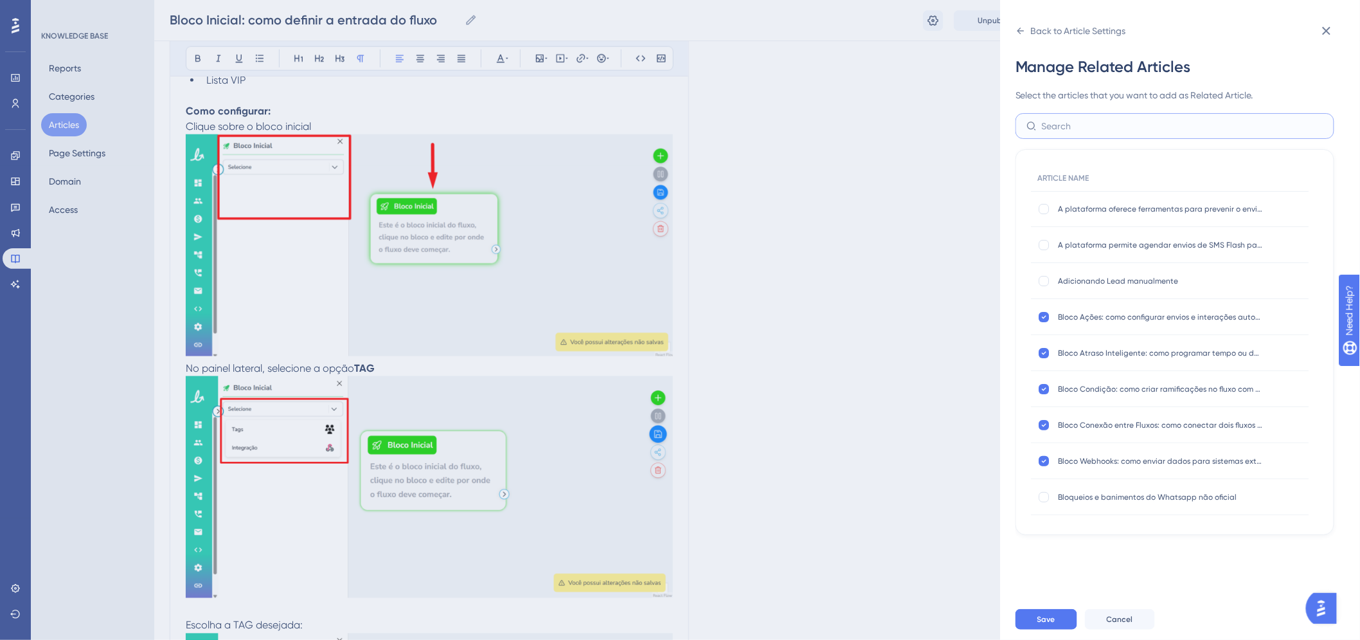
click at [1131, 130] on input "text" at bounding box center [1183, 126] width 282 height 14
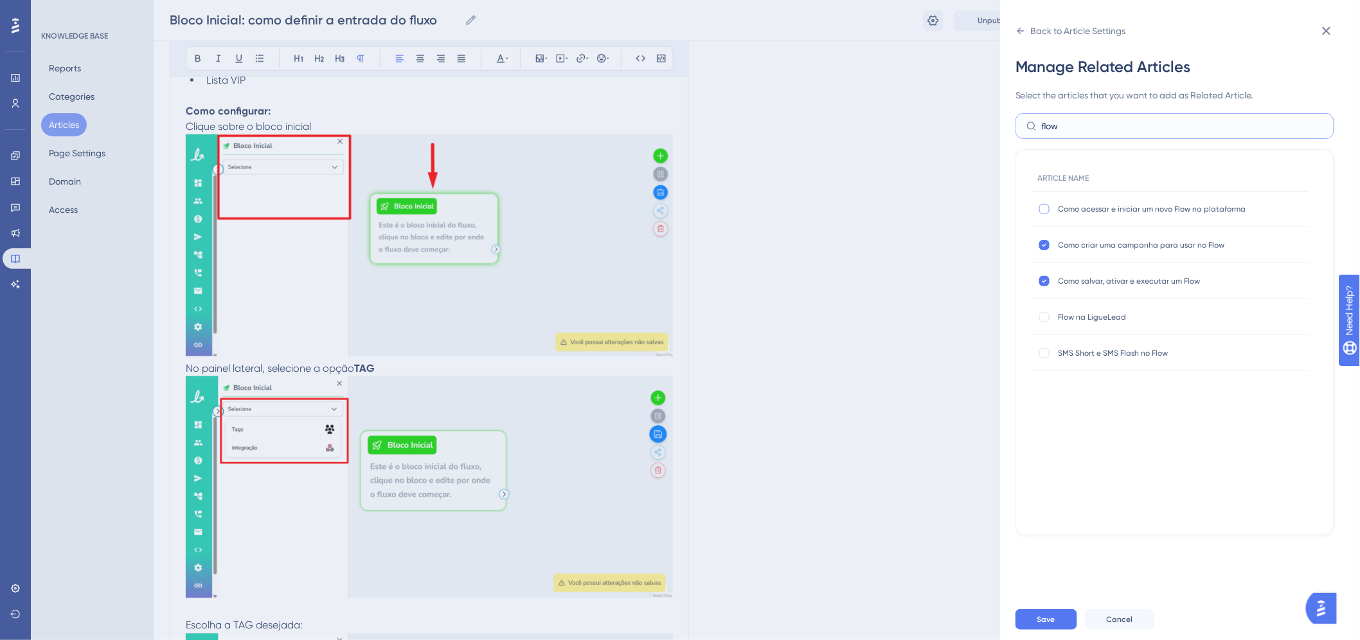
type input "flow"
click at [1044, 204] on div at bounding box center [1044, 209] width 10 height 10
checkbox input "true"
click at [1044, 322] on div at bounding box center [1044, 316] width 13 height 13
checkbox input "true"
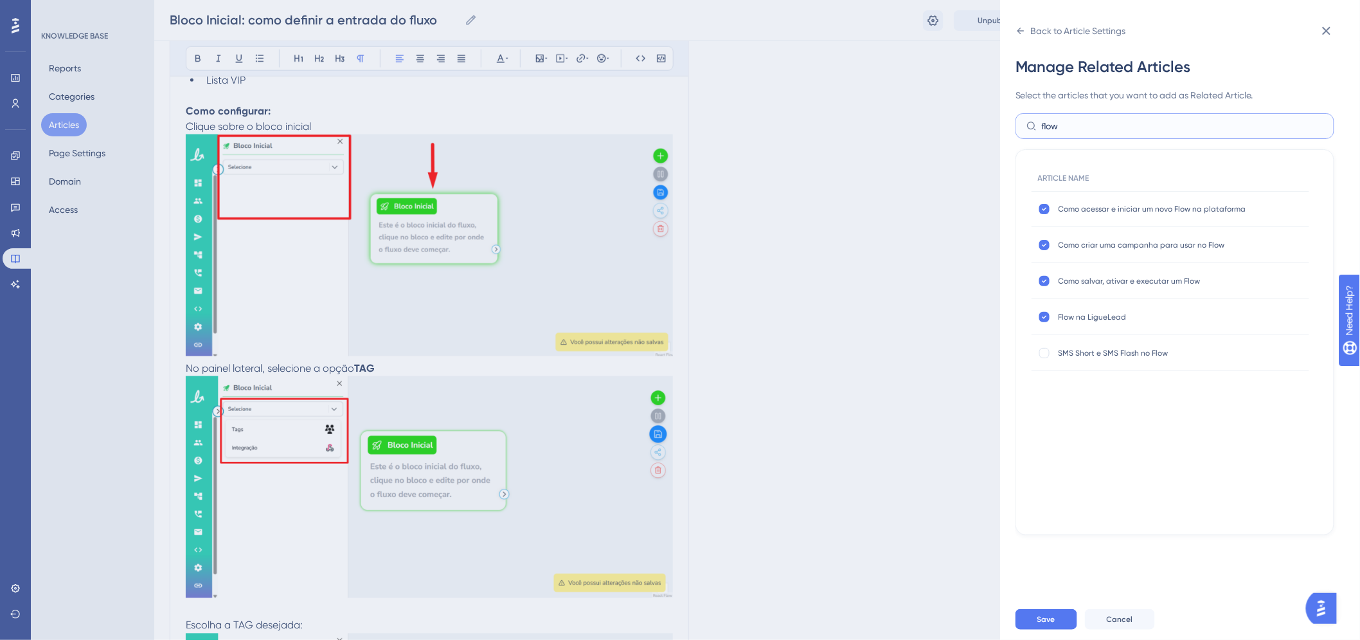
click at [1105, 129] on input "flow" at bounding box center [1183, 126] width 282 height 14
click at [1104, 127] on input "flow" at bounding box center [1183, 126] width 282 height 14
click at [1109, 134] on label "flow" at bounding box center [1175, 126] width 319 height 26
click at [1109, 133] on input "flow" at bounding box center [1183, 126] width 282 height 14
type input "bloco"
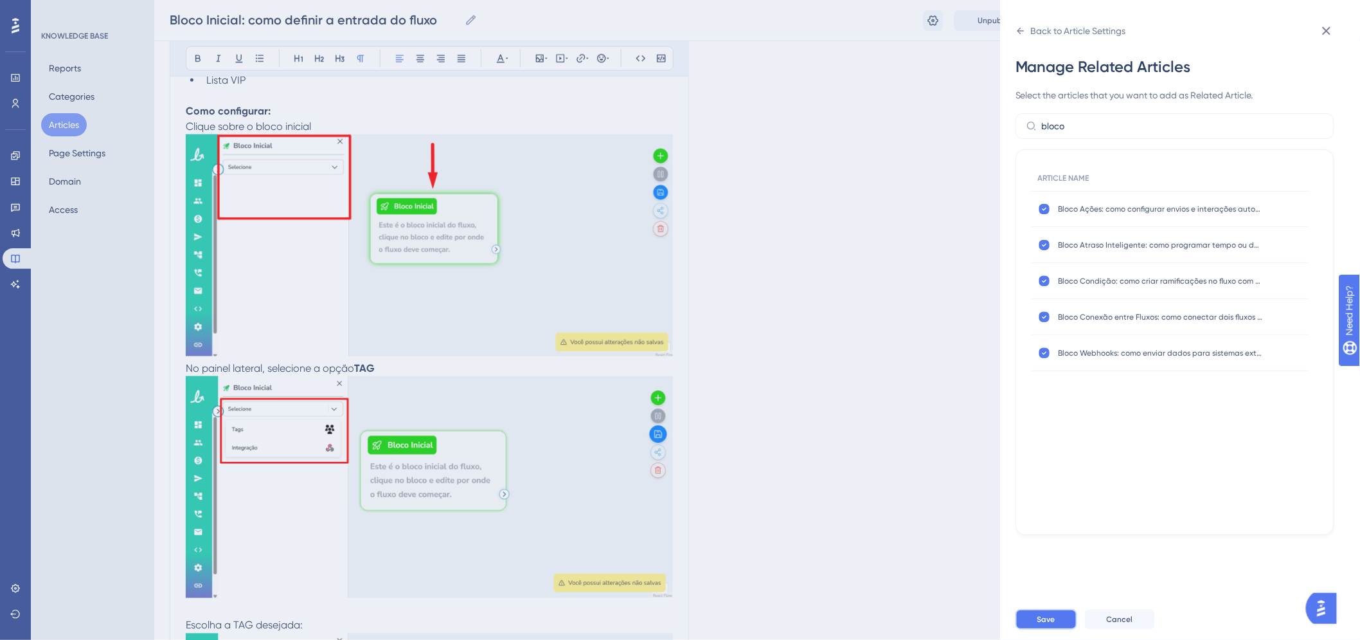
click at [1055, 622] on button "Save" at bounding box center [1047, 619] width 62 height 21
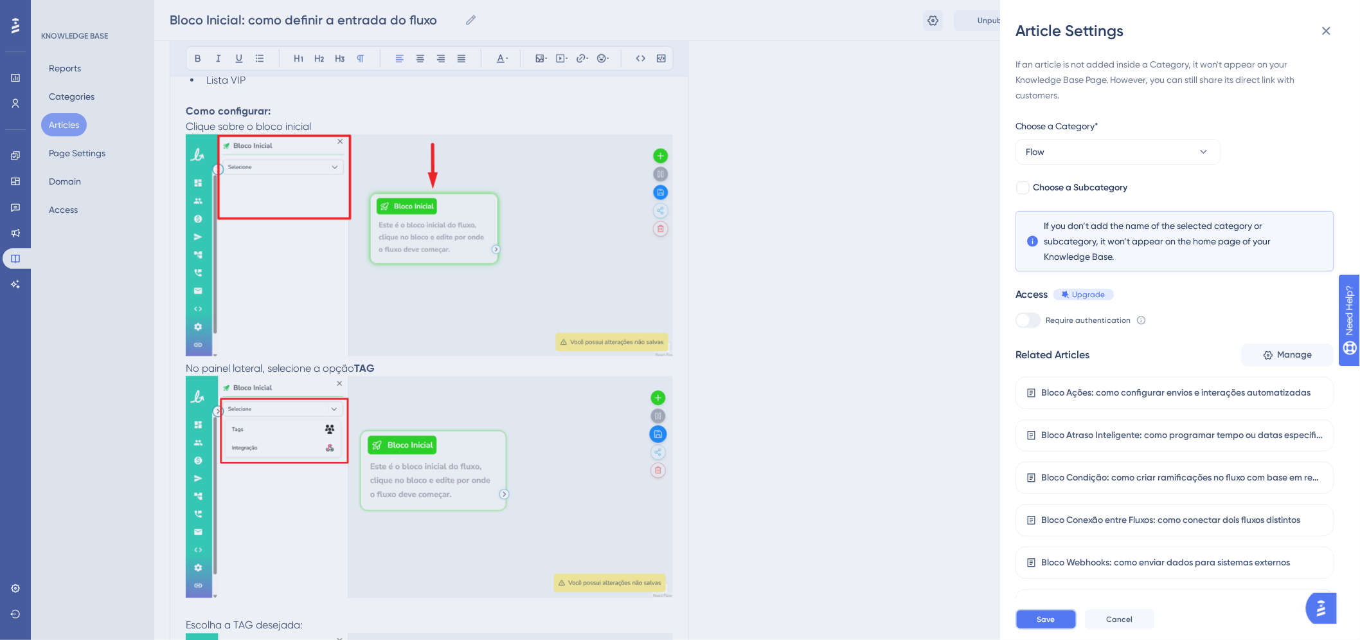
click at [1039, 624] on span "Save" at bounding box center [1046, 619] width 18 height 10
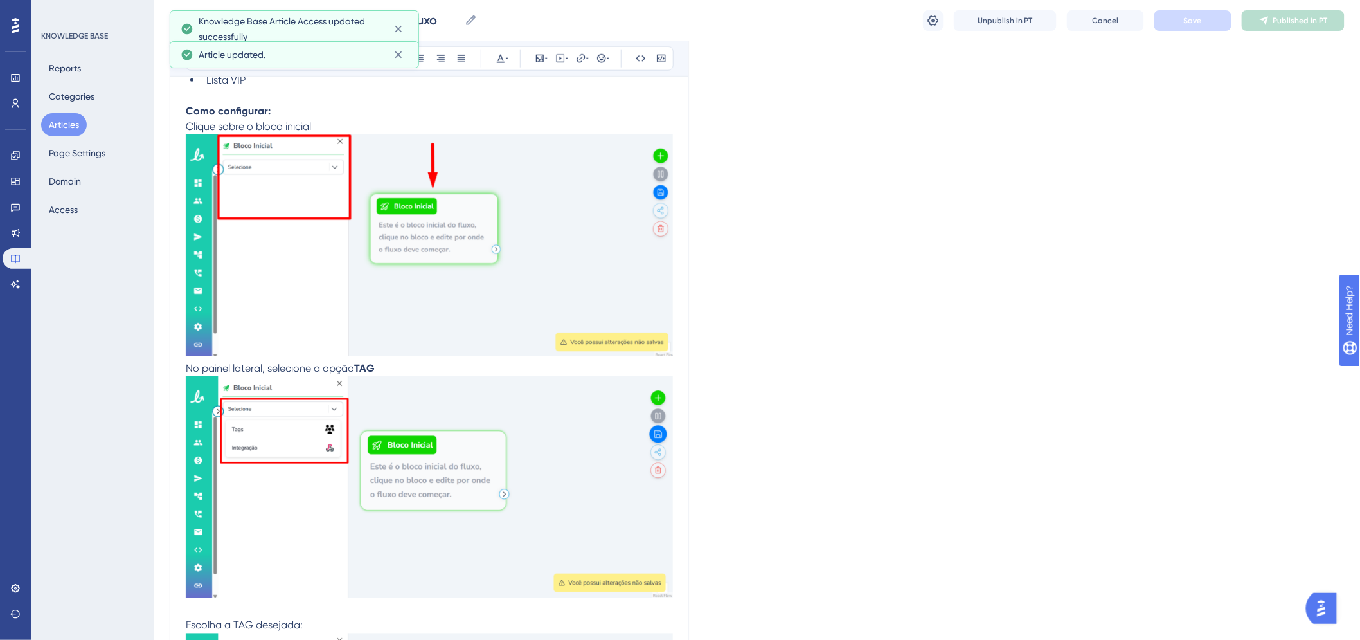
click at [73, 123] on button "Articles" at bounding box center [64, 124] width 46 height 23
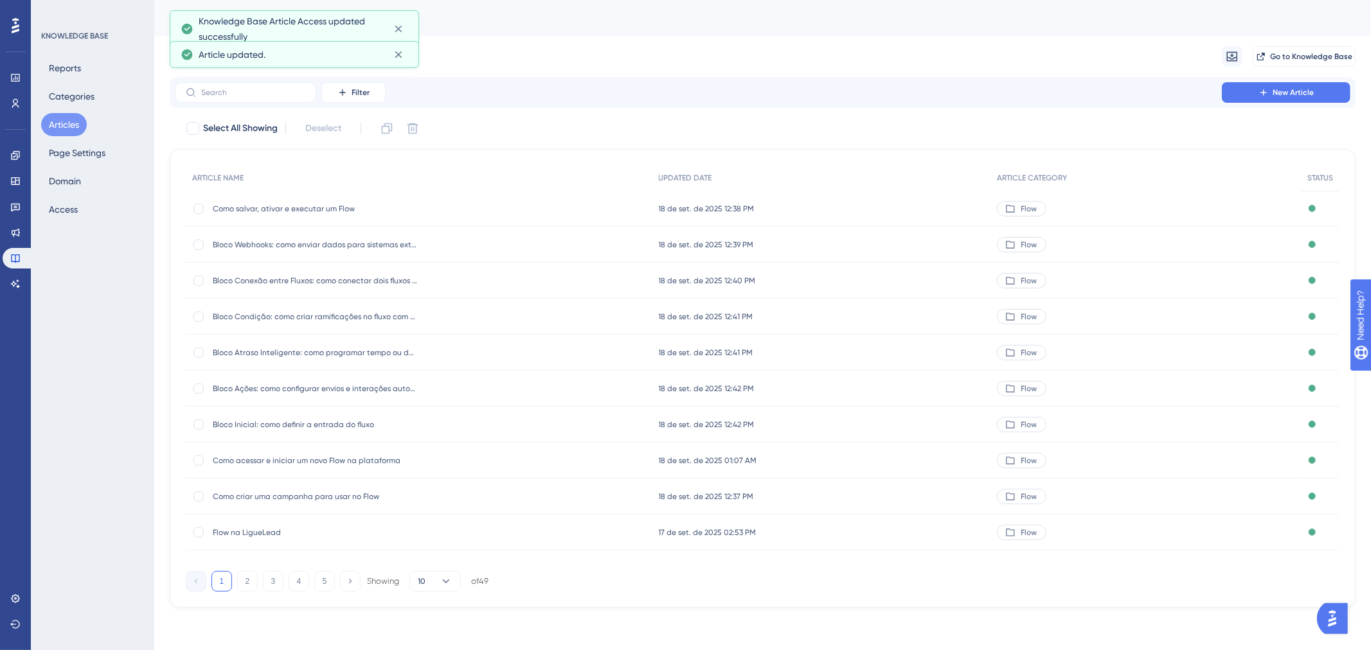
click at [274, 453] on div "Como acessar e iniciar um novo Flow na plataforma Como acessar e iniciar um nov…" at bounding box center [316, 461] width 206 height 36
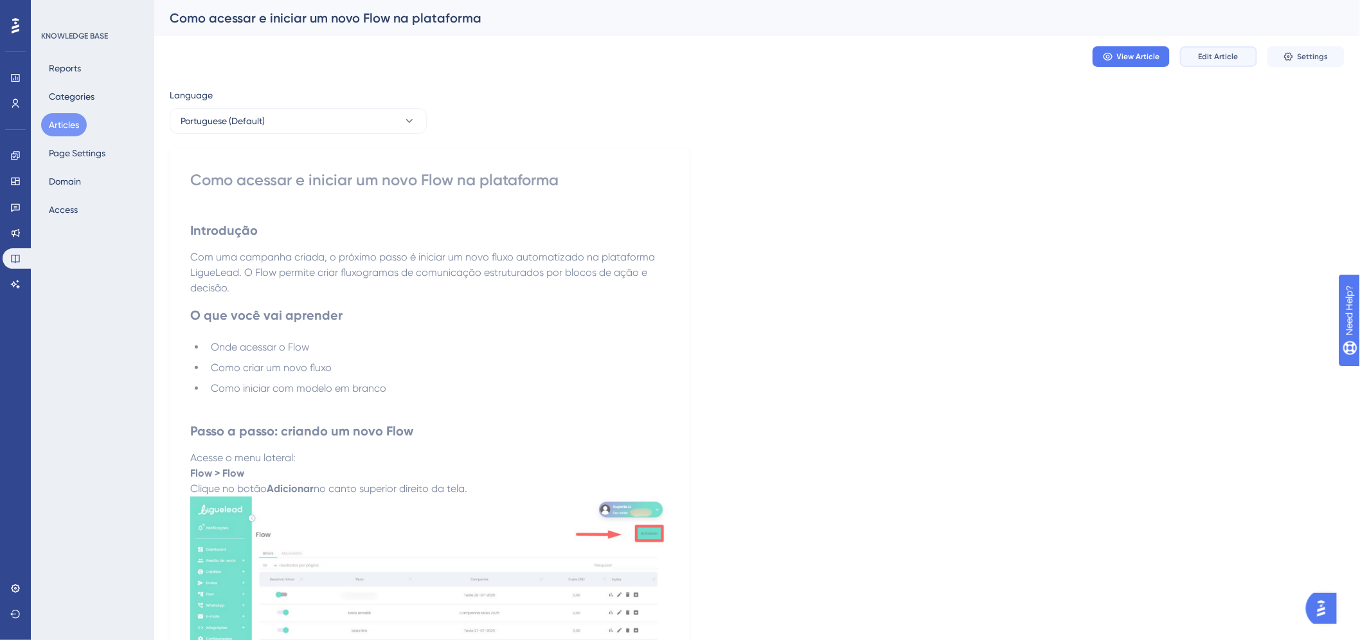
click at [1228, 51] on span "Edit Article" at bounding box center [1219, 56] width 40 height 10
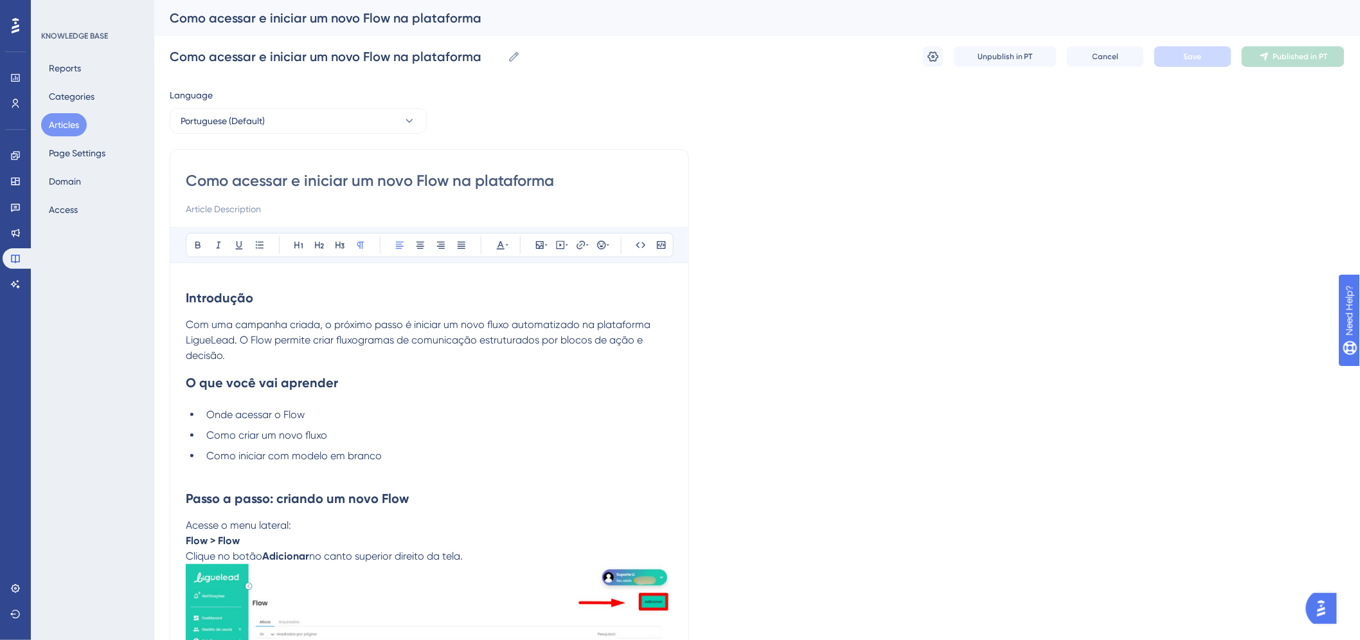
scroll to position [201, 0]
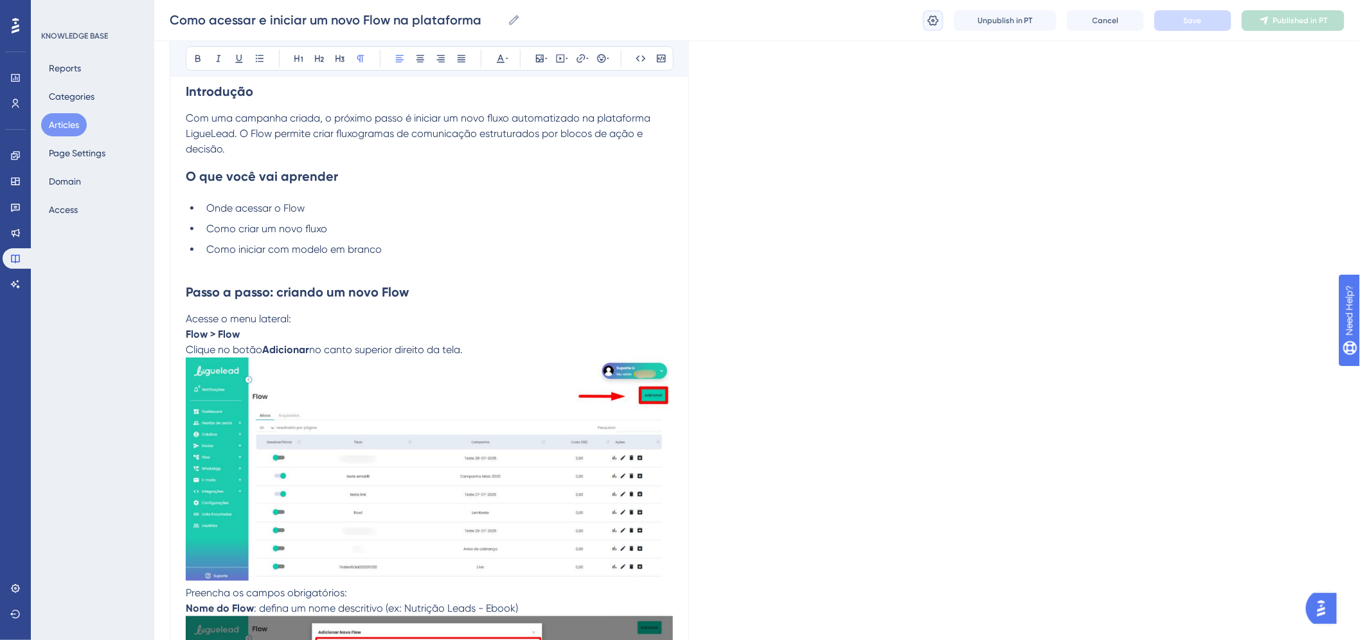
click at [929, 16] on icon at bounding box center [933, 20] width 13 height 13
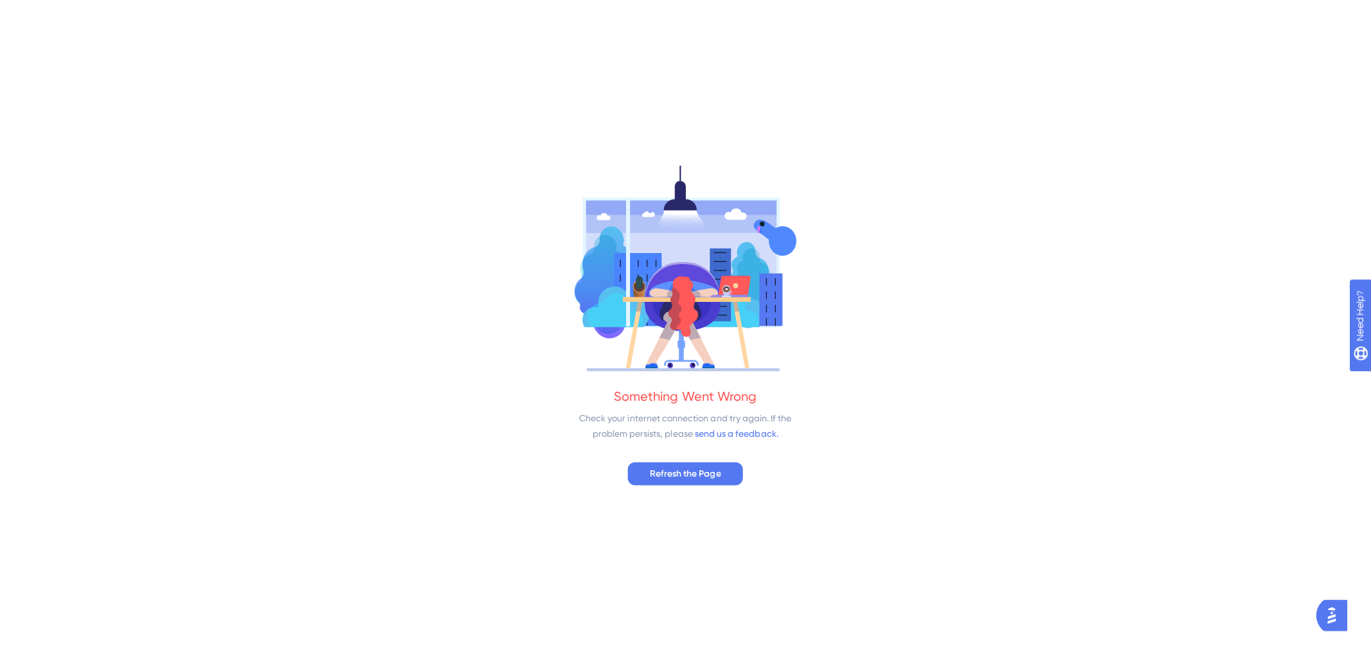
scroll to position [0, 0]
click at [665, 486] on div "Something Went Wrong Check your internet connection and try again. If the probl…" at bounding box center [685, 325] width 1371 height 650
click at [665, 477] on span "Refresh the Page" at bounding box center [685, 472] width 71 height 15
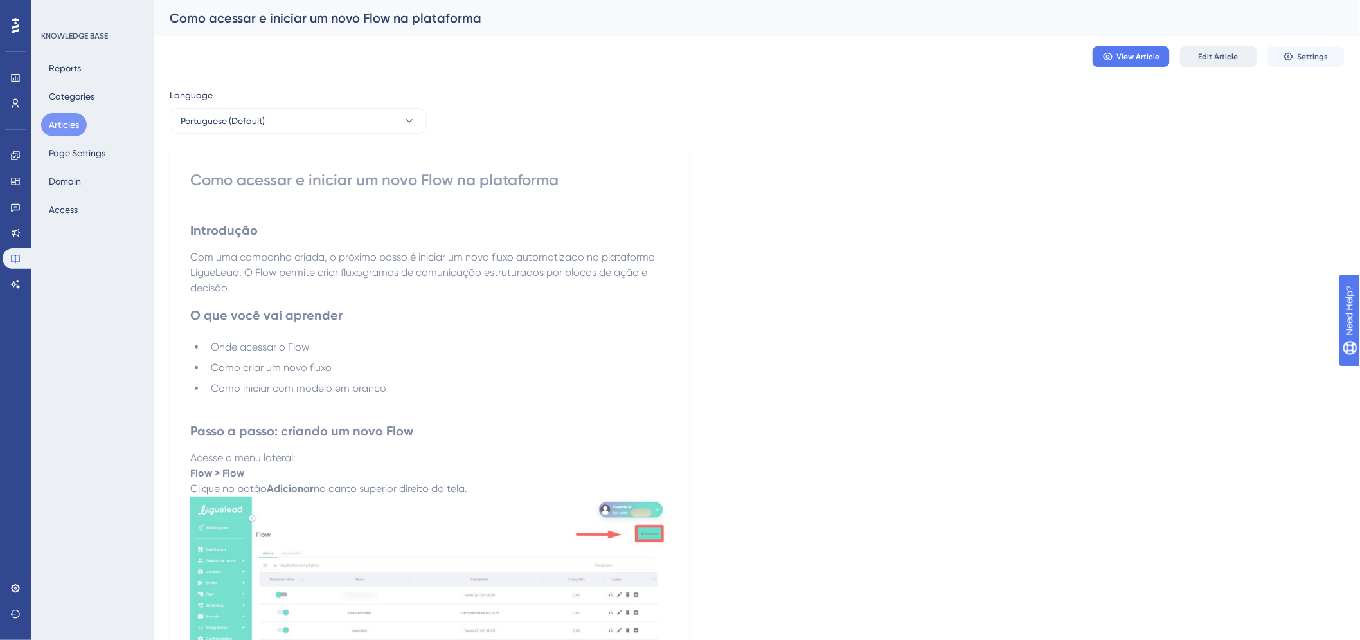
click at [1218, 53] on span "Edit Article" at bounding box center [1219, 56] width 40 height 10
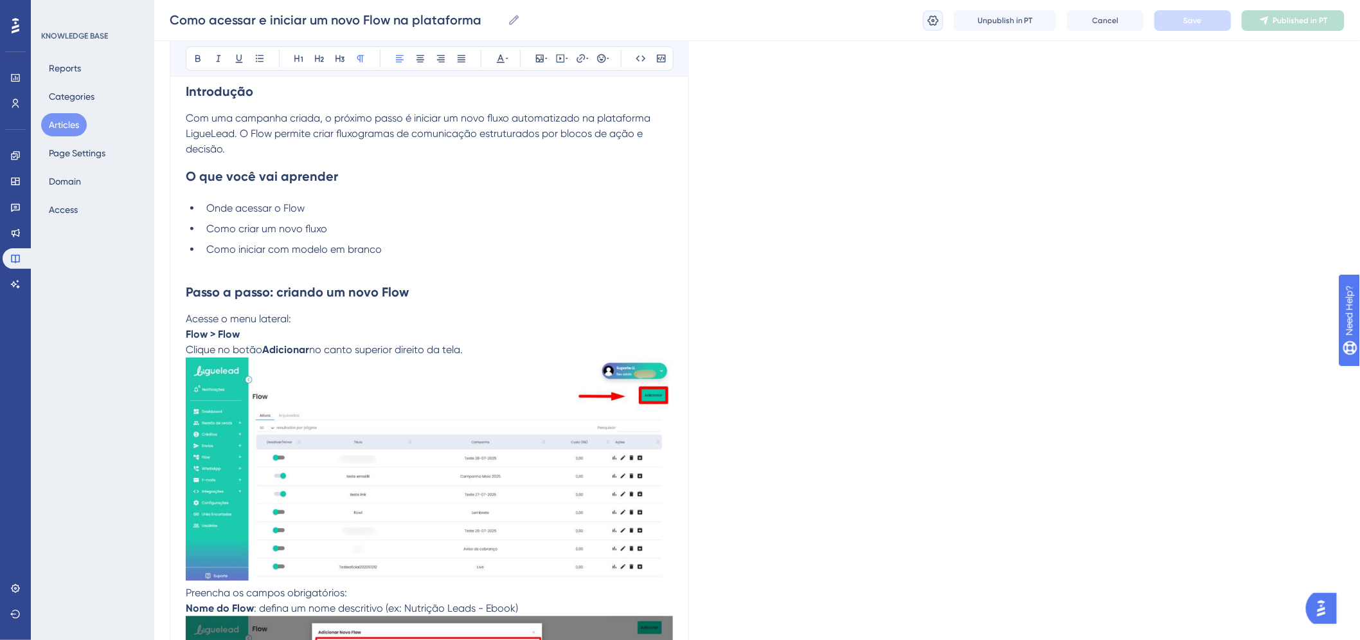
click at [928, 13] on button at bounding box center [933, 20] width 21 height 21
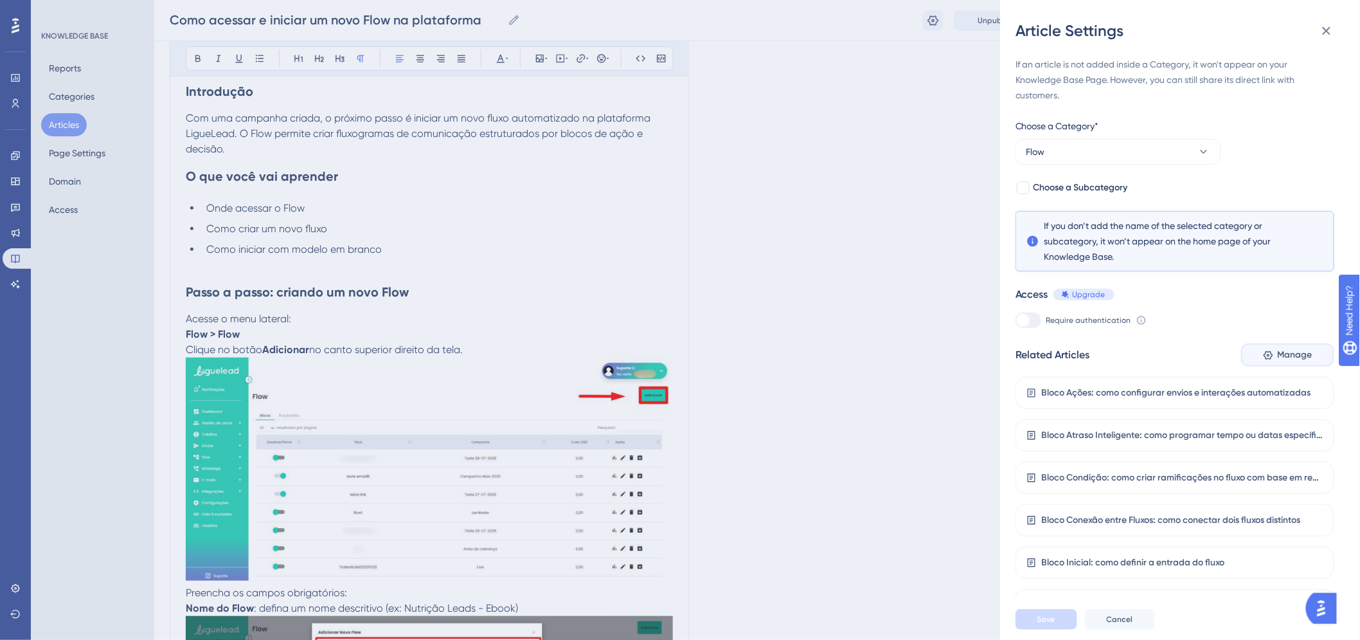
click at [1286, 355] on span "Manage" at bounding box center [1295, 354] width 35 height 15
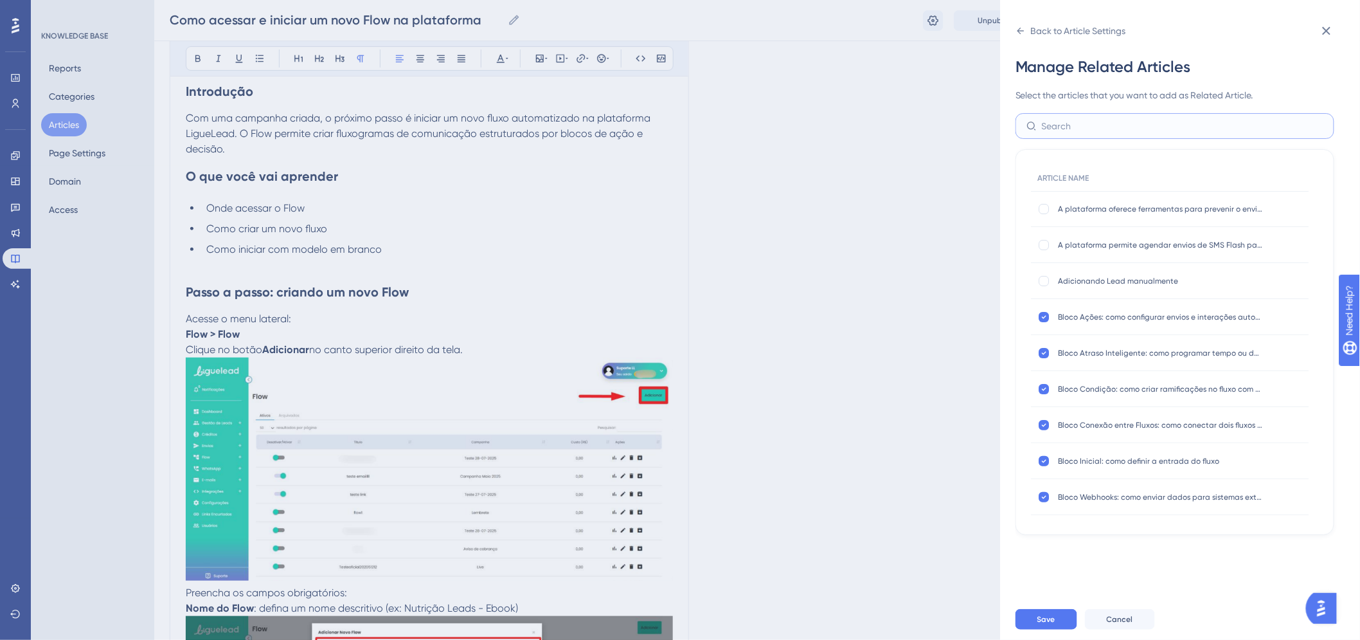
click at [1104, 122] on input "text" at bounding box center [1183, 126] width 282 height 14
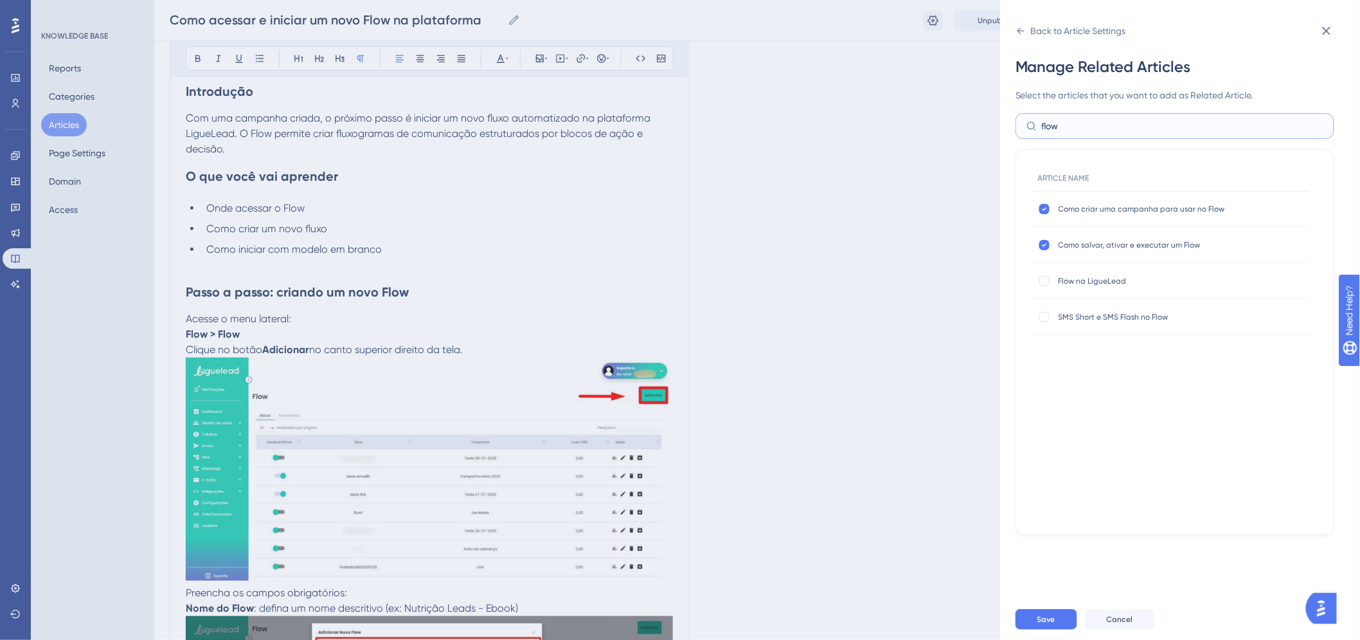
type input "flow"
click at [1101, 278] on span "Flow na LigueLead" at bounding box center [1162, 281] width 206 height 10
click at [1045, 280] on div at bounding box center [1044, 281] width 10 height 10
checkbox input "true"
click at [1100, 130] on input "flow" at bounding box center [1183, 126] width 282 height 14
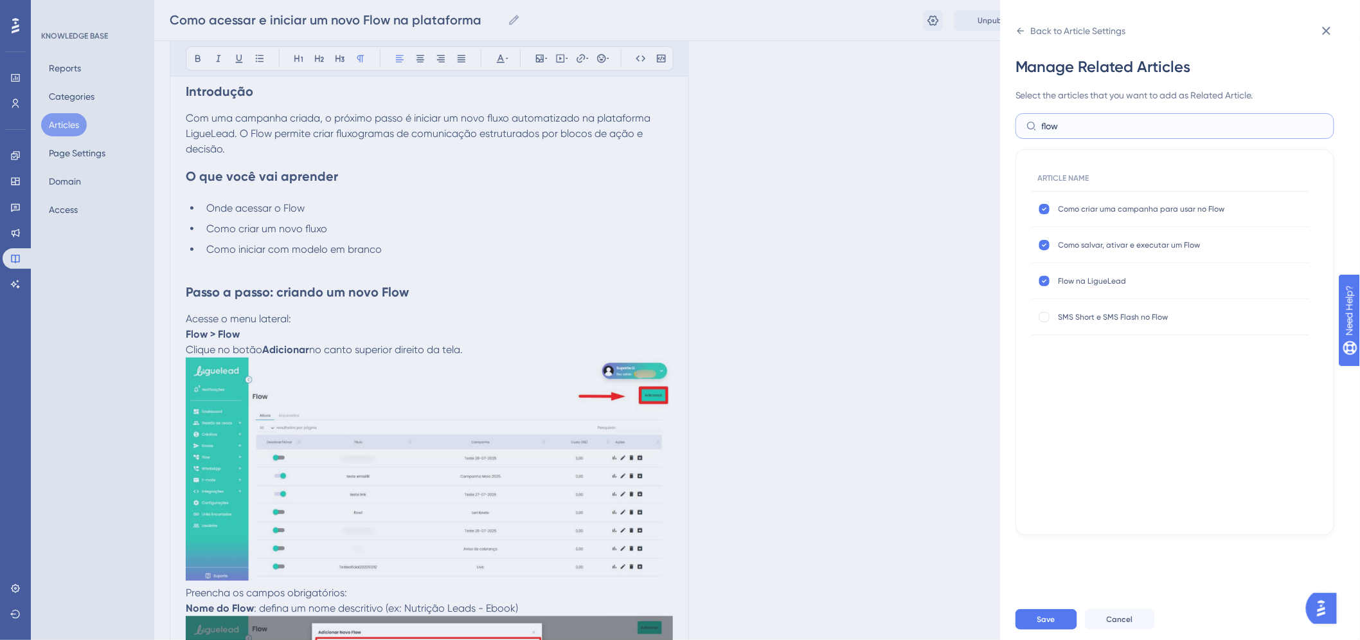
click at [1100, 130] on input "flow" at bounding box center [1183, 126] width 282 height 14
type input "bloco"
click at [1037, 617] on div "Save Cancel" at bounding box center [1196, 618] width 360 height 41
click at [1044, 624] on button "Save" at bounding box center [1047, 619] width 62 height 21
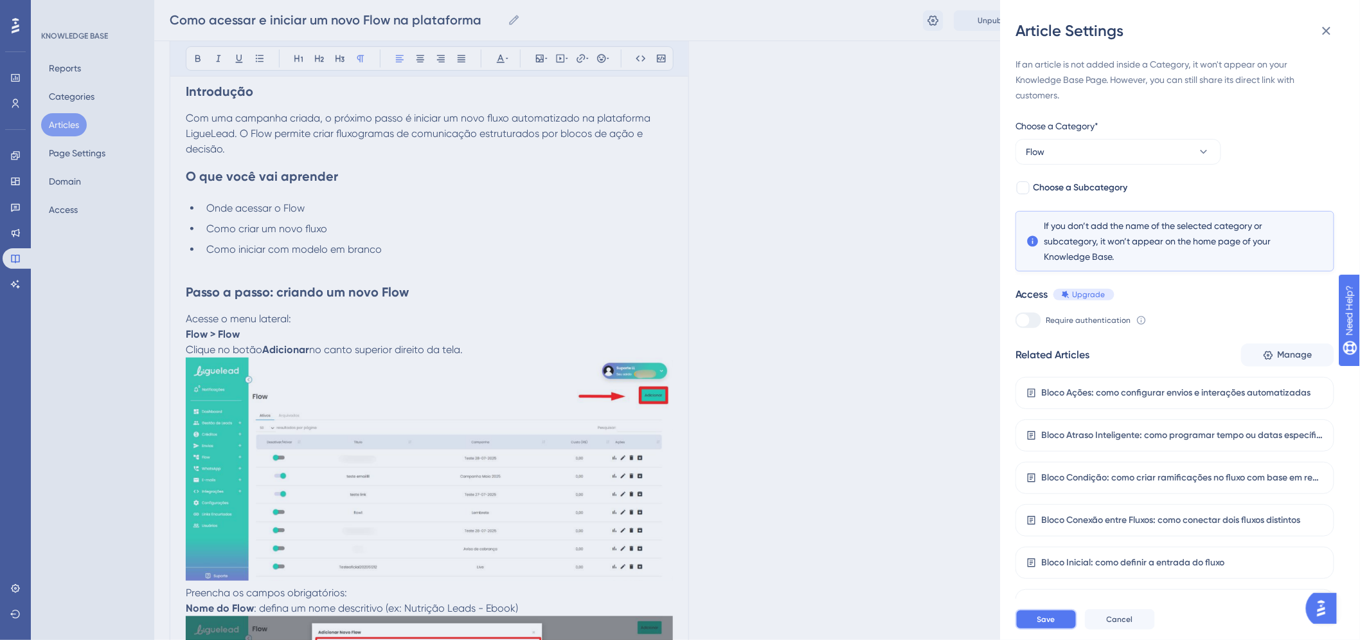
click at [1046, 629] on button "Save" at bounding box center [1047, 619] width 62 height 21
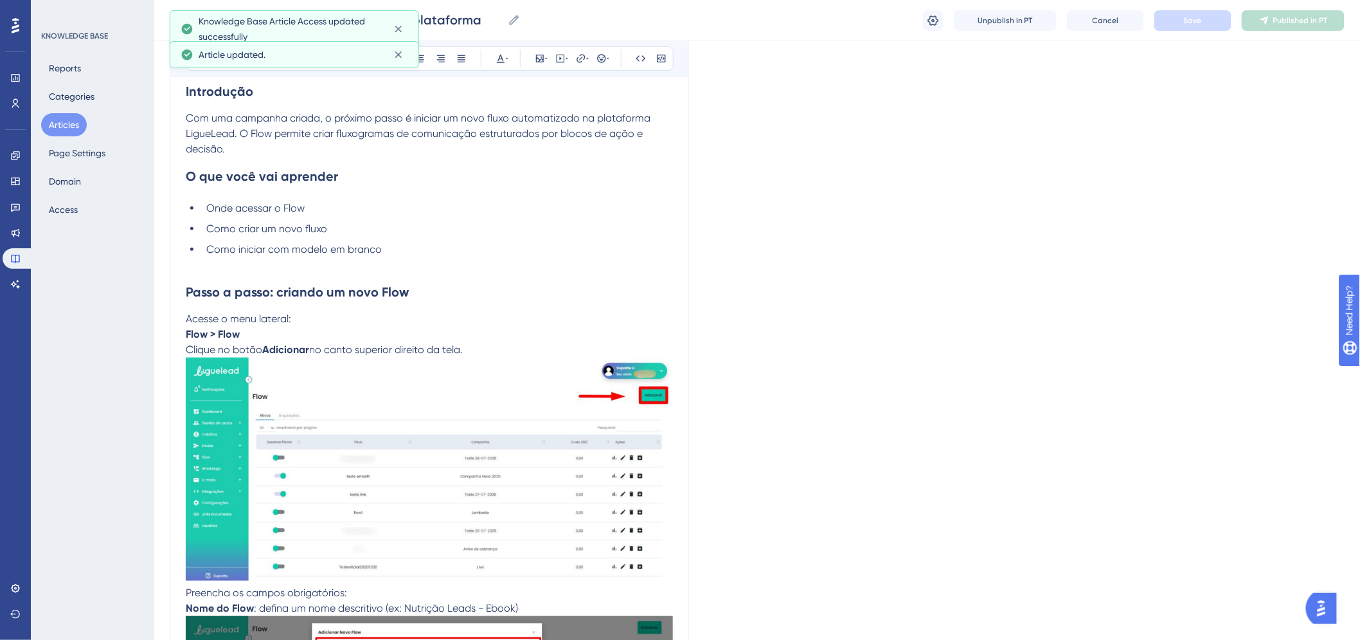
click at [68, 123] on button "Articles" at bounding box center [64, 124] width 46 height 23
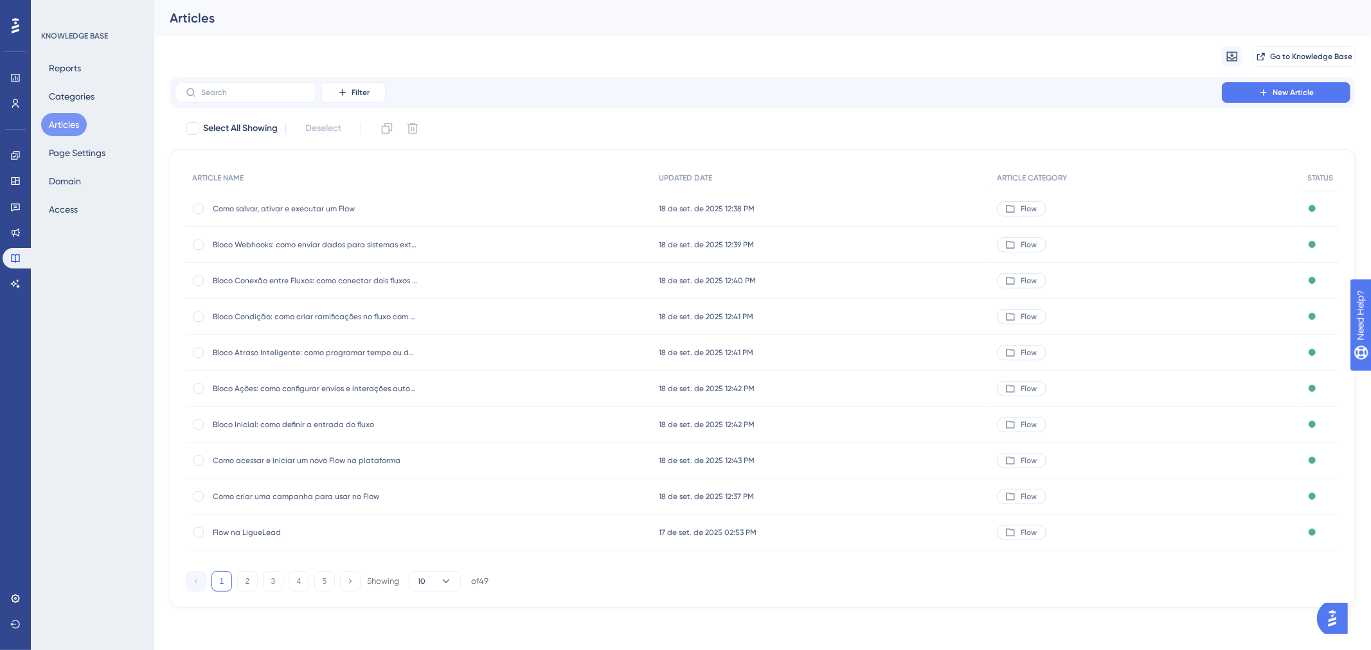
click at [271, 531] on span "Flow na LigueLead" at bounding box center [316, 533] width 206 height 10
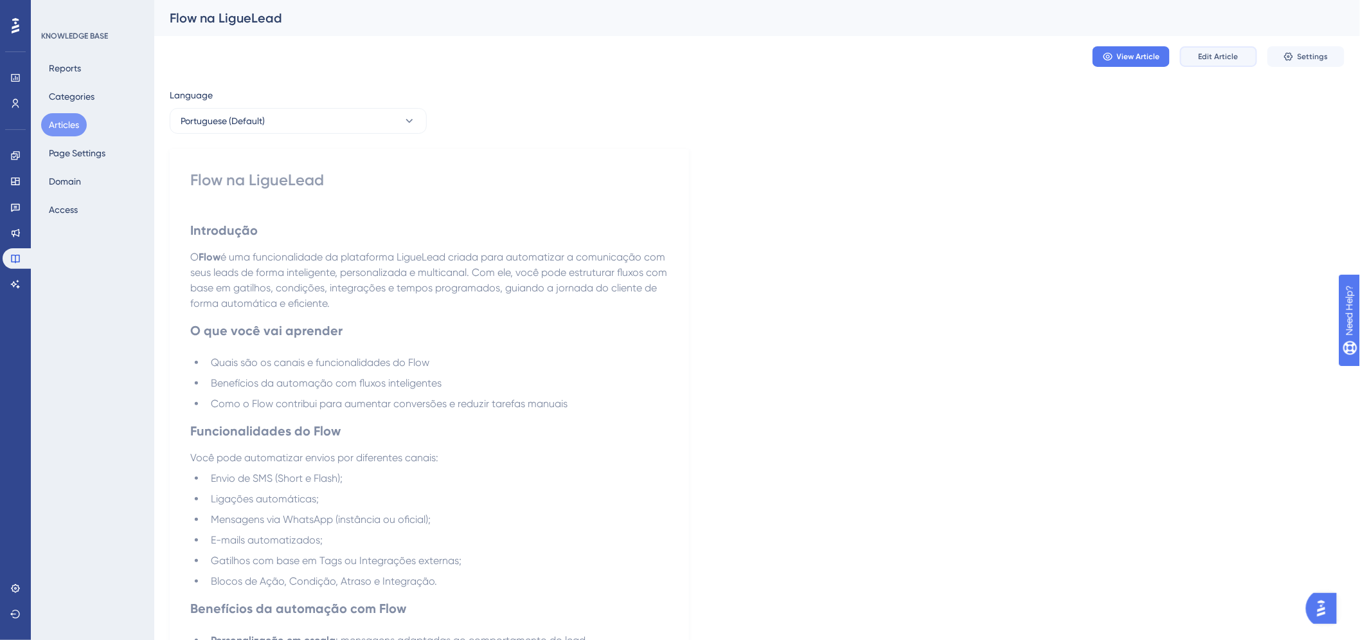
click at [1232, 58] on span "Edit Article" at bounding box center [1219, 56] width 40 height 10
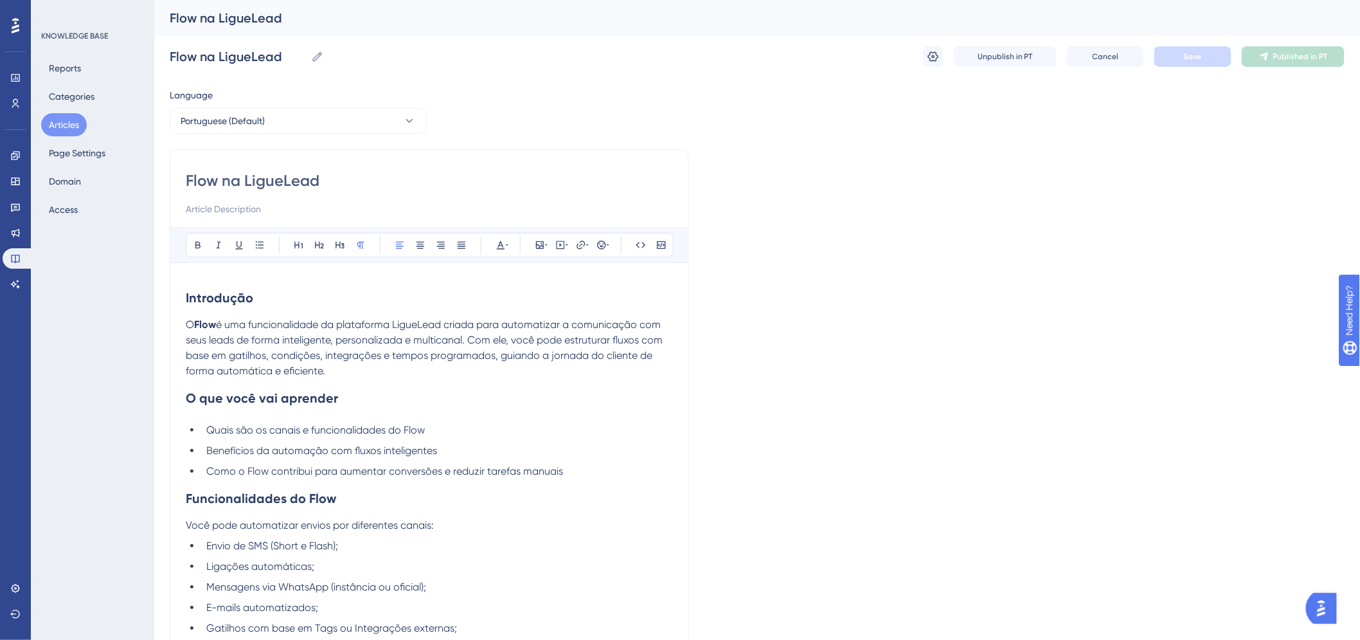
scroll to position [228, 0]
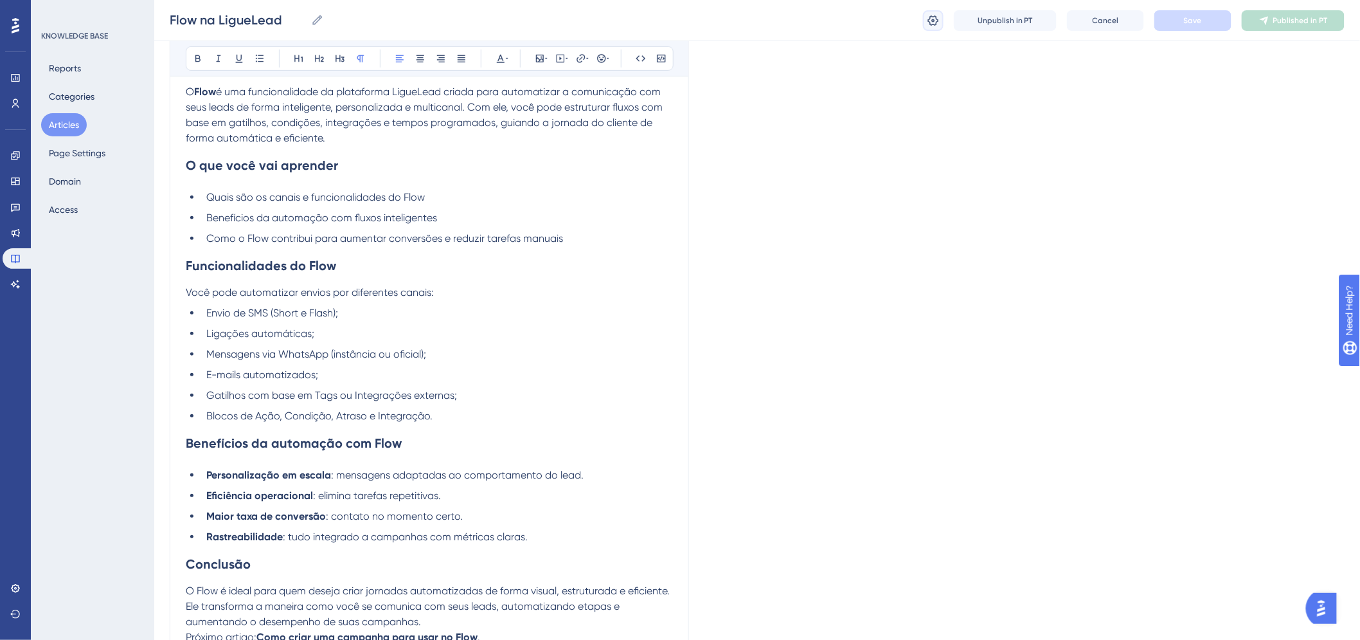
click at [932, 16] on icon at bounding box center [933, 20] width 13 height 13
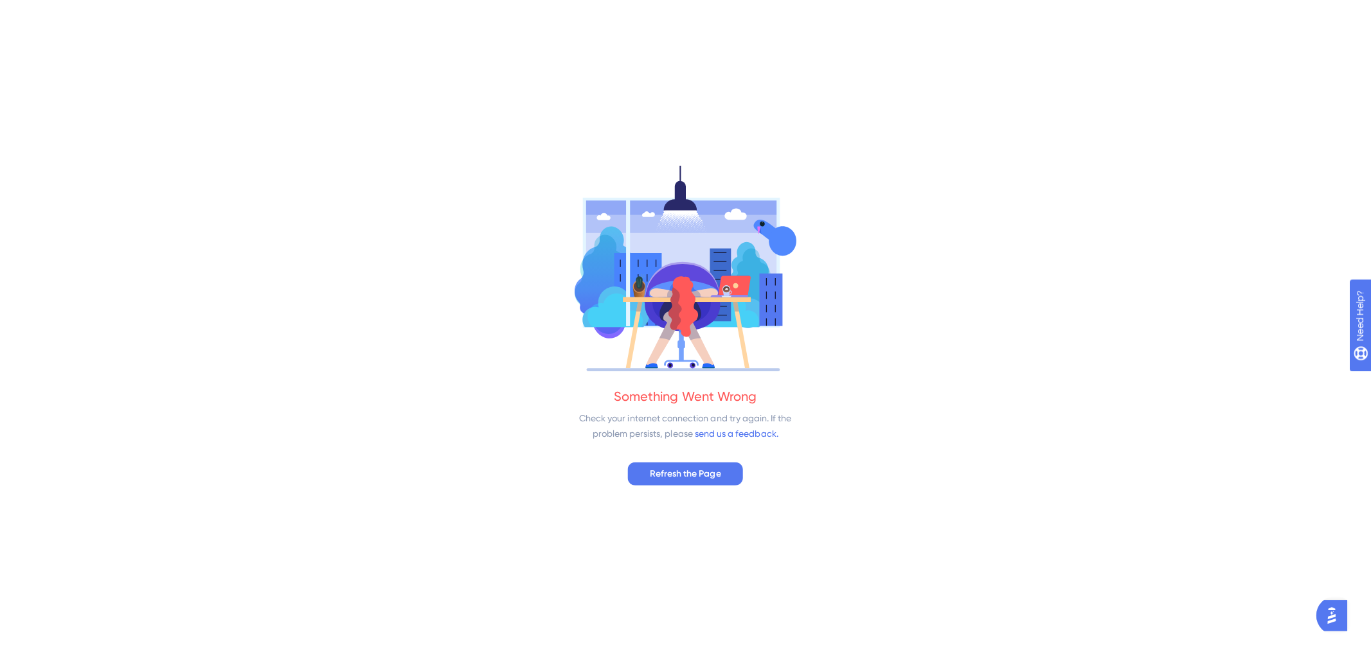
scroll to position [0, 0]
click at [704, 471] on span "Refresh the Page" at bounding box center [685, 472] width 71 height 15
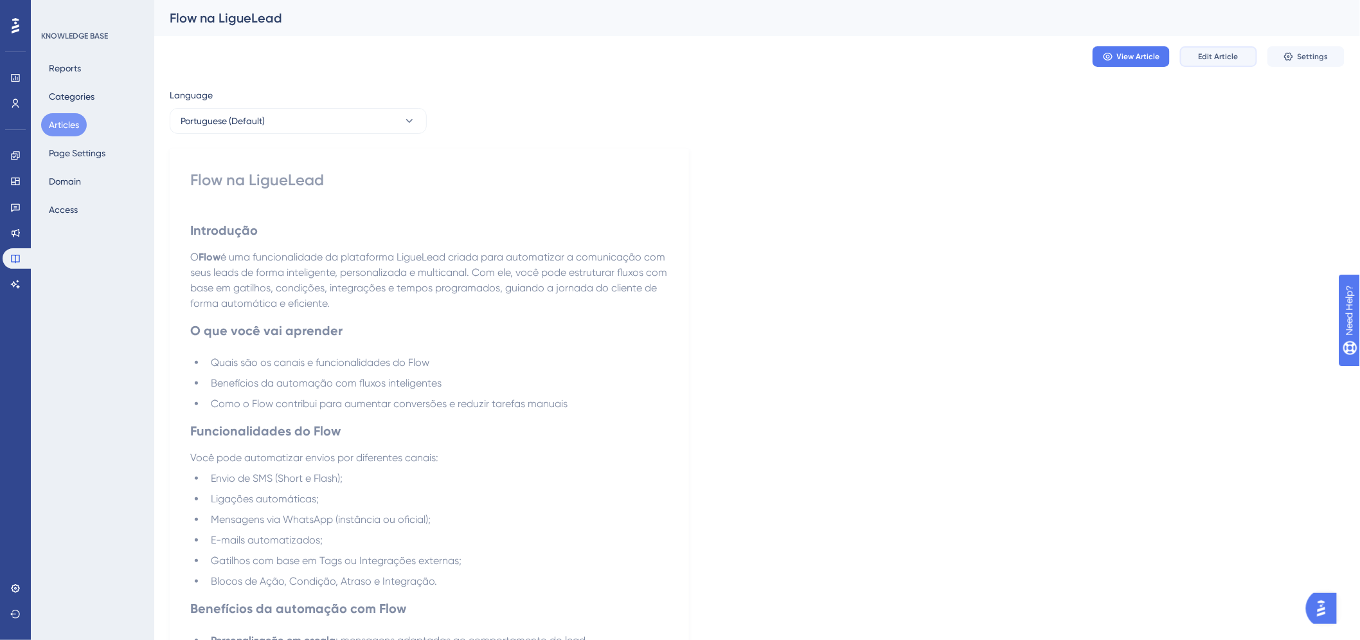
click at [1224, 58] on span "Edit Article" at bounding box center [1219, 56] width 40 height 10
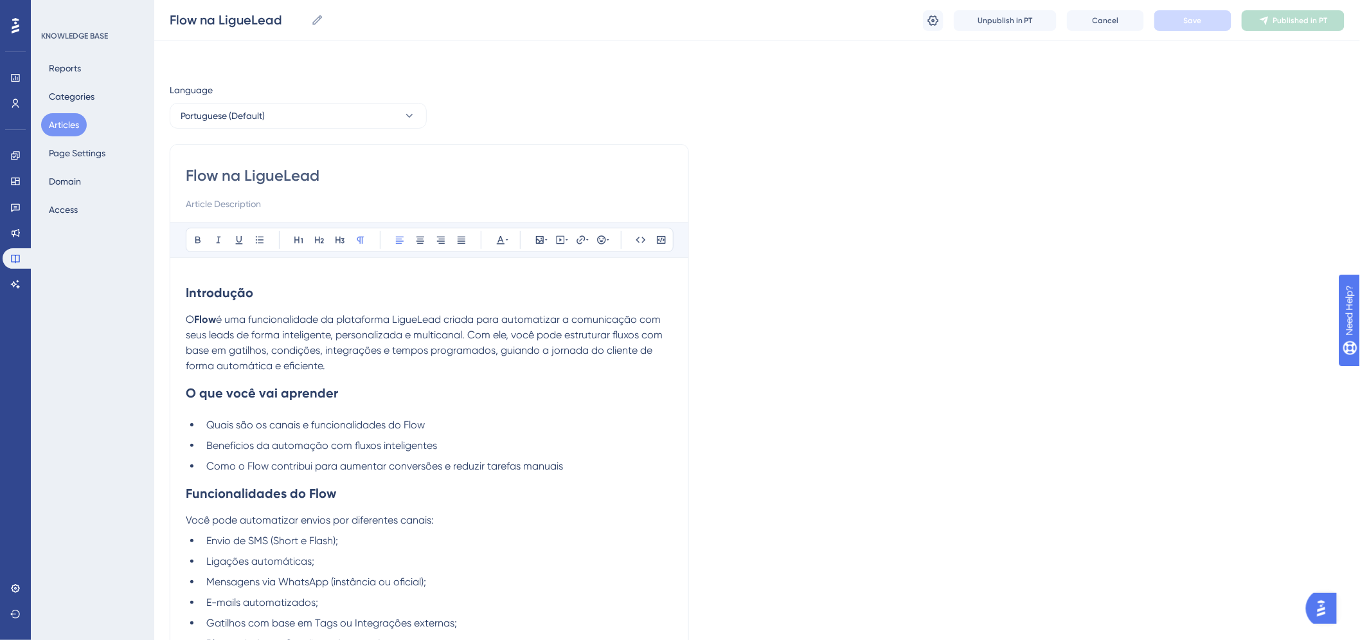
scroll to position [228, 0]
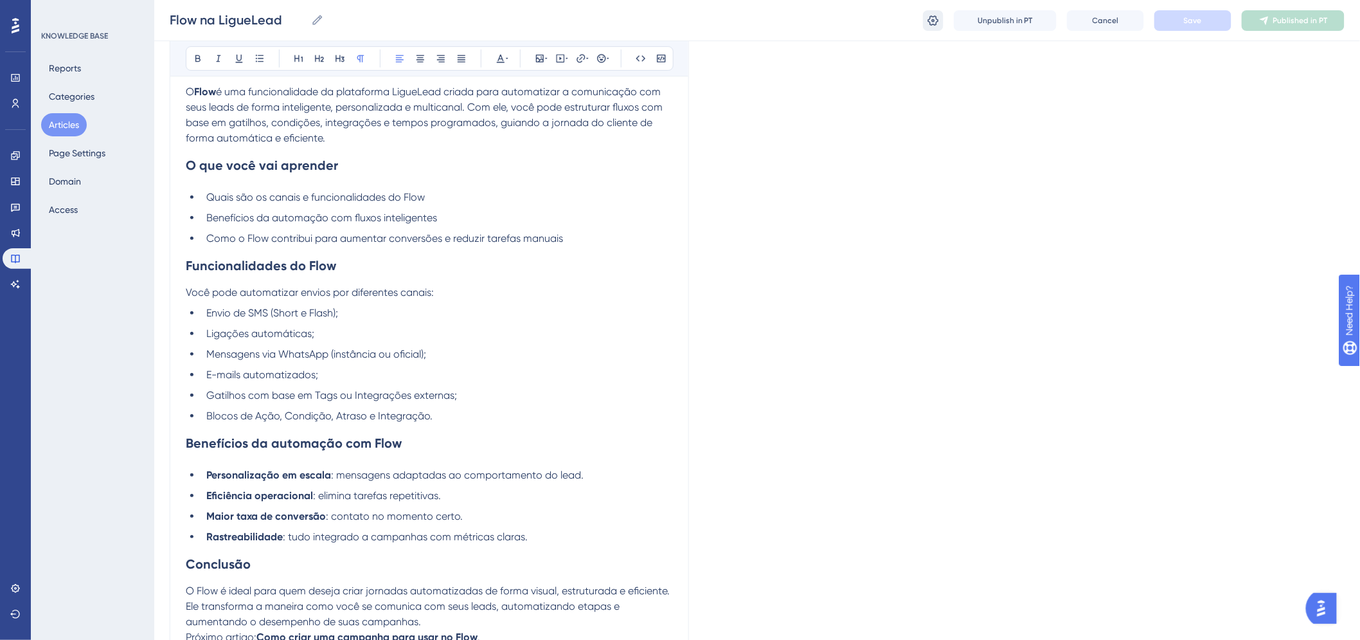
click at [930, 23] on icon at bounding box center [933, 20] width 11 height 10
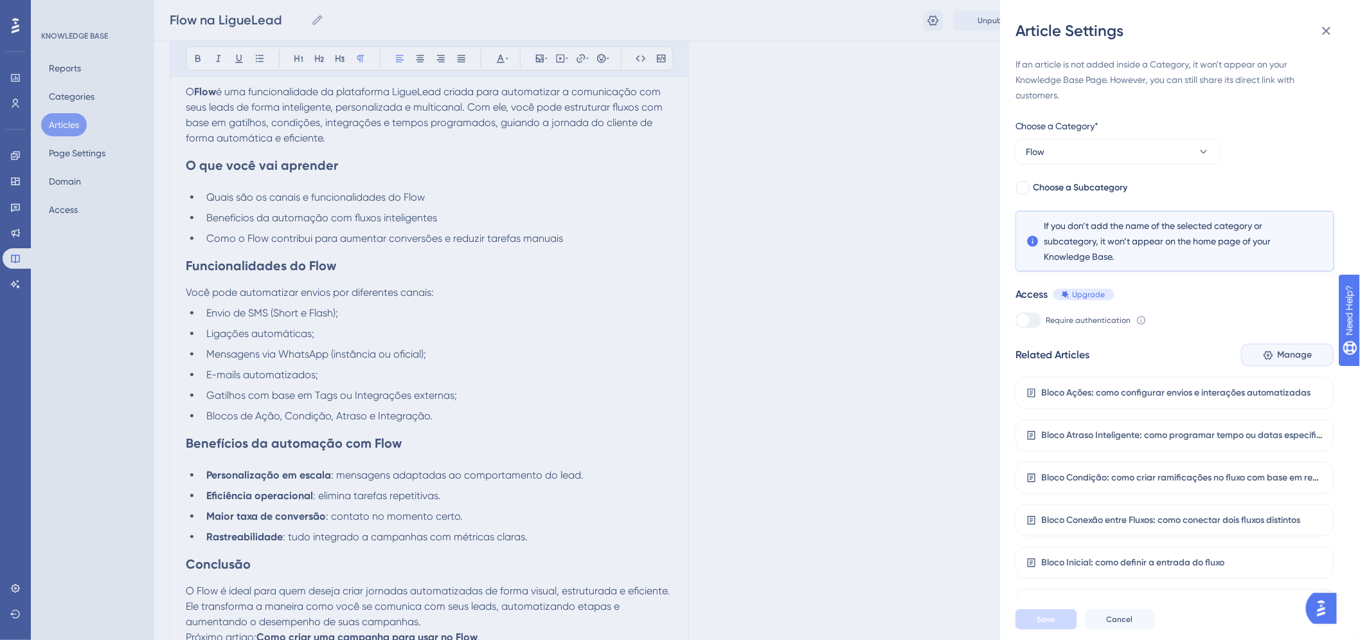
click at [1284, 361] on span "Manage" at bounding box center [1295, 354] width 35 height 15
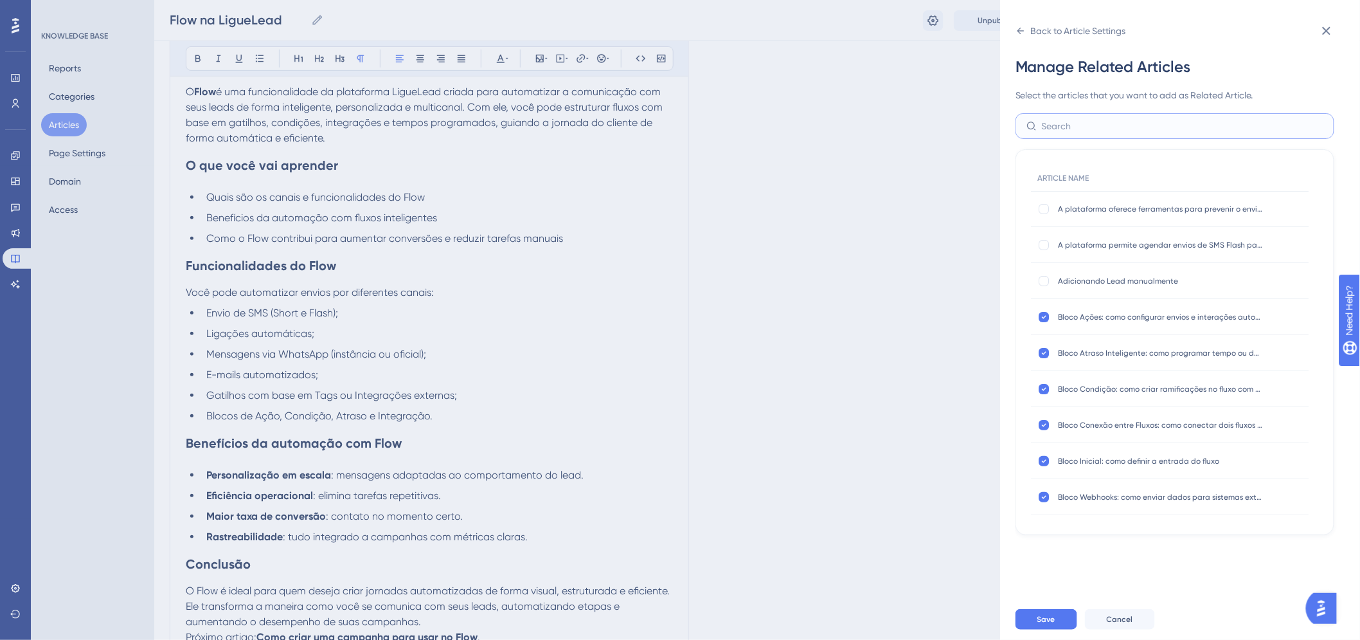
click at [1102, 119] on input "text" at bounding box center [1183, 126] width 282 height 14
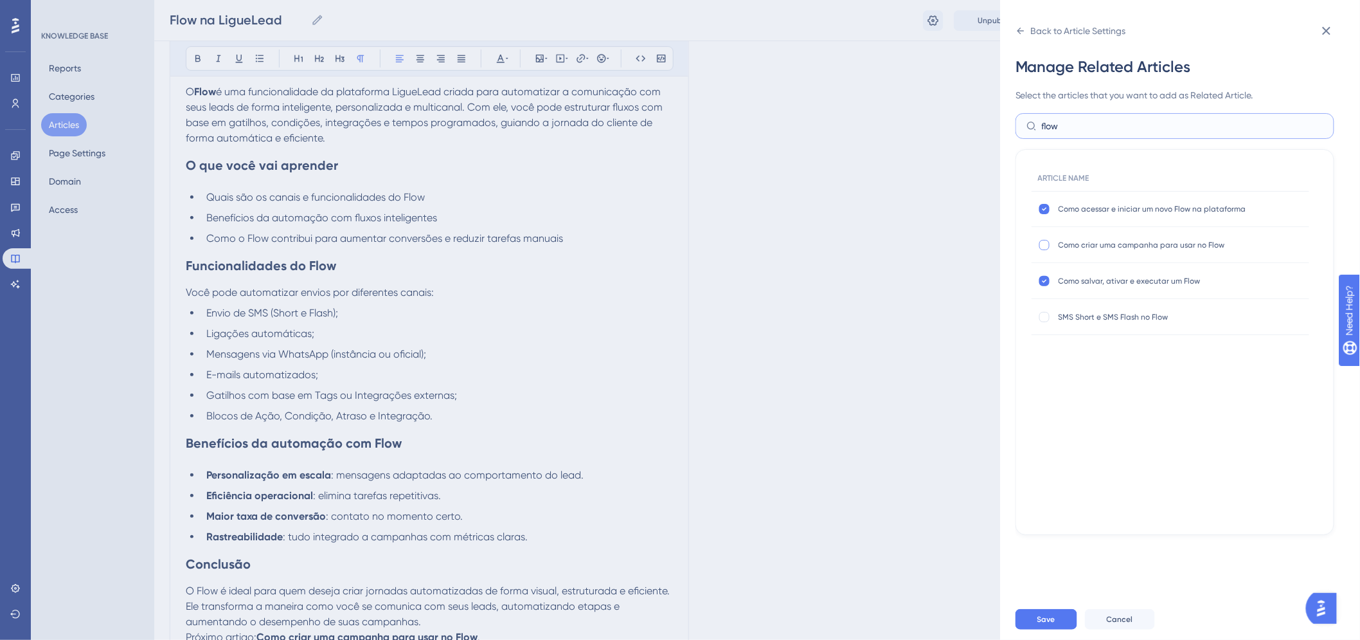
type input "flow"
click at [1051, 239] on label at bounding box center [1045, 244] width 15 height 13
checkbox input "true"
click at [1048, 315] on div at bounding box center [1044, 317] width 10 height 10
checkbox input "true"
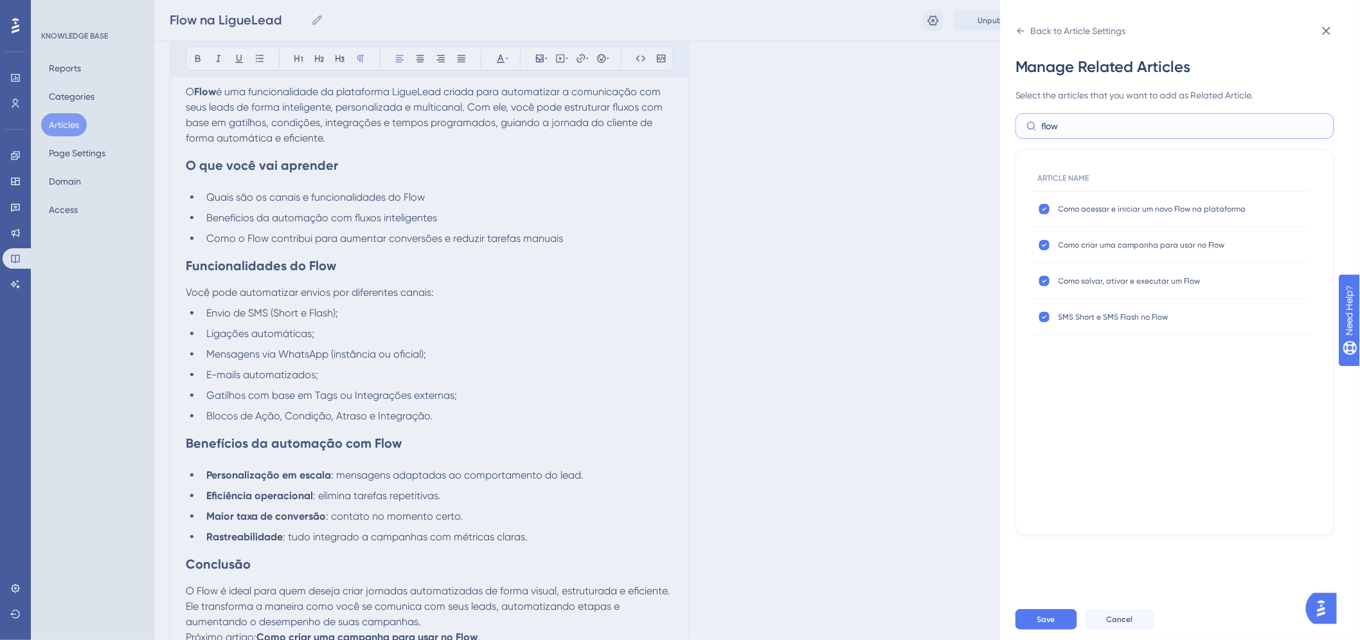
click at [1100, 132] on input "flow" at bounding box center [1183, 126] width 282 height 14
type input "bloco"
click at [1055, 629] on button "Save" at bounding box center [1047, 619] width 62 height 21
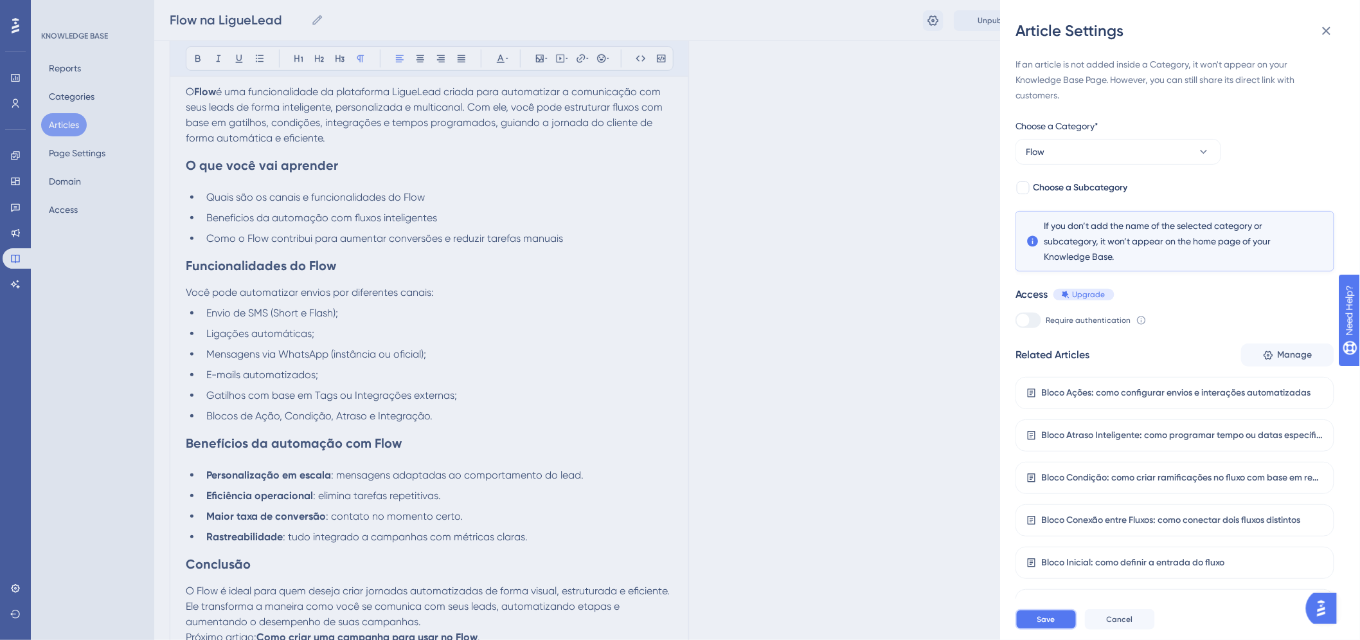
click at [1050, 624] on span "Save" at bounding box center [1046, 619] width 18 height 10
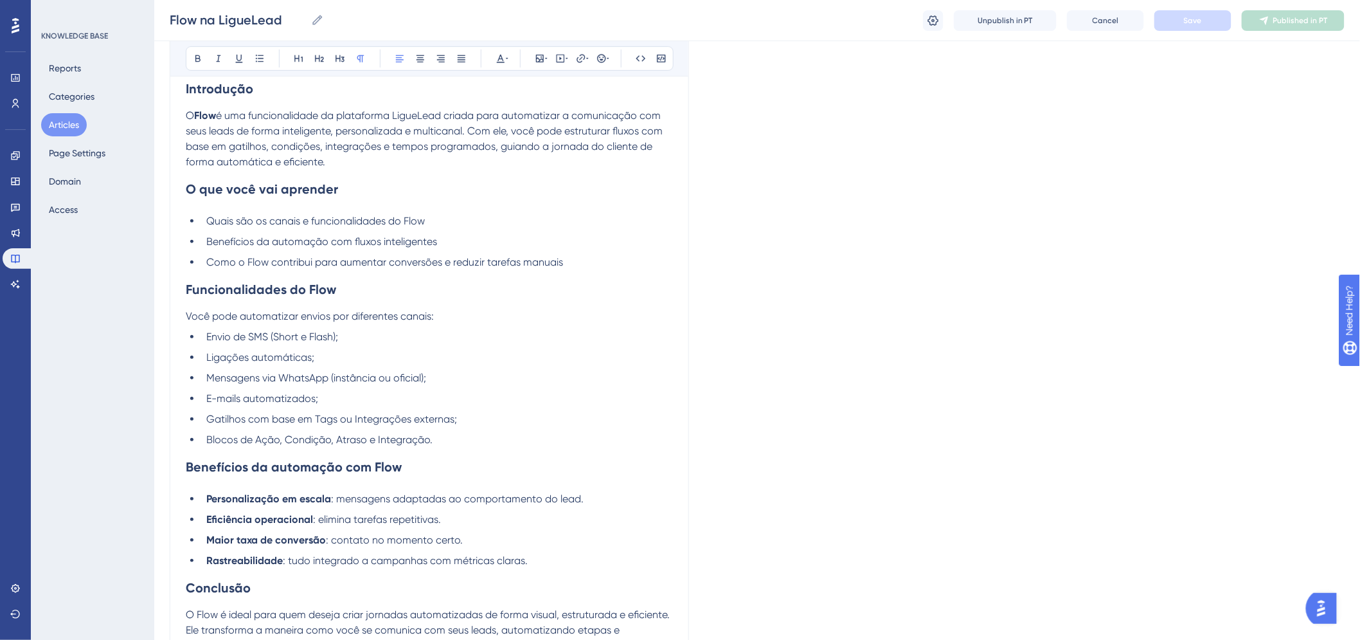
scroll to position [370, 0]
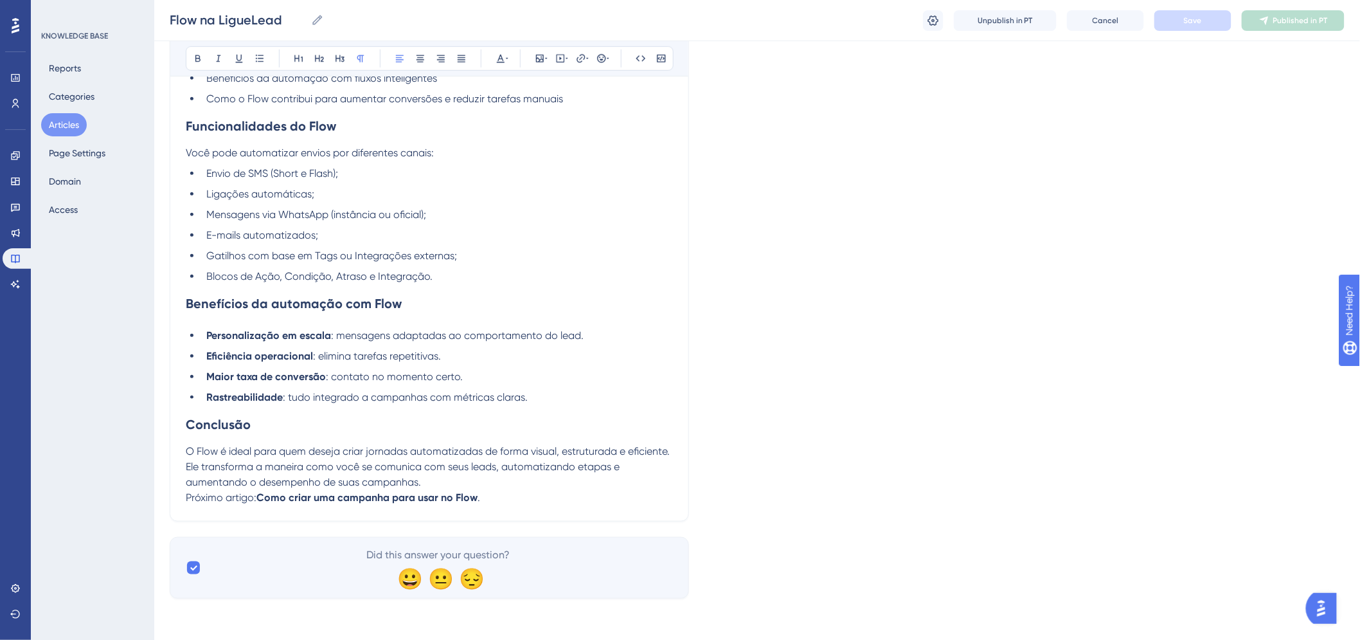
click at [485, 505] on div "Flow na LigueLead Bold Italic Underline Bullet Point Heading 1 Heading 2 Headin…" at bounding box center [429, 149] width 519 height 744
click at [481, 499] on p "Próximo artigo: Como criar uma campanha para usar no Flow ." at bounding box center [429, 497] width 487 height 15
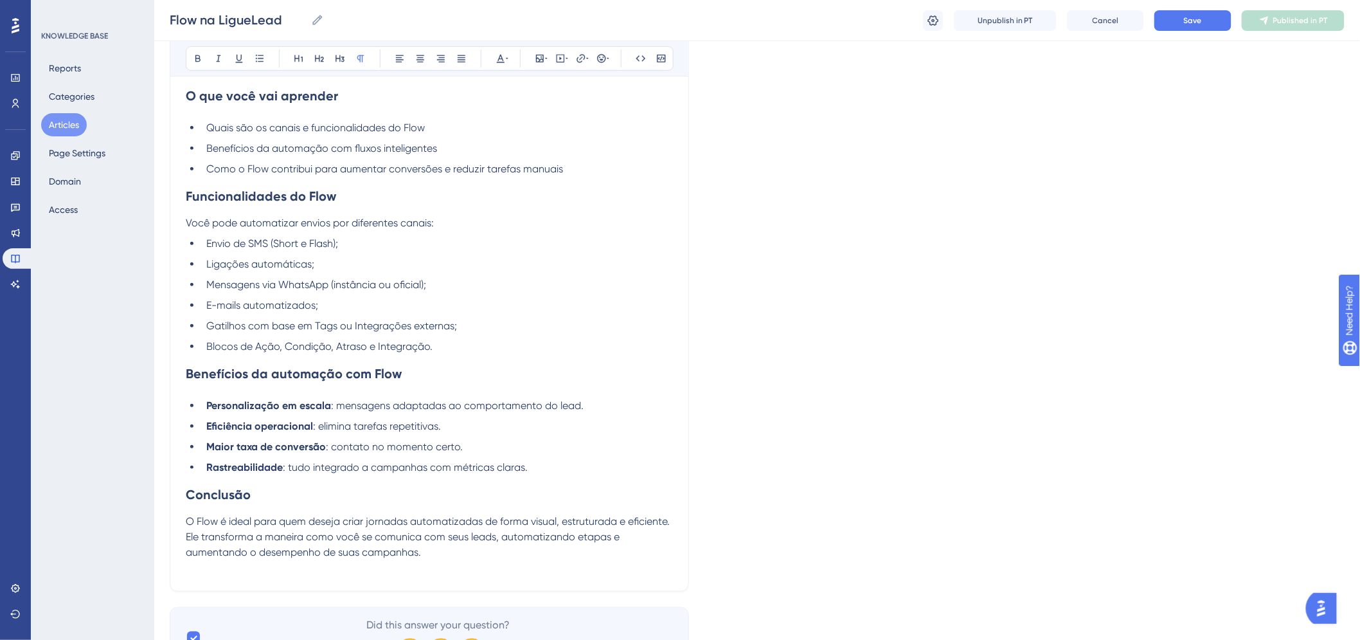
scroll to position [85, 0]
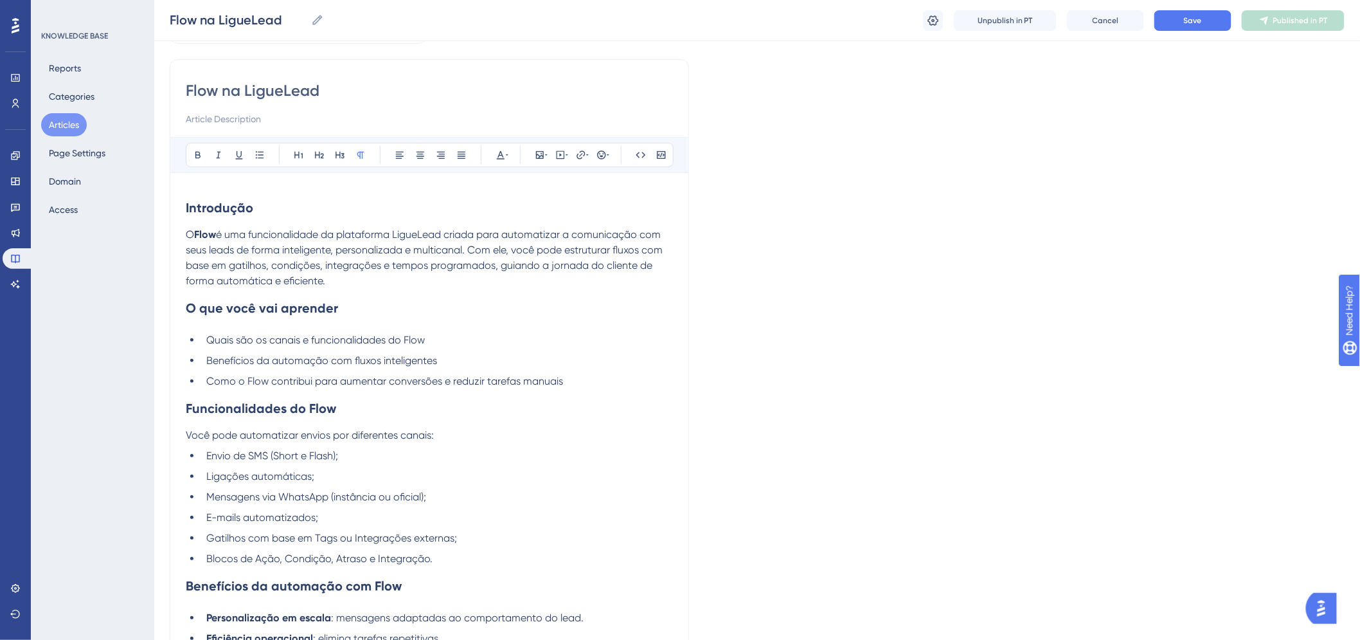
click at [1186, 31] on div "Flow na LigueLead Flow na LigueLead Unpublish in PT Cancel Save Published in PT" at bounding box center [757, 20] width 1206 height 41
click at [1186, 26] on button "Save" at bounding box center [1192, 20] width 77 height 21
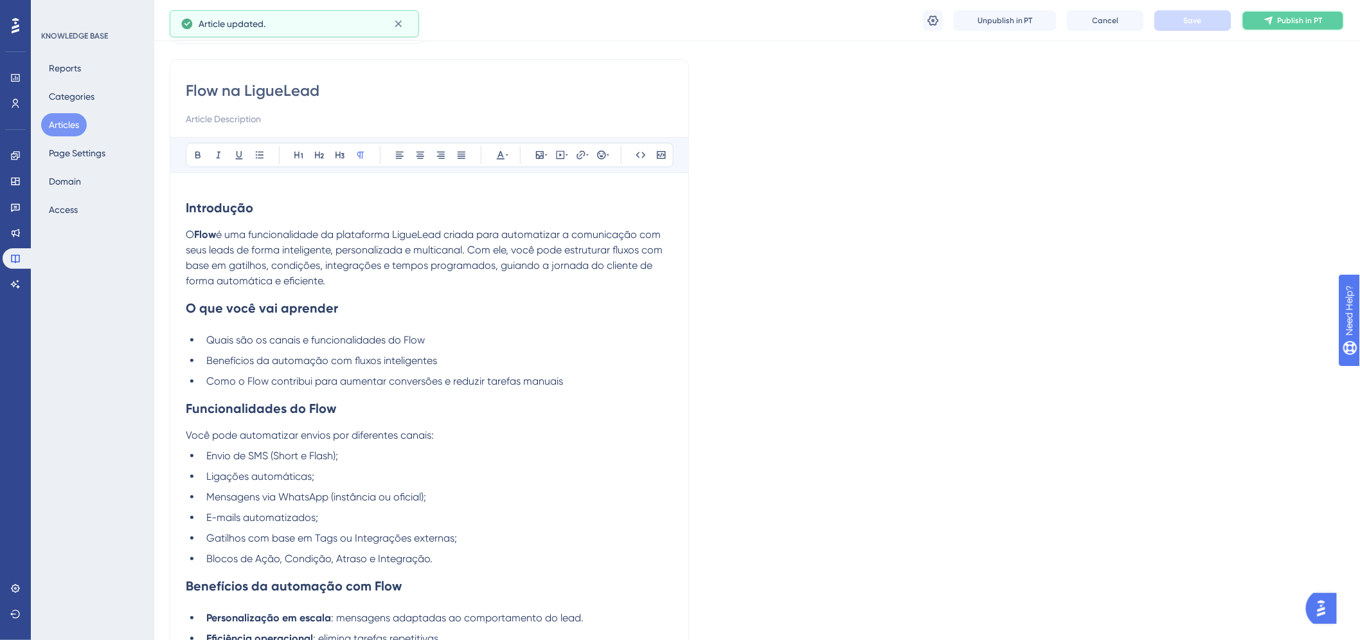
click at [1282, 24] on span "Publish in PT" at bounding box center [1300, 20] width 45 height 10
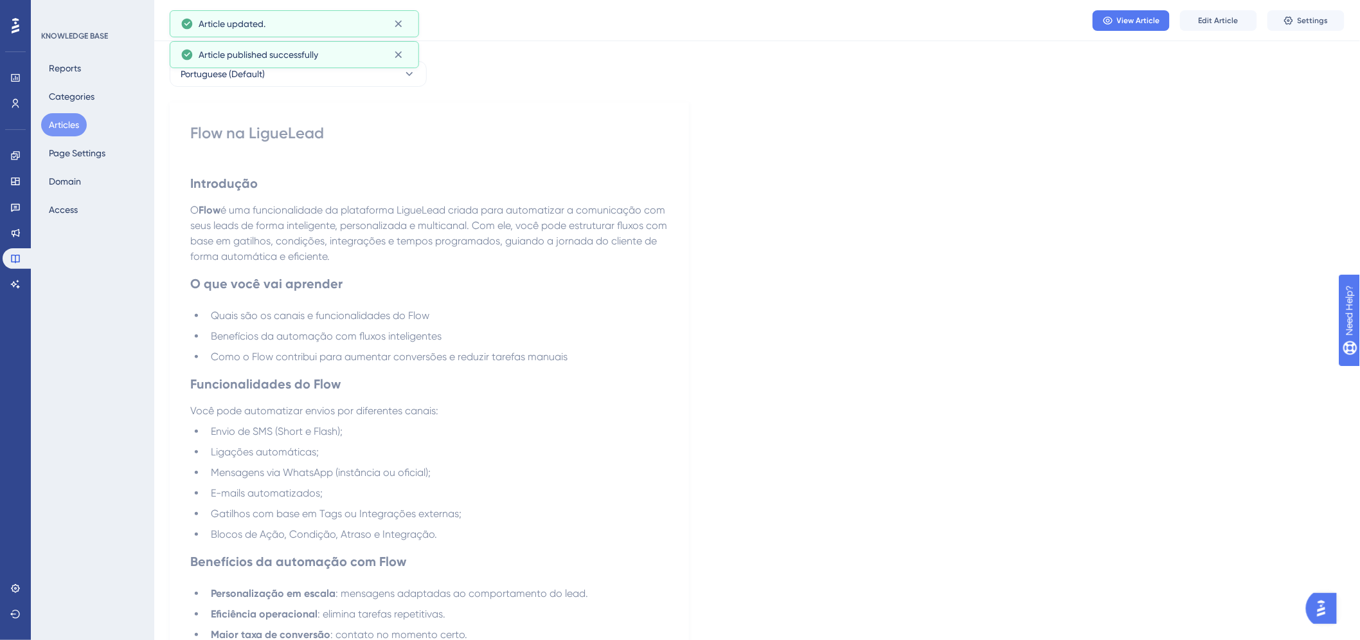
scroll to position [0, 0]
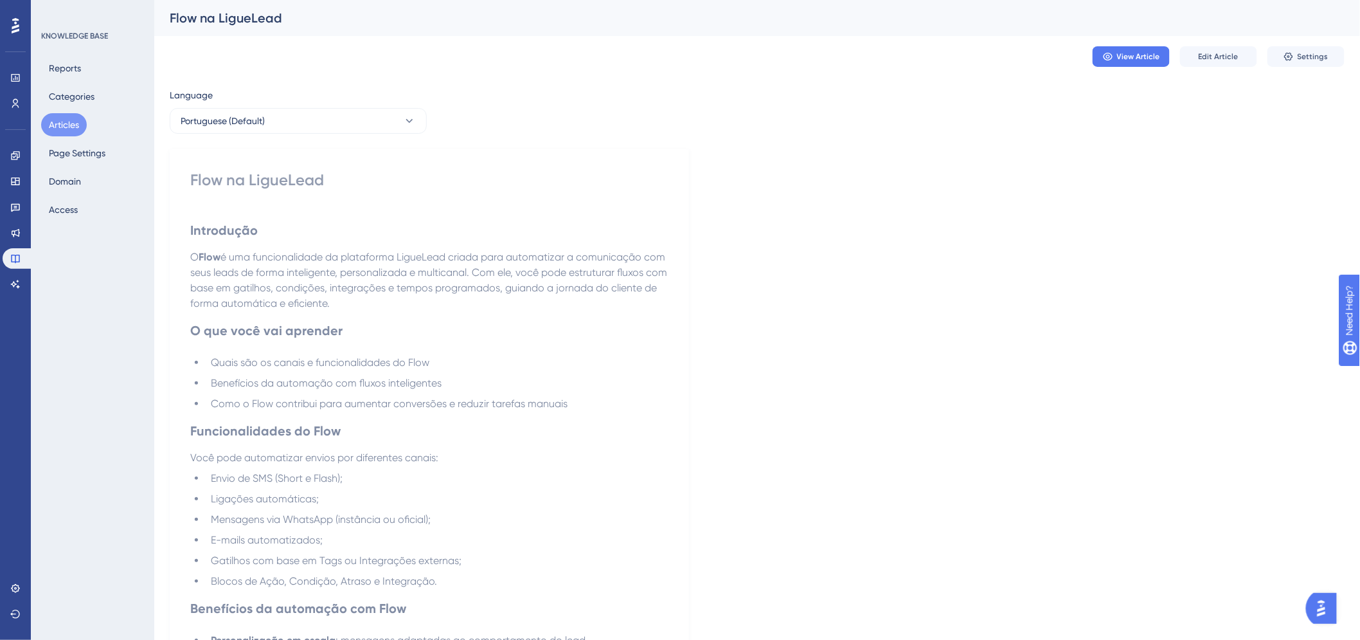
click at [73, 129] on button "Articles" at bounding box center [64, 124] width 46 height 23
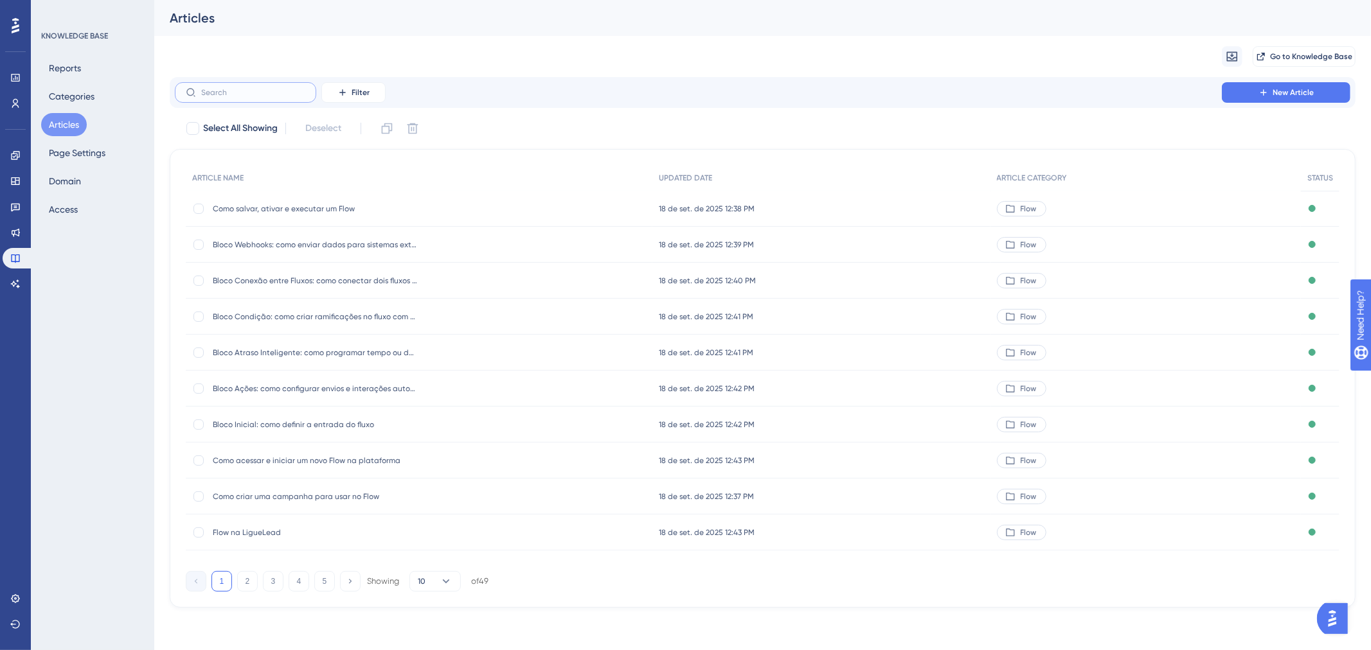
click at [300, 95] on input "text" at bounding box center [253, 92] width 104 height 9
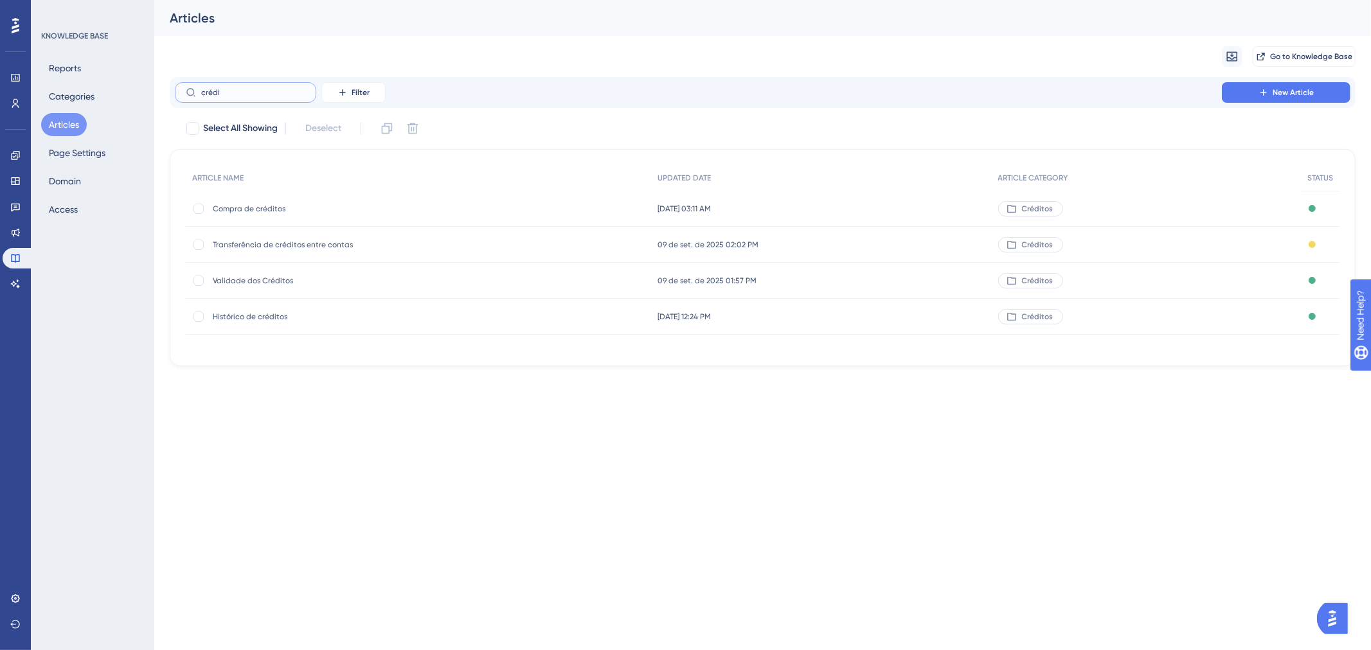
type input "crédi"
click at [232, 312] on span "Histórico de créditos" at bounding box center [316, 317] width 206 height 10
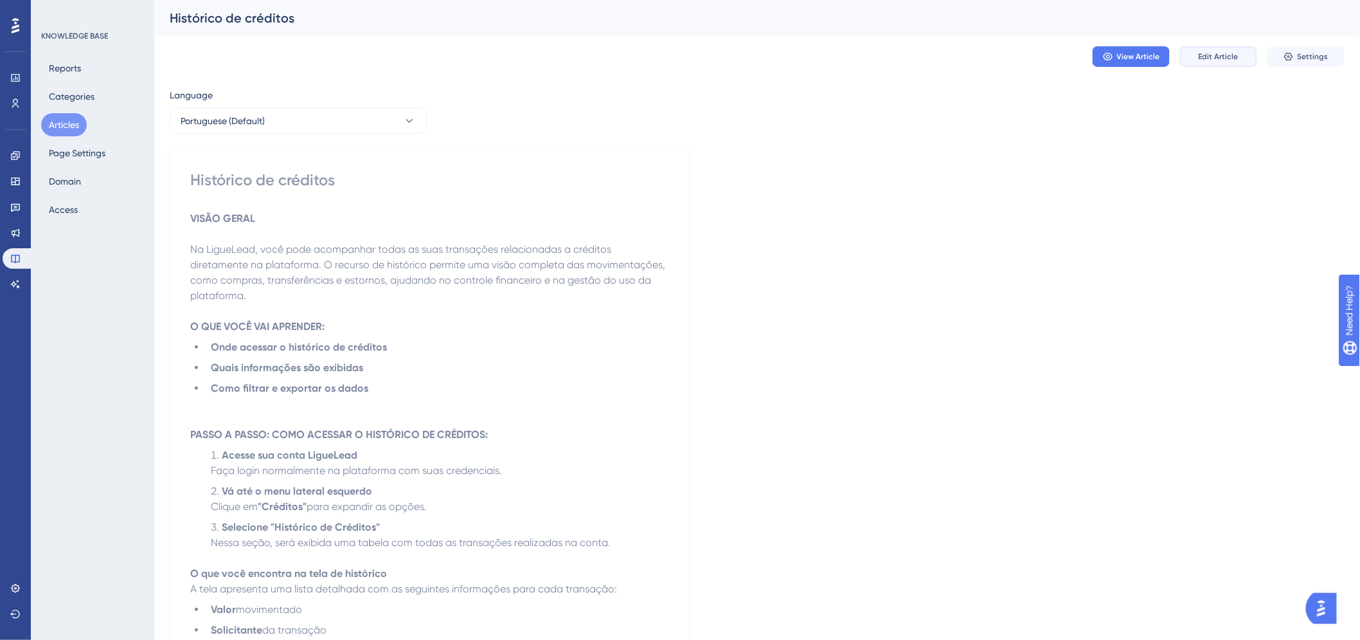
click at [1212, 51] on span "Edit Article" at bounding box center [1219, 56] width 40 height 10
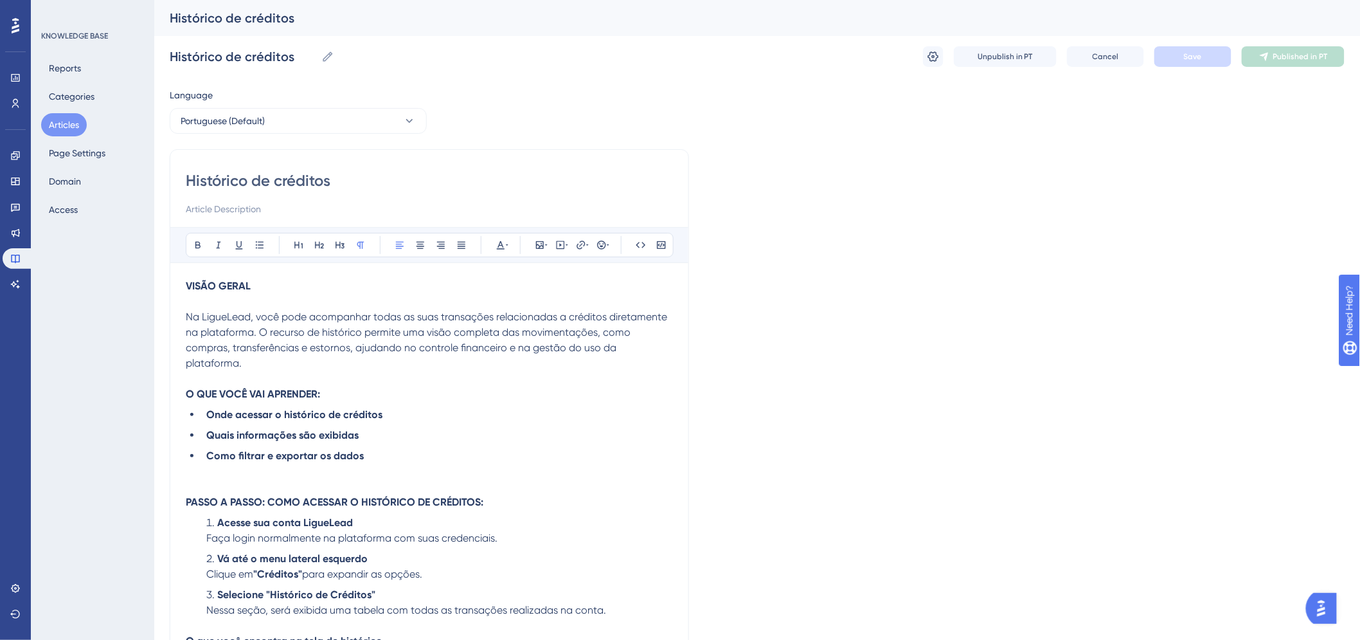
click at [225, 283] on strong "VISÃO GERAL" at bounding box center [218, 286] width 65 height 12
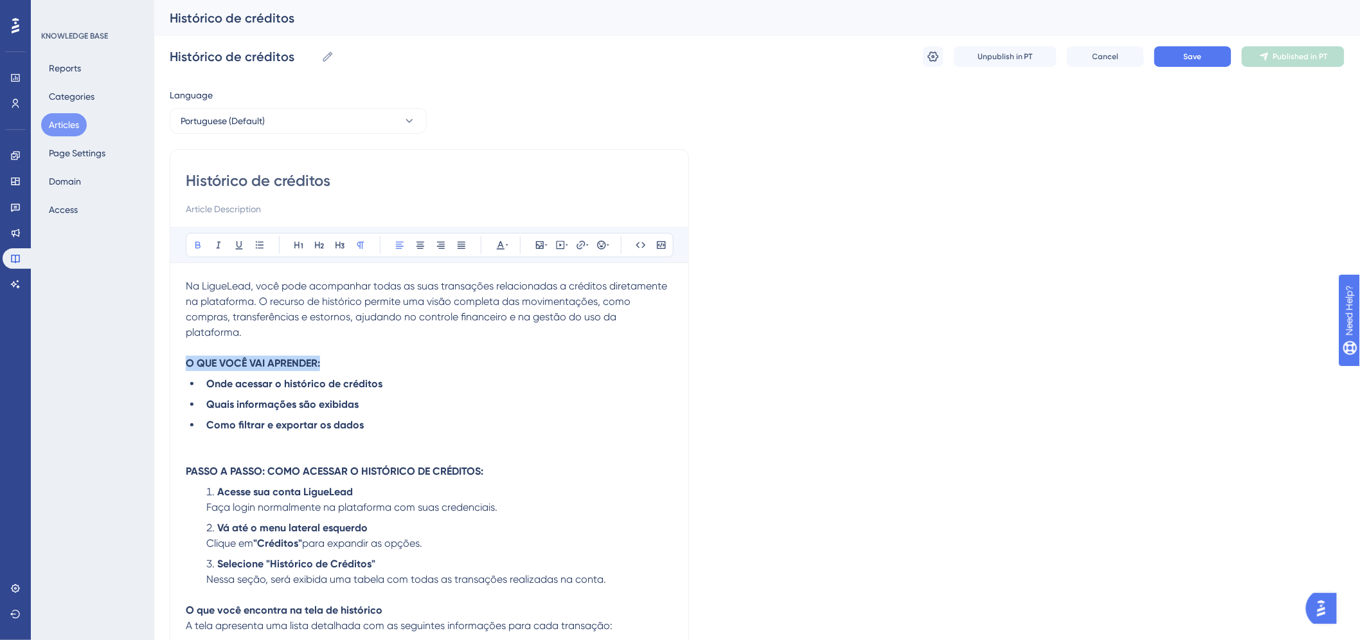
drag, startPoint x: 330, startPoint y: 346, endPoint x: 136, endPoint y: 347, distance: 193.5
click at [154, 348] on div "Performance Users Engagement Widgets Feedback Product Updates Knowledge Base AI…" at bounding box center [757, 574] width 1206 height 1148
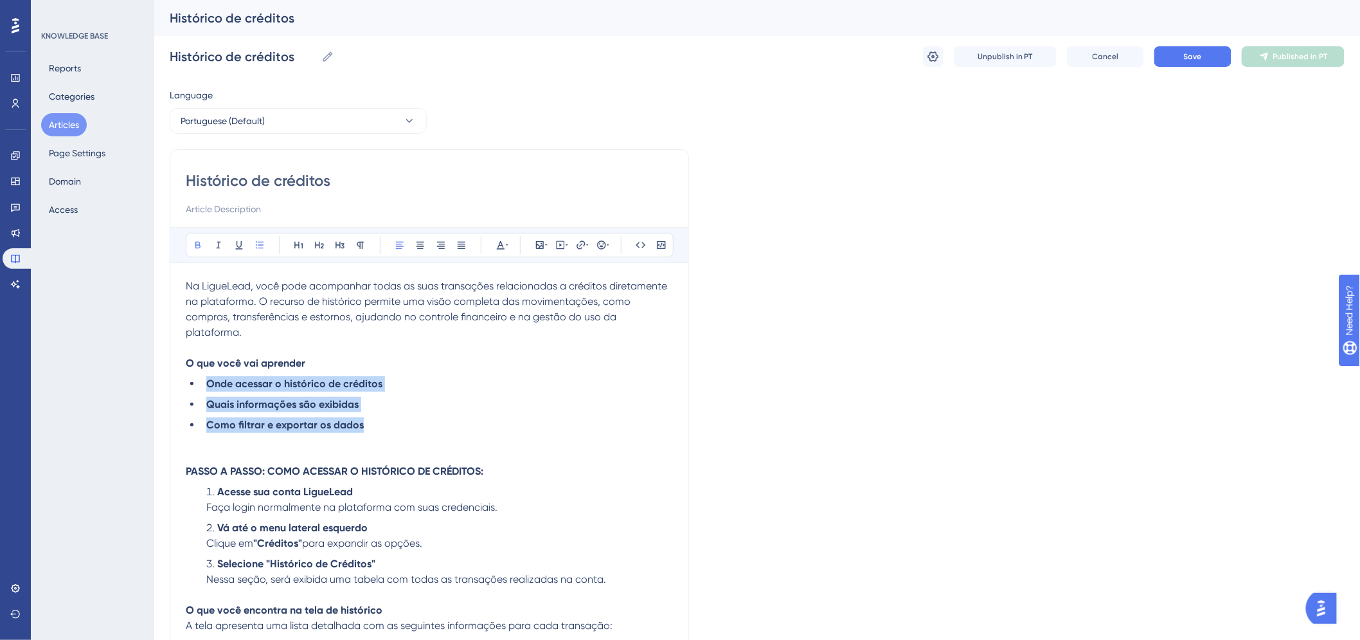
drag, startPoint x: 380, startPoint y: 415, endPoint x: 200, endPoint y: 369, distance: 186.4
click at [200, 376] on ul "Onde acessar o histórico de créditos Quais informações são exibidas Como filtra…" at bounding box center [429, 404] width 487 height 57
click at [194, 247] on icon at bounding box center [198, 245] width 10 height 10
click at [296, 448] on p at bounding box center [429, 455] width 487 height 15
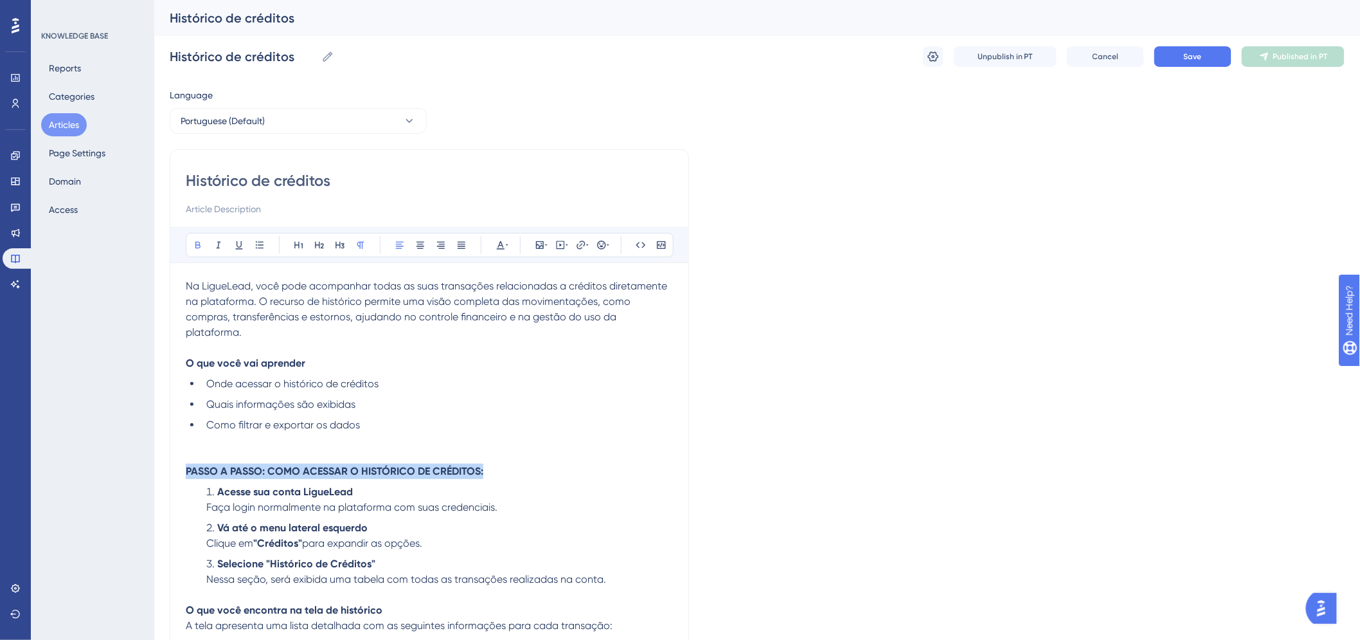
drag, startPoint x: 489, startPoint y: 457, endPoint x: 172, endPoint y: 458, distance: 317.5
click at [172, 458] on div "Histórico de créditos Bold Italic Underline Bullet Point Heading 1 Heading 2 He…" at bounding box center [429, 599] width 519 height 901
click at [1185, 57] on span "Save" at bounding box center [1193, 56] width 18 height 10
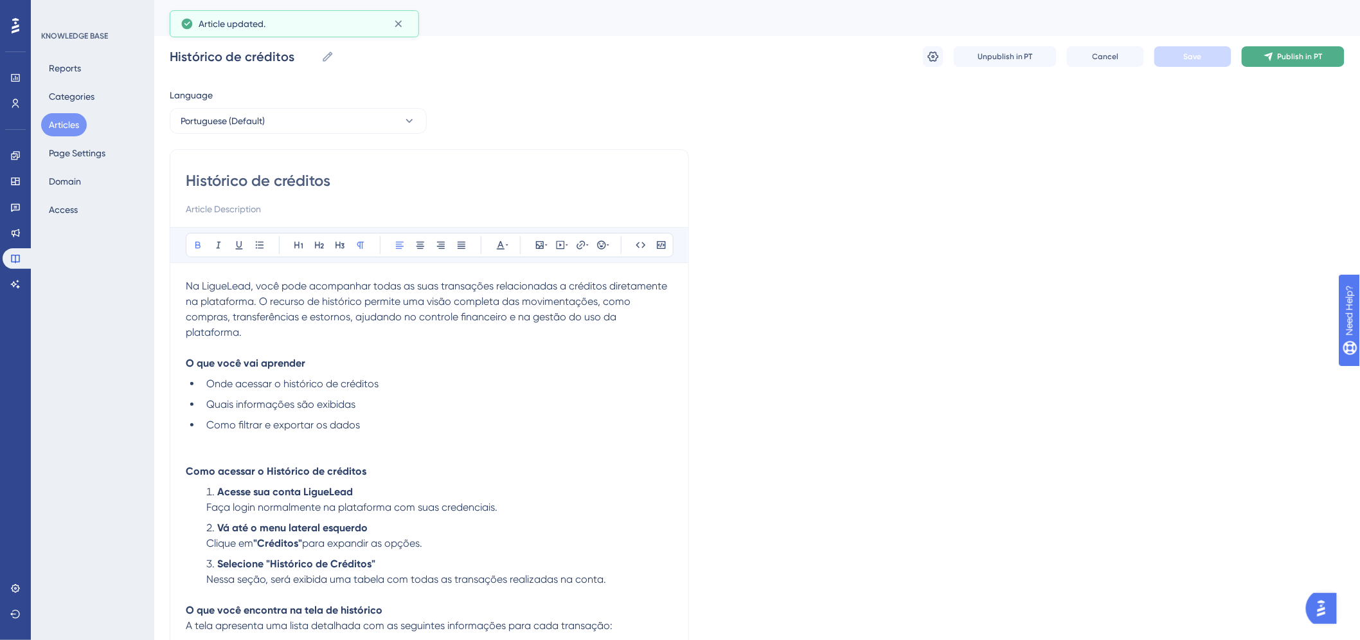
click at [1287, 58] on span "Publish in PT" at bounding box center [1300, 56] width 45 height 10
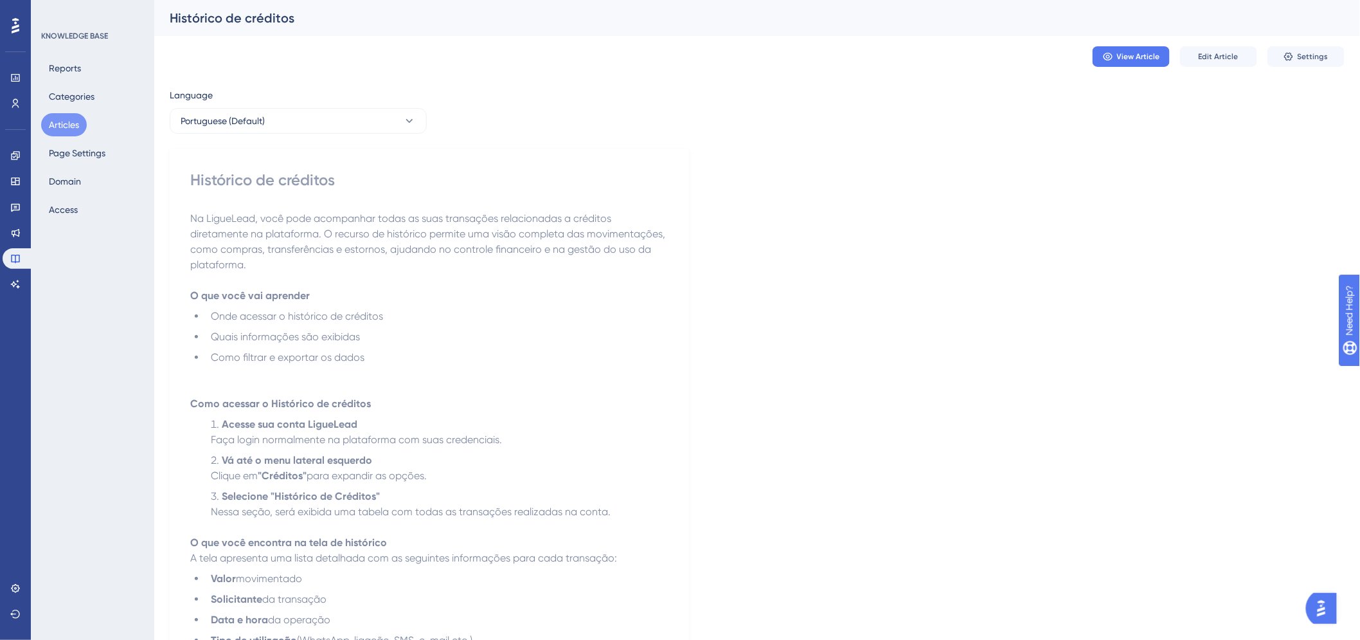
click at [76, 122] on button "Articles" at bounding box center [64, 124] width 46 height 23
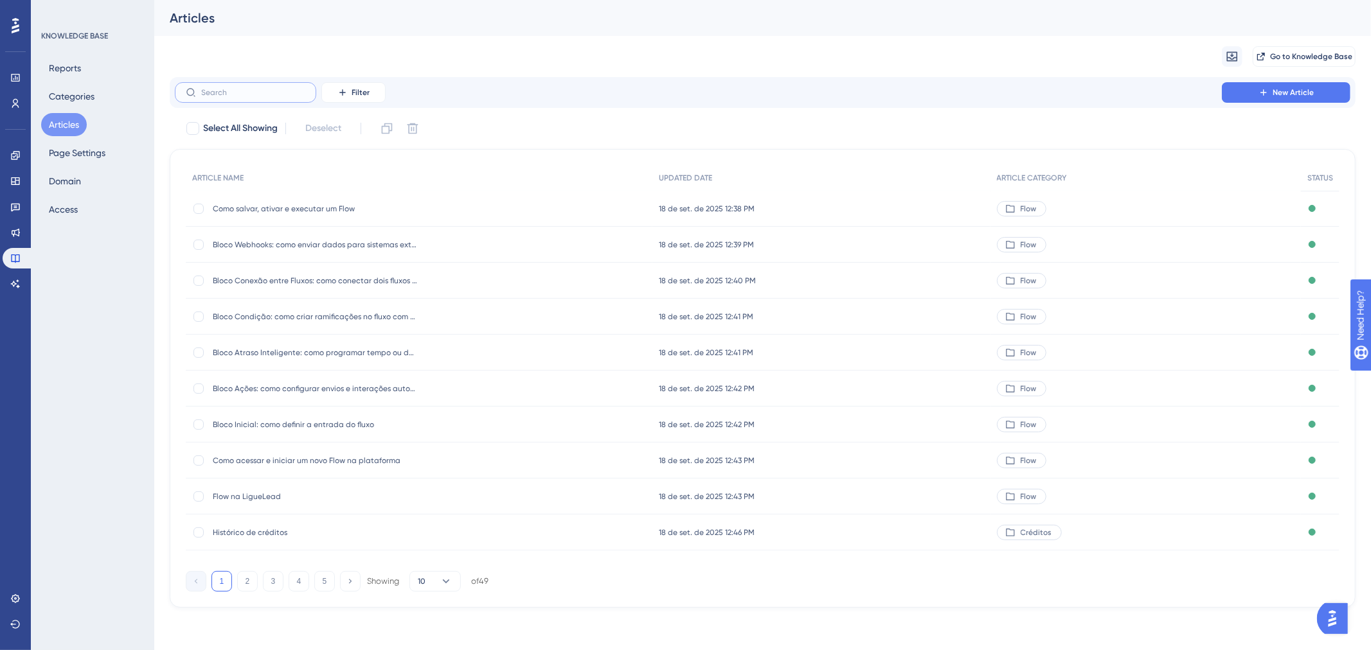
click at [273, 92] on input "text" at bounding box center [253, 92] width 104 height 9
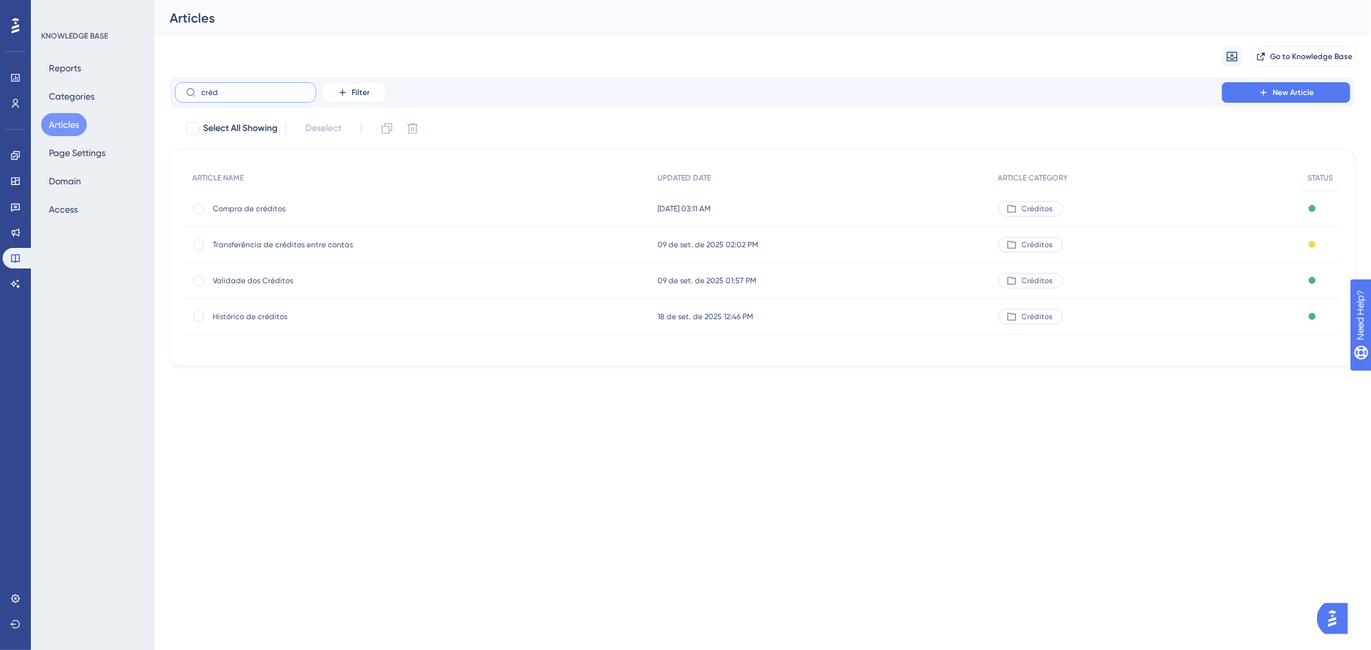
type input "créd"
click at [279, 248] on span "Transferência de créditos entre contas" at bounding box center [316, 245] width 206 height 10
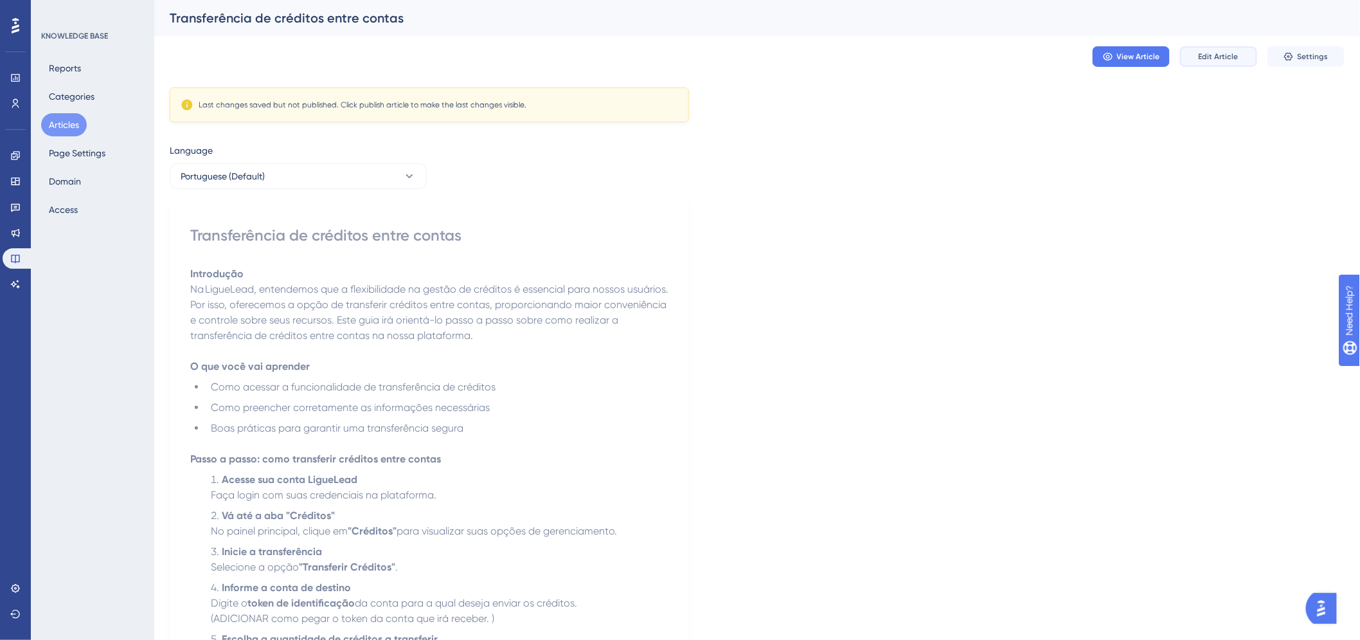
click at [1212, 54] on span "Edit Article" at bounding box center [1219, 56] width 40 height 10
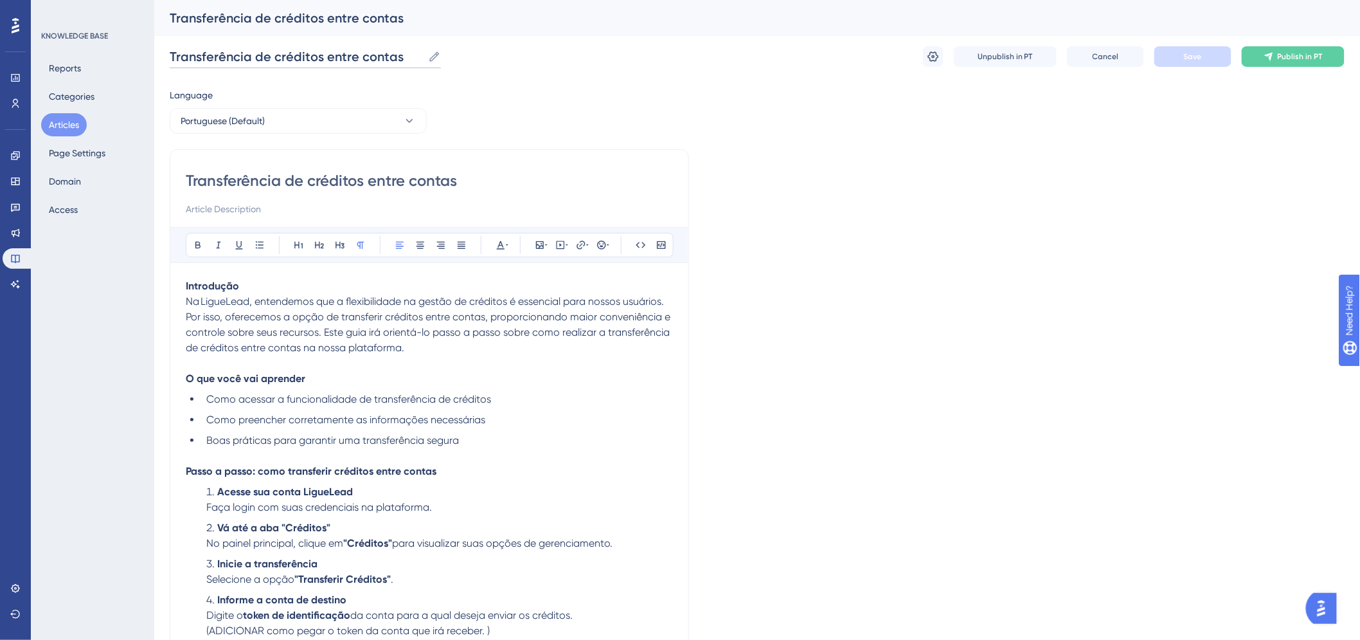
click at [359, 56] on input "Transferência de créditos entre contas" at bounding box center [296, 57] width 253 height 18
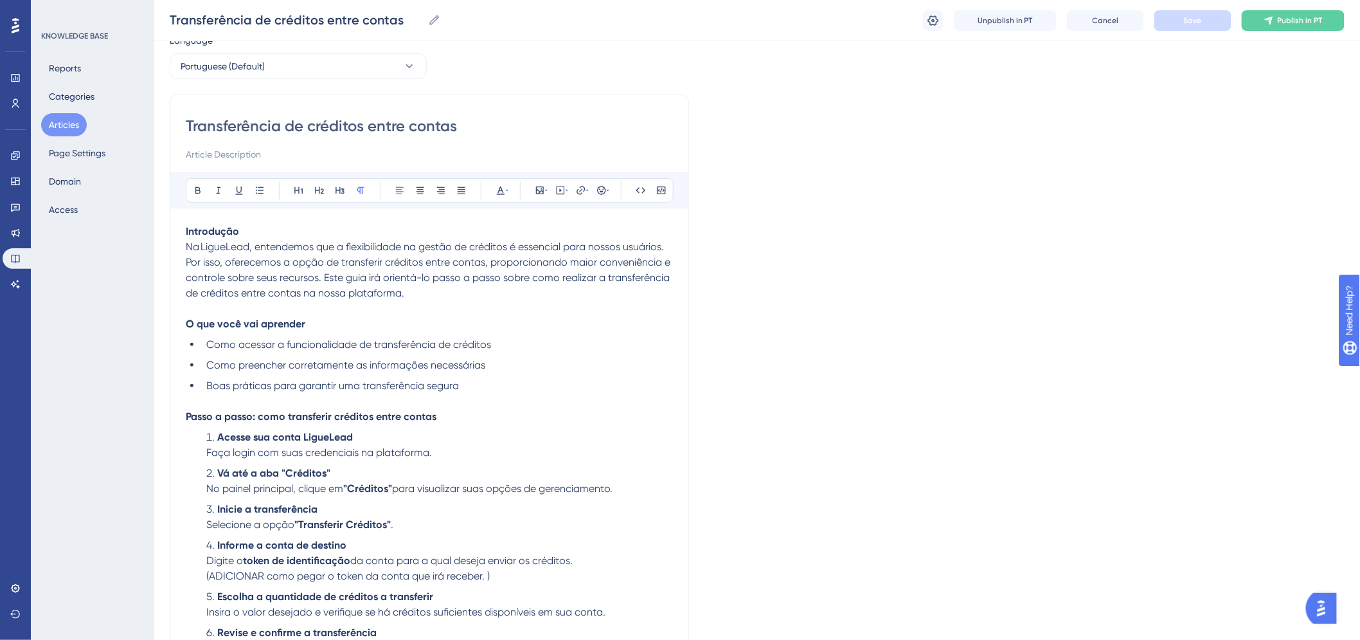
scroll to position [71, 0]
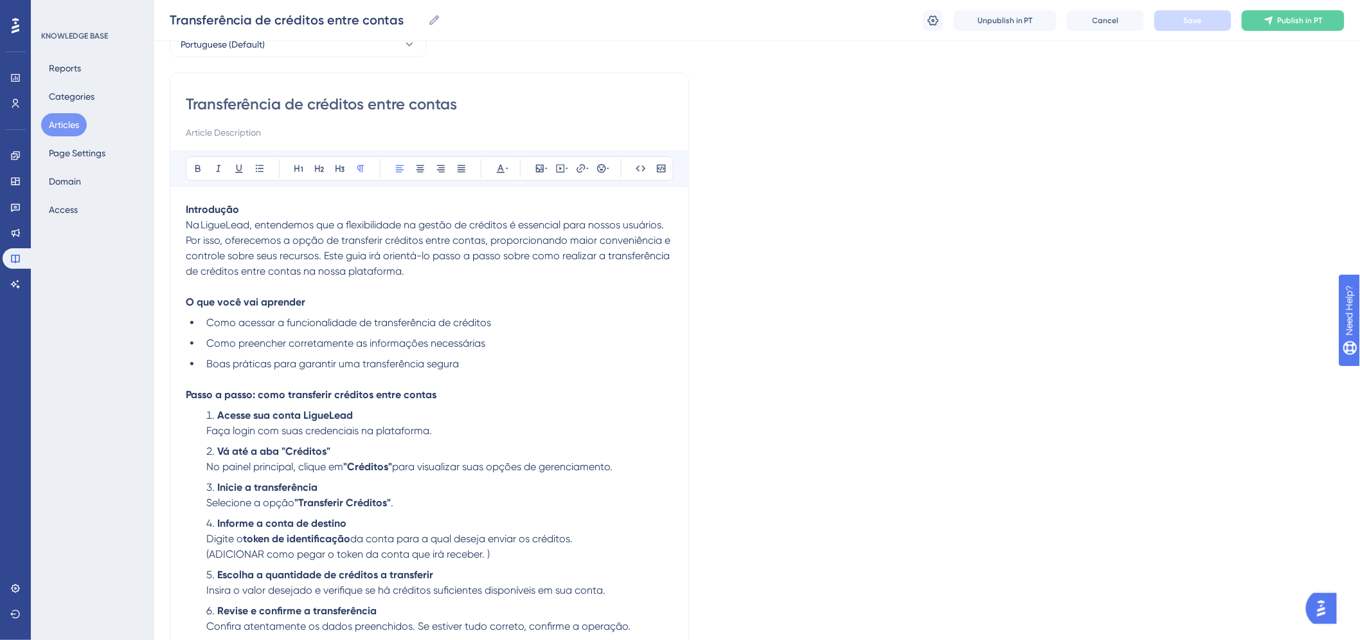
click at [365, 566] on ol "Acesse sua conta LigueLead Faça login com suas credenciais na plataforma. Vá at…" at bounding box center [429, 553] width 487 height 293
click at [363, 555] on span "(ADICIONAR como pegar o token da conta que irá receber. )" at bounding box center [347, 554] width 283 height 12
click at [368, 559] on span "(ADICIONAR como pegar o token da conta que irá receber. )" at bounding box center [347, 554] width 283 height 12
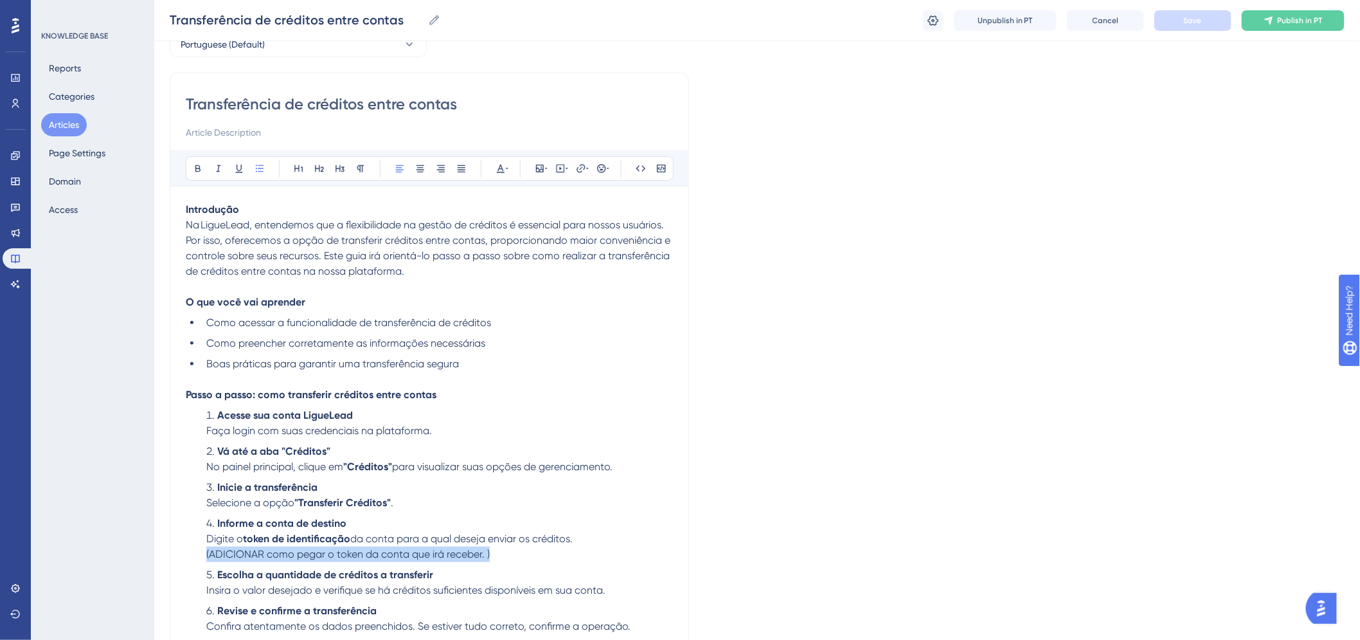
drag, startPoint x: 500, startPoint y: 558, endPoint x: 200, endPoint y: 558, distance: 300.2
click at [200, 558] on ol "Acesse sua conta LigueLead Faça login com suas credenciais na plataforma. Vá at…" at bounding box center [429, 553] width 487 height 293
copy span "(ADICIONAR como pegar o token da conta que irá receber. )"
drag, startPoint x: 625, startPoint y: 416, endPoint x: 601, endPoint y: 405, distance: 26.4
click at [625, 416] on li "Acesse sua conta LigueLead Faça login com suas credenciais na plataforma." at bounding box center [437, 422] width 472 height 31
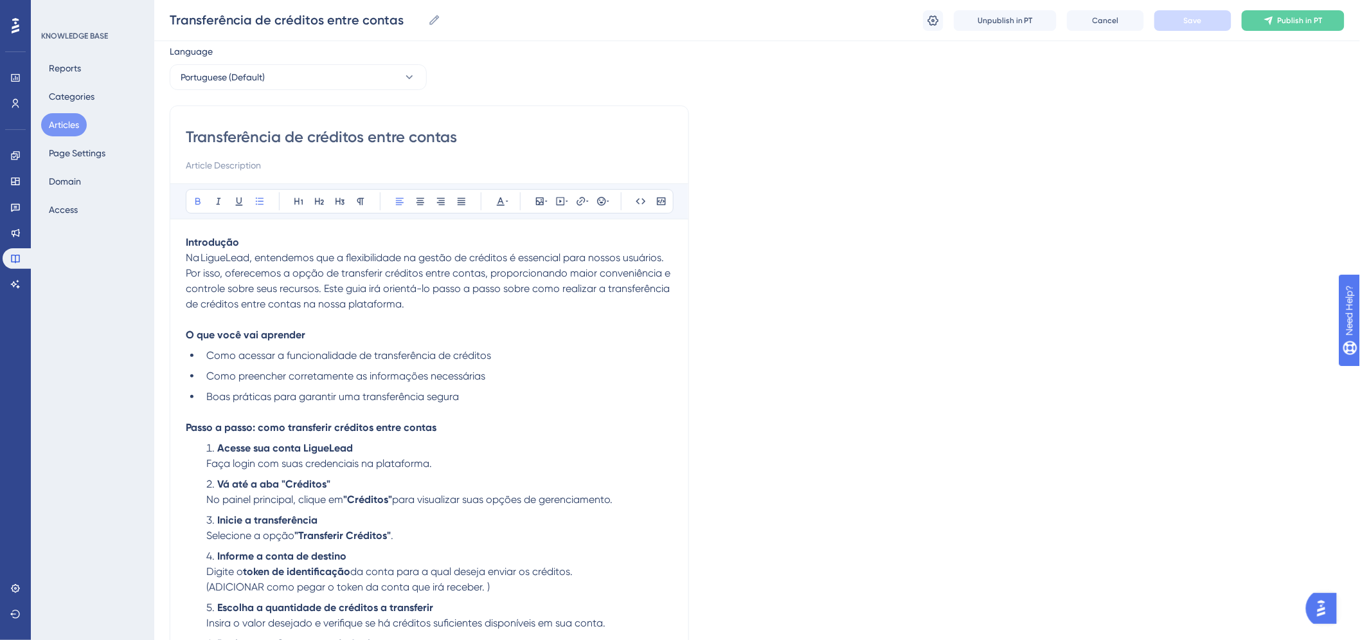
scroll to position [0, 0]
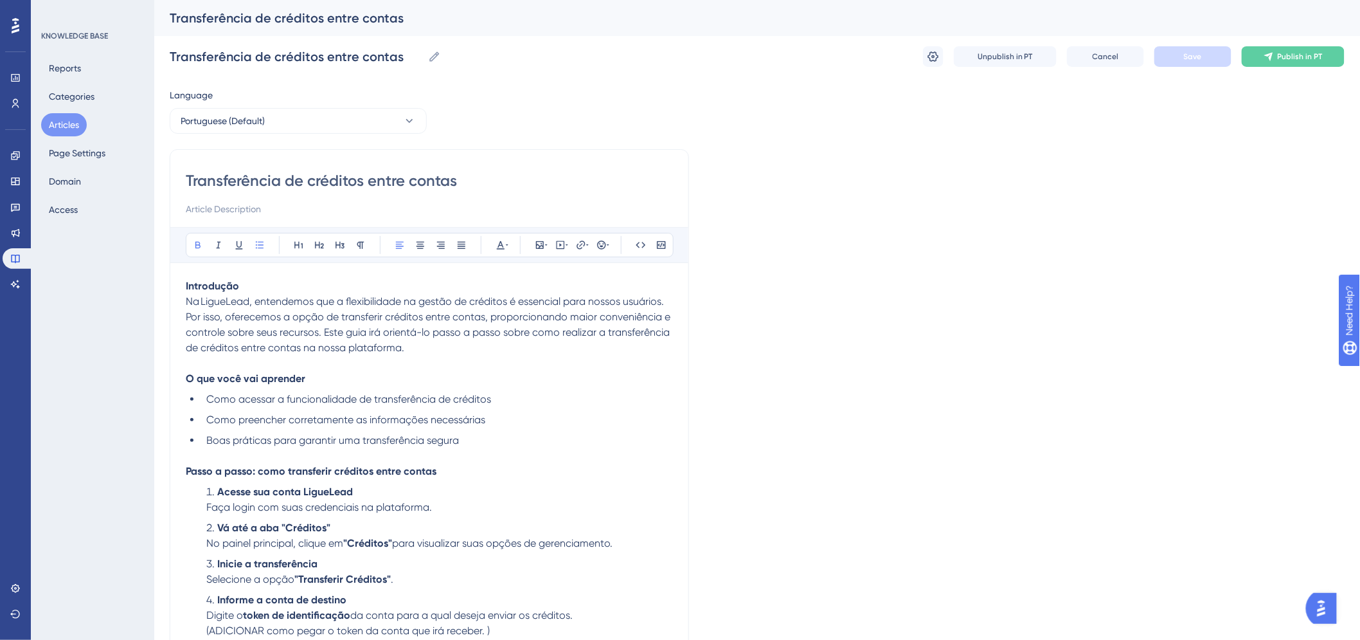
click at [66, 124] on button "Articles" at bounding box center [64, 124] width 46 height 23
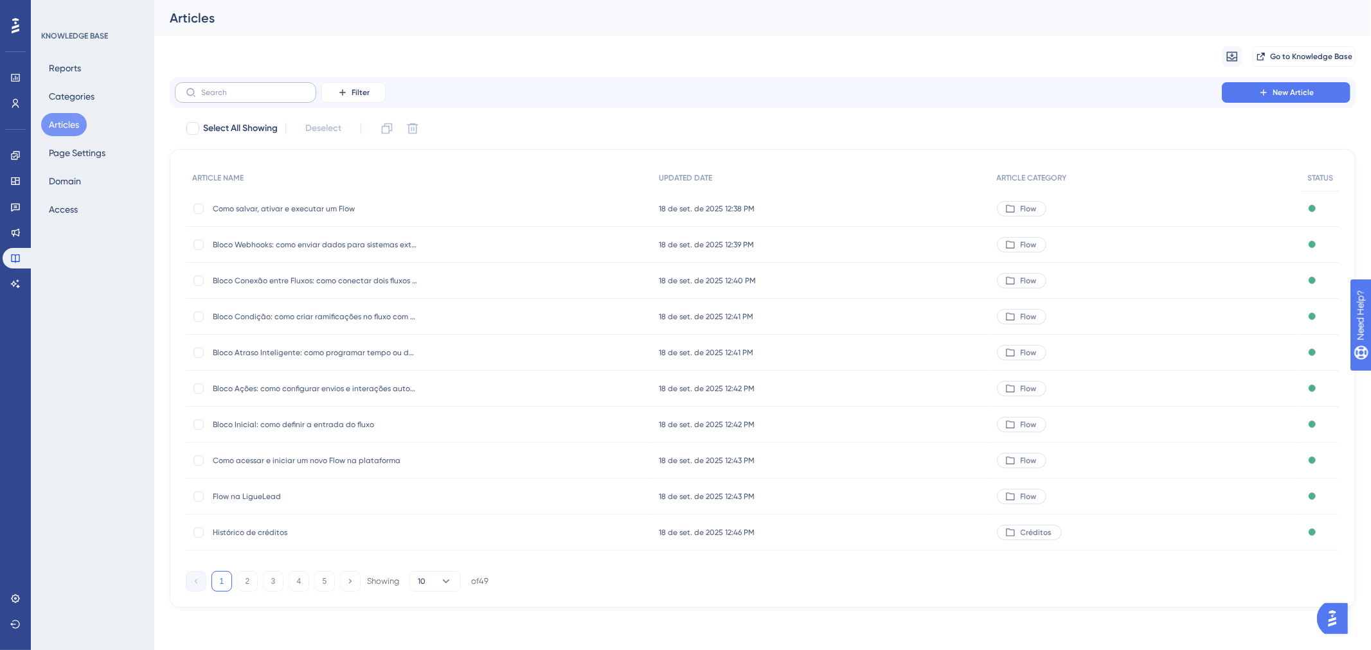
click at [259, 87] on label at bounding box center [245, 92] width 141 height 21
click at [259, 88] on input "text" at bounding box center [253, 92] width 104 height 9
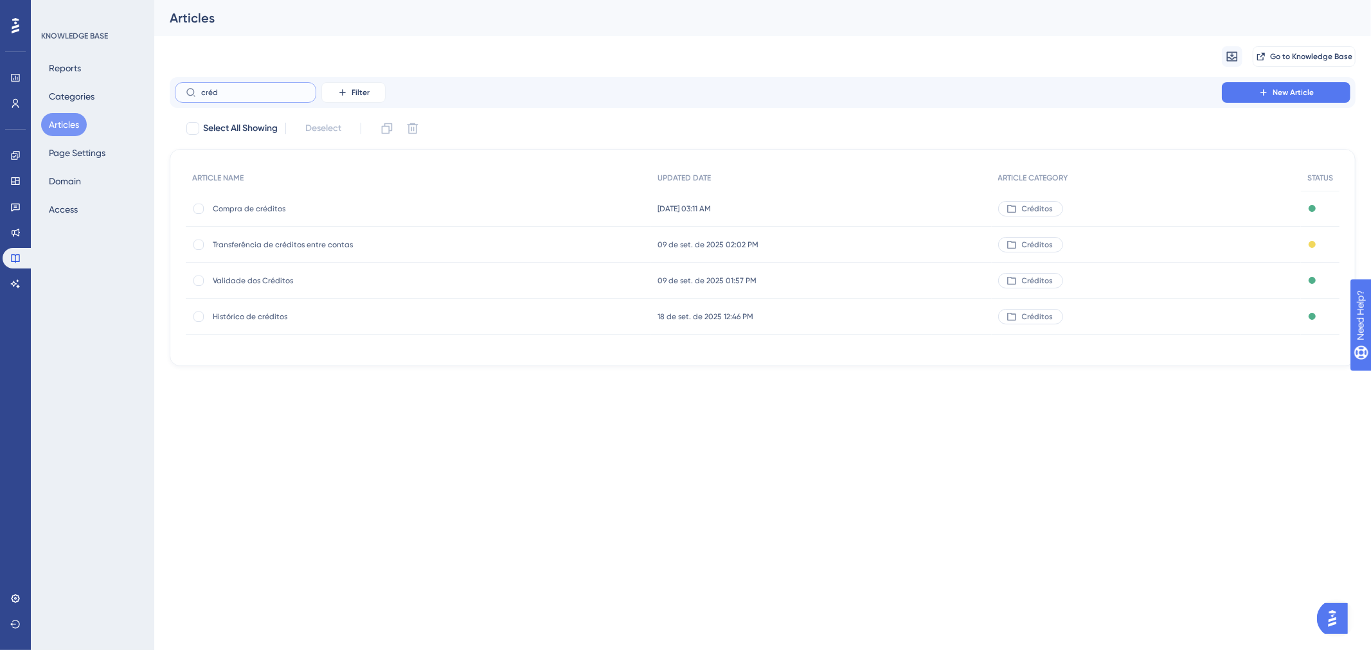
type input "créd"
click at [261, 206] on span "Compra de créditos" at bounding box center [316, 209] width 206 height 10
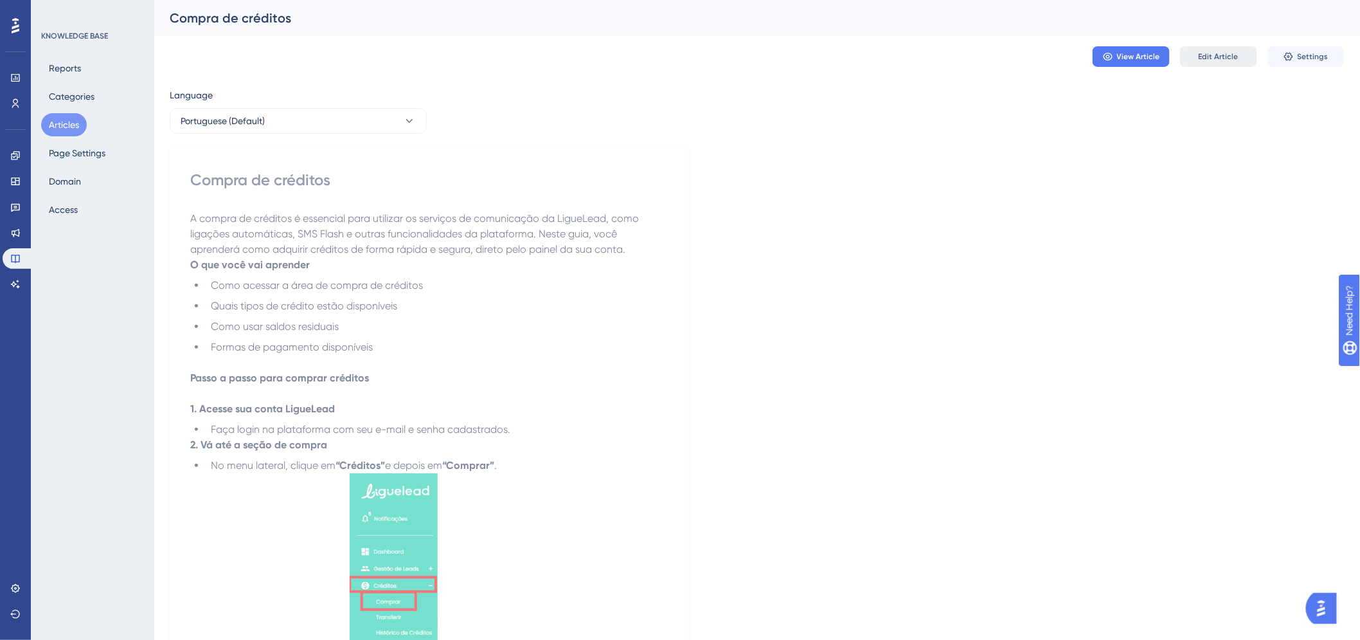
click at [1215, 51] on span "Edit Article" at bounding box center [1219, 56] width 40 height 10
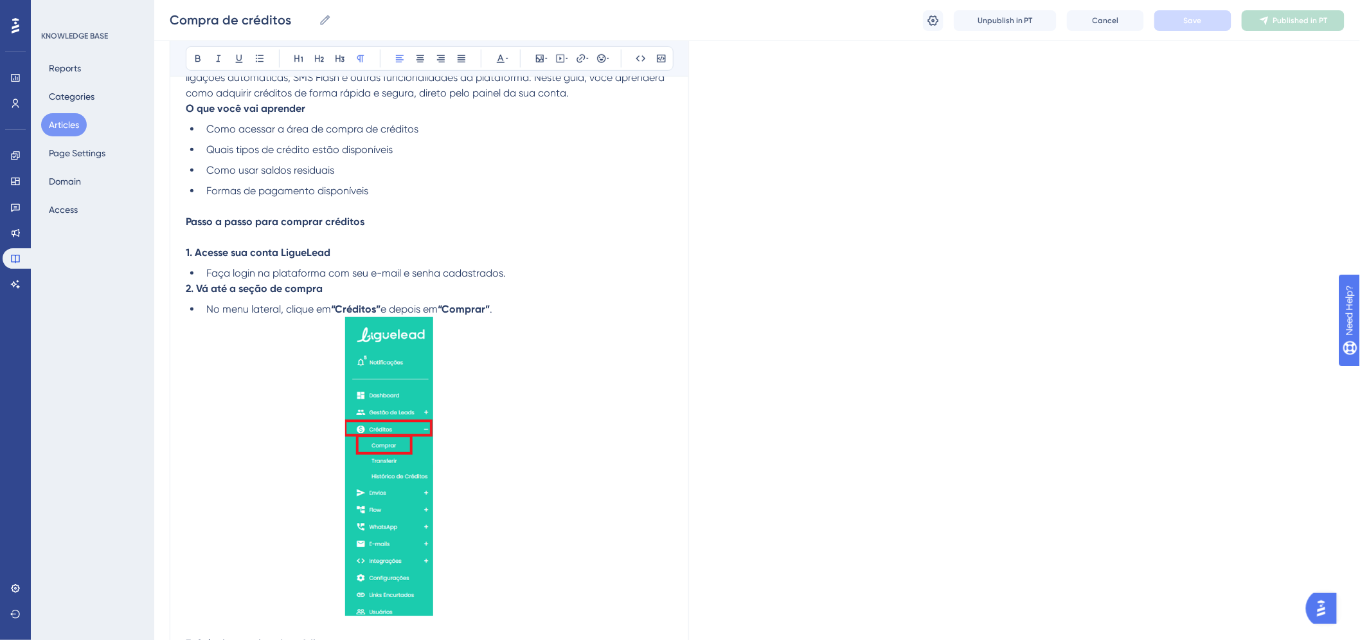
scroll to position [4, 0]
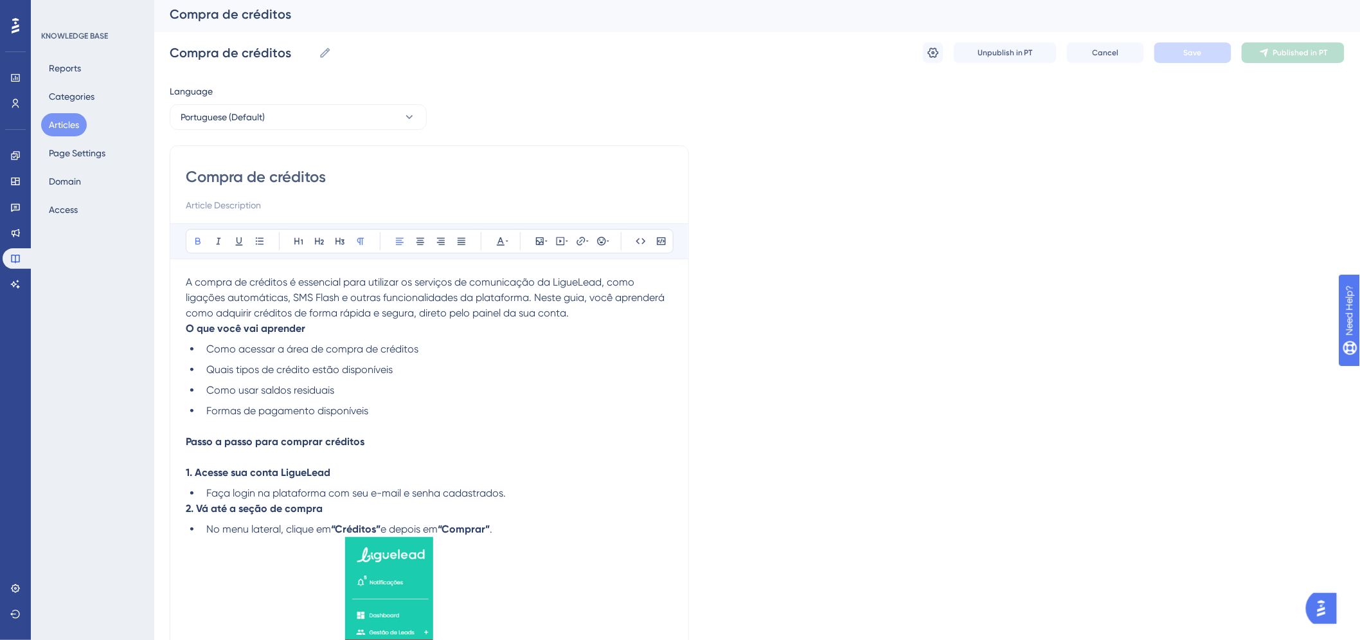
click at [625, 322] on p "O que você vai aprender" at bounding box center [429, 328] width 487 height 15
click at [618, 292] on span "A compra de créditos é essencial para utilizar os serviços de comunicação da Li…" at bounding box center [426, 297] width 481 height 43
click at [611, 309] on p "A compra de créditos é essencial para utilizar os serviços de comunicação da Li…" at bounding box center [429, 297] width 487 height 46
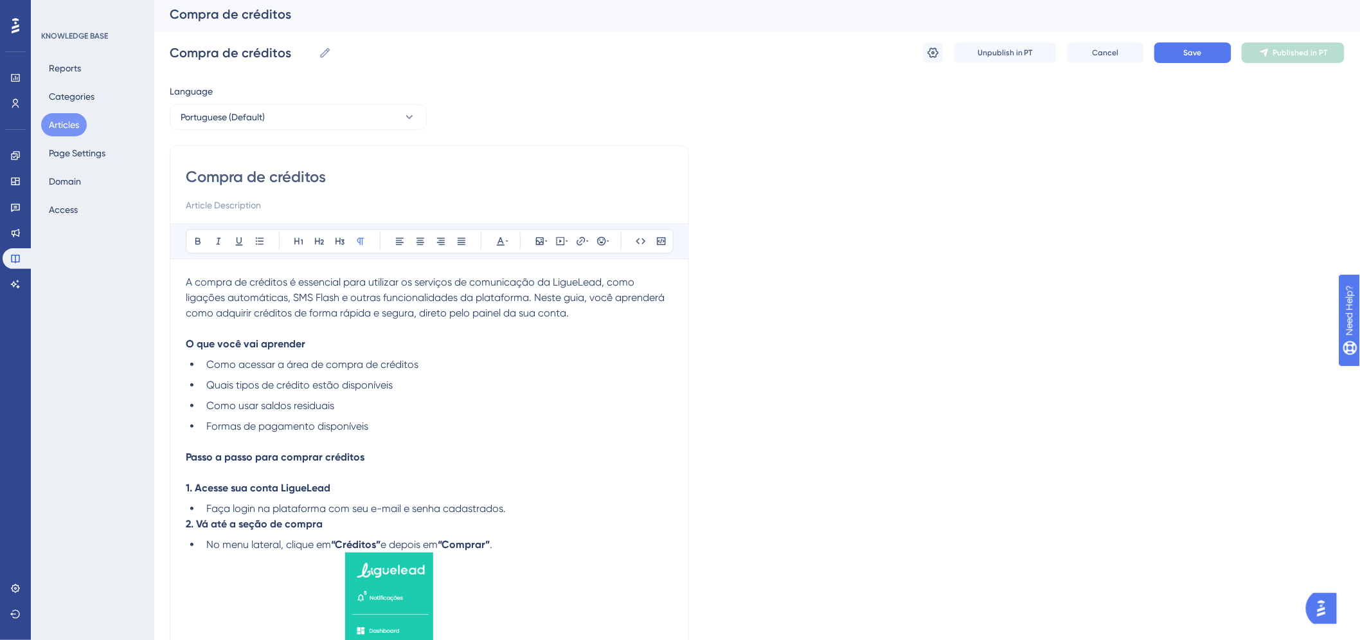
click at [433, 452] on p "Passo a passo para comprar créditos" at bounding box center [429, 464] width 487 height 31
click at [432, 443] on li "Formas de pagamento disponíveis" at bounding box center [437, 433] width 472 height 31
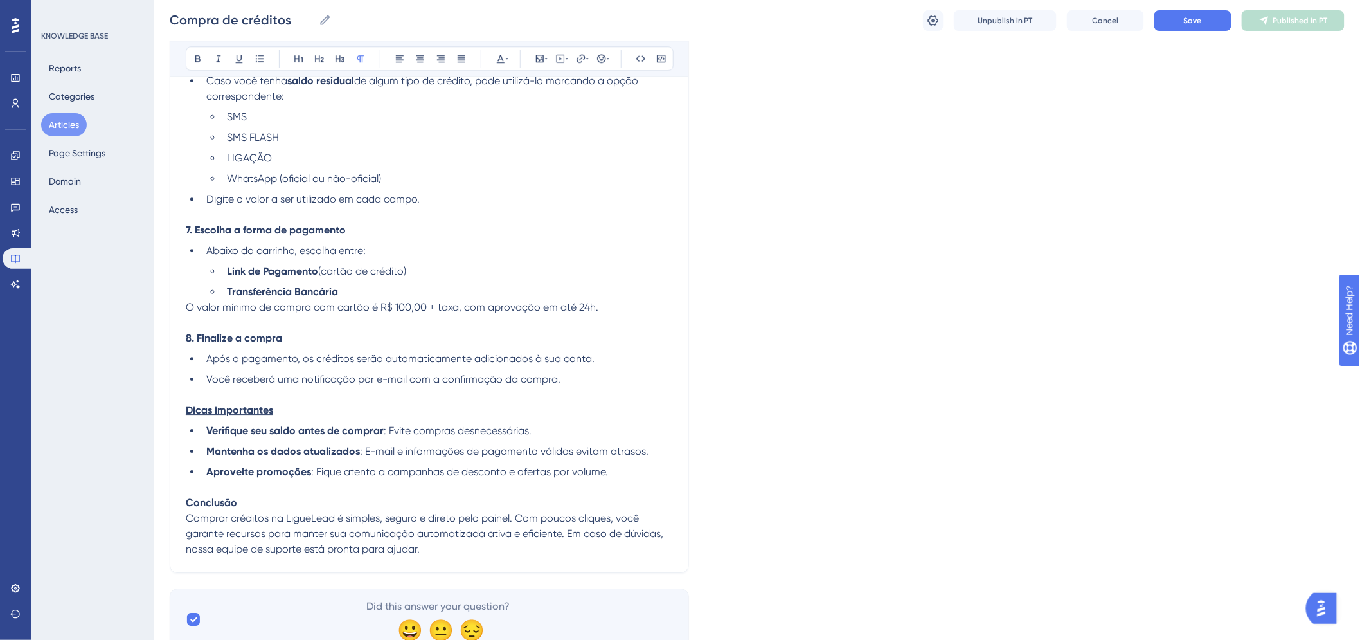
scroll to position [1432, 0]
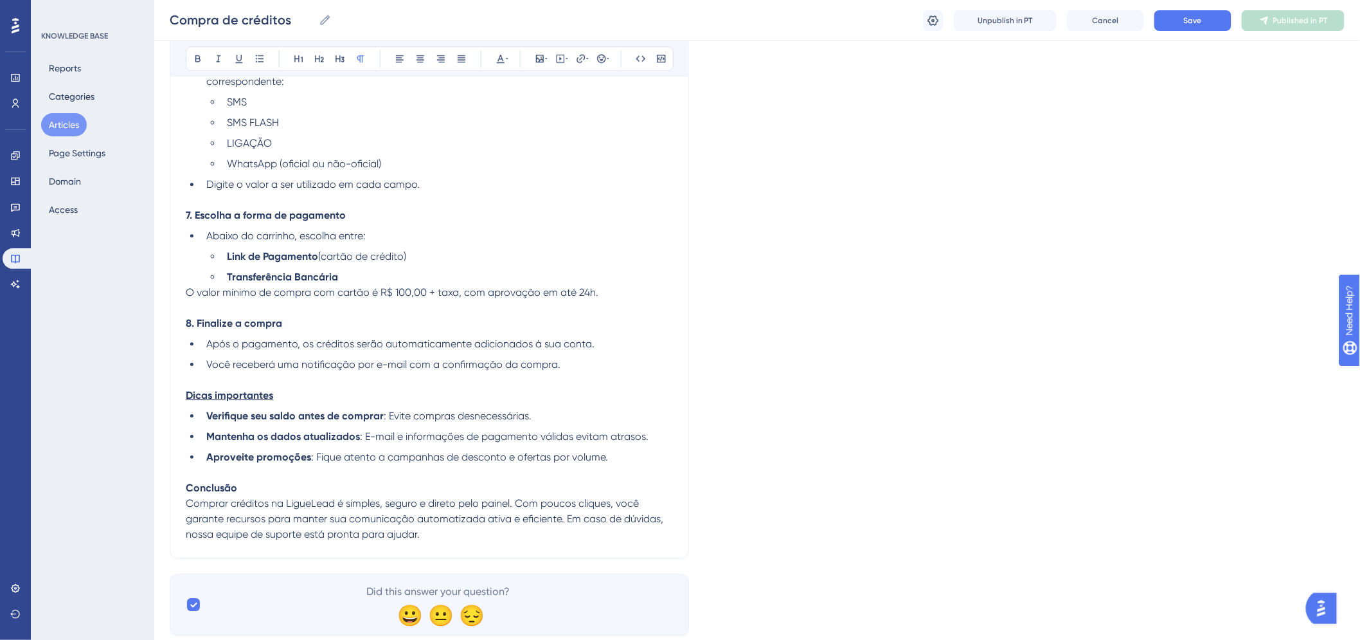
click at [1153, 15] on div "Unpublish in PT Cancel Save Published in PT" at bounding box center [1134, 20] width 422 height 21
click at [1158, 18] on button "Save" at bounding box center [1192, 20] width 77 height 21
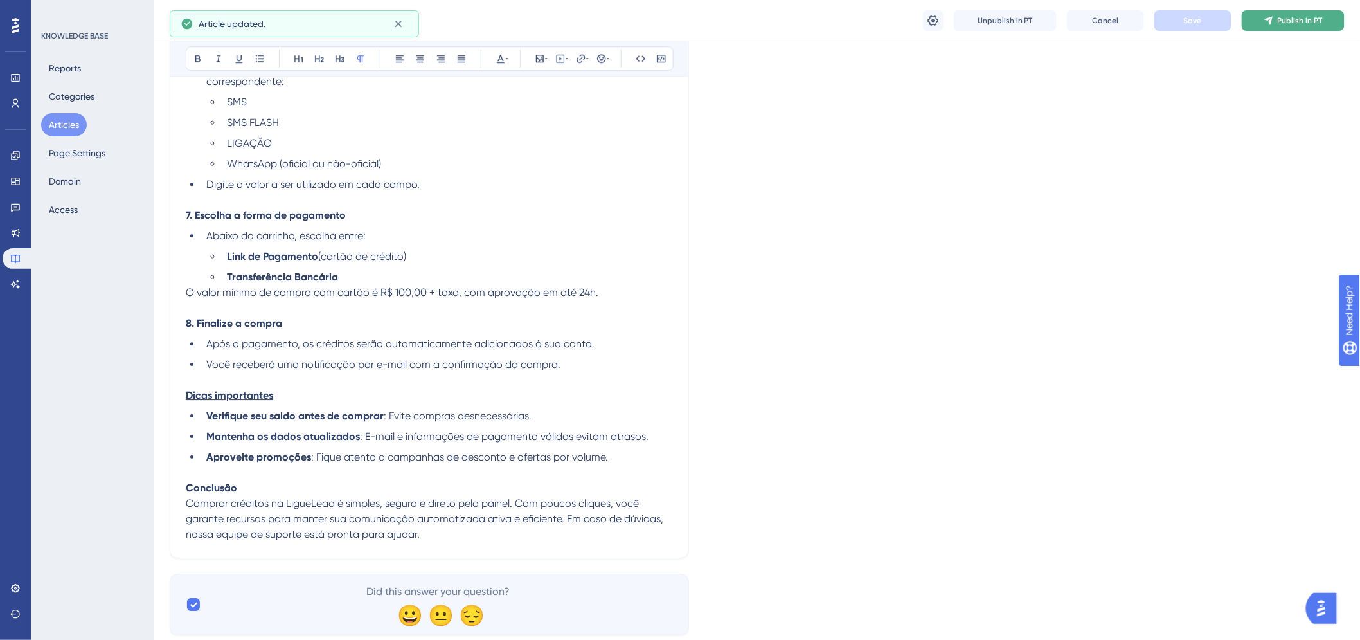
click at [1299, 23] on span "Publish in PT" at bounding box center [1300, 20] width 45 height 10
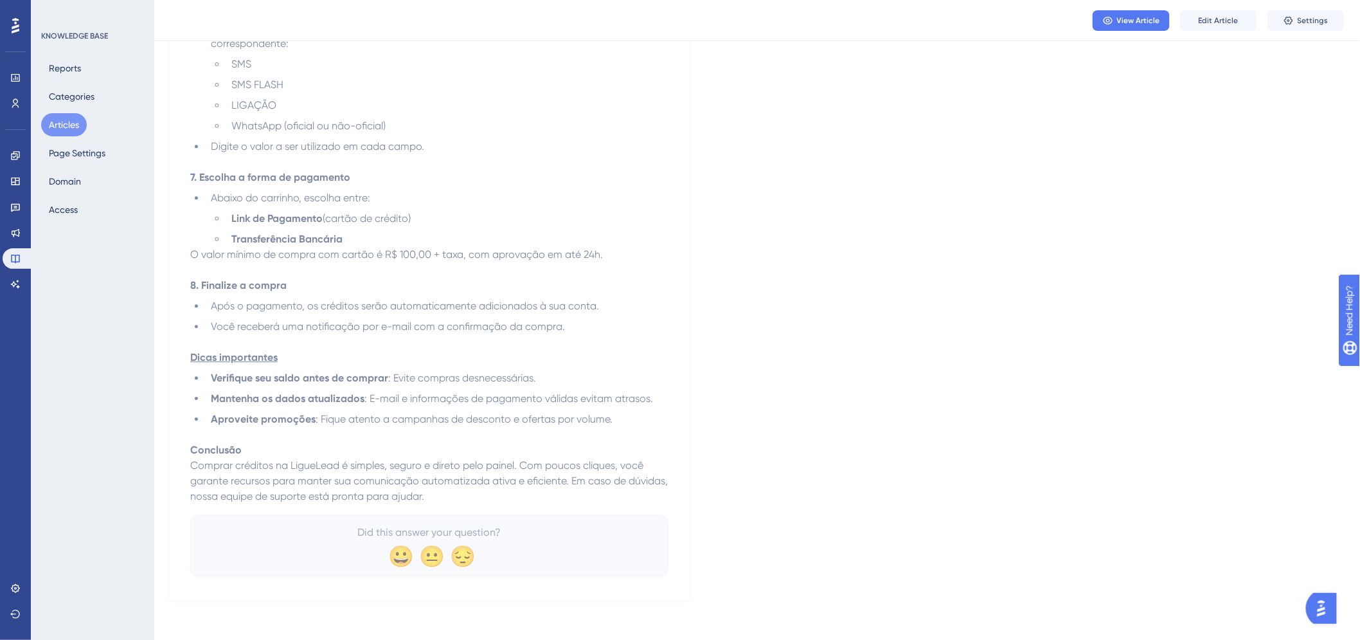
click at [69, 118] on button "Articles" at bounding box center [64, 124] width 46 height 23
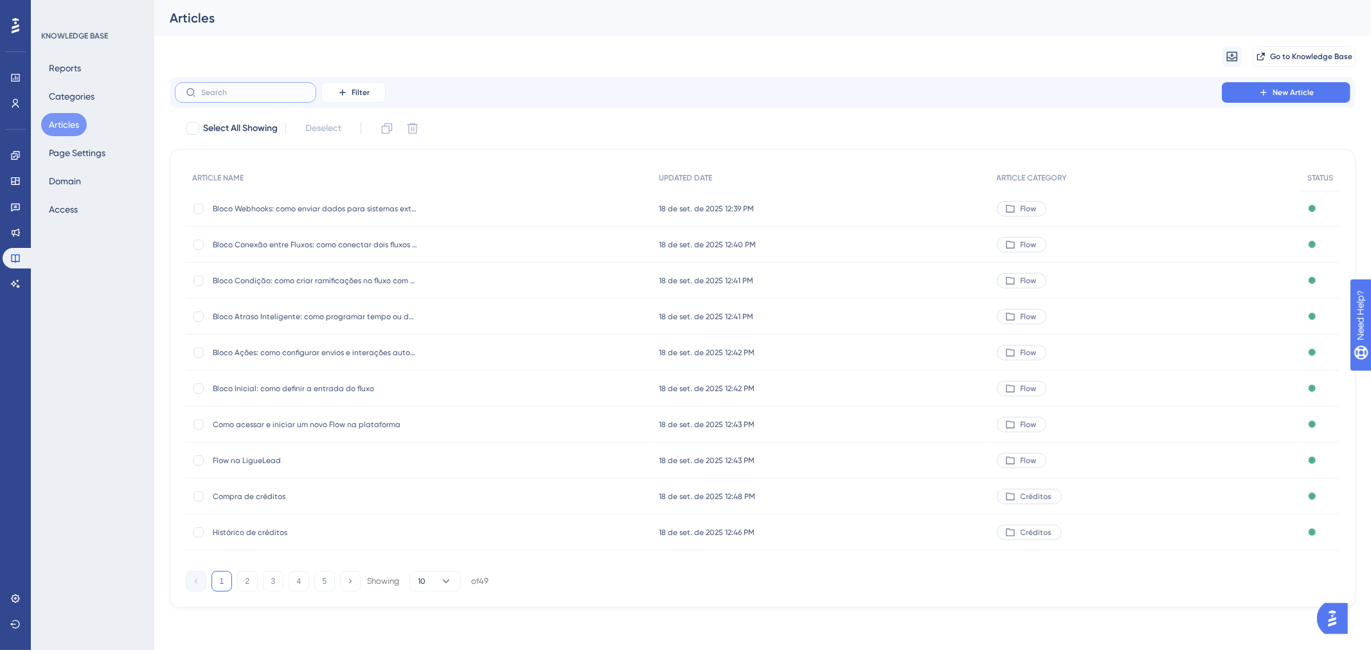
click at [296, 94] on input "text" at bounding box center [253, 92] width 104 height 9
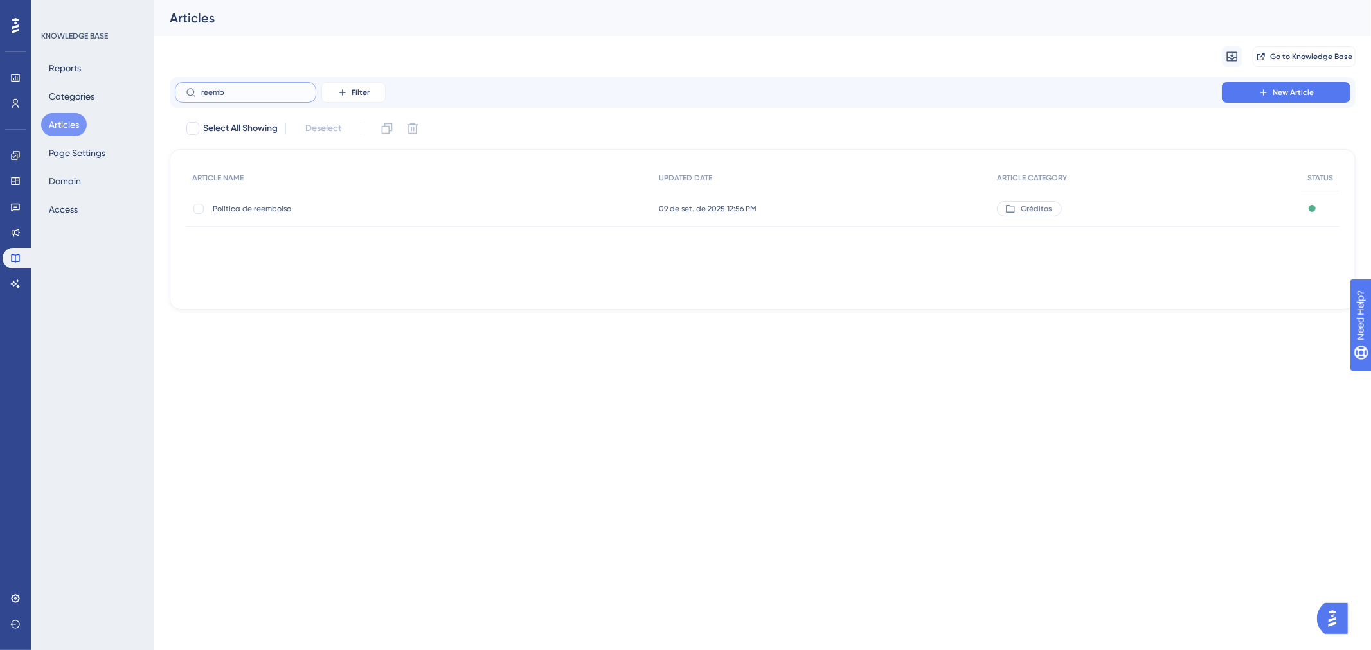
type input "reemb"
click at [255, 204] on span "Política de reembolso" at bounding box center [316, 209] width 206 height 10
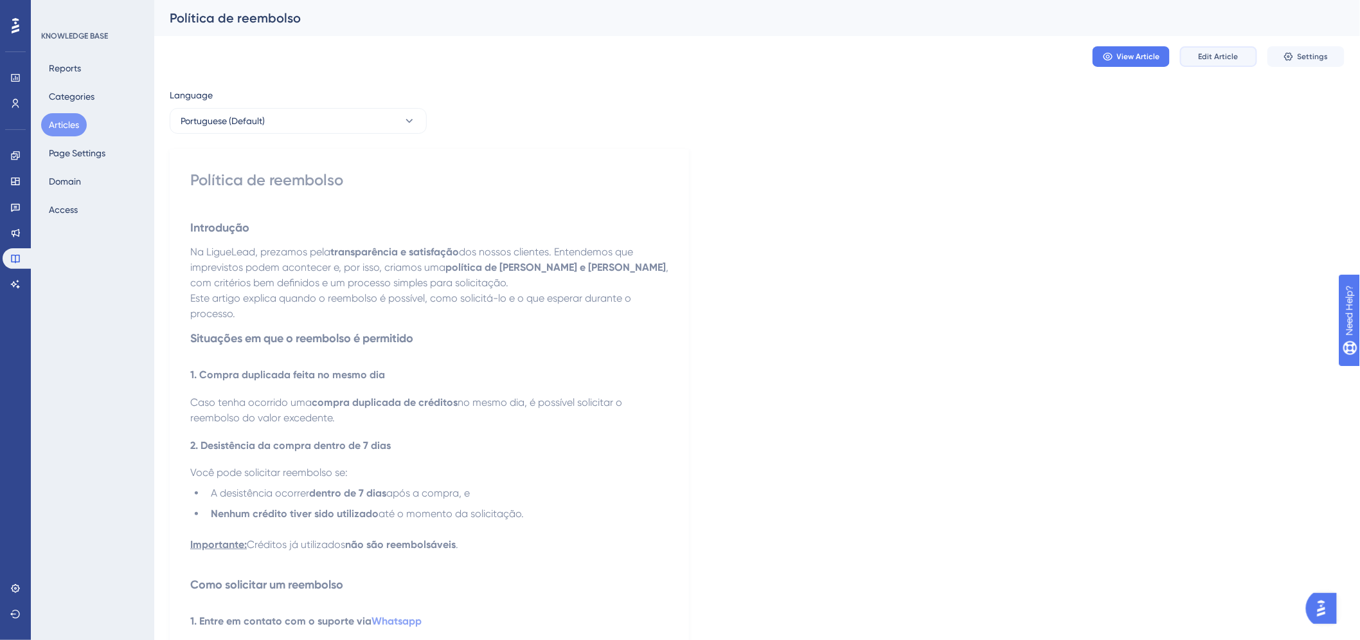
click at [1206, 49] on button "Edit Article" at bounding box center [1218, 56] width 77 height 21
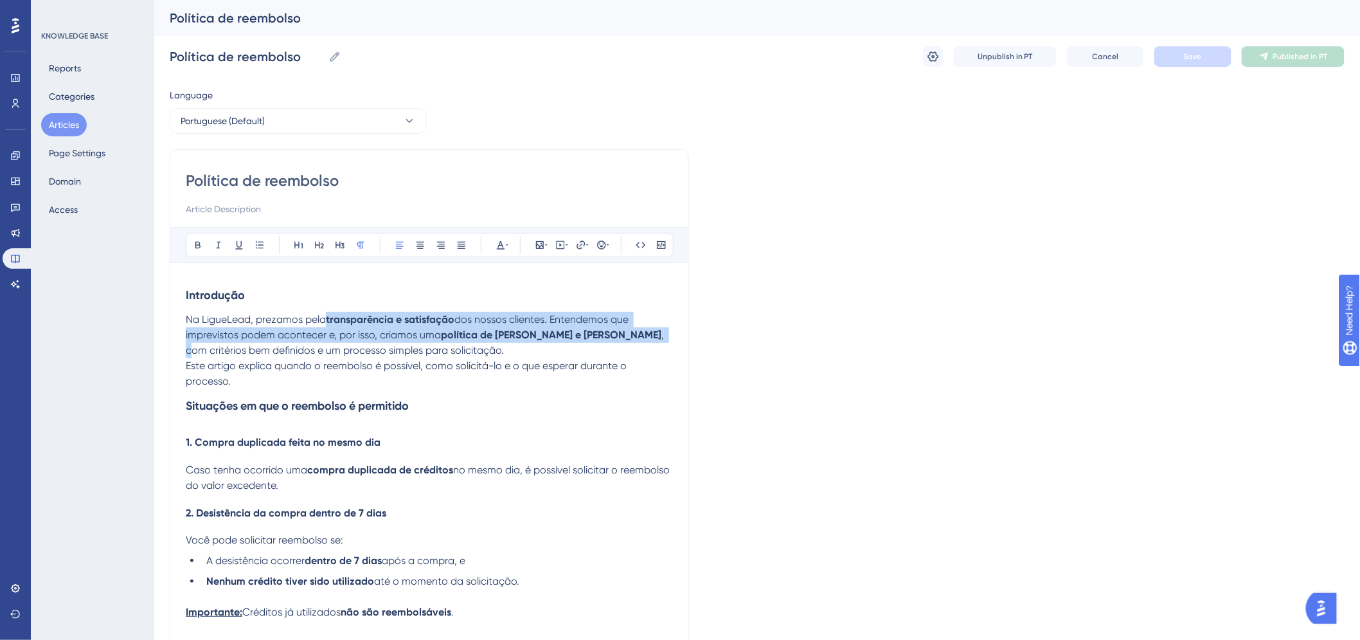
drag, startPoint x: 325, startPoint y: 313, endPoint x: 474, endPoint y: 303, distance: 150.1
click at [621, 341] on p "Na LigueLead, prezamos pela transparência e satisfação dos nossos clientes. Ent…" at bounding box center [429, 335] width 487 height 46
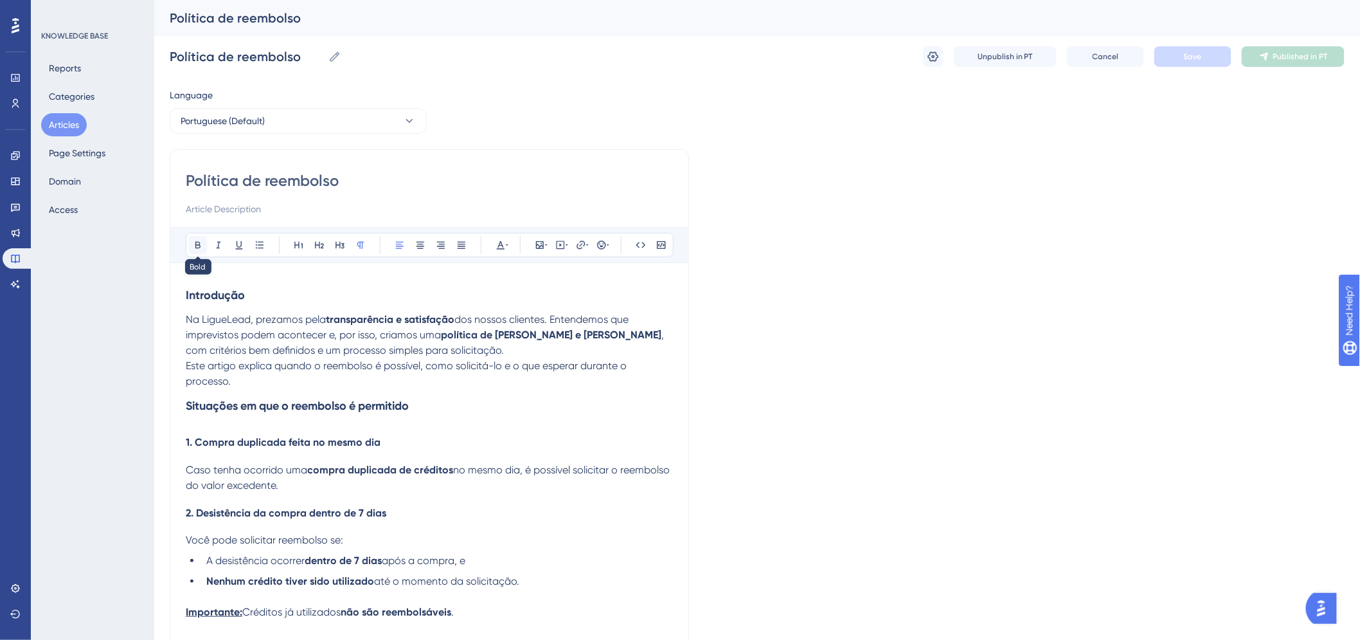
click at [199, 245] on icon at bounding box center [197, 245] width 5 height 7
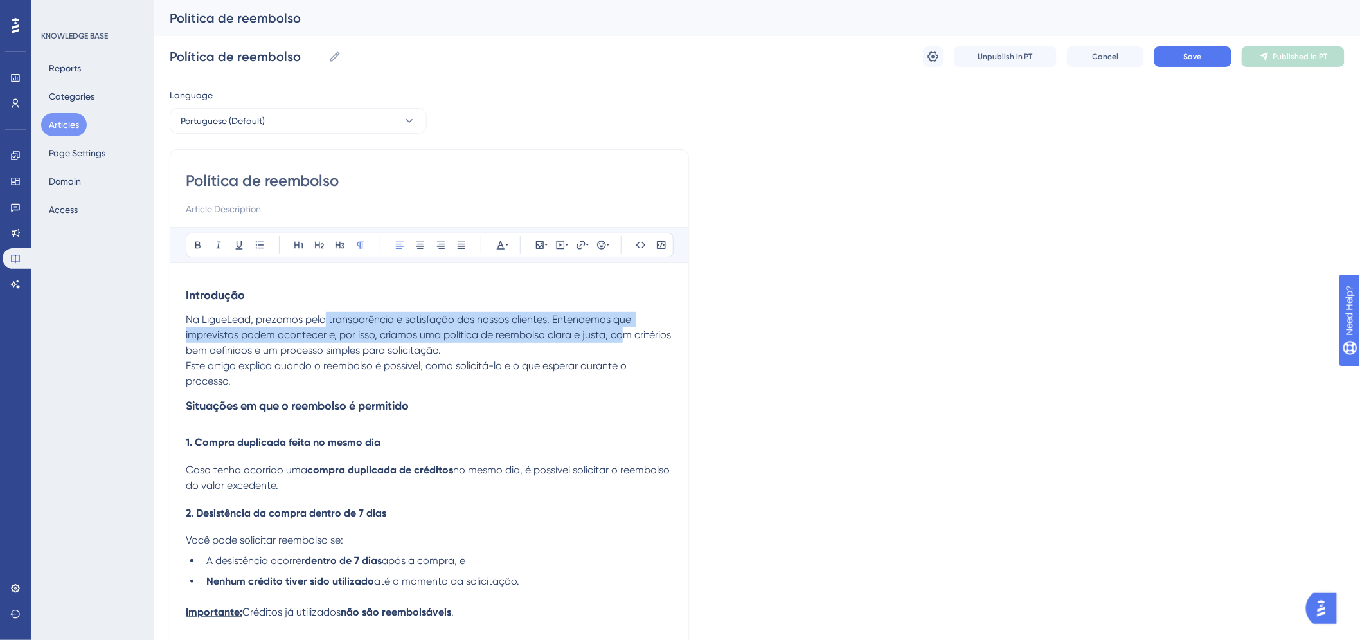
click at [379, 380] on p "Este artigo explica quando o reembolso é possível, como solicitá-lo e o que esp…" at bounding box center [429, 373] width 487 height 31
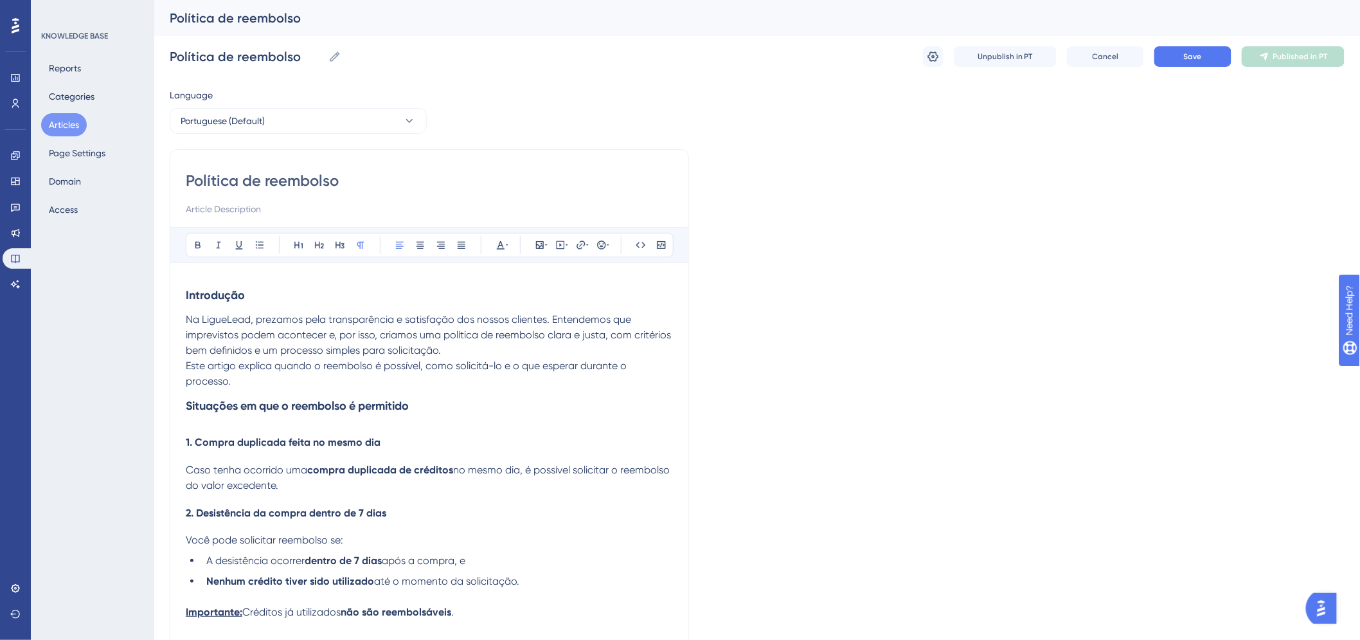
click at [396, 387] on p "Este artigo explica quando o reembolso é possível, como solicitá-lo e o que esp…" at bounding box center [429, 373] width 487 height 31
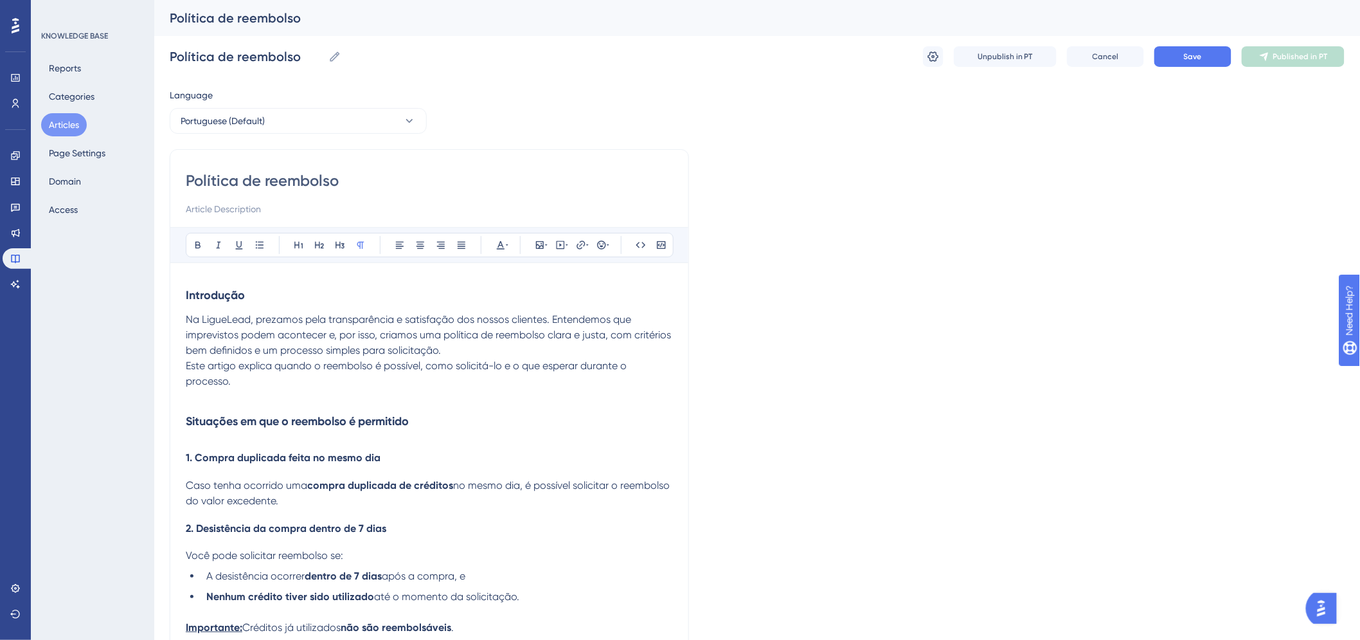
click at [336, 431] on h3 "Situações em que o reembolso é permitido" at bounding box center [429, 420] width 487 height 33
drag, startPoint x: 172, startPoint y: 428, endPoint x: 190, endPoint y: 440, distance: 22.3
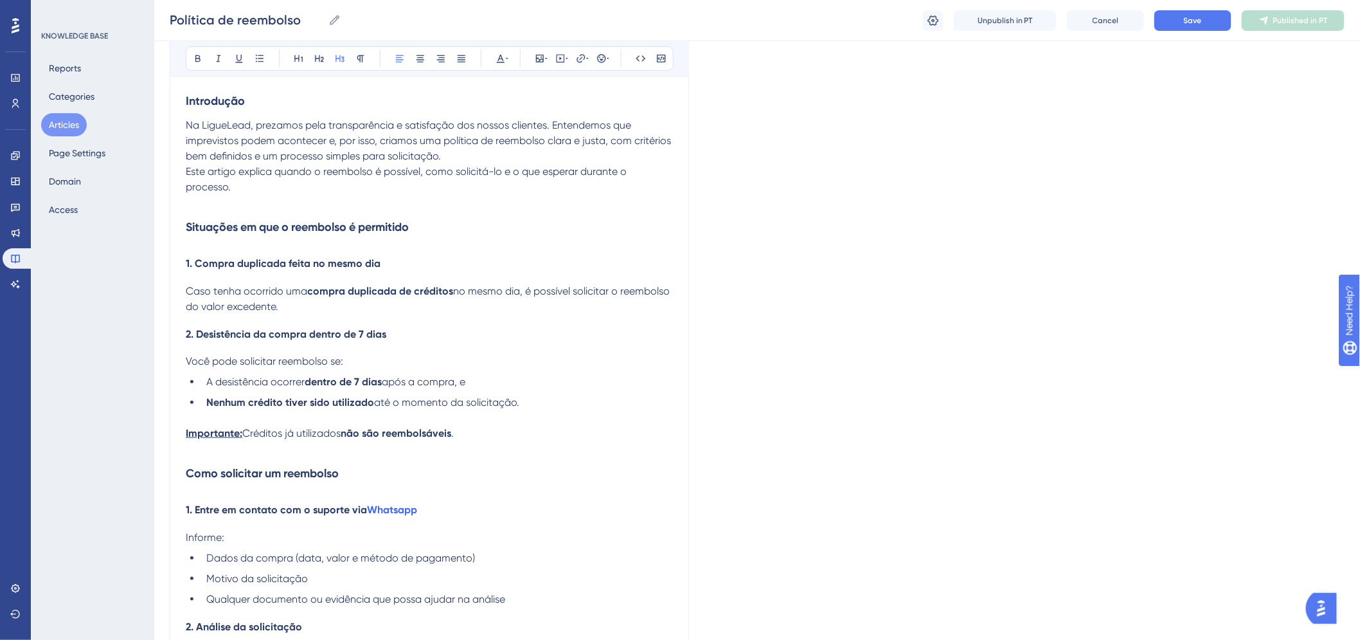
scroll to position [214, 0]
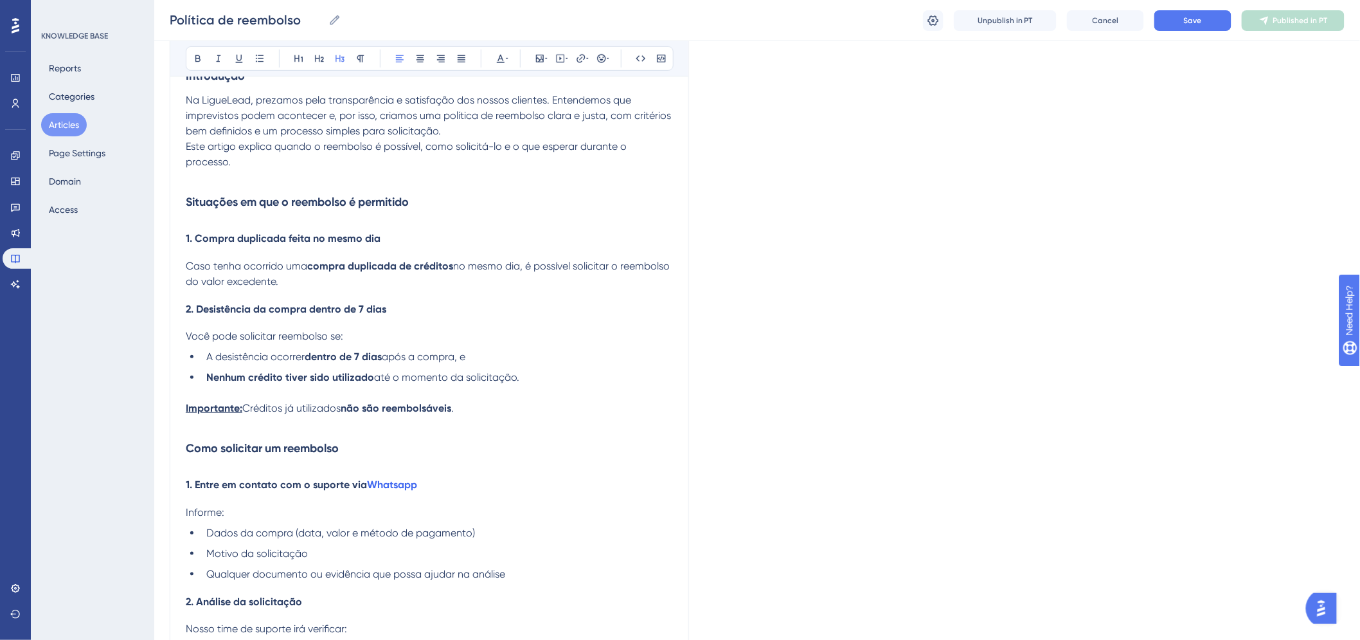
click at [350, 437] on h3 "Como solicitar um reembolso" at bounding box center [429, 447] width 487 height 33
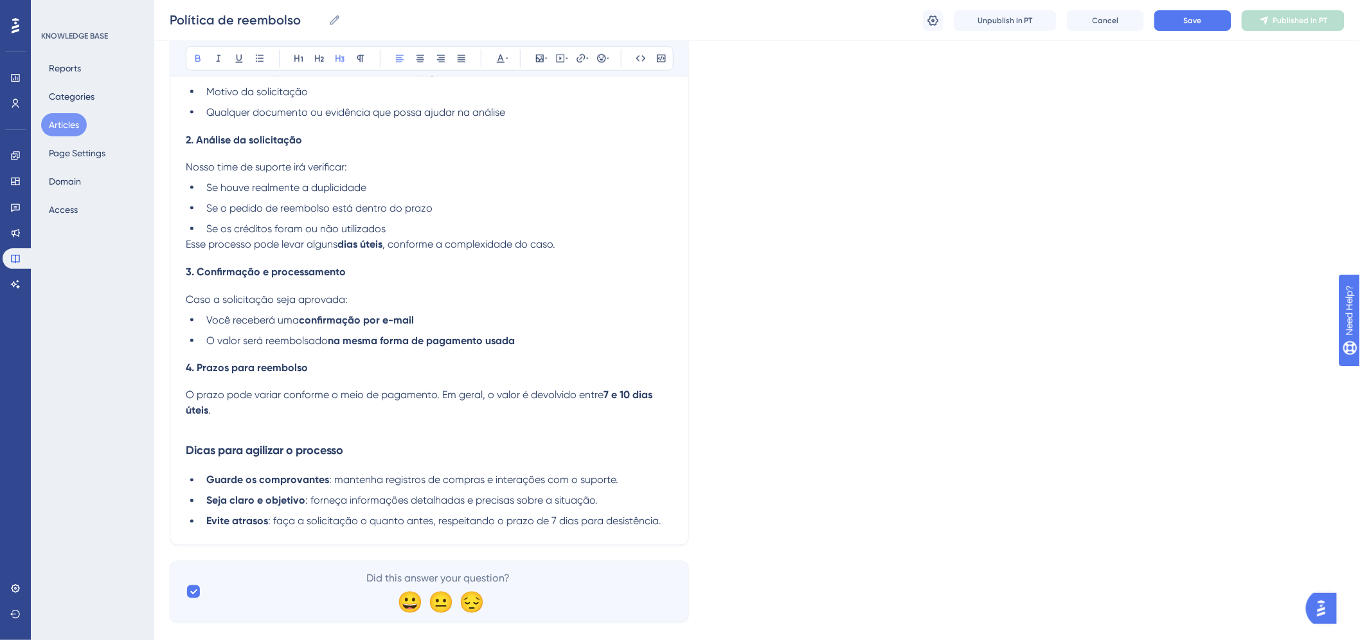
scroll to position [703, 0]
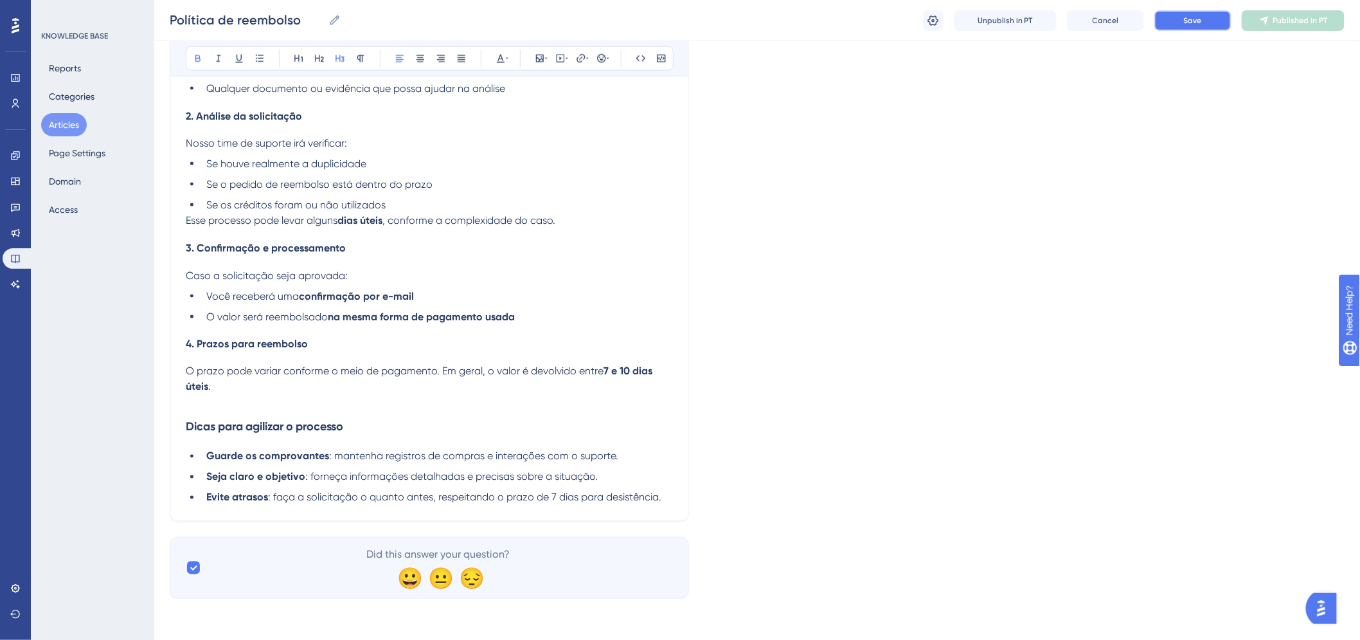
click at [1196, 15] on span "Save" at bounding box center [1193, 20] width 18 height 10
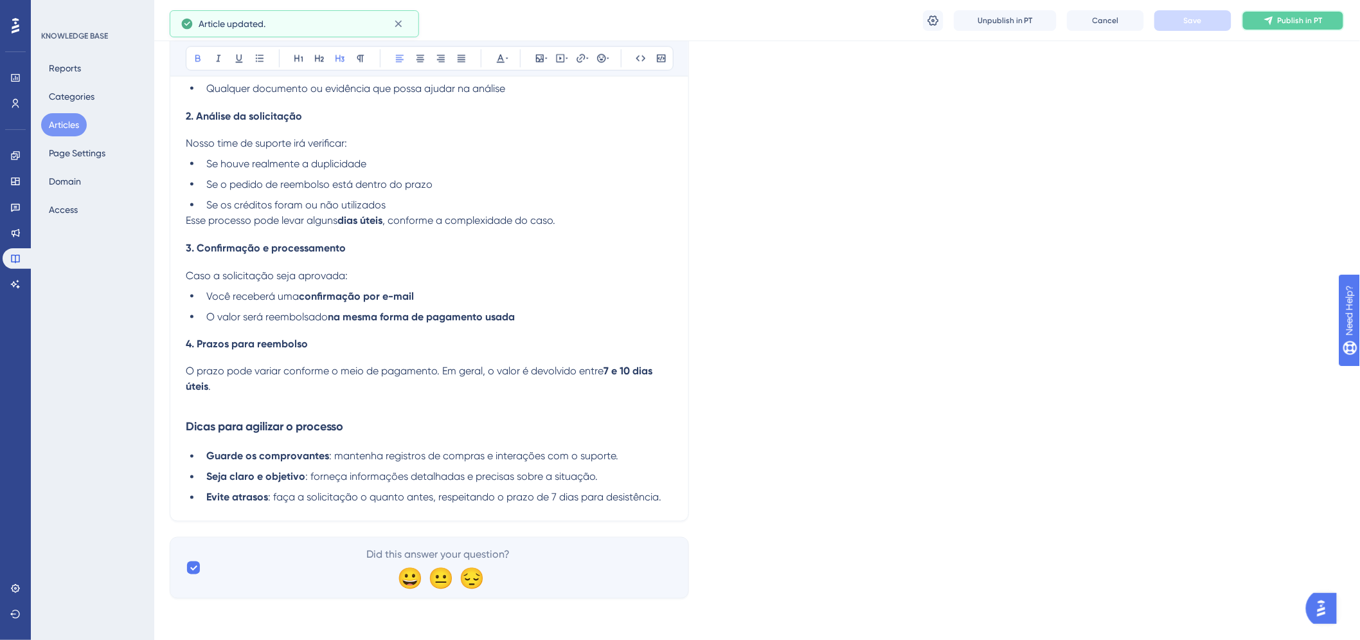
click at [1289, 22] on span "Publish in PT" at bounding box center [1300, 20] width 45 height 10
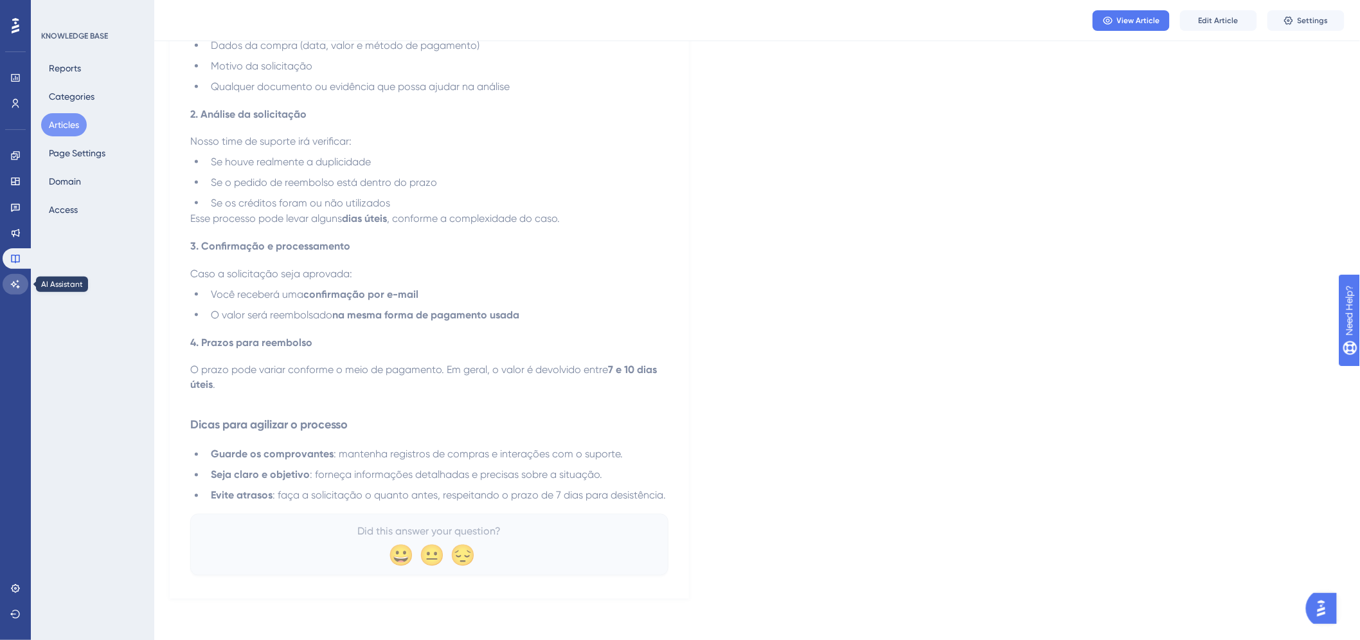
click at [20, 279] on icon at bounding box center [15, 284] width 10 height 10
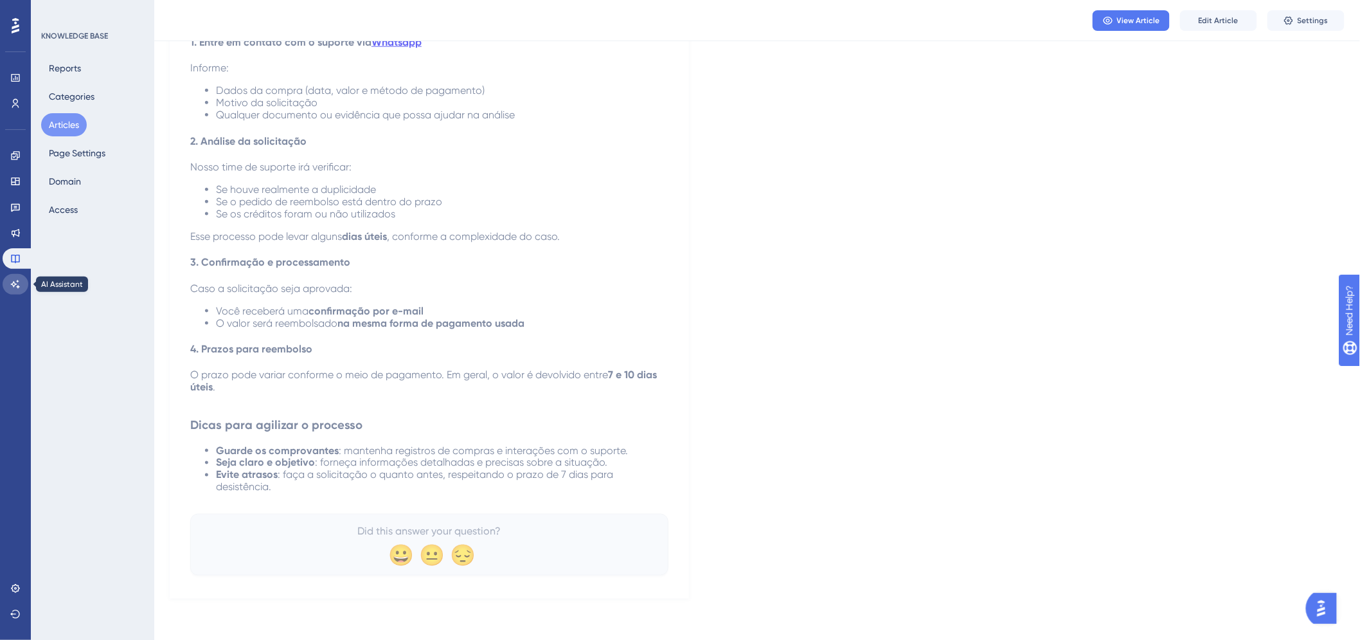
click at [20, 279] on icon at bounding box center [15, 284] width 10 height 10
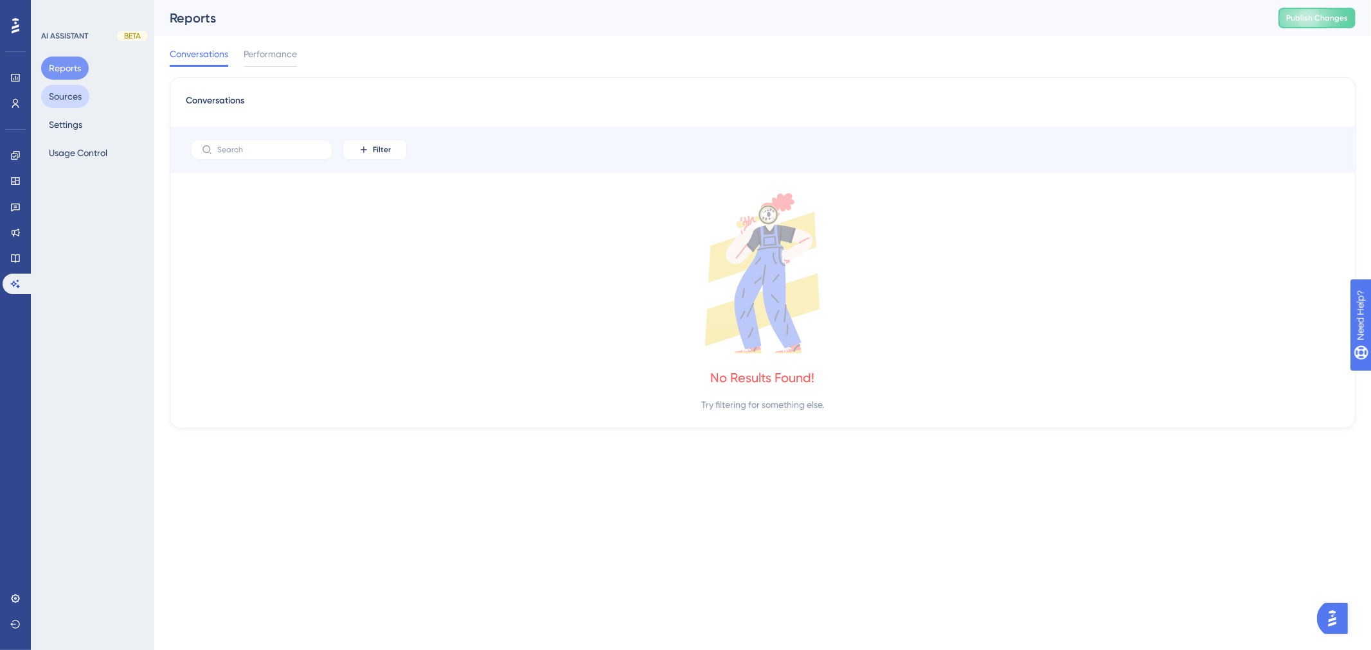
click at [73, 86] on button "Sources" at bounding box center [65, 96] width 48 height 23
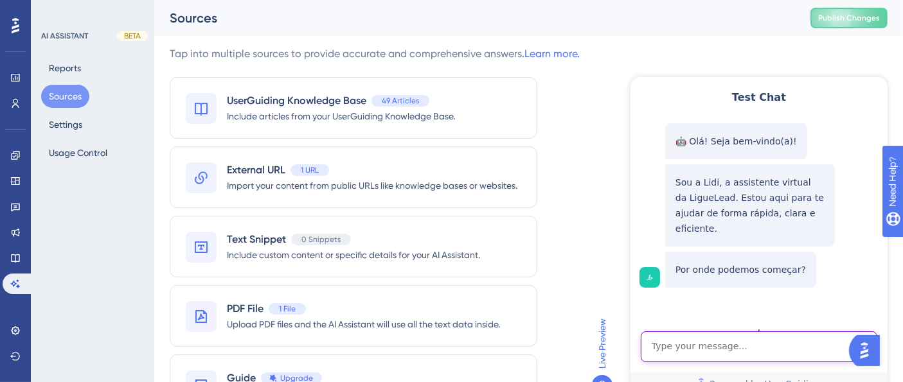
click at [709, 341] on textarea "AI Assistant Text Input" at bounding box center [758, 346] width 237 height 31
type textarea "bom dia"
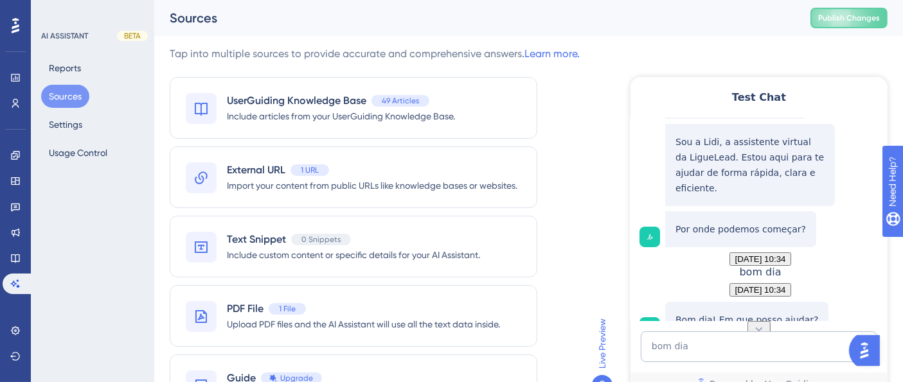
scroll to position [100, 0]
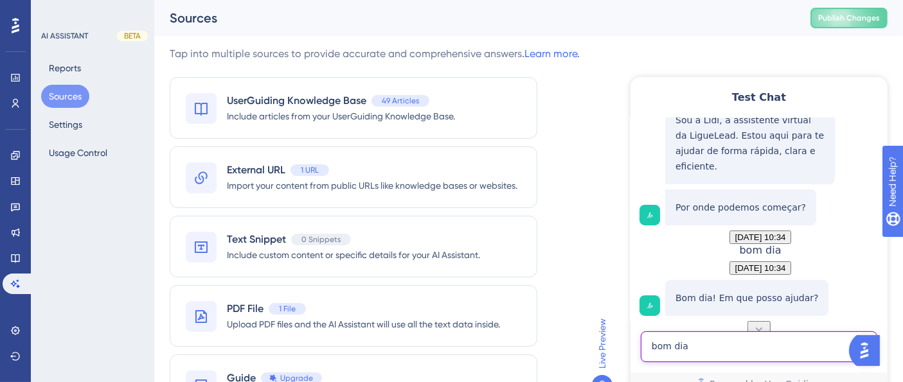
click at [711, 343] on textarea "bom dia" at bounding box center [758, 346] width 237 height 31
type textarea "e"
type textarea "E"
type textarea "Dúvida sobre webhook"
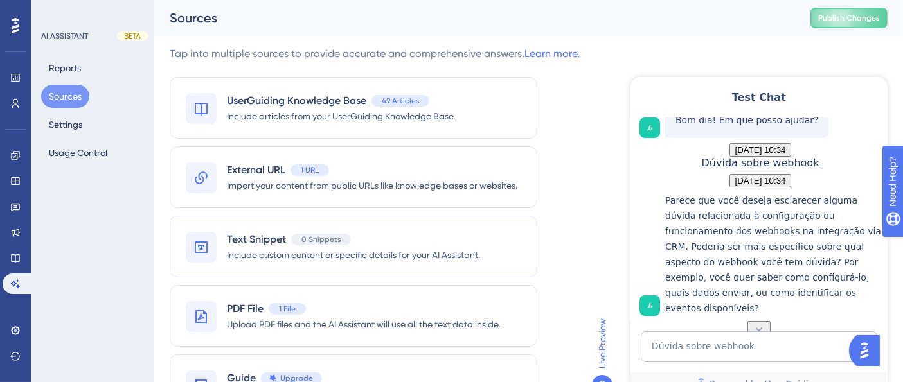
scroll to position [352, 0]
click at [755, 323] on icon at bounding box center [758, 329] width 13 height 13
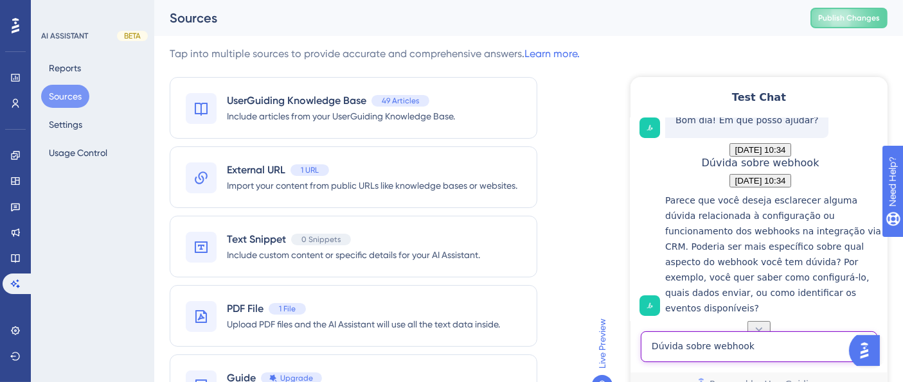
click at [768, 340] on textarea "Dúvida sobre webhook" at bounding box center [758, 346] width 237 height 31
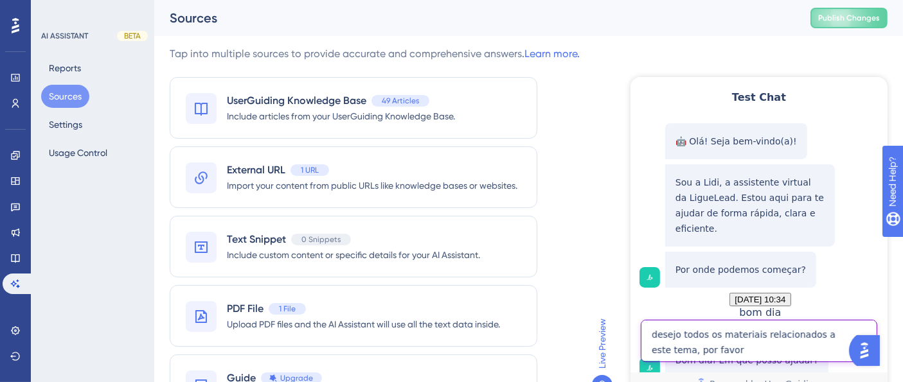
type textarea "desejo todos os materiais relacionados a este tema, por favor"
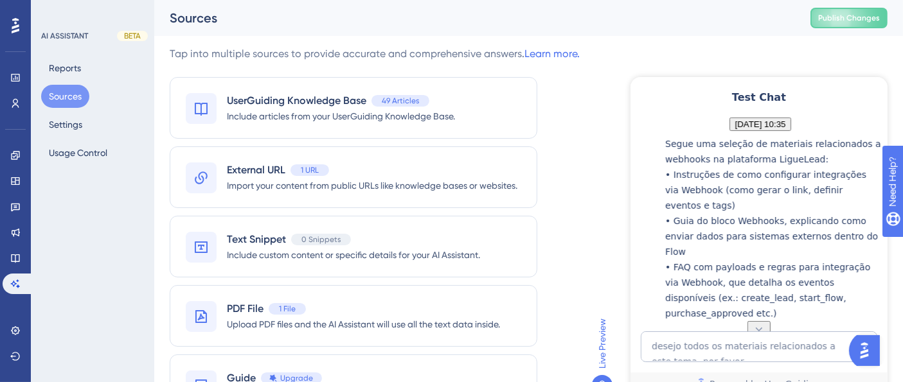
scroll to position [472, 0]
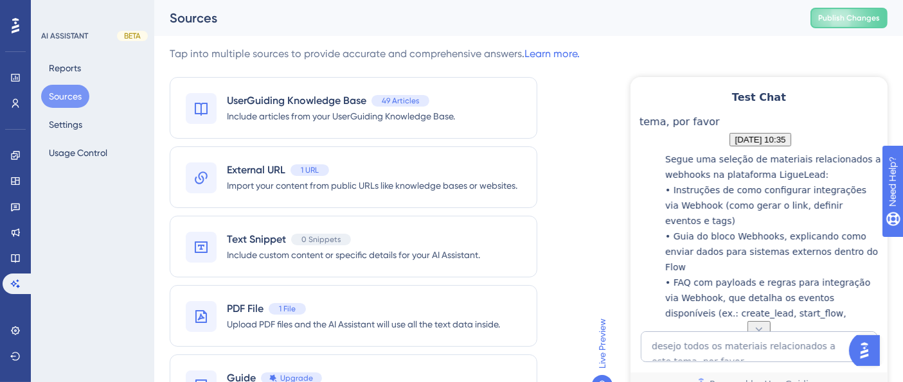
drag, startPoint x: 884, startPoint y: 243, endPoint x: 634, endPoint y: 81, distance: 297.4
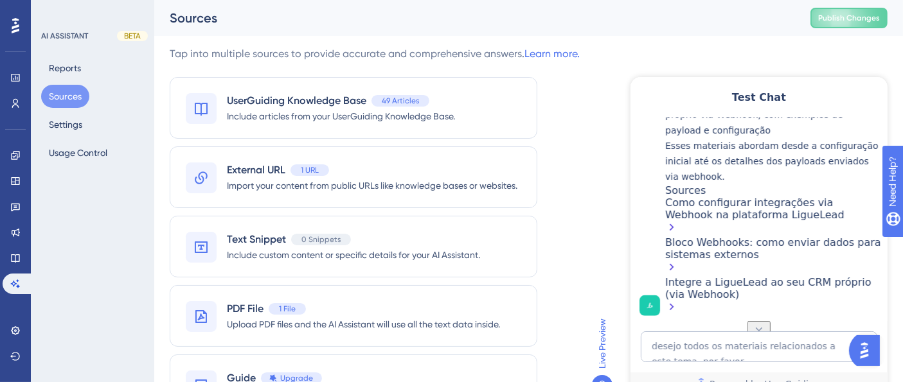
scroll to position [893, 0]
click at [729, 254] on div "Bloco Webhooks: como enviar dados para sistemas externos" at bounding box center [773, 256] width 216 height 40
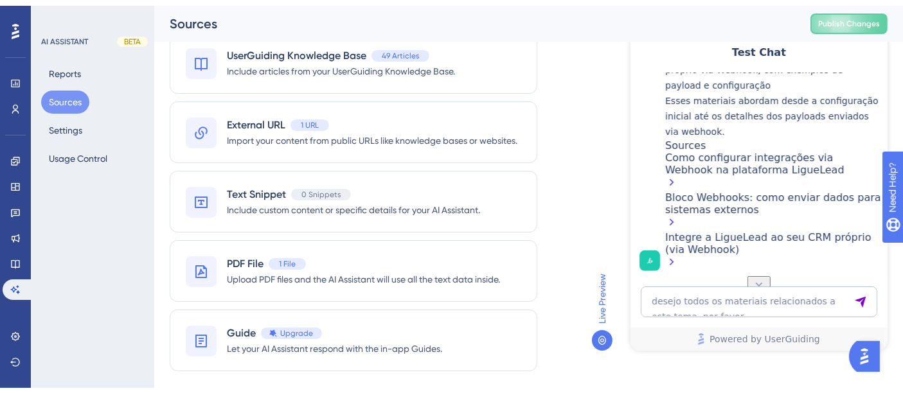
scroll to position [79, 0]
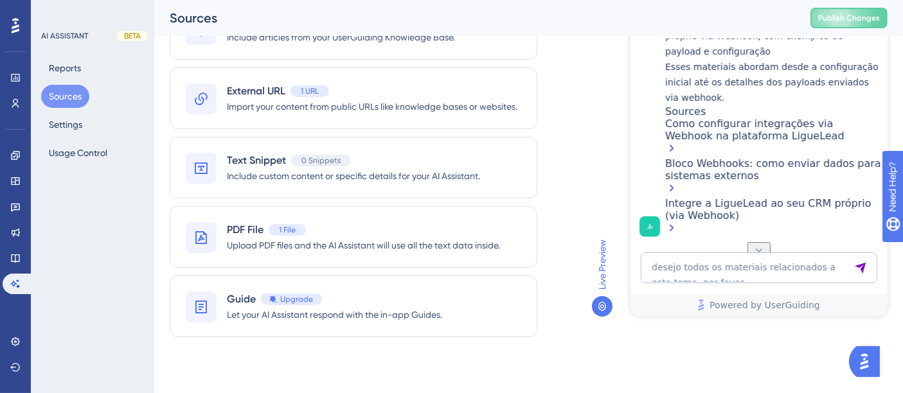
click at [753, 244] on icon at bounding box center [758, 250] width 13 height 13
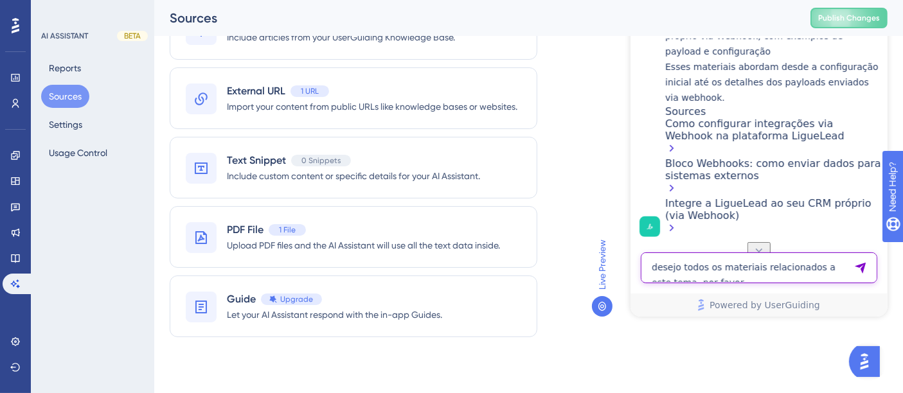
click at [785, 264] on textarea "desejo todos os materiais relacionados a este tema, por favor" at bounding box center [758, 268] width 237 height 31
type textarea "falar com humano"
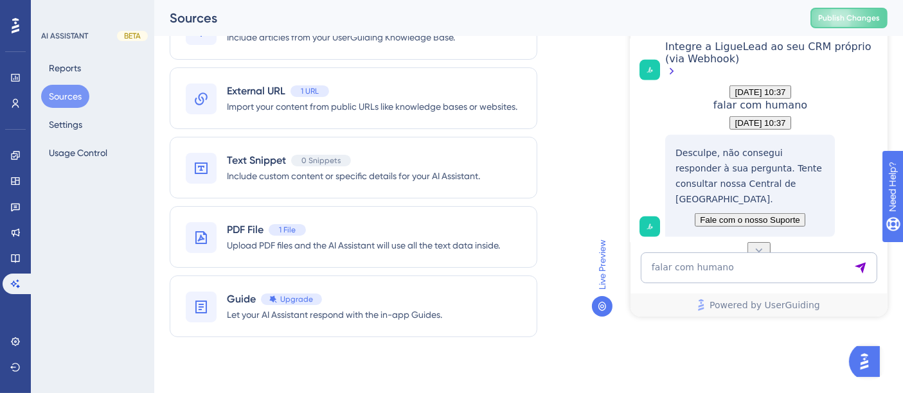
scroll to position [1100, 0]
click at [772, 215] on span "Fale com o nosso Suporte" at bounding box center [749, 220] width 100 height 10
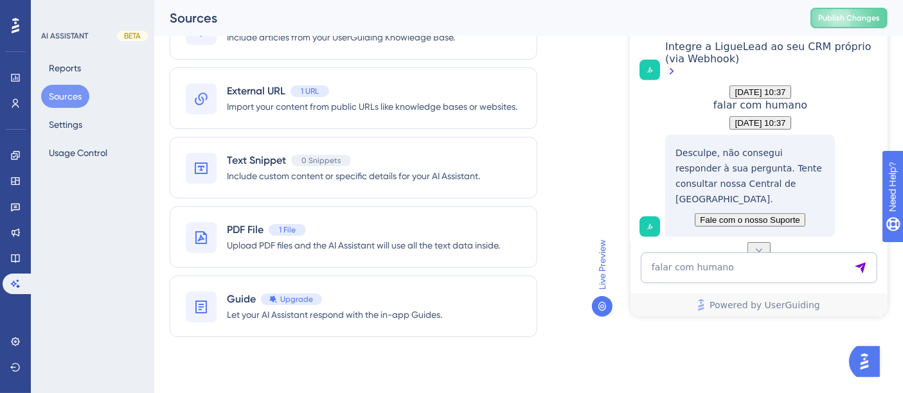
click at [772, 215] on span "Fale com o nosso Suporte" at bounding box center [749, 220] width 100 height 10
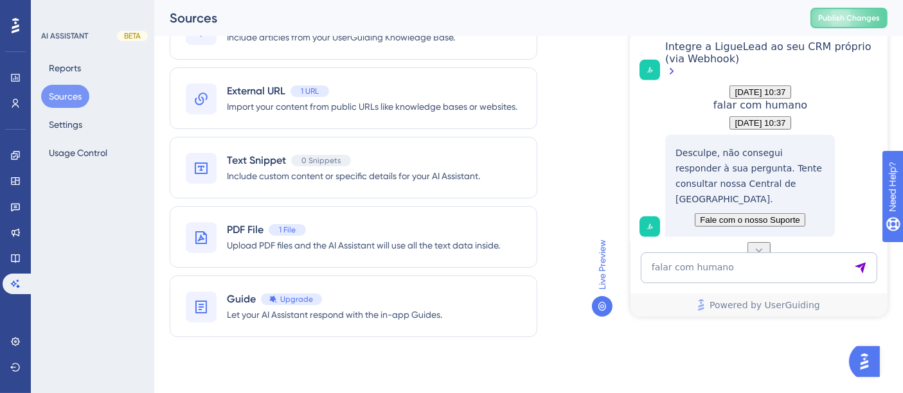
click at [772, 215] on span "Fale com o nosso Suporte" at bounding box center [749, 220] width 100 height 10
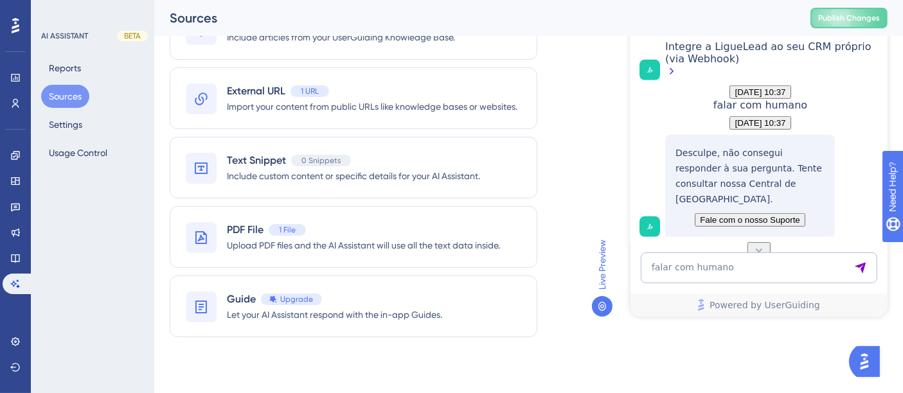
click at [772, 215] on span "Fale com o nosso Suporte" at bounding box center [749, 220] width 100 height 10
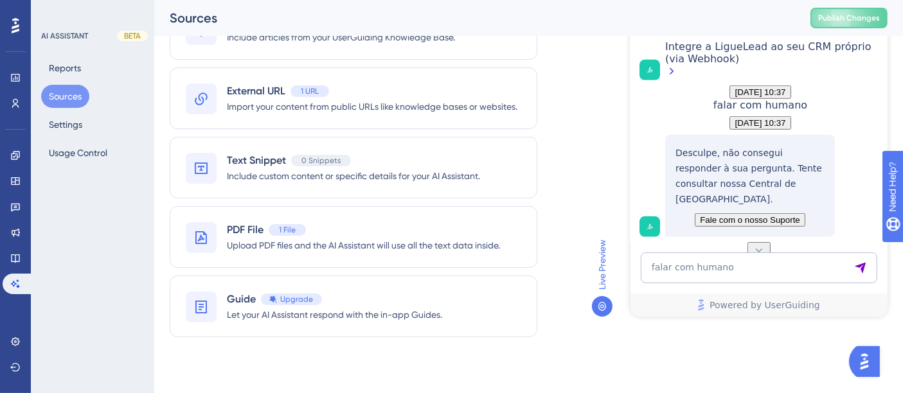
click at [772, 215] on span "Fale com o nosso Suporte" at bounding box center [749, 220] width 100 height 10
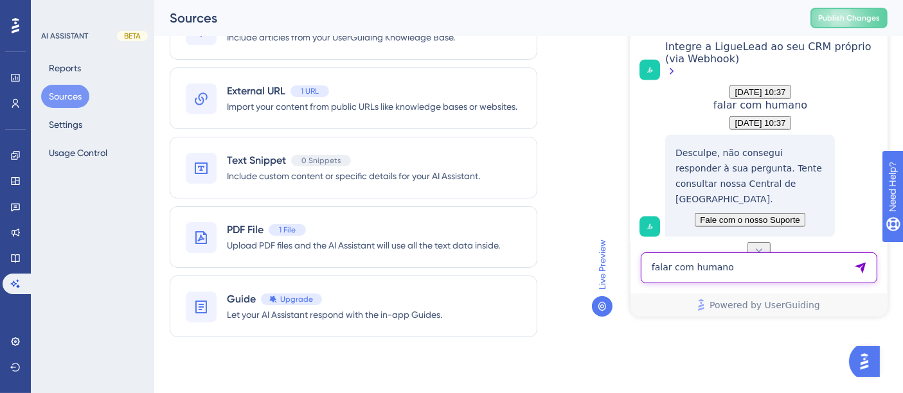
click at [773, 278] on textarea "falar com humano" at bounding box center [758, 268] width 237 height 31
click at [767, 271] on textarea "falar com humano" at bounding box center [758, 268] width 237 height 31
click at [766, 269] on textarea "falar com humano" at bounding box center [758, 268] width 237 height 31
click at [762, 266] on textarea "falar com humano" at bounding box center [758, 268] width 237 height 31
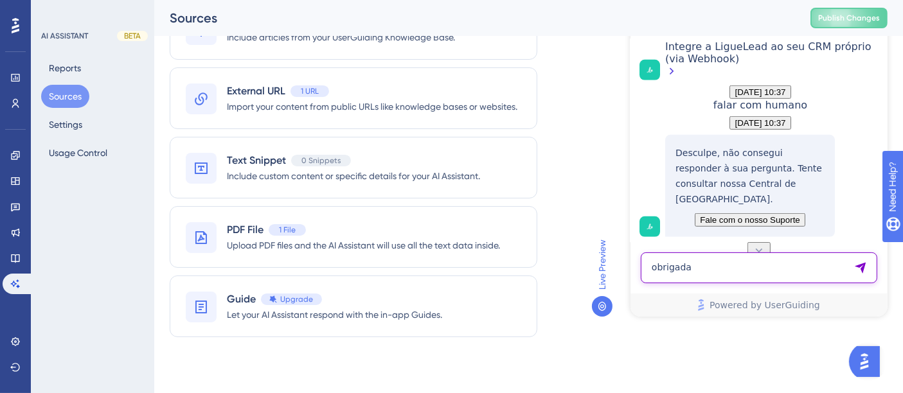
type textarea "obrigada"
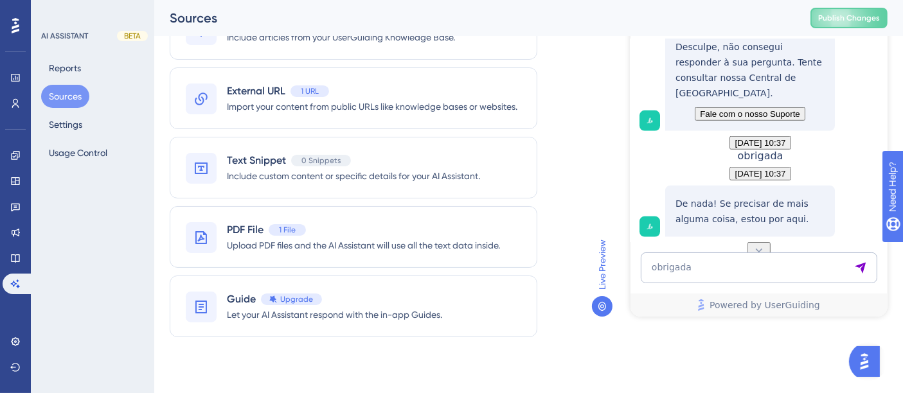
scroll to position [1260, 0]
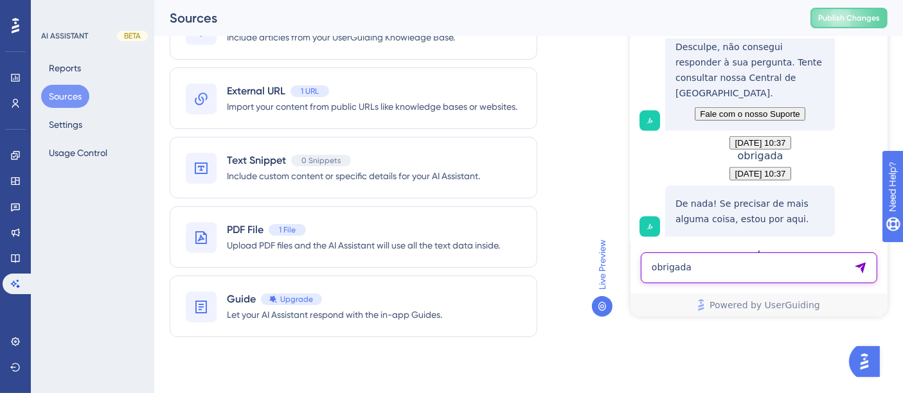
click at [726, 269] on textarea "obrigada" at bounding box center [758, 268] width 237 height 31
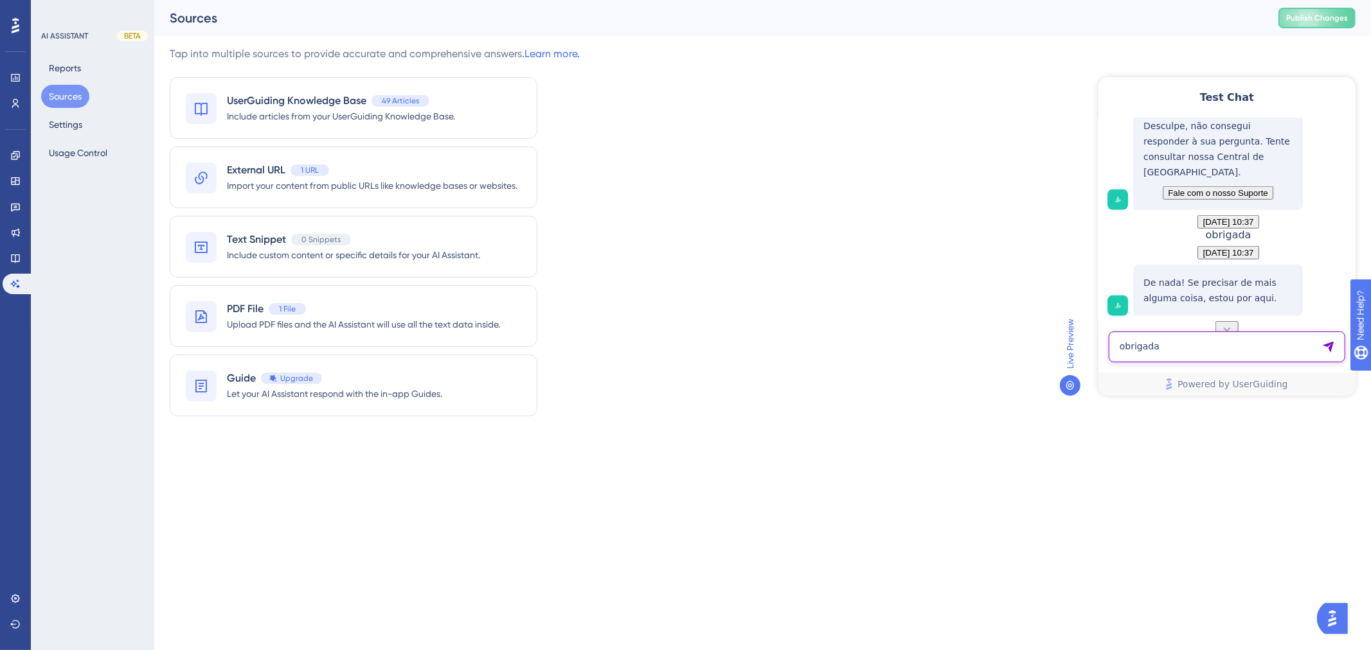
scroll to position [1258, 0]
click at [1224, 323] on icon at bounding box center [1226, 329] width 13 height 13
click at [13, 260] on icon at bounding box center [15, 258] width 10 height 10
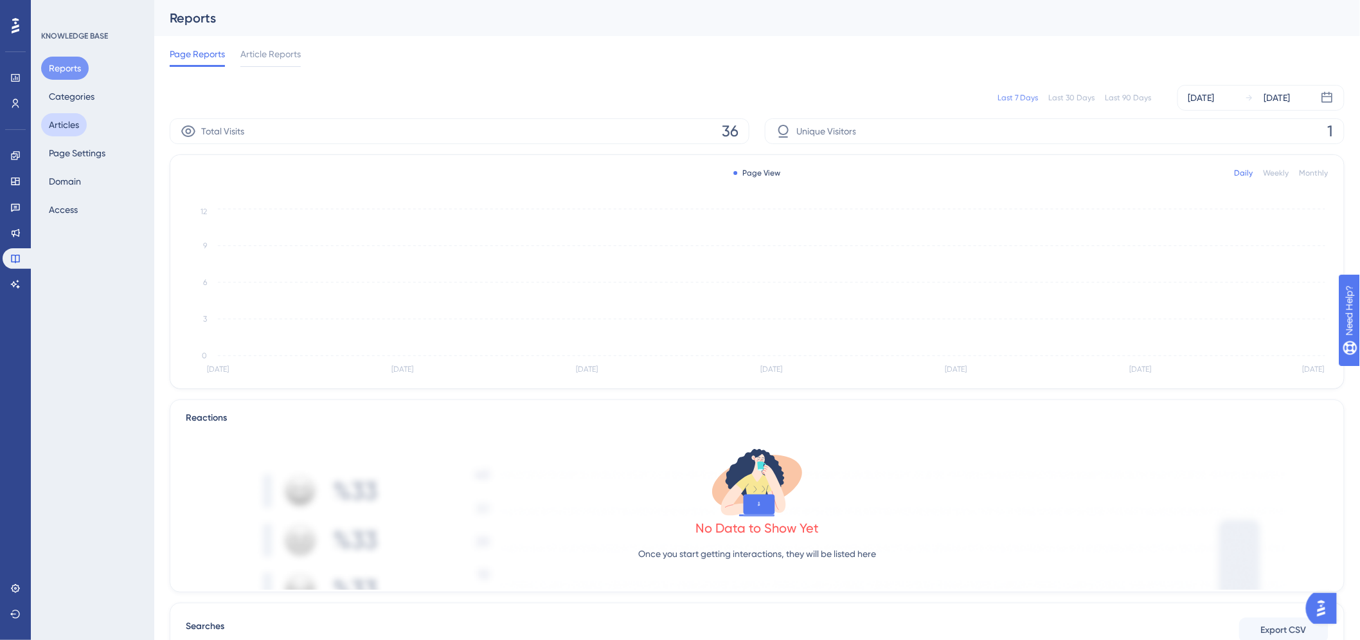
click at [65, 123] on button "Articles" at bounding box center [64, 124] width 46 height 23
